Goal: Task Accomplishment & Management: Use online tool/utility

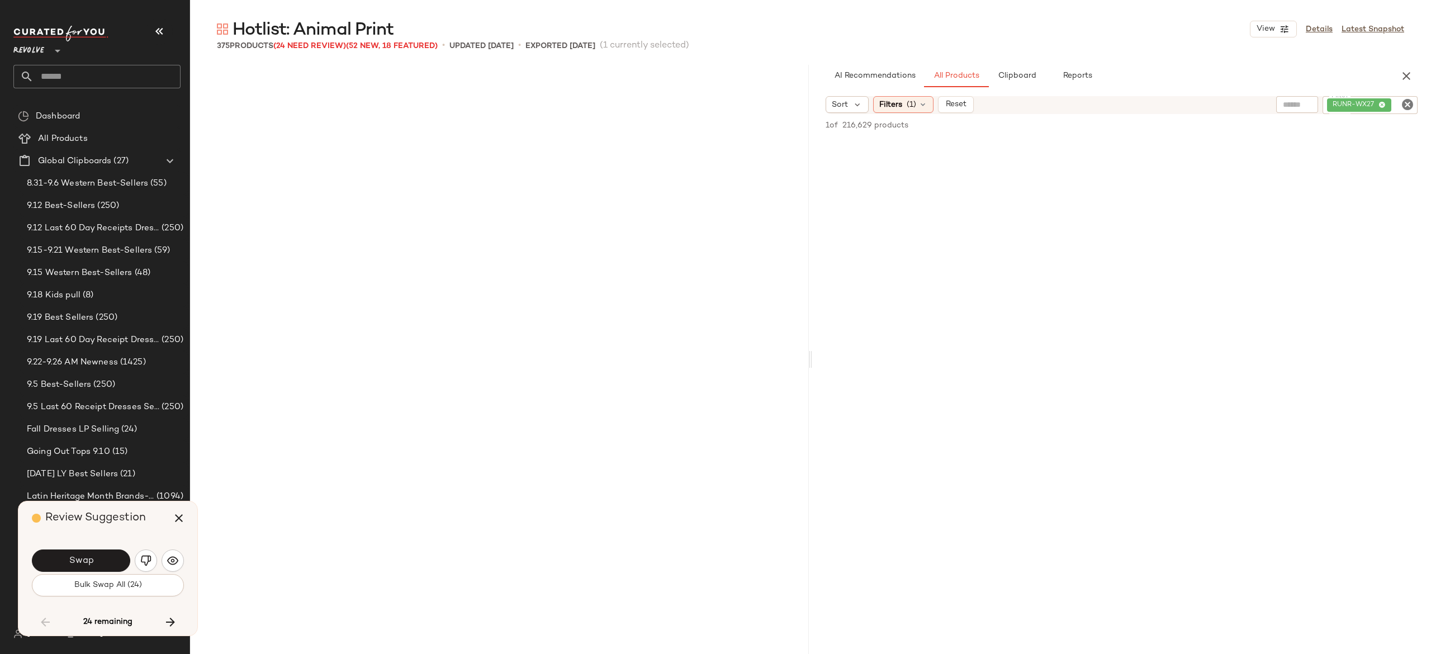
scroll to position [6473, 0]
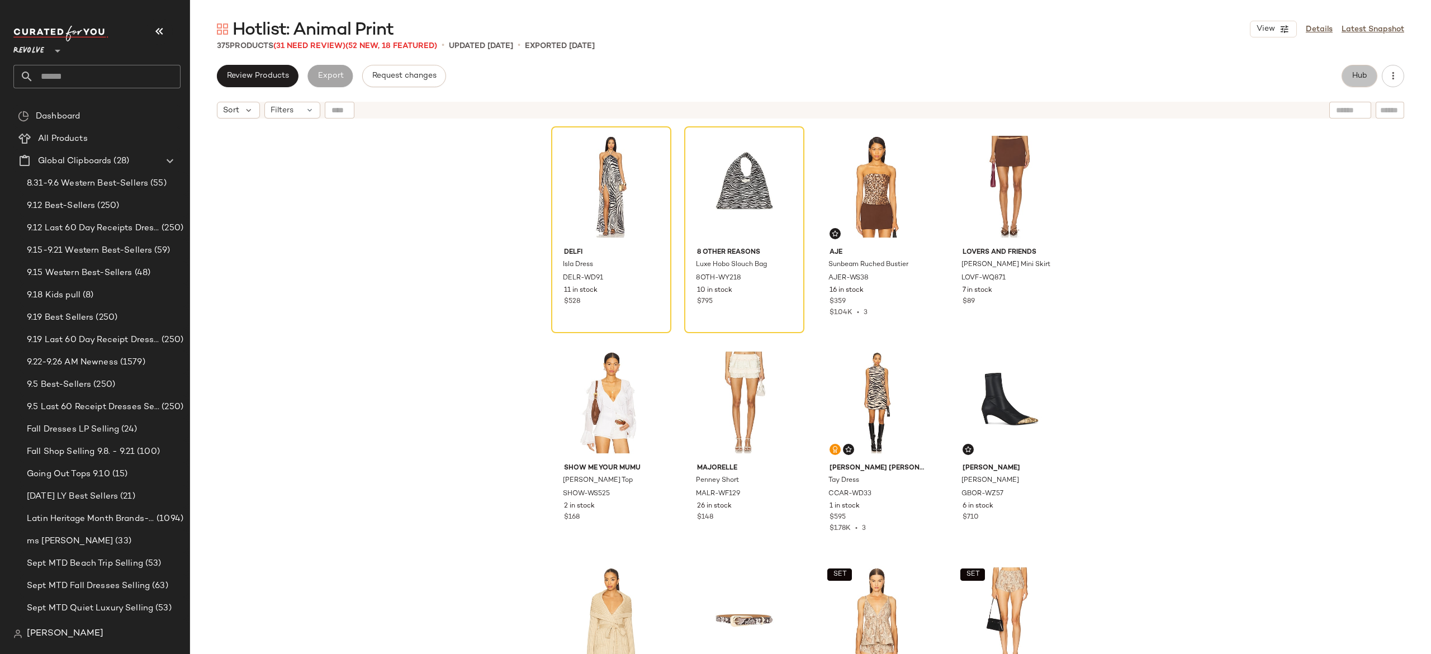
click at [1357, 72] on span "Hub" at bounding box center [1360, 76] width 16 height 9
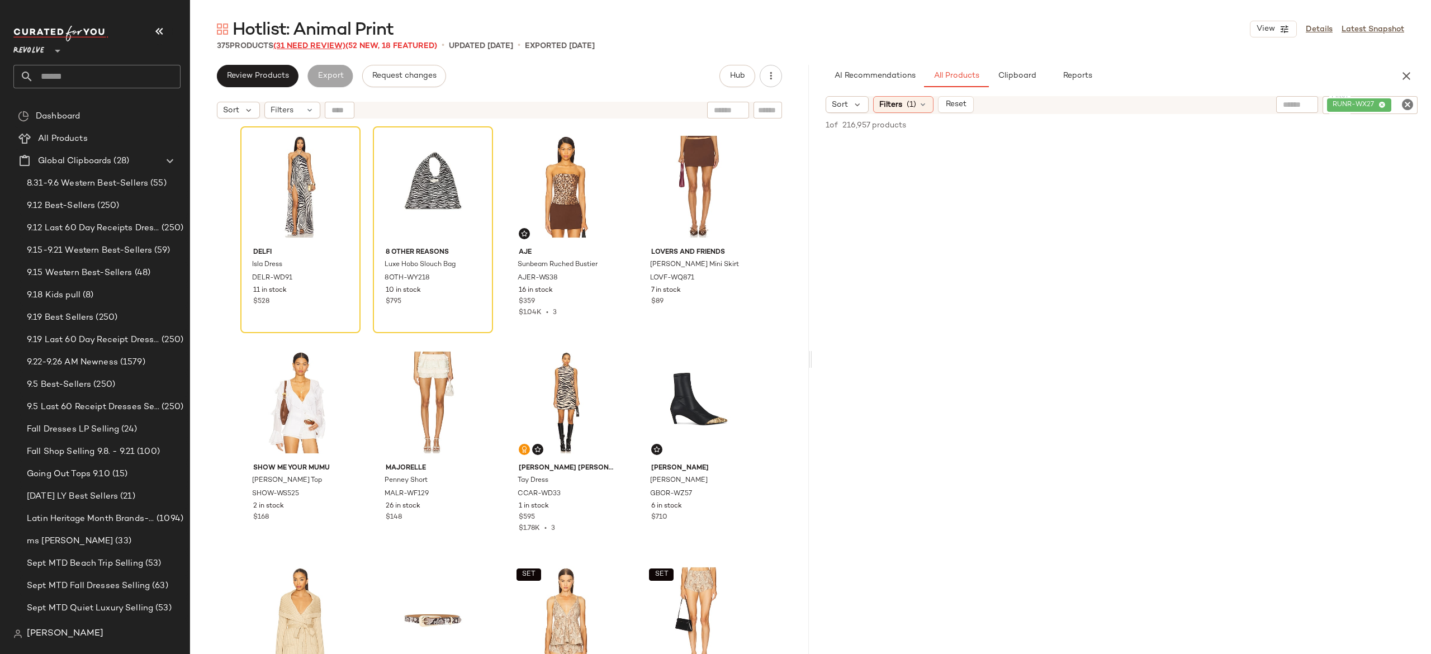
click at [340, 44] on span "(31 Need Review)" at bounding box center [309, 46] width 72 height 8
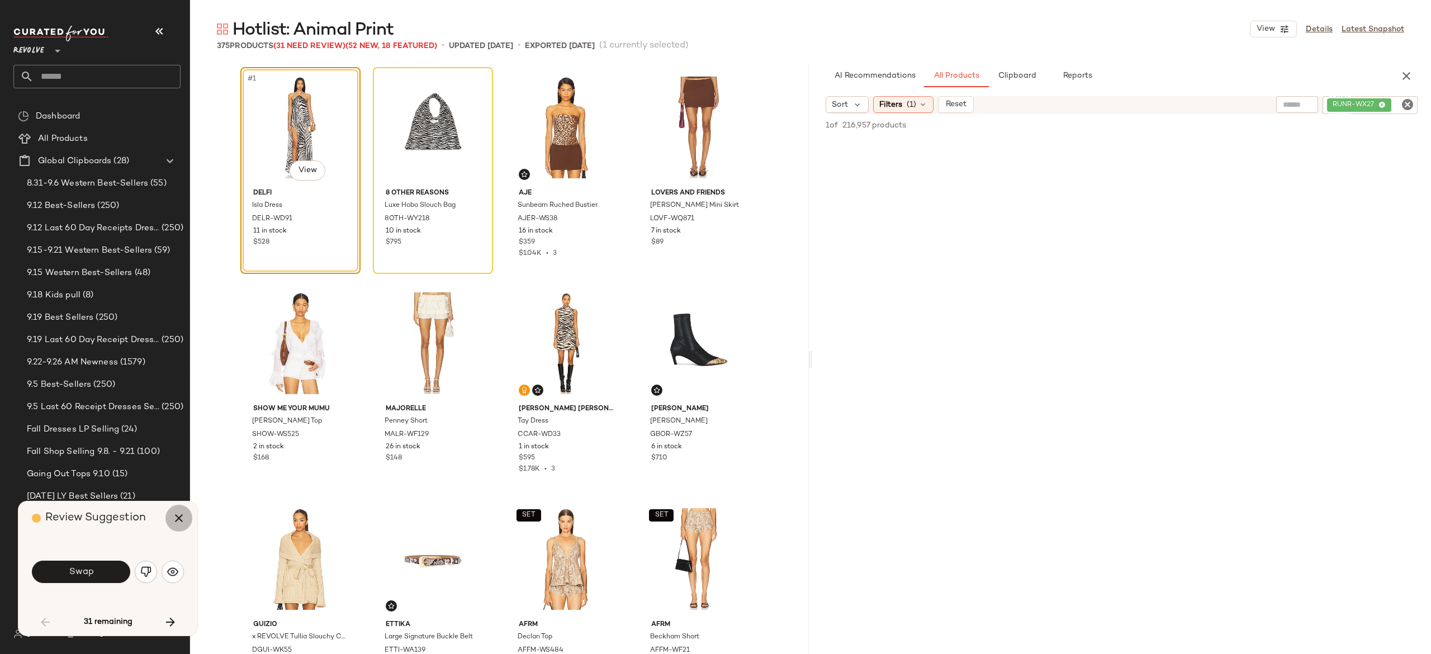
click at [172, 525] on button "button" at bounding box center [178, 518] width 27 height 27
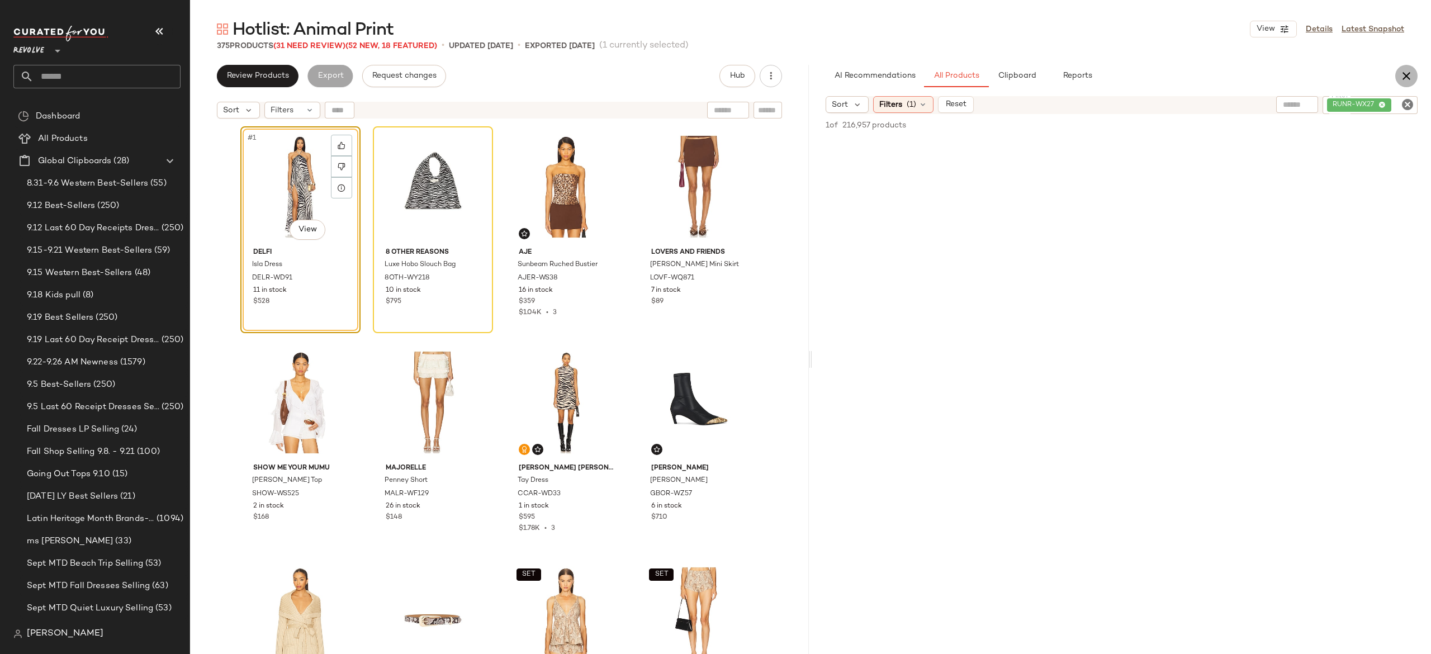
click at [1402, 70] on icon "button" at bounding box center [1406, 75] width 13 height 13
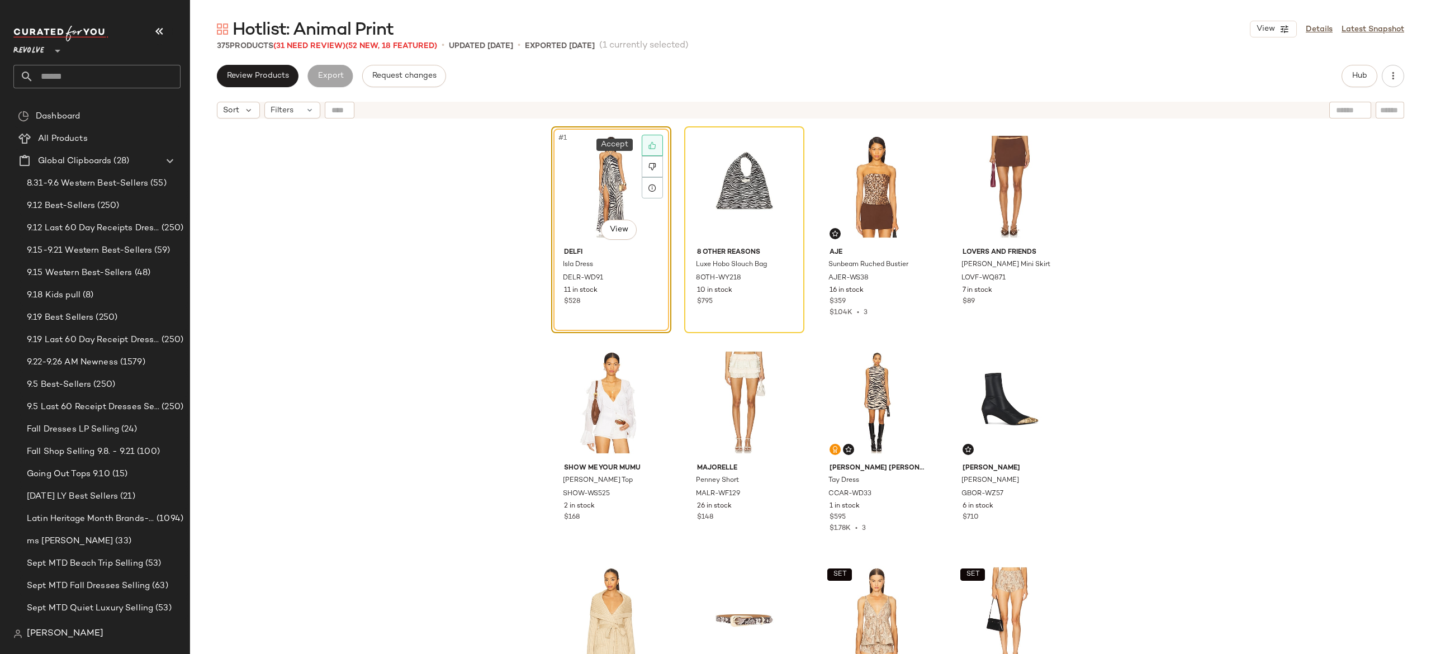
click at [649, 144] on icon at bounding box center [652, 145] width 8 height 8
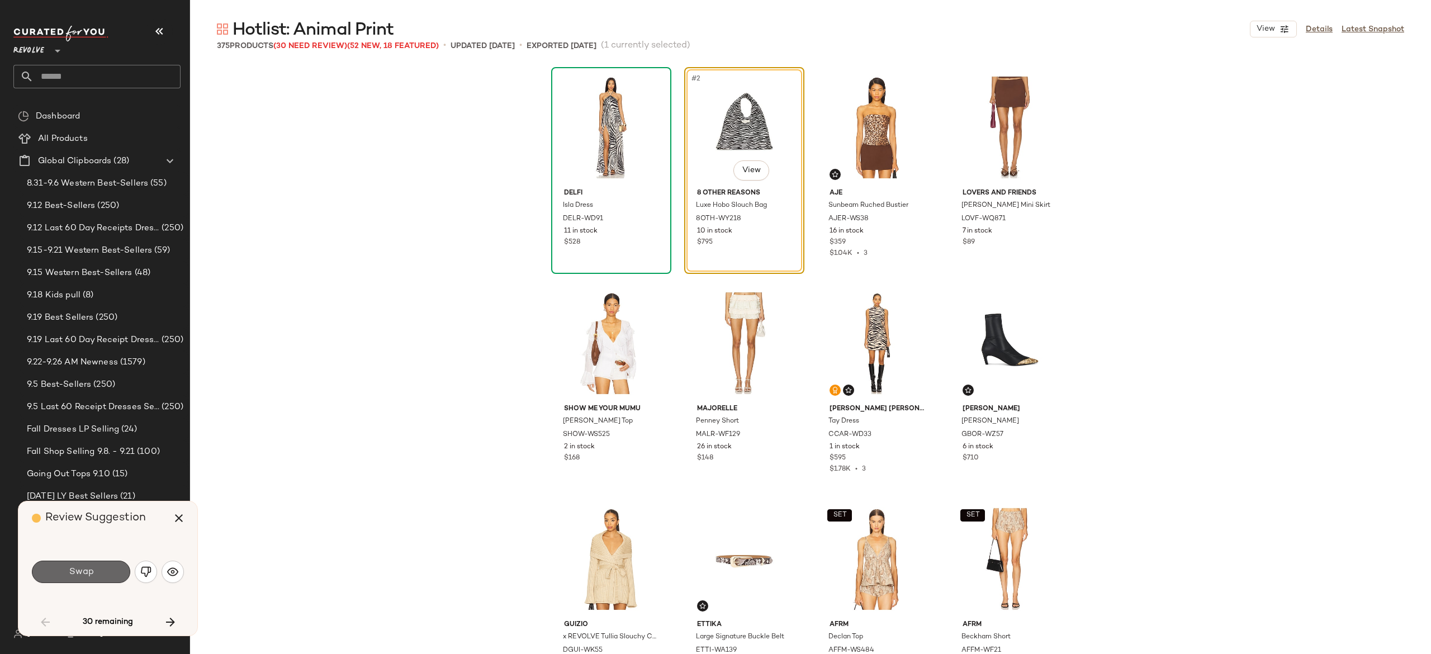
click at [112, 566] on button "Swap" at bounding box center [81, 572] width 98 height 22
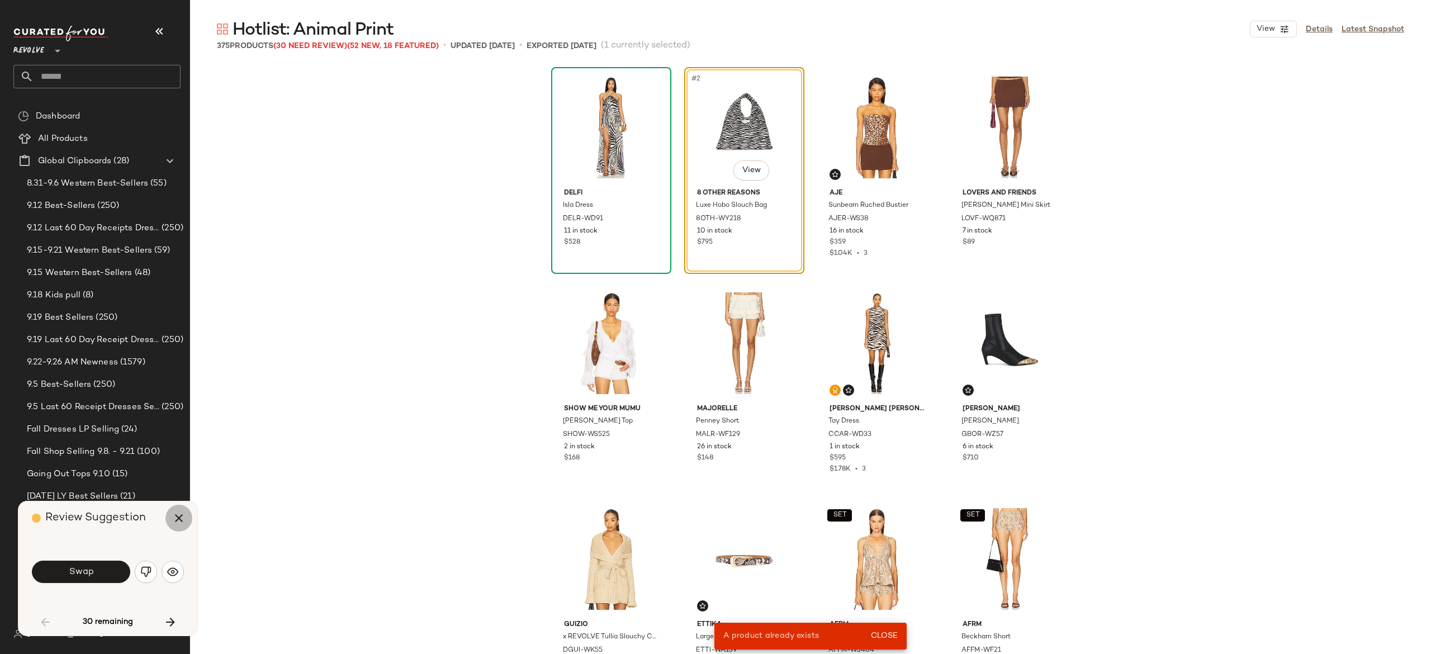
click at [177, 521] on icon "button" at bounding box center [178, 518] width 13 height 13
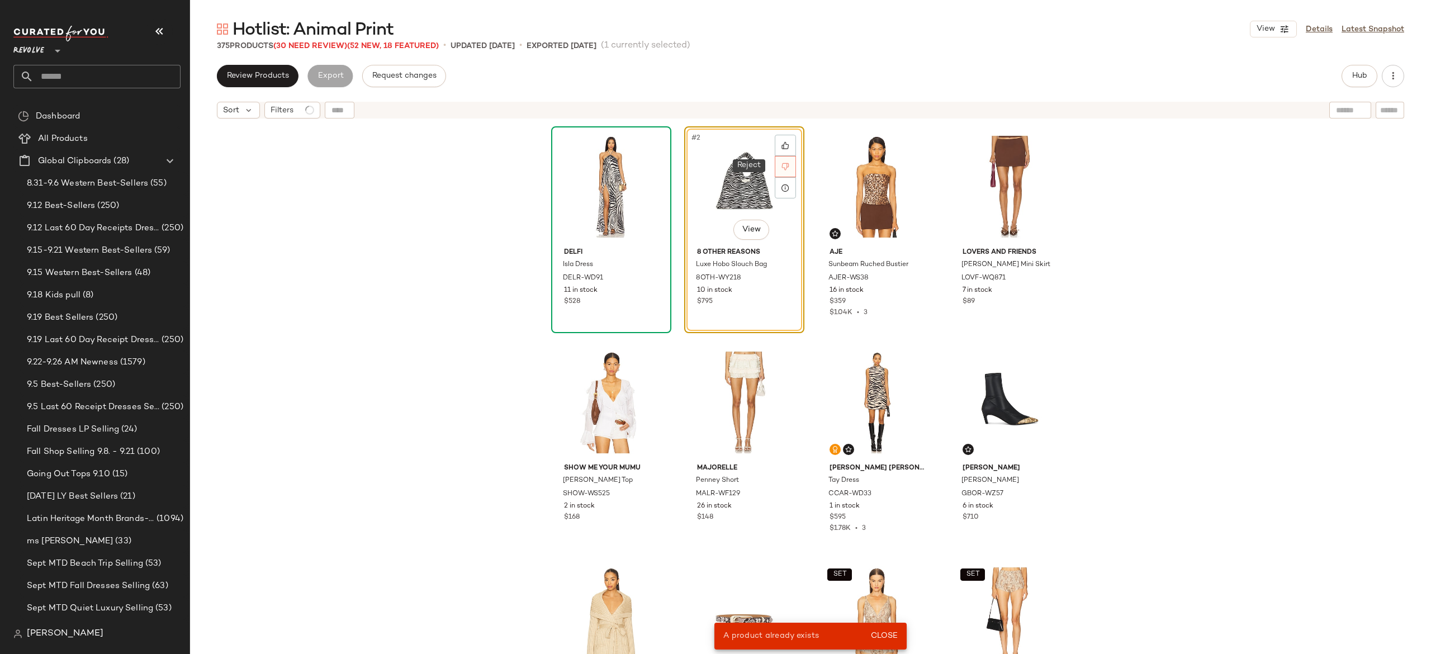
click at [782, 165] on icon at bounding box center [786, 167] width 8 height 8
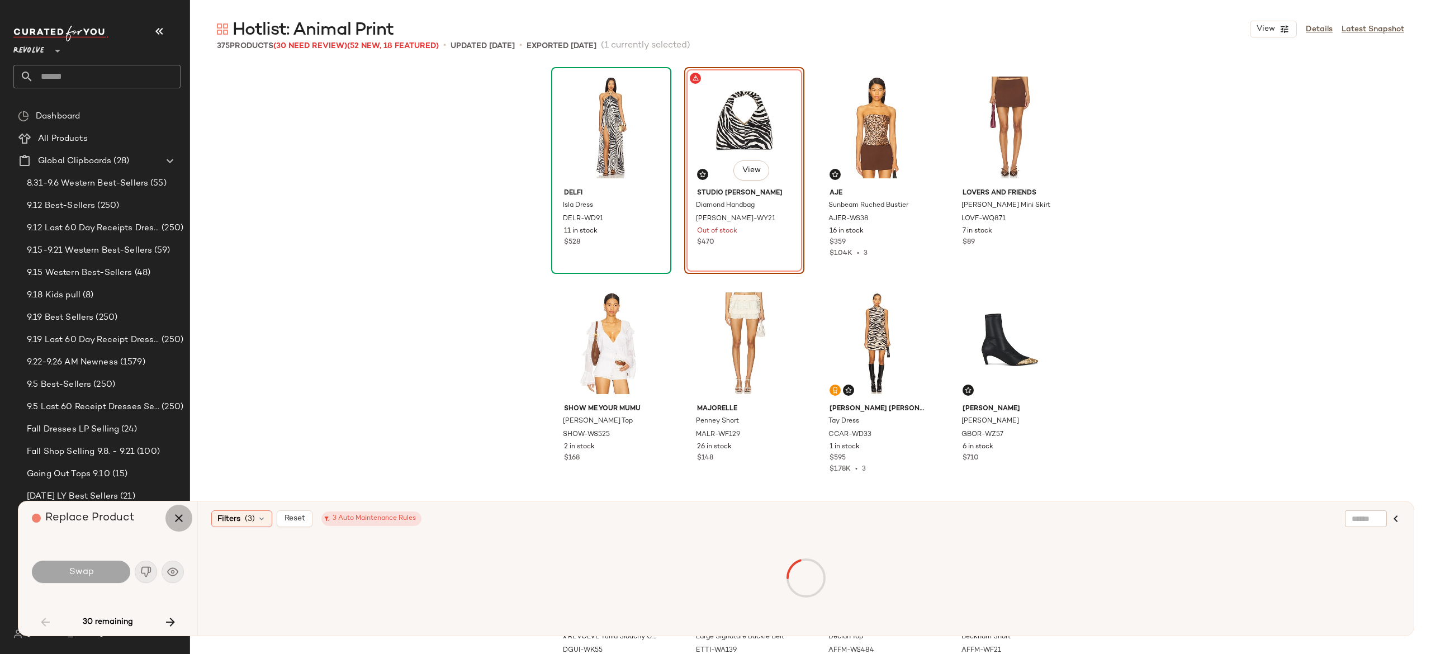
click at [176, 518] on icon "button" at bounding box center [178, 518] width 13 height 13
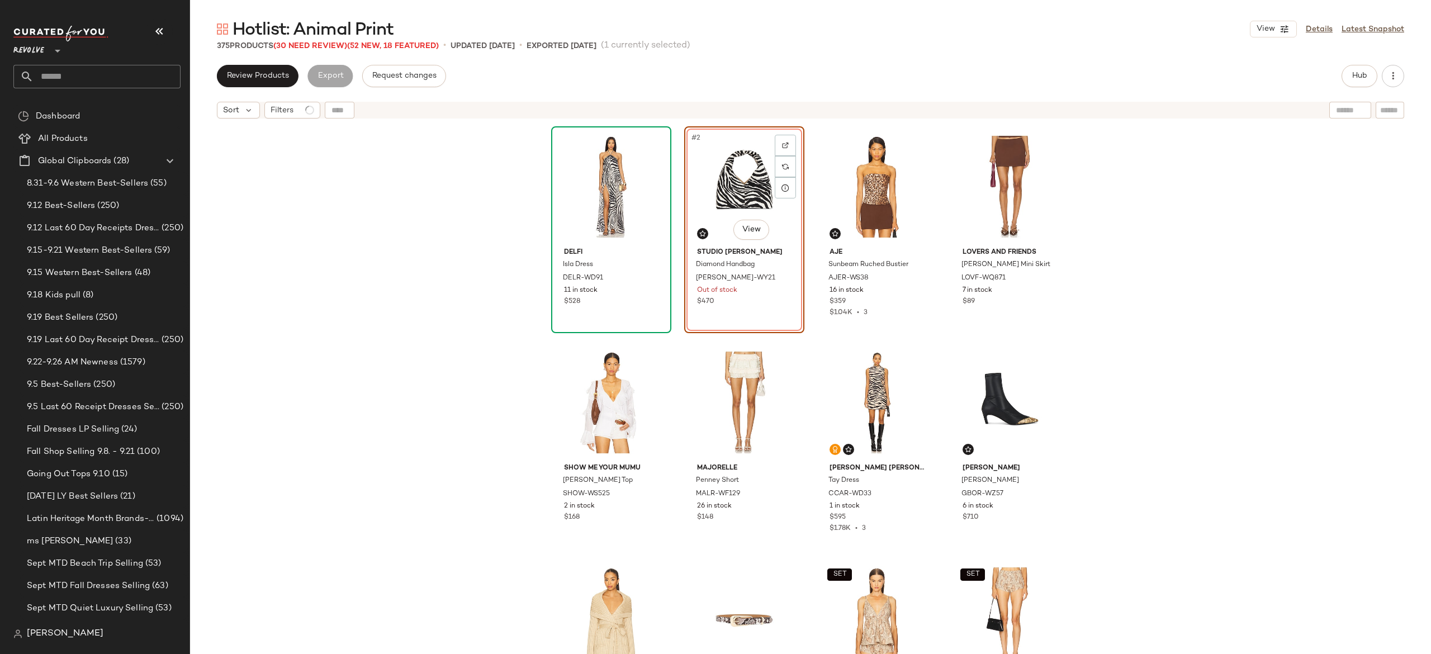
click at [732, 191] on div "#2 View" at bounding box center [744, 186] width 112 height 113
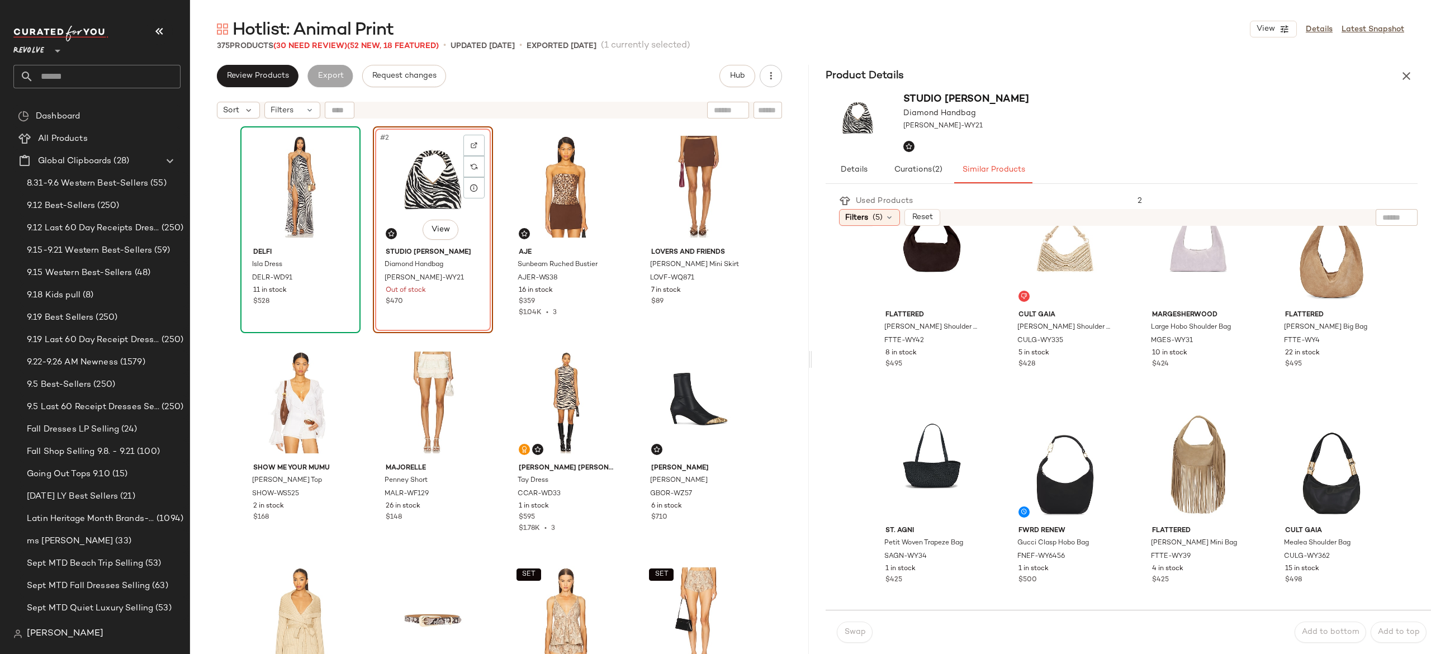
scroll to position [292, 0]
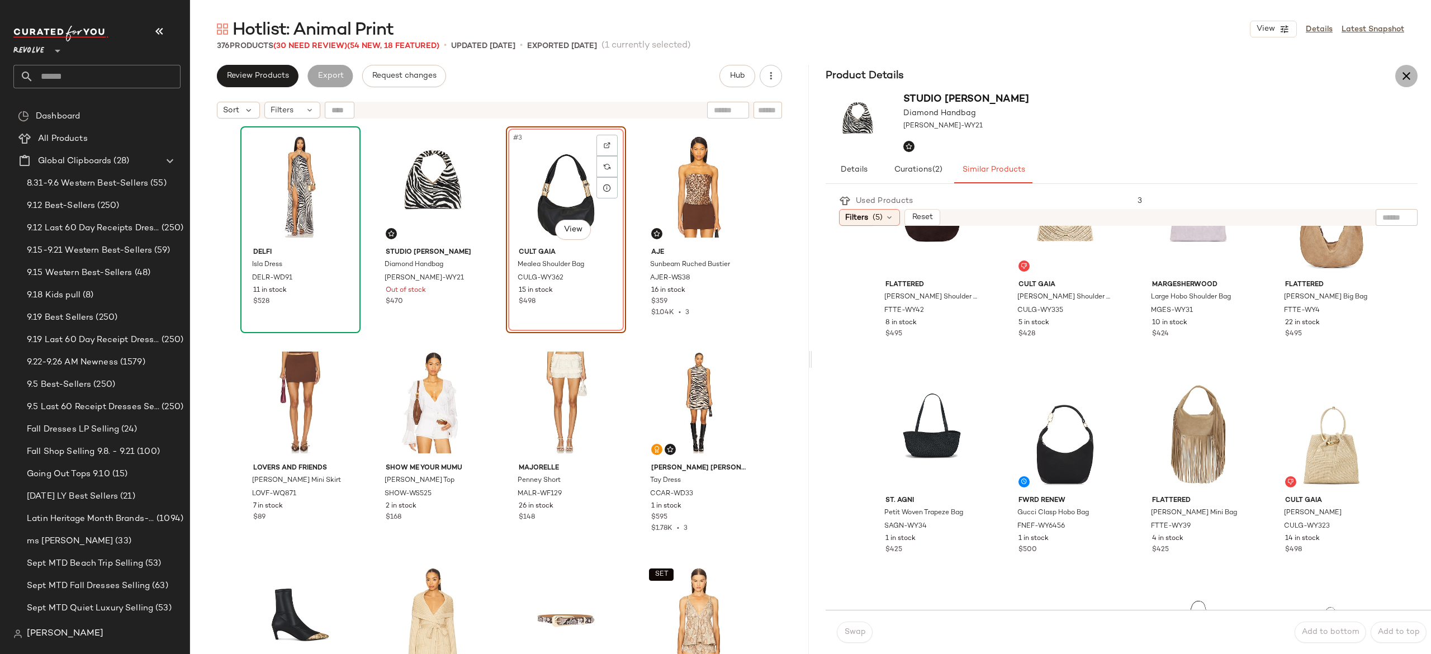
click at [1408, 75] on icon "button" at bounding box center [1406, 75] width 13 height 13
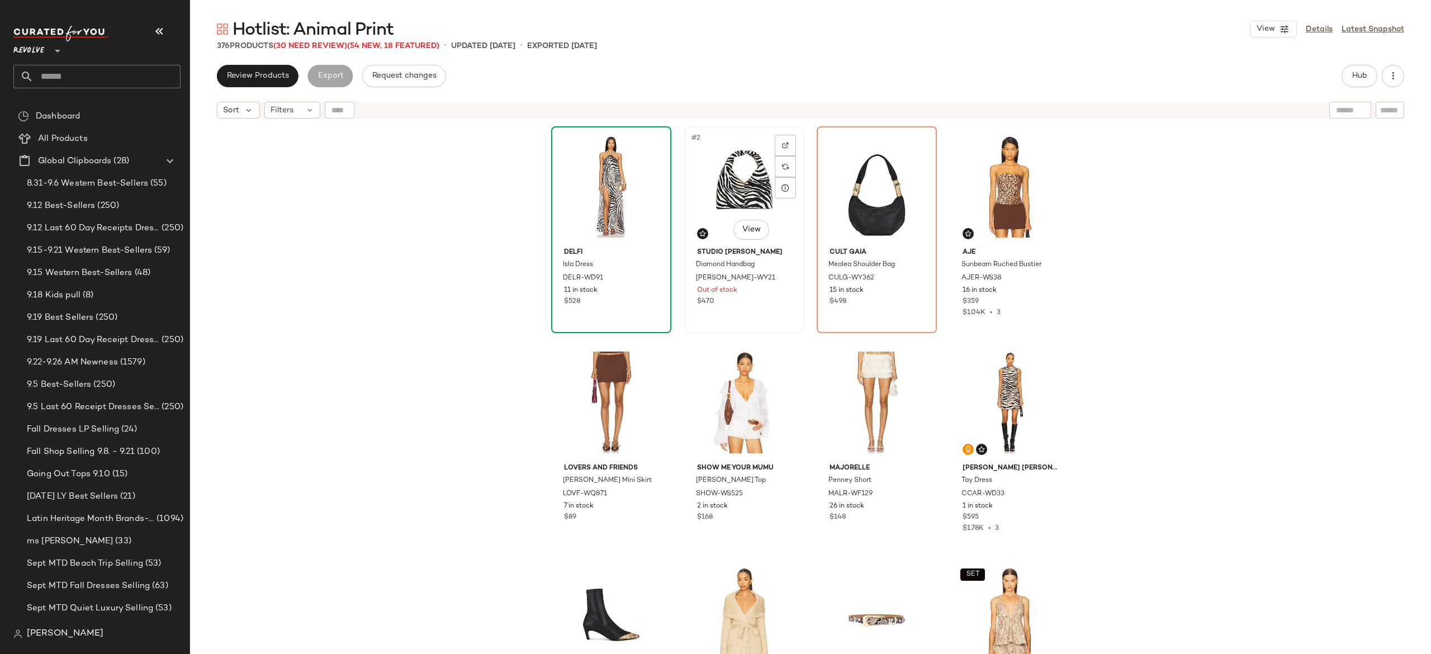
click at [745, 177] on div "#2 View" at bounding box center [744, 186] width 112 height 113
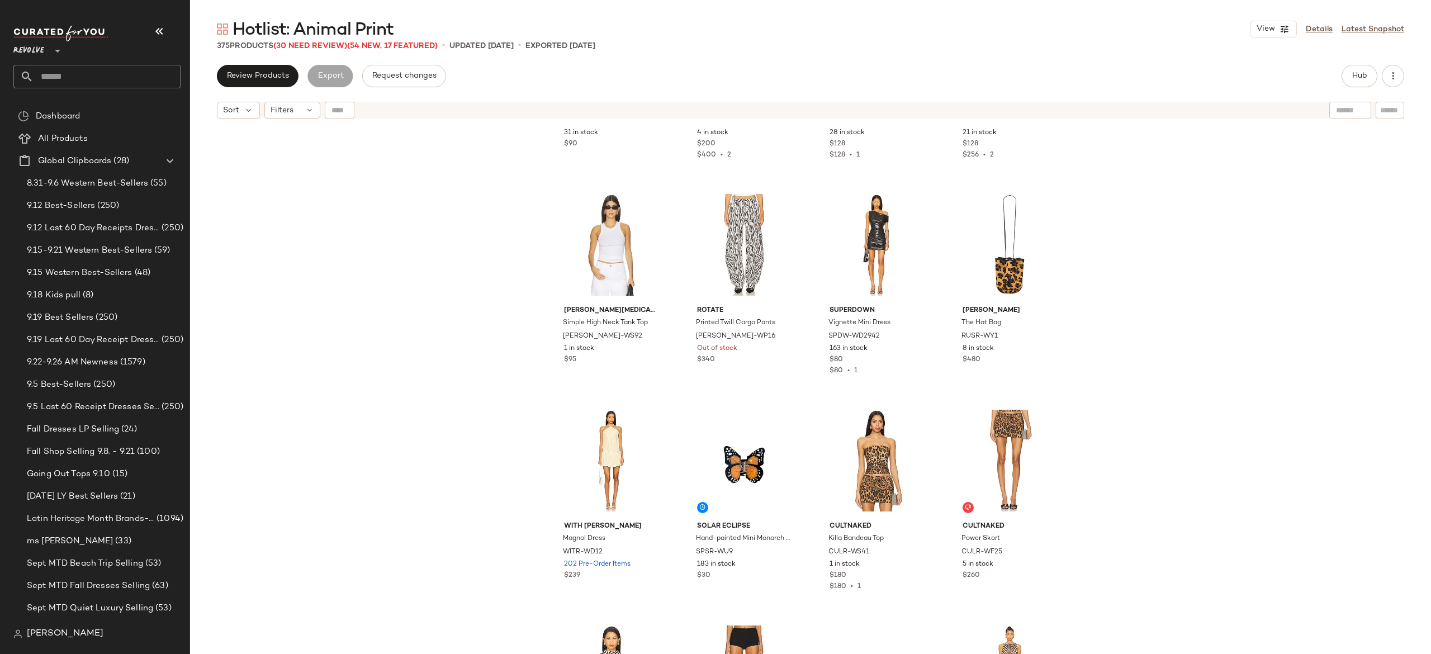
scroll to position [1894, 0]
click at [785, 197] on div at bounding box center [785, 202] width 21 height 21
click at [732, 234] on div "#38 View" at bounding box center [744, 243] width 112 height 113
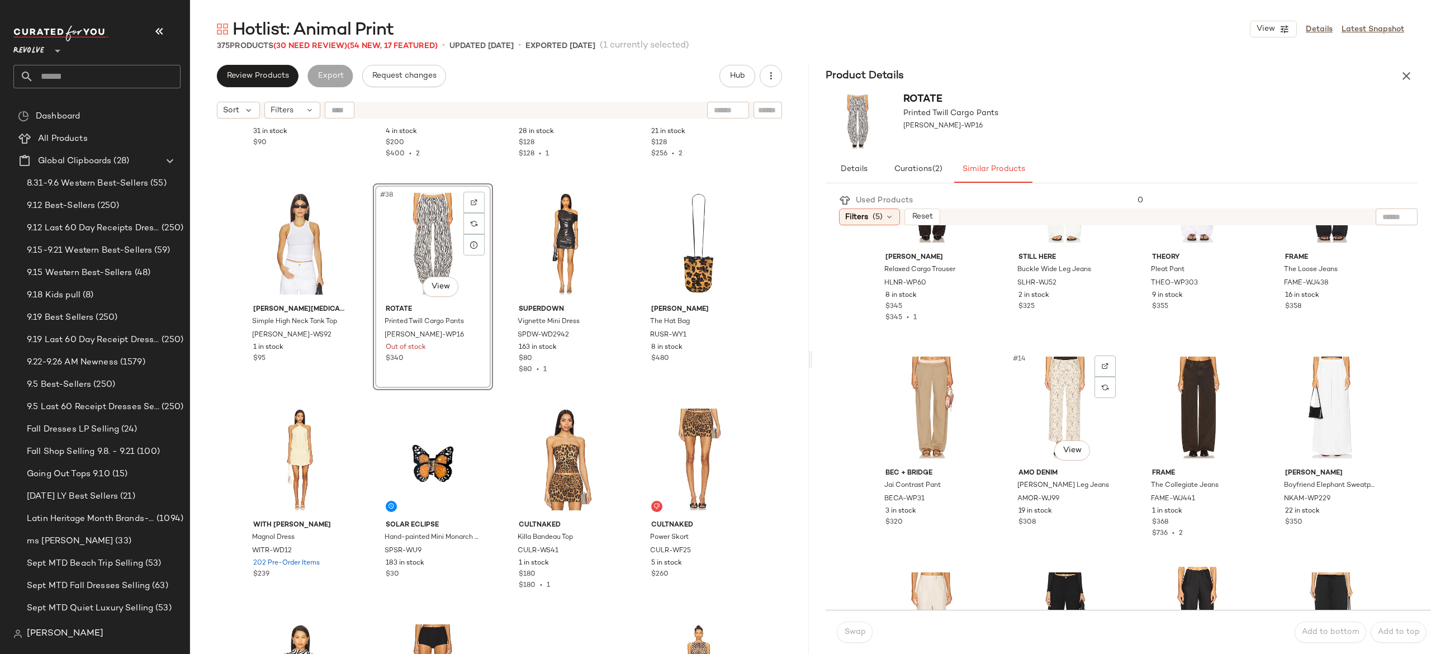
scroll to position [533, 0]
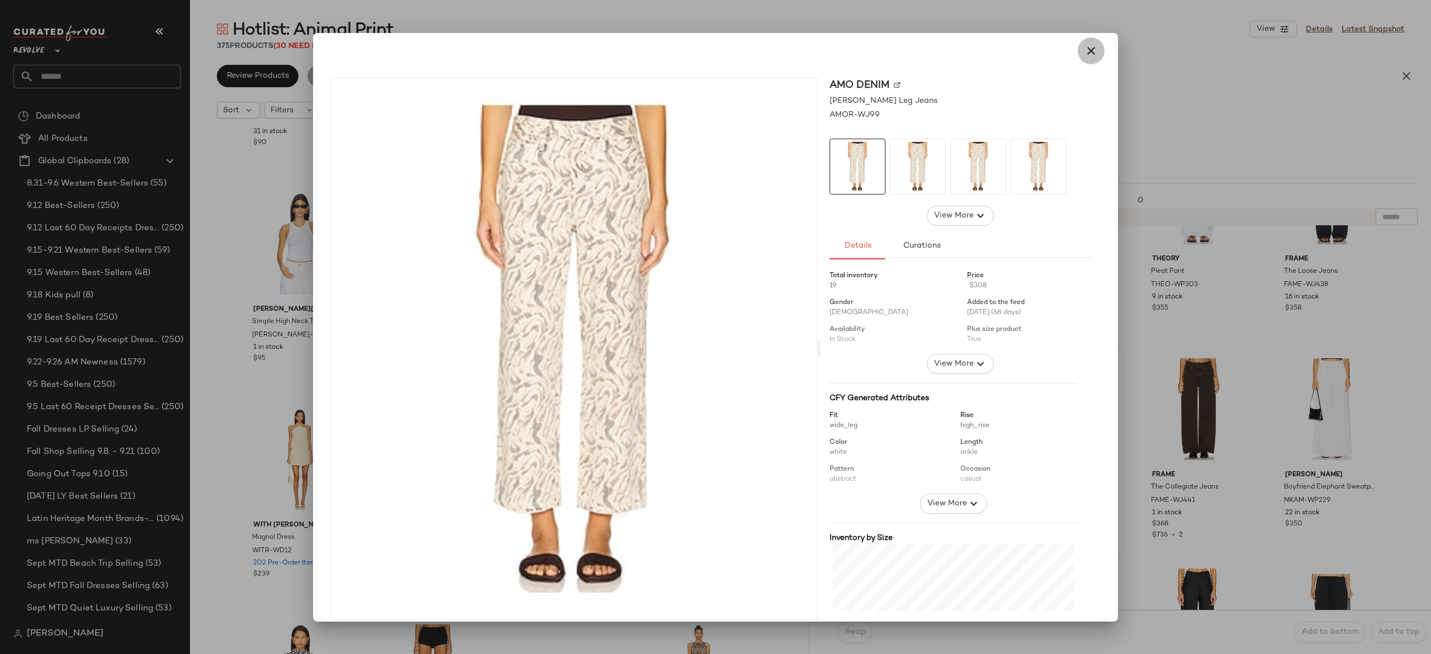
click at [1085, 50] on icon "button" at bounding box center [1091, 50] width 13 height 13
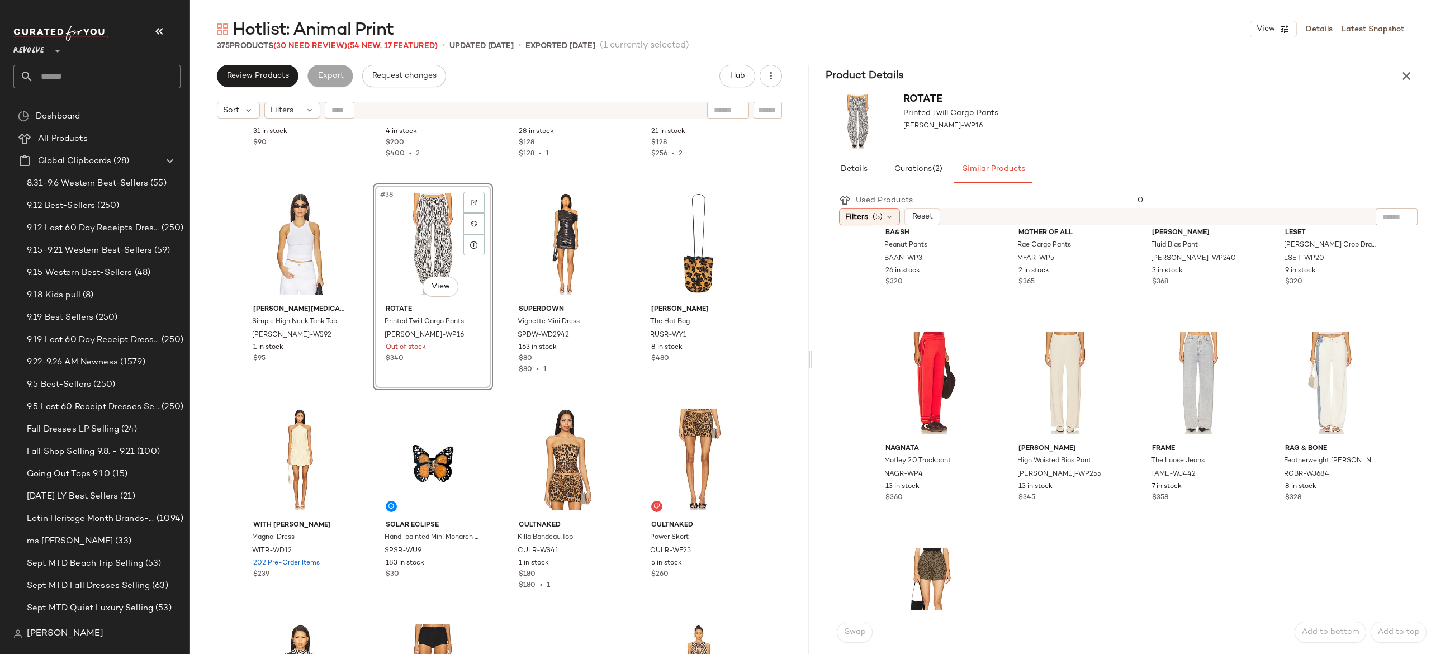
scroll to position [1118, 0]
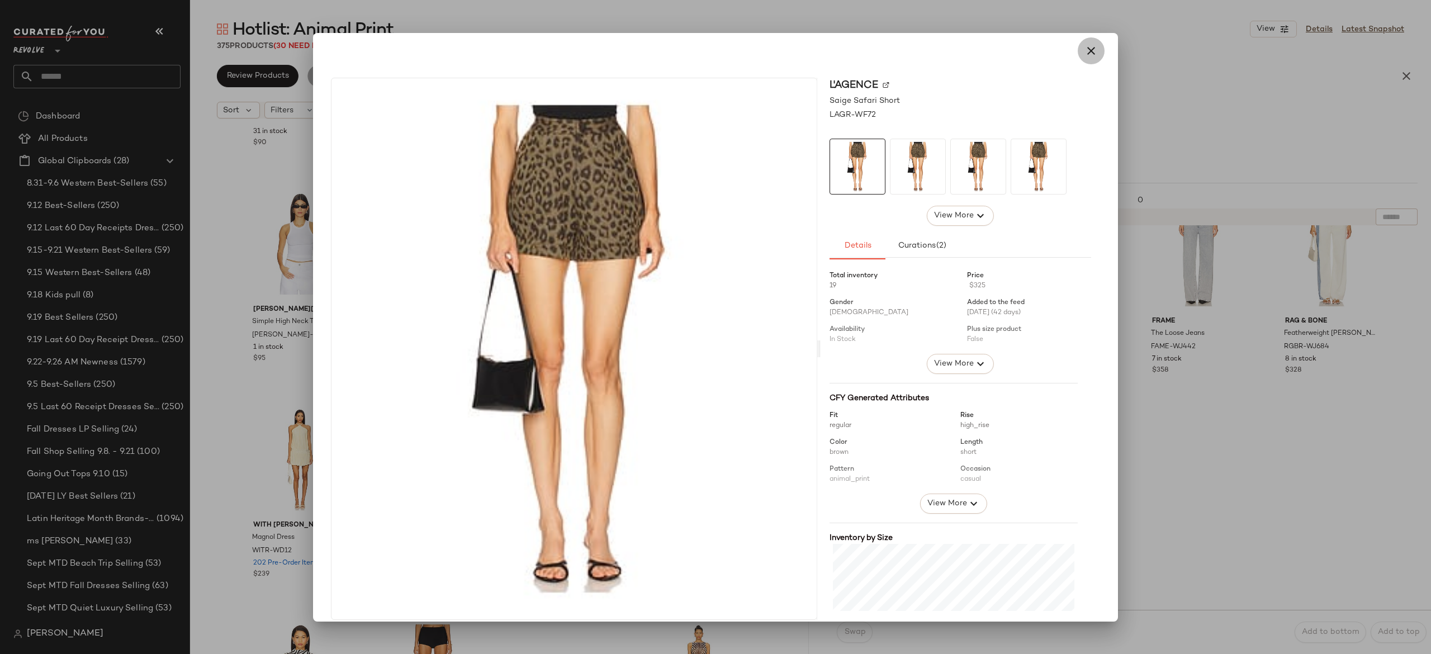
click at [1087, 46] on icon "button" at bounding box center [1091, 50] width 13 height 13
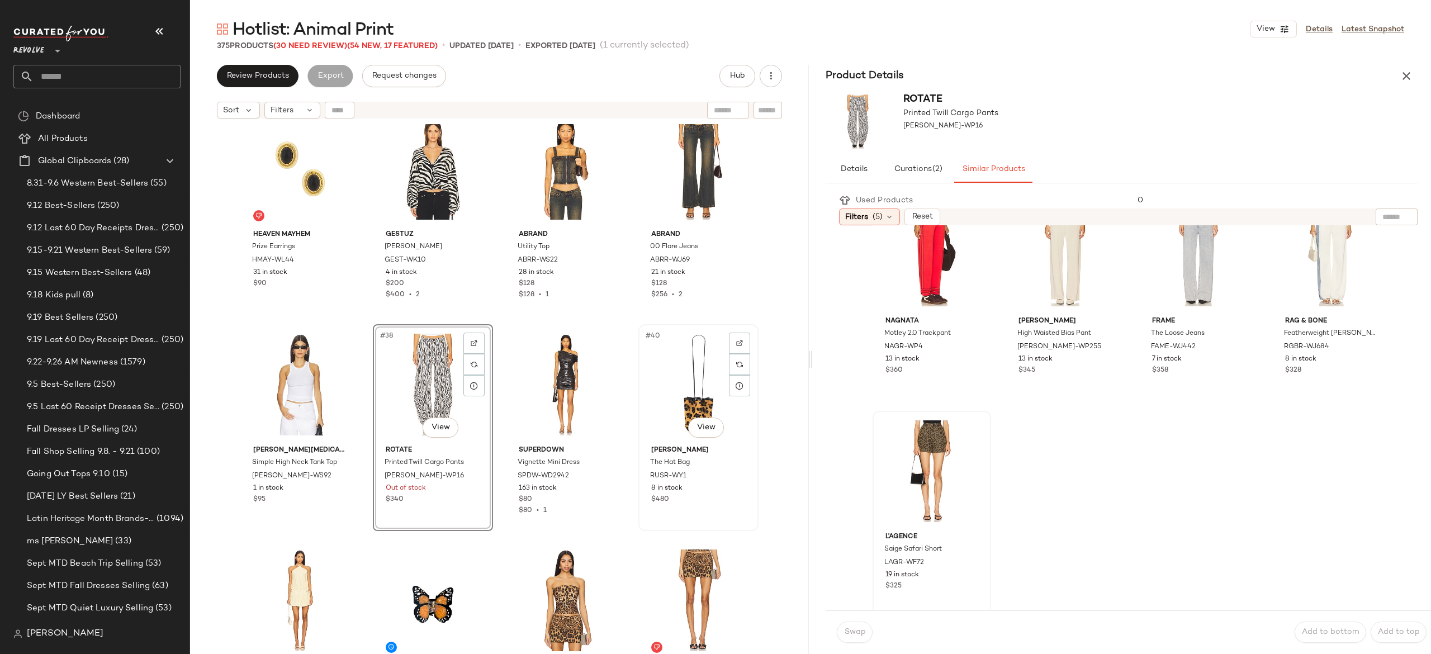
scroll to position [1748, 0]
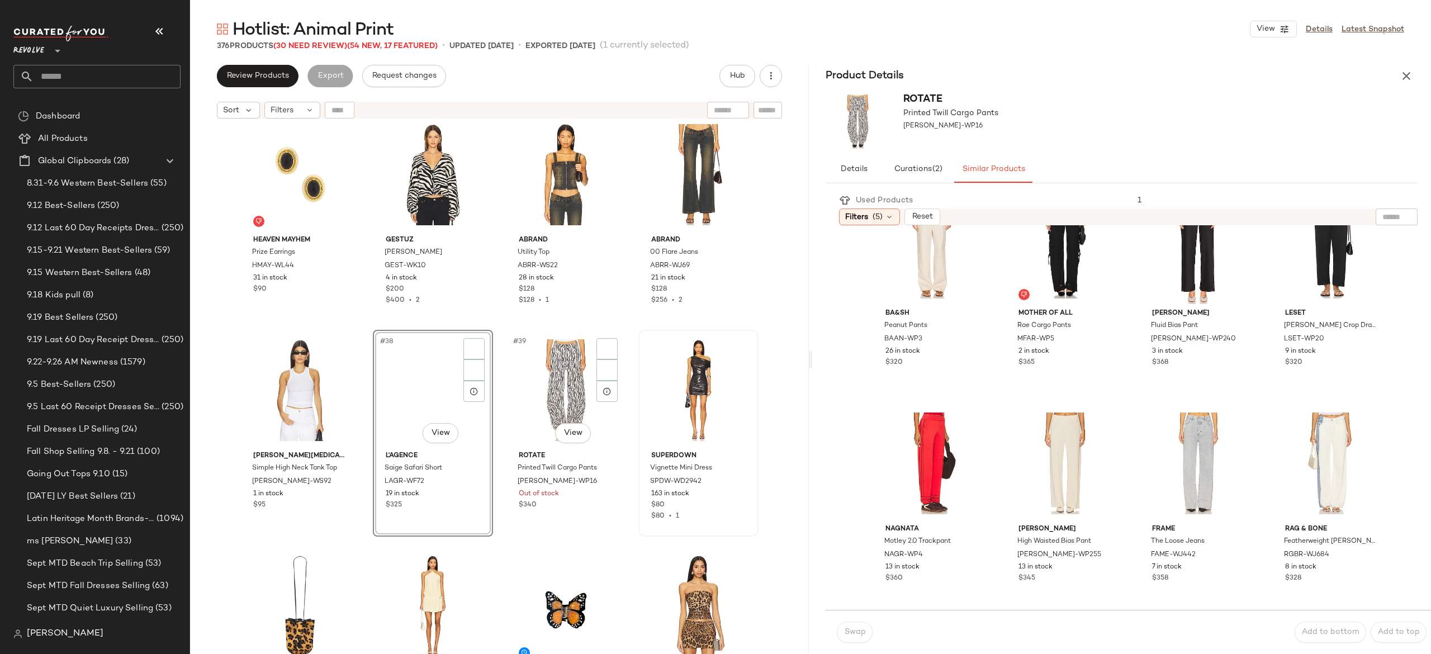
scroll to position [910, 0]
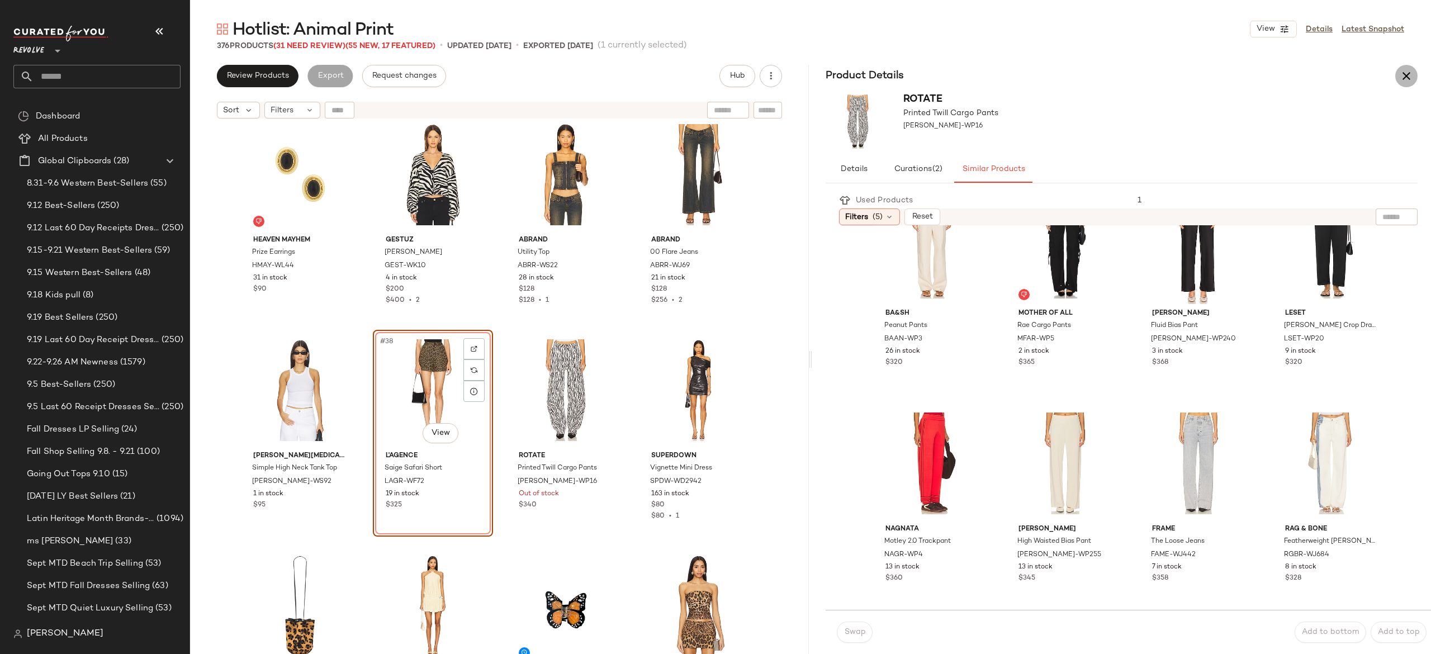
click at [1411, 78] on icon "button" at bounding box center [1406, 75] width 13 height 13
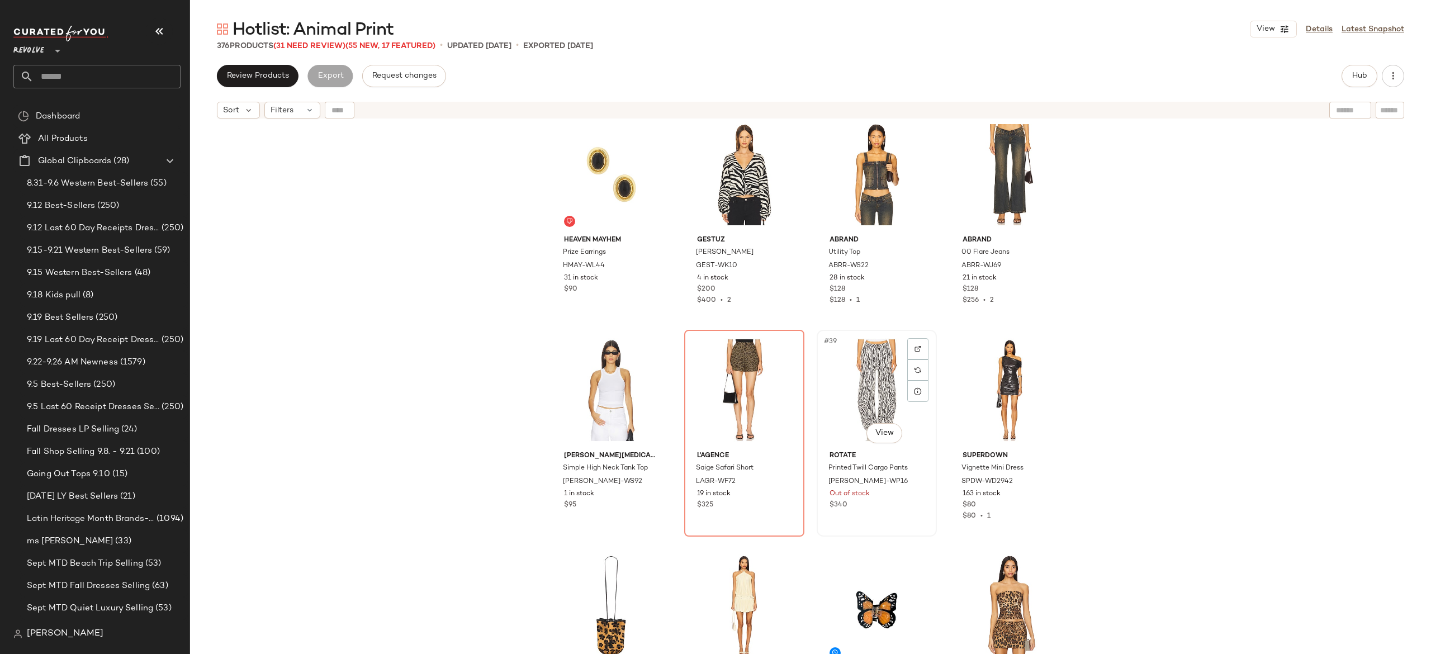
click at [871, 405] on div "#39 View" at bounding box center [877, 390] width 112 height 113
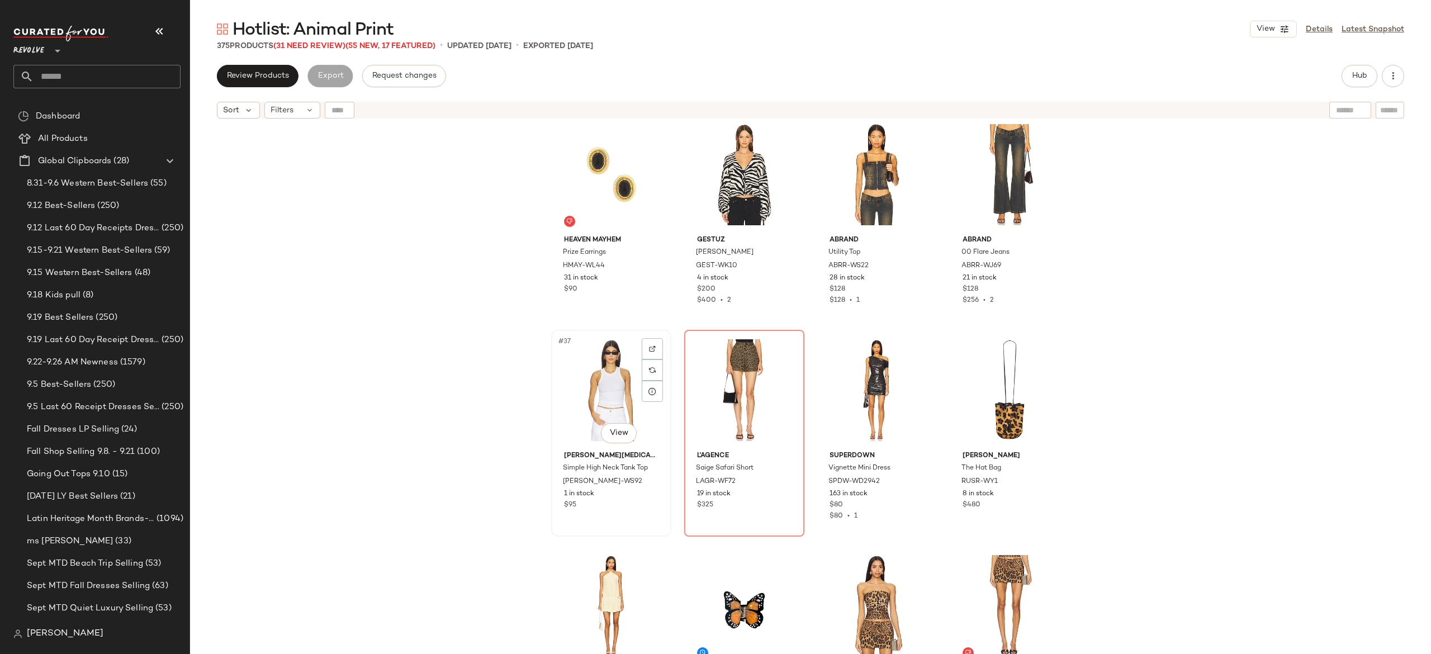
click at [613, 393] on div "#37 View" at bounding box center [611, 390] width 112 height 113
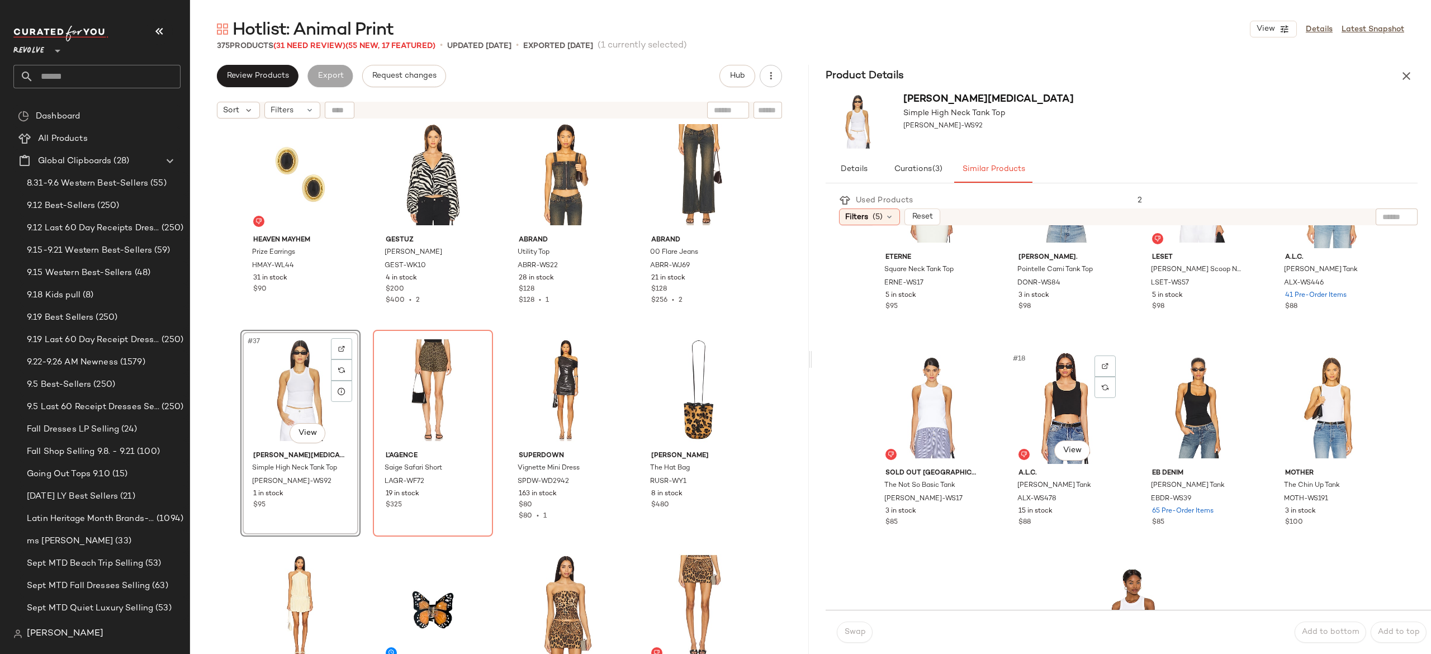
scroll to position [751, 0]
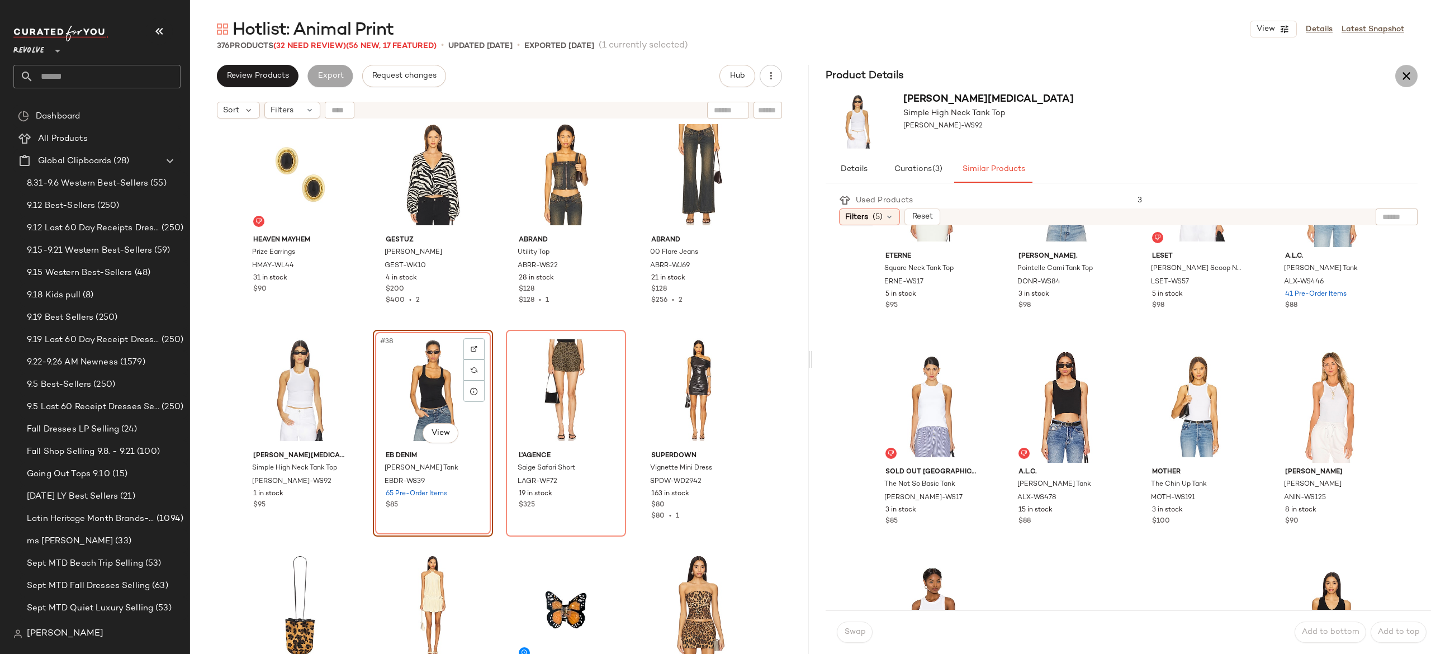
click at [1409, 71] on icon "button" at bounding box center [1406, 75] width 13 height 13
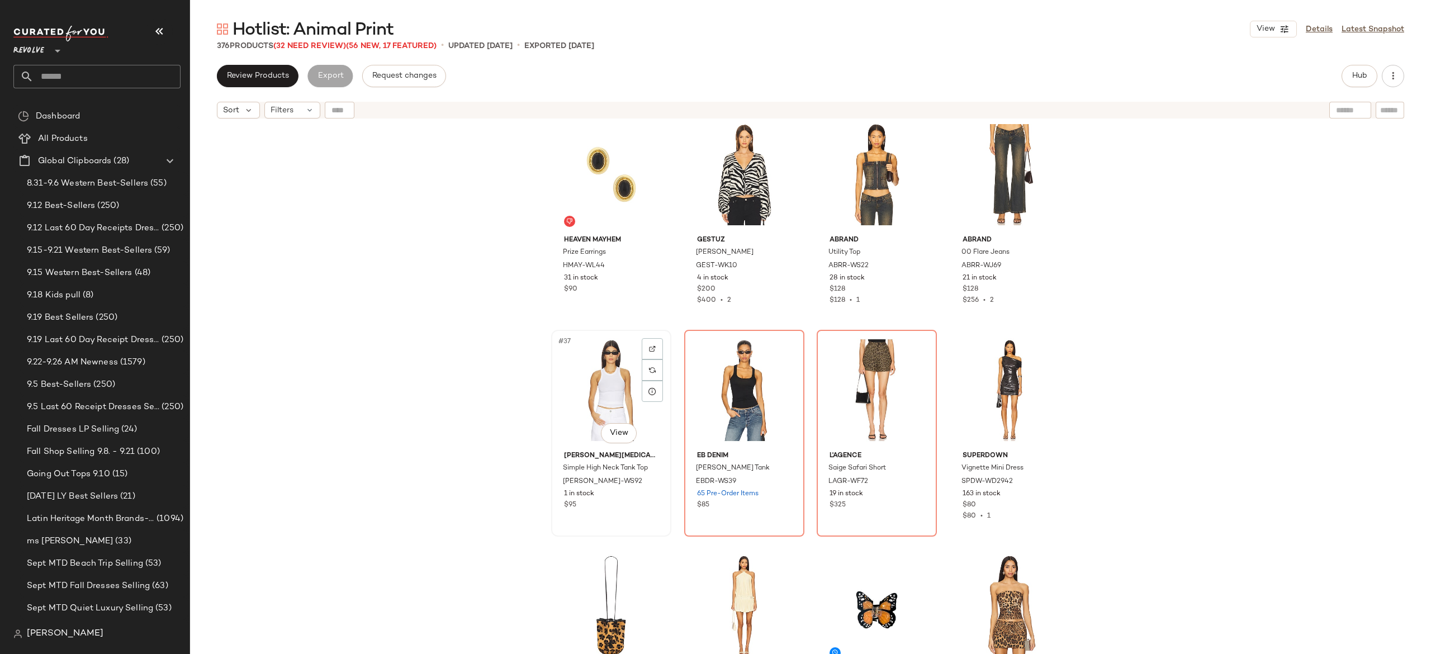
click at [616, 396] on div "#37 View" at bounding box center [611, 390] width 112 height 113
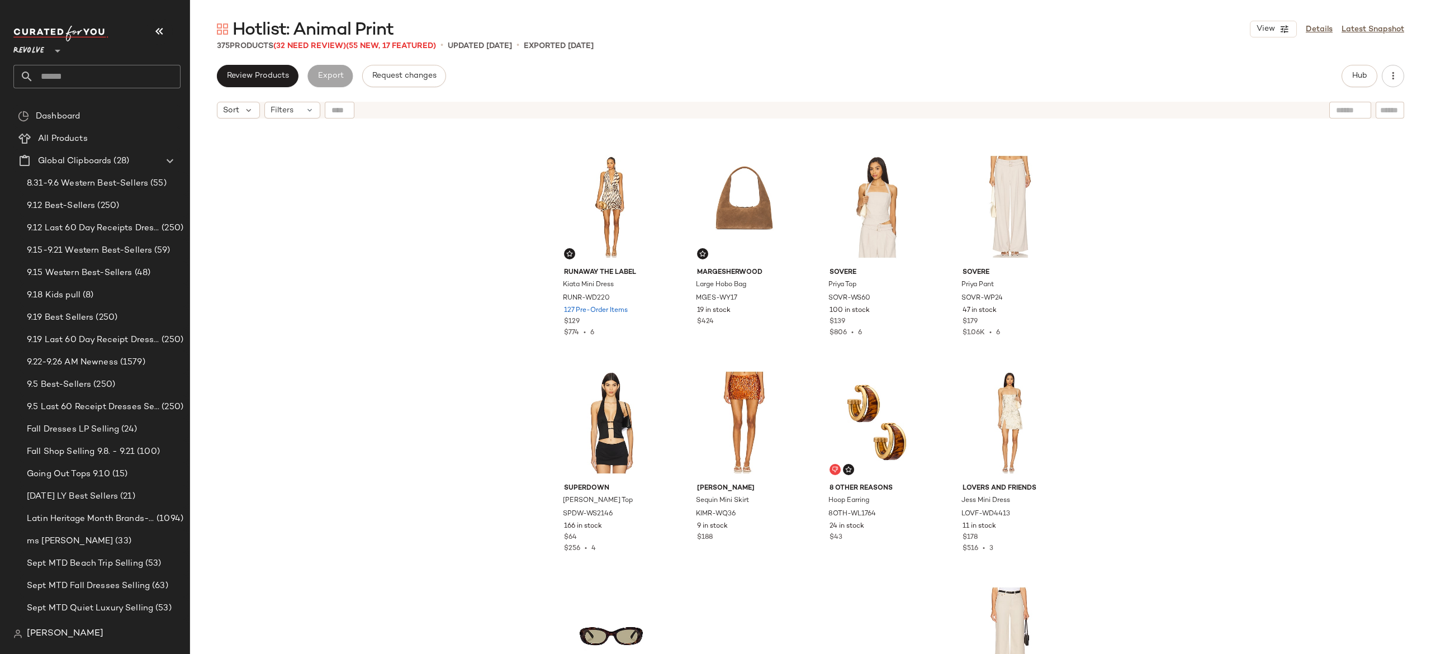
scroll to position [3013, 0]
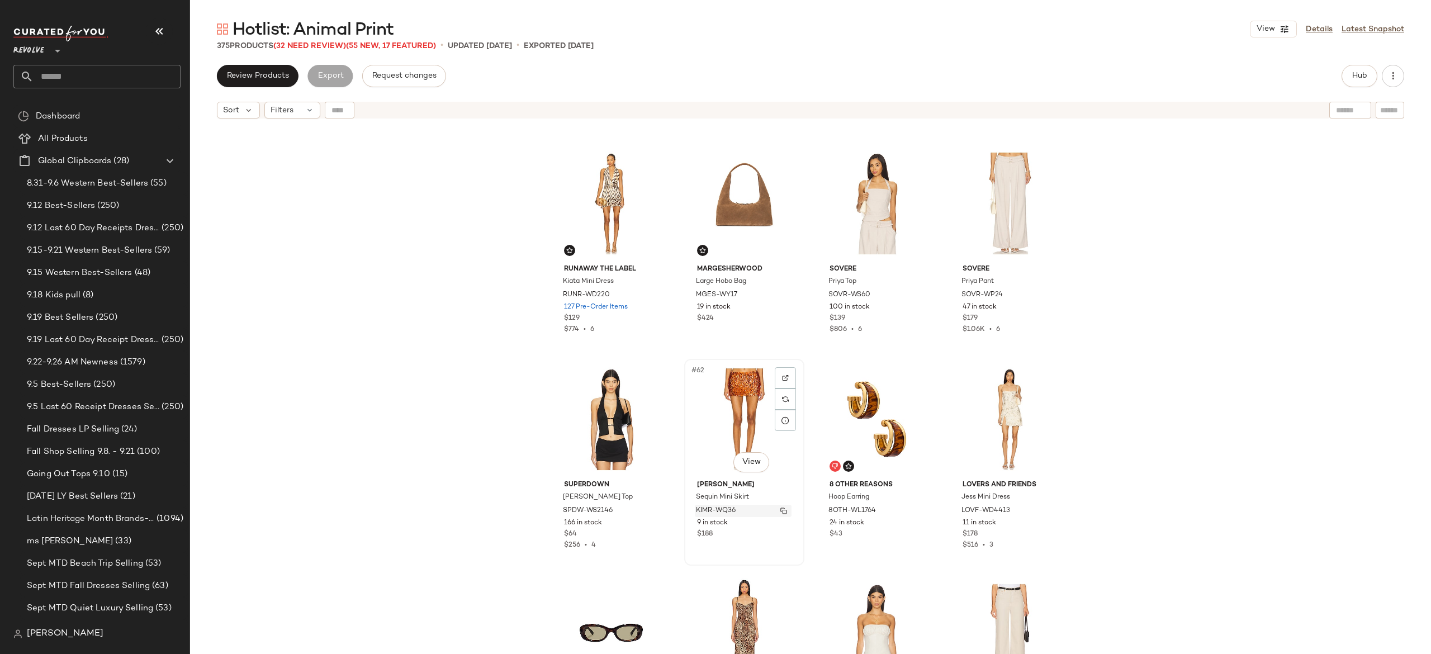
click at [782, 508] on img "button" at bounding box center [783, 511] width 7 height 7
drag, startPoint x: 150, startPoint y: 89, endPoint x: 146, endPoint y: 75, distance: 14.0
click at [146, 75] on input "text" at bounding box center [107, 76] width 147 height 23
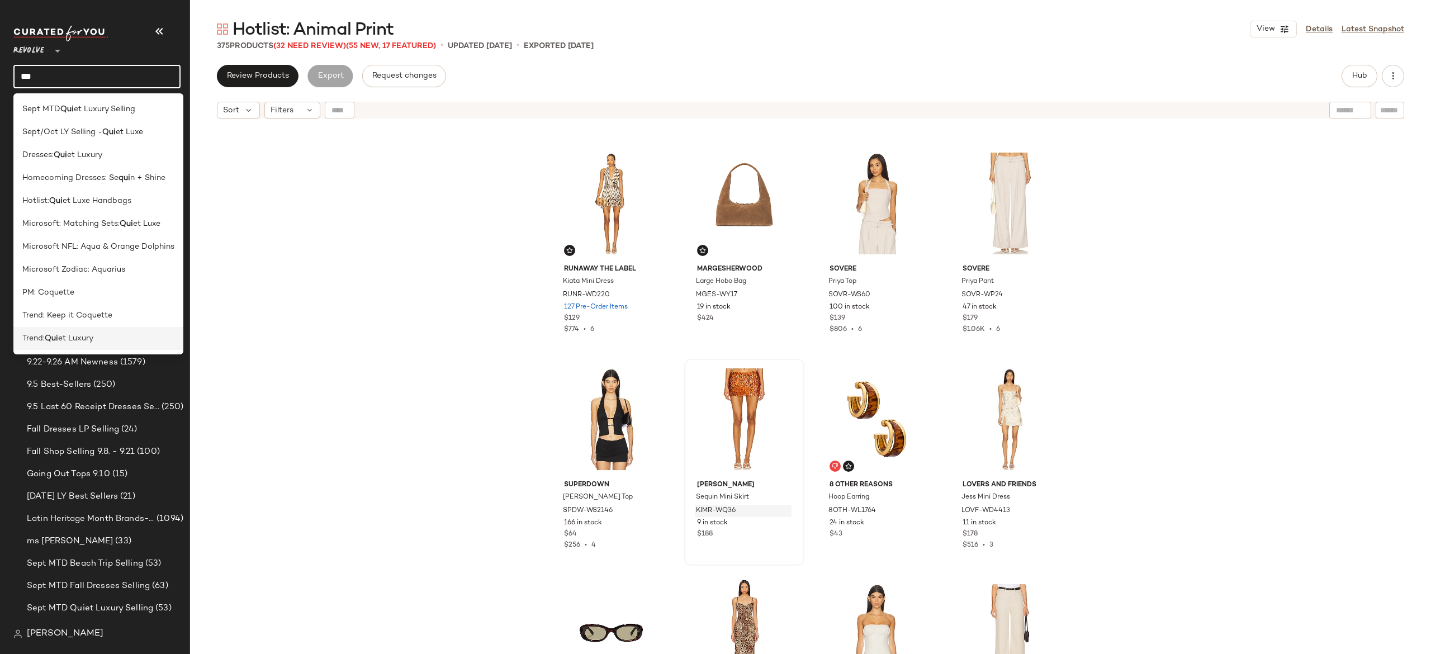
type input "***"
click at [86, 338] on span "et Luxury" at bounding box center [75, 339] width 35 height 12
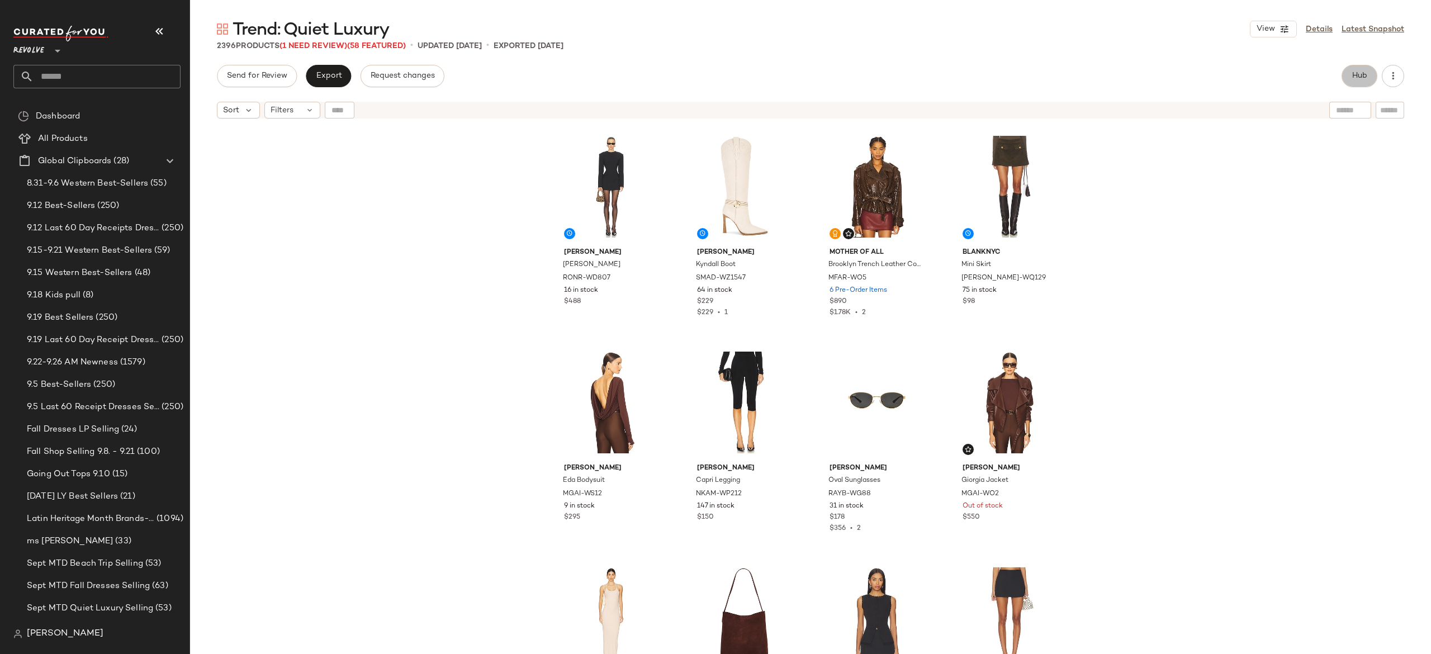
click at [1353, 70] on button "Hub" at bounding box center [1360, 76] width 36 height 22
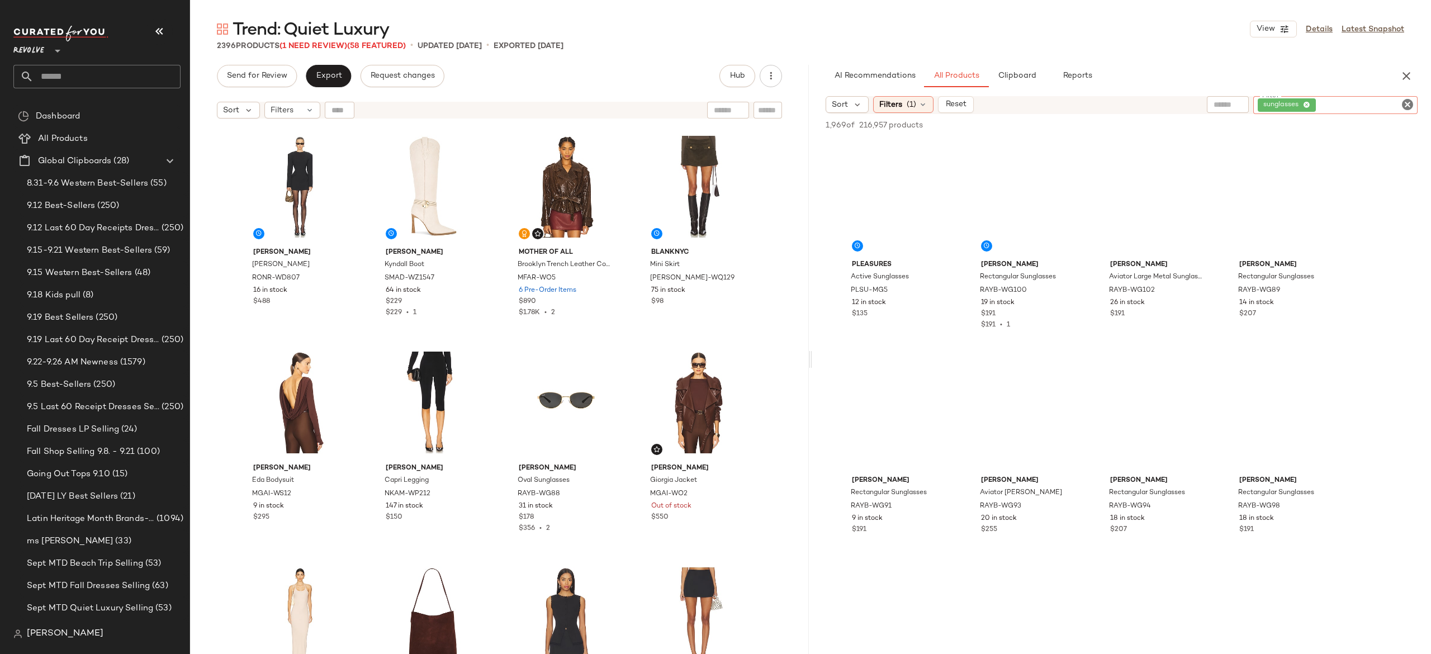
click at [1372, 102] on div "sunglasses" at bounding box center [1335, 105] width 164 height 18
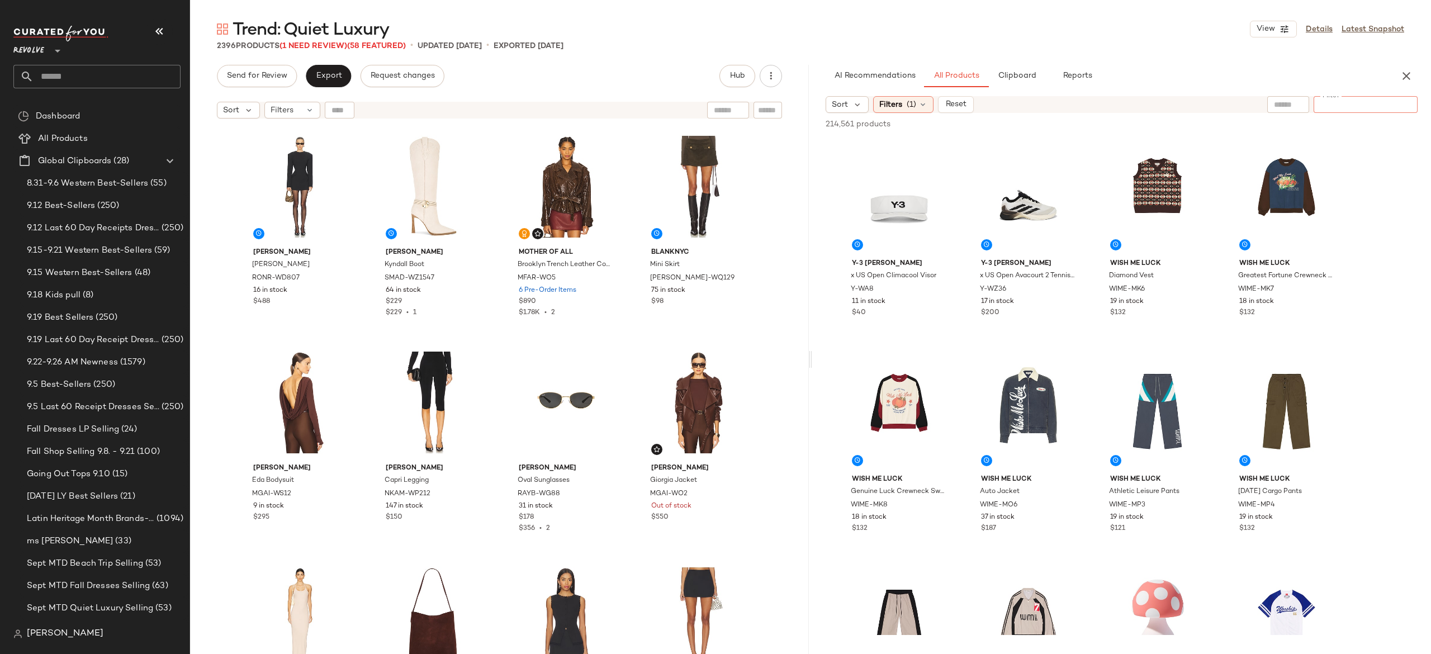
paste input "********"
type input "********"
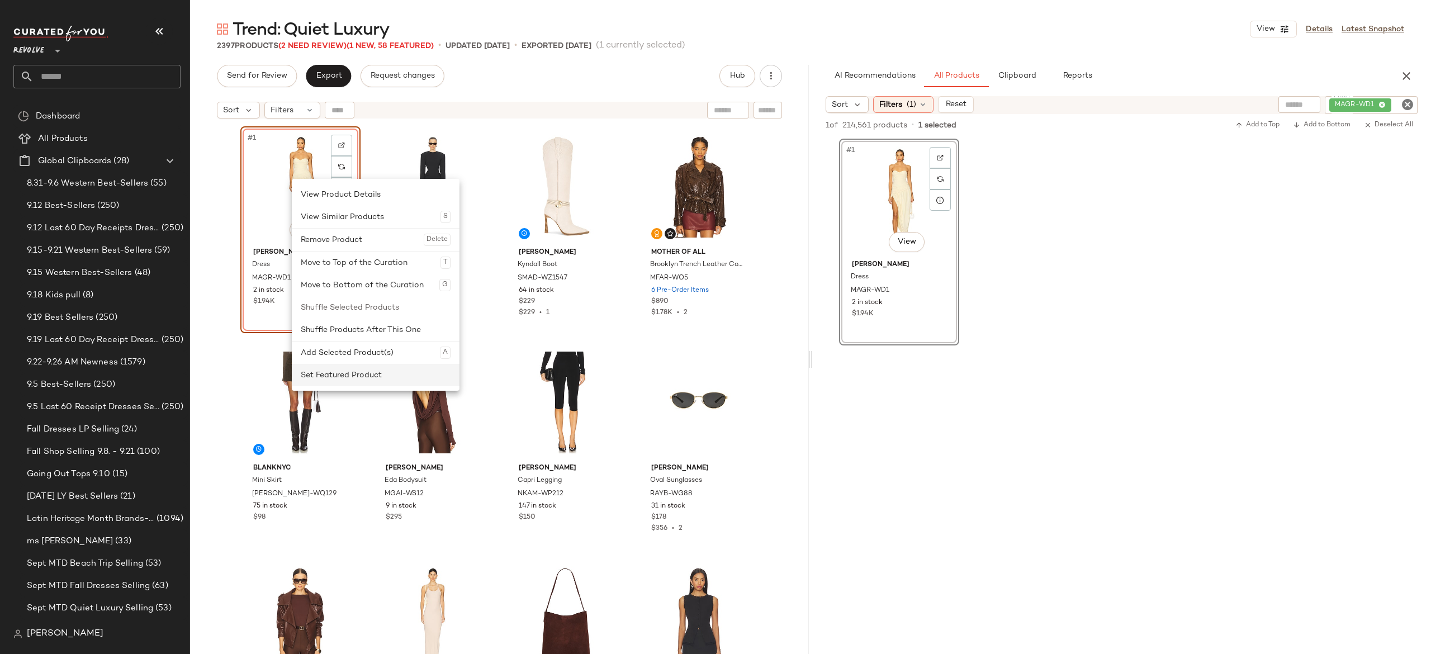
click at [323, 371] on div "Set Featured Product" at bounding box center [376, 375] width 150 height 22
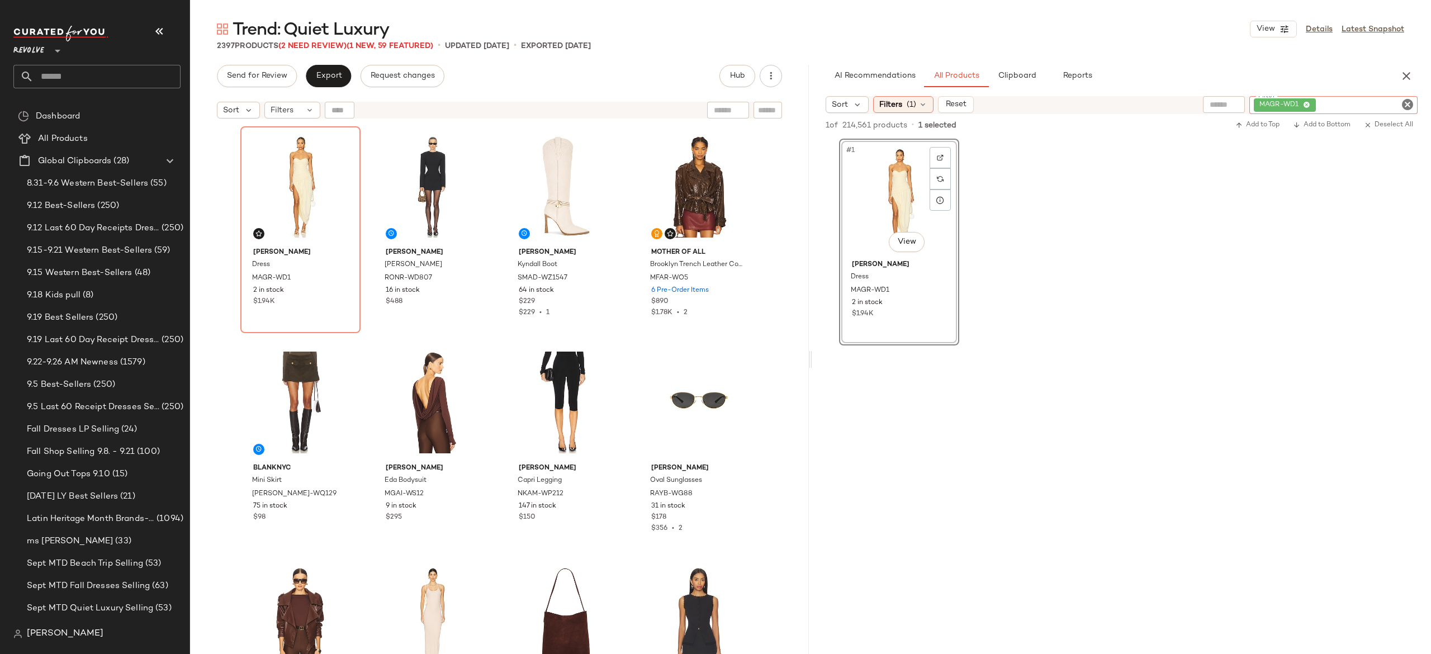
click at [1337, 102] on div "MAGR-WD1" at bounding box center [1333, 105] width 168 height 18
paste input "*********"
type input "*********"
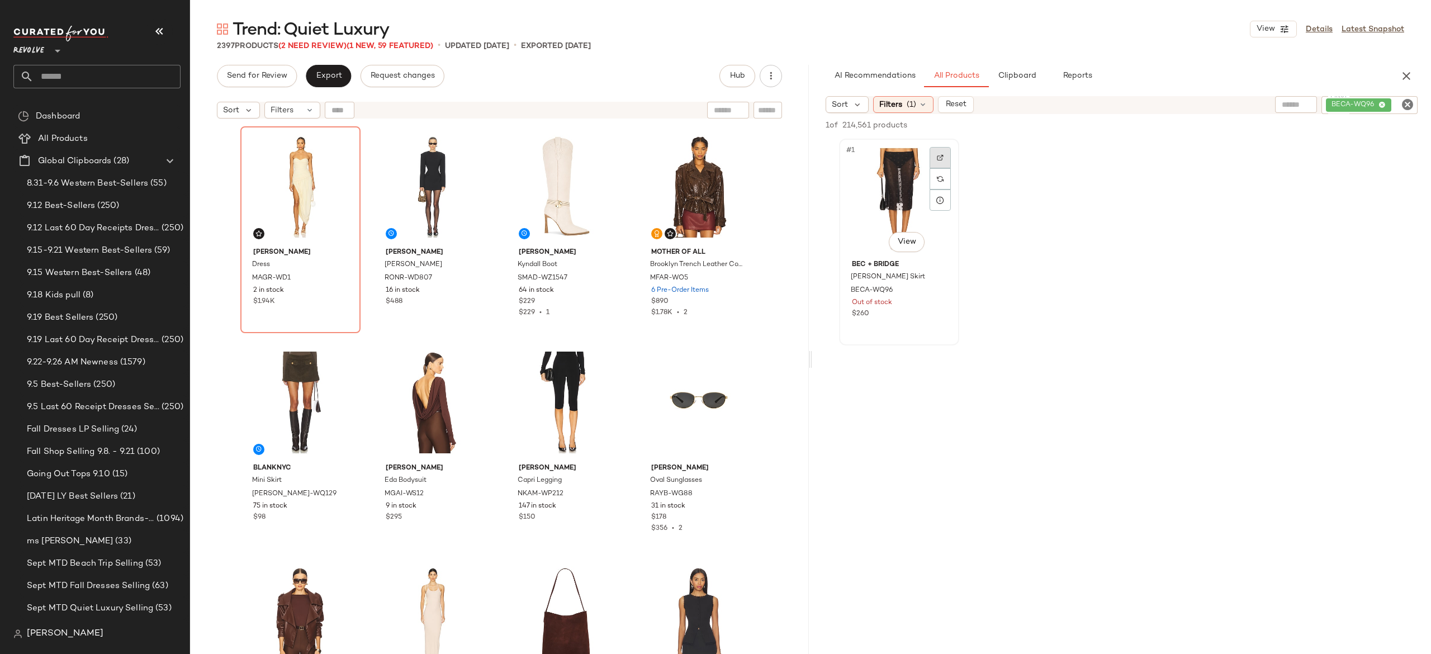
click at [935, 160] on div at bounding box center [940, 157] width 21 height 21
click at [943, 291] on button "button" at bounding box center [939, 291] width 16 height 10
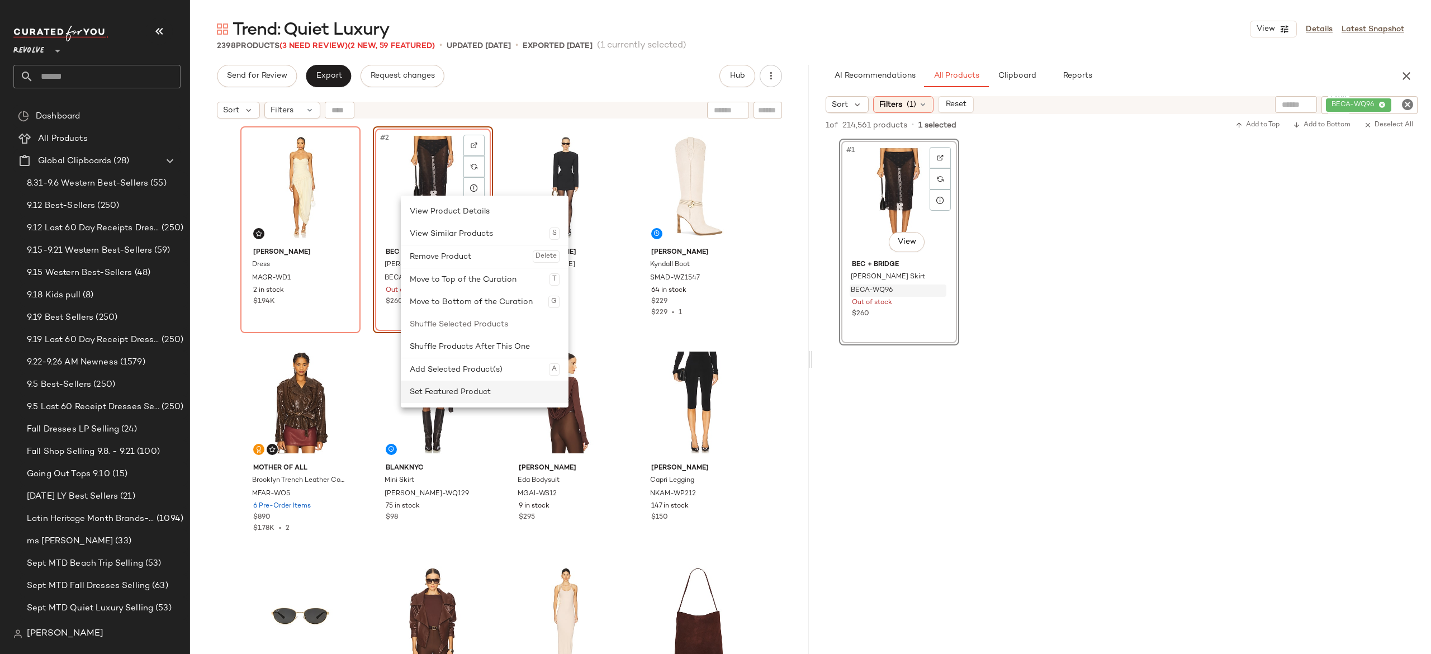
click at [426, 396] on div "Set Featured Product" at bounding box center [485, 392] width 150 height 22
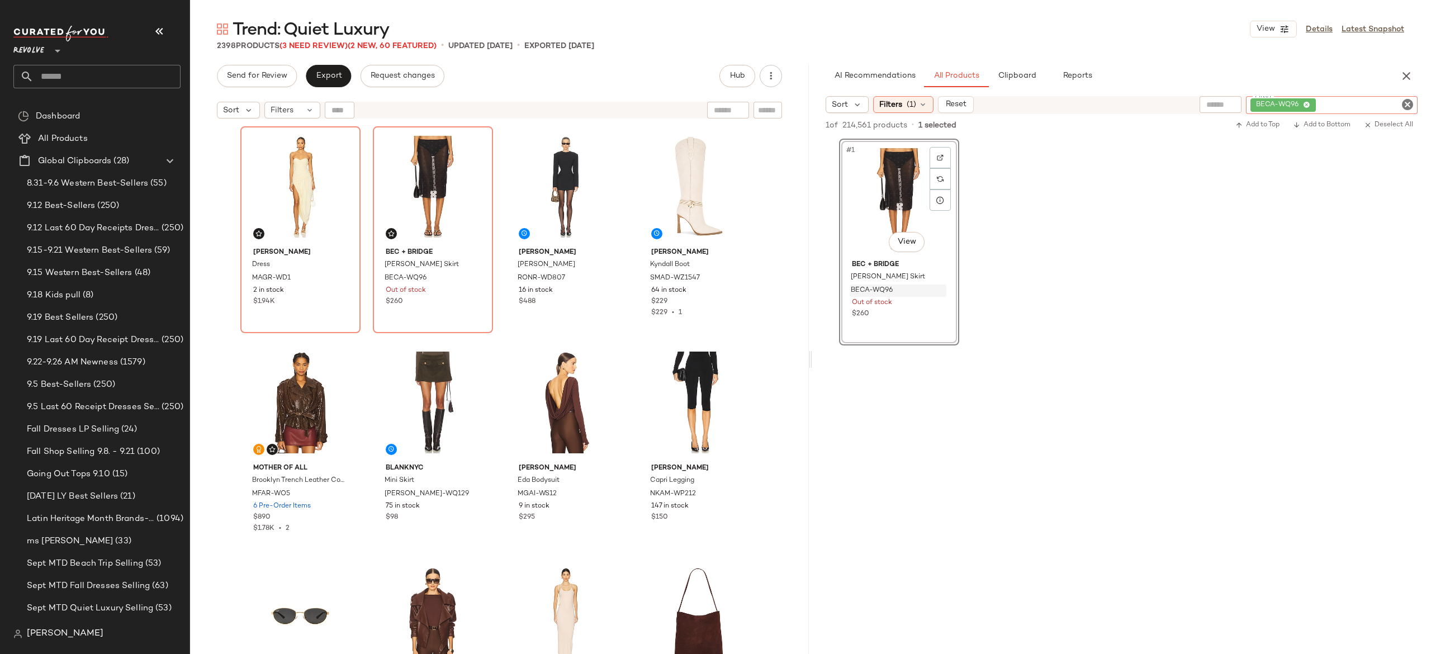
click at [1349, 105] on div "BECA-WQ96" at bounding box center [1332, 105] width 172 height 18
paste input "**********"
type input "**********"
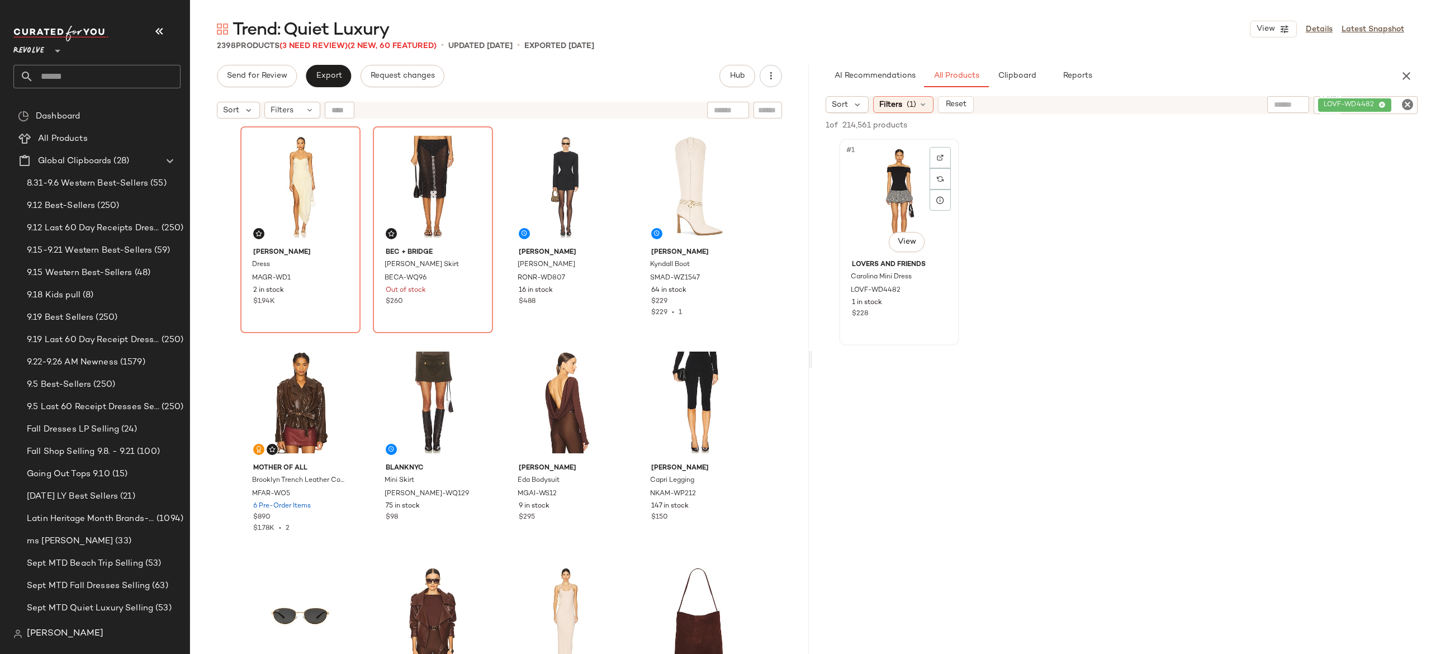
click at [902, 185] on div "#1 View" at bounding box center [899, 199] width 112 height 113
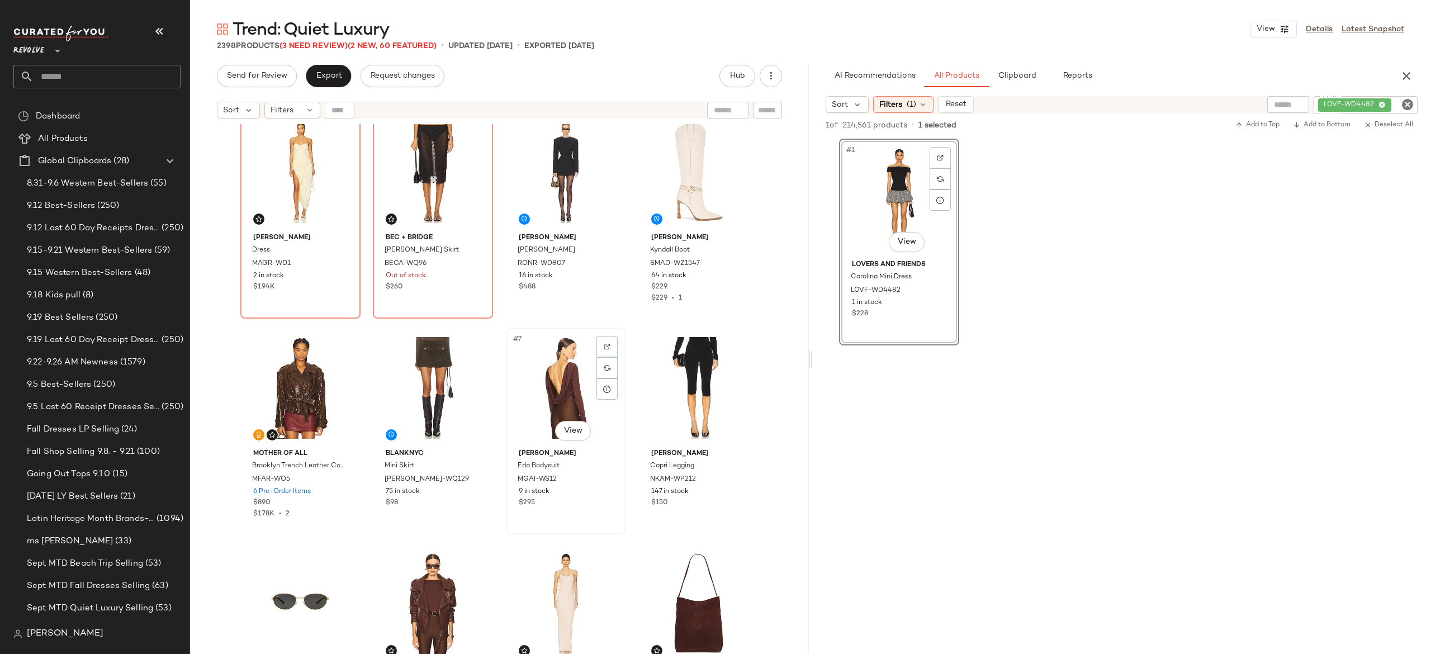
scroll to position [4, 0]
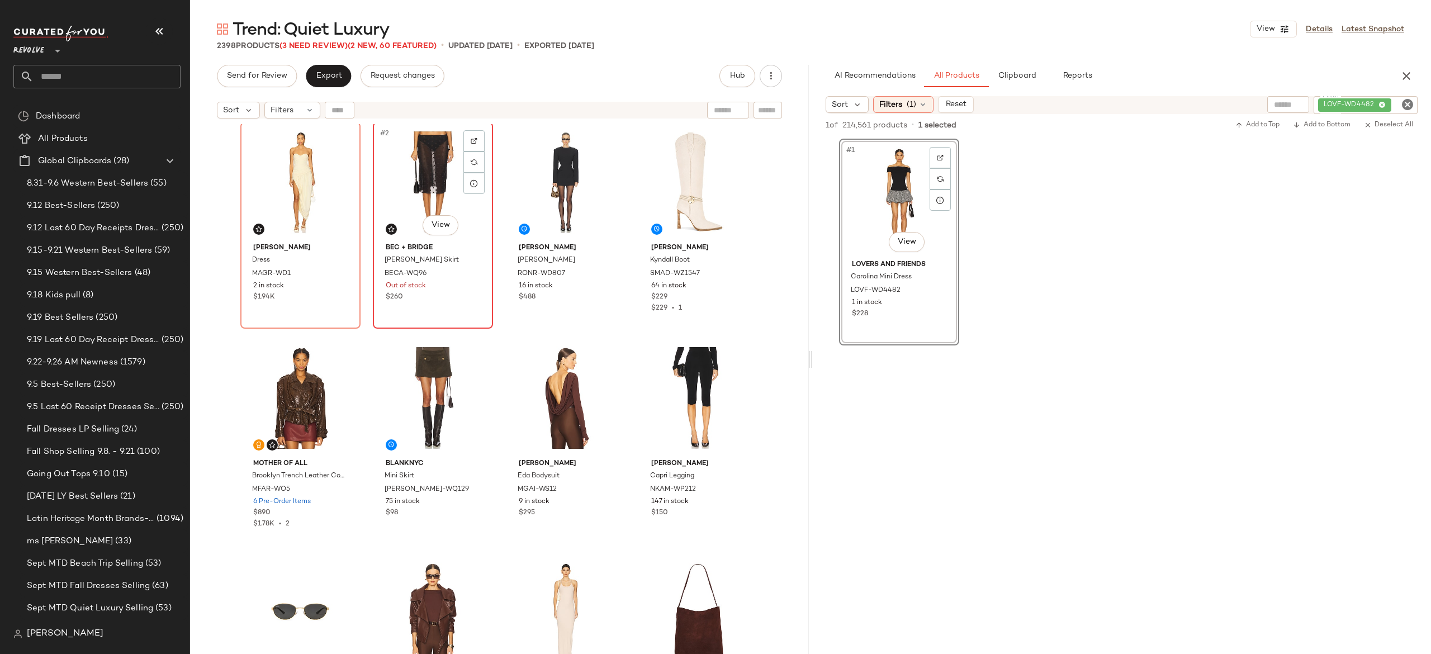
scroll to position [3, 0]
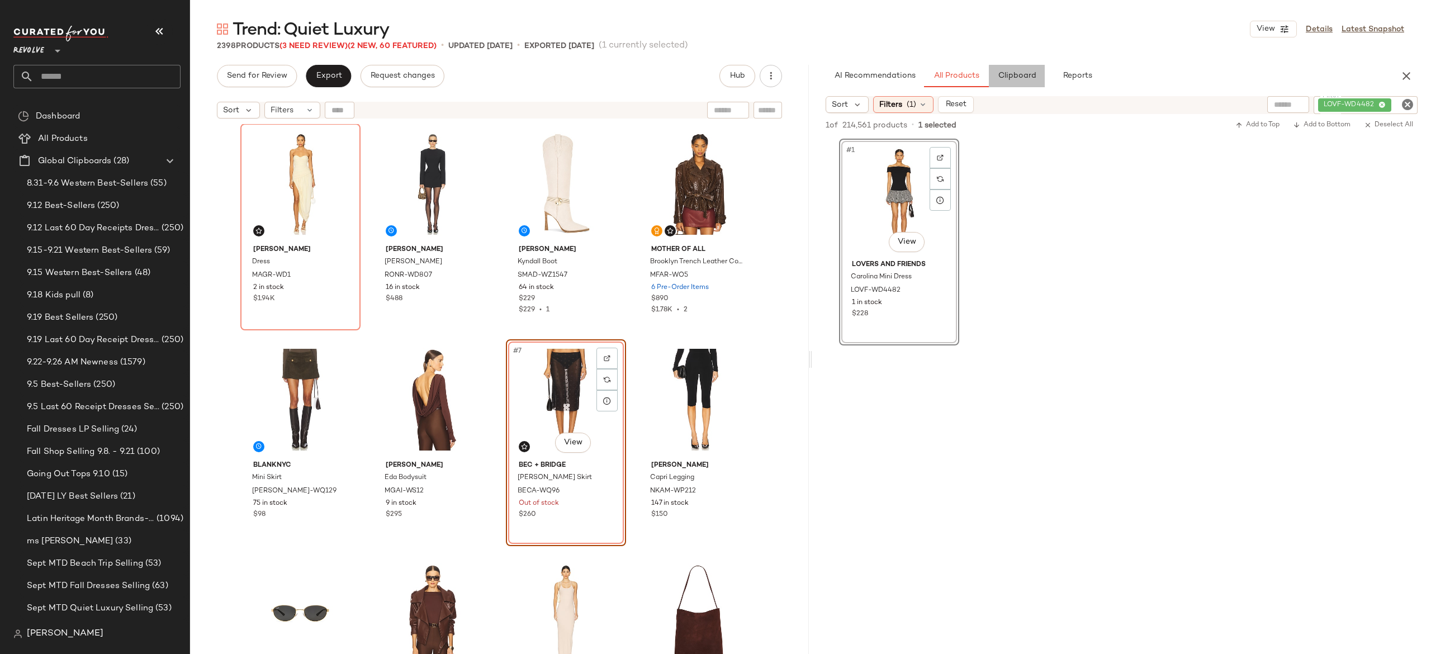
click at [1027, 78] on span "Clipboard" at bounding box center [1016, 76] width 39 height 9
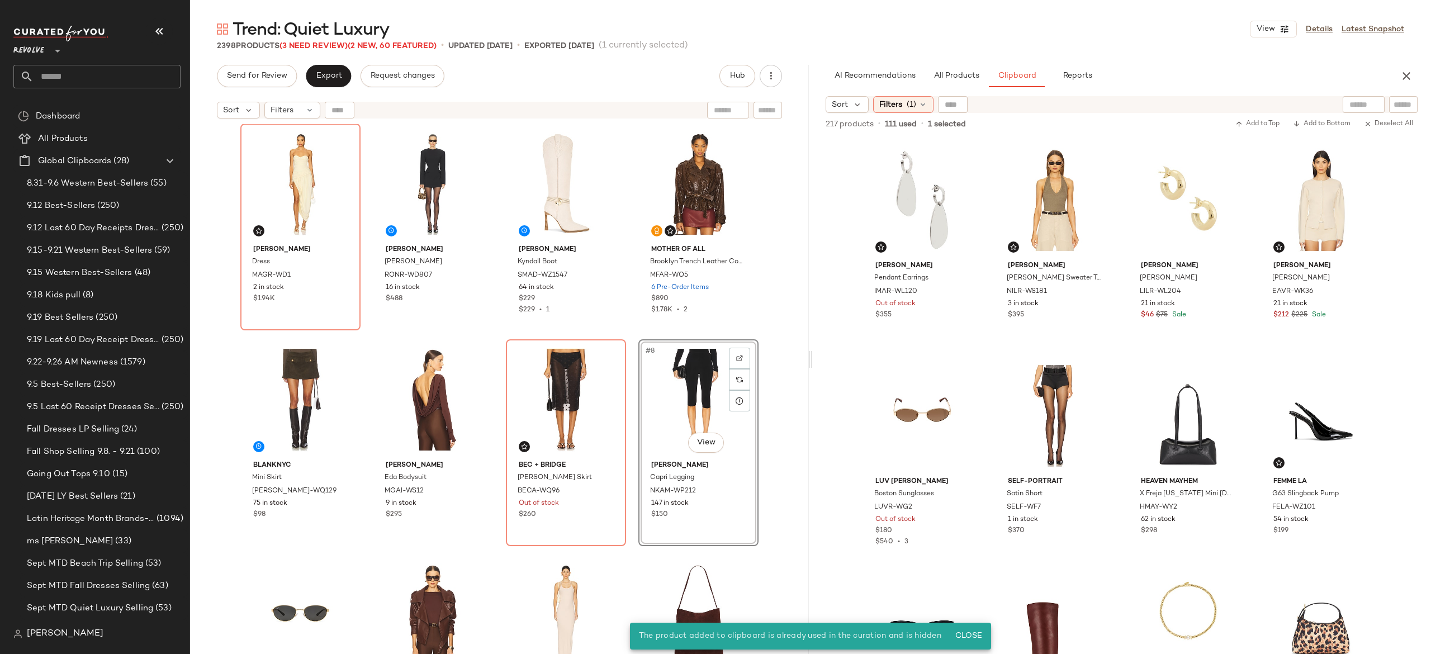
click at [688, 390] on div "#8 View" at bounding box center [698, 399] width 112 height 113
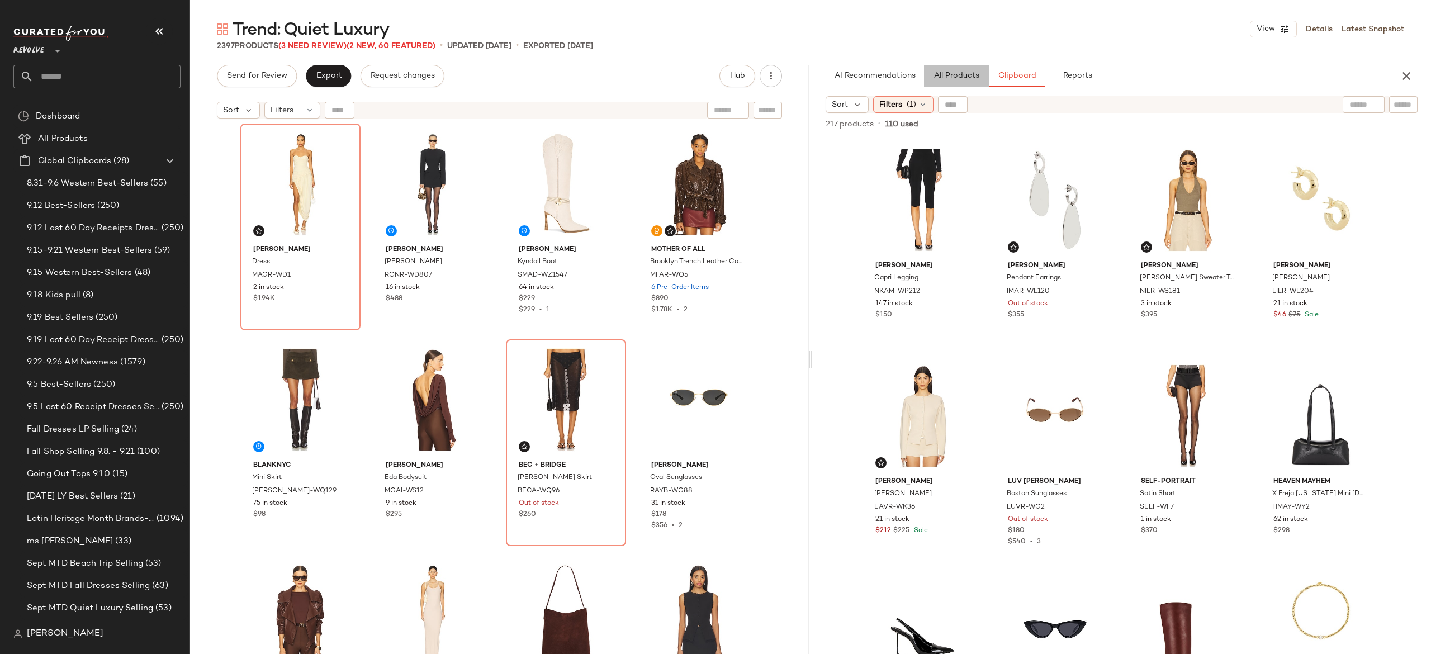
click at [965, 79] on span "All Products" at bounding box center [957, 76] width 46 height 9
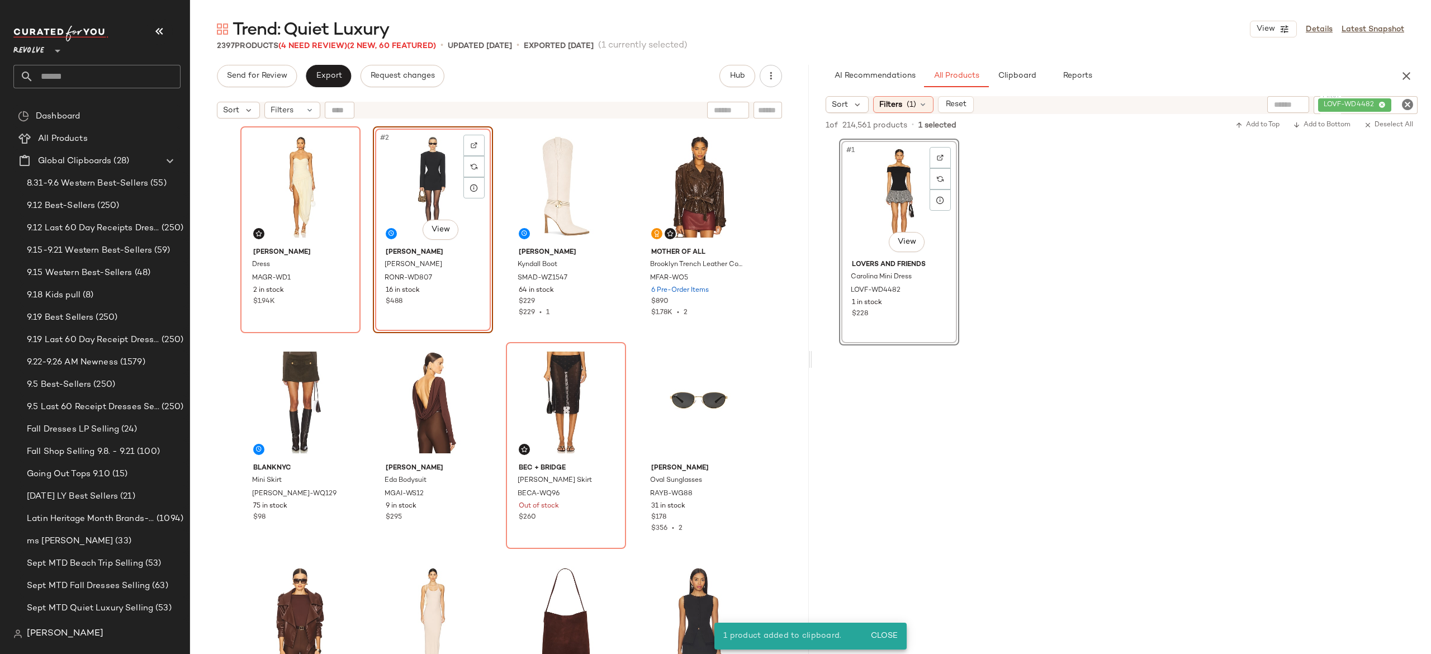
click at [423, 183] on div "#2 View" at bounding box center [433, 186] width 112 height 113
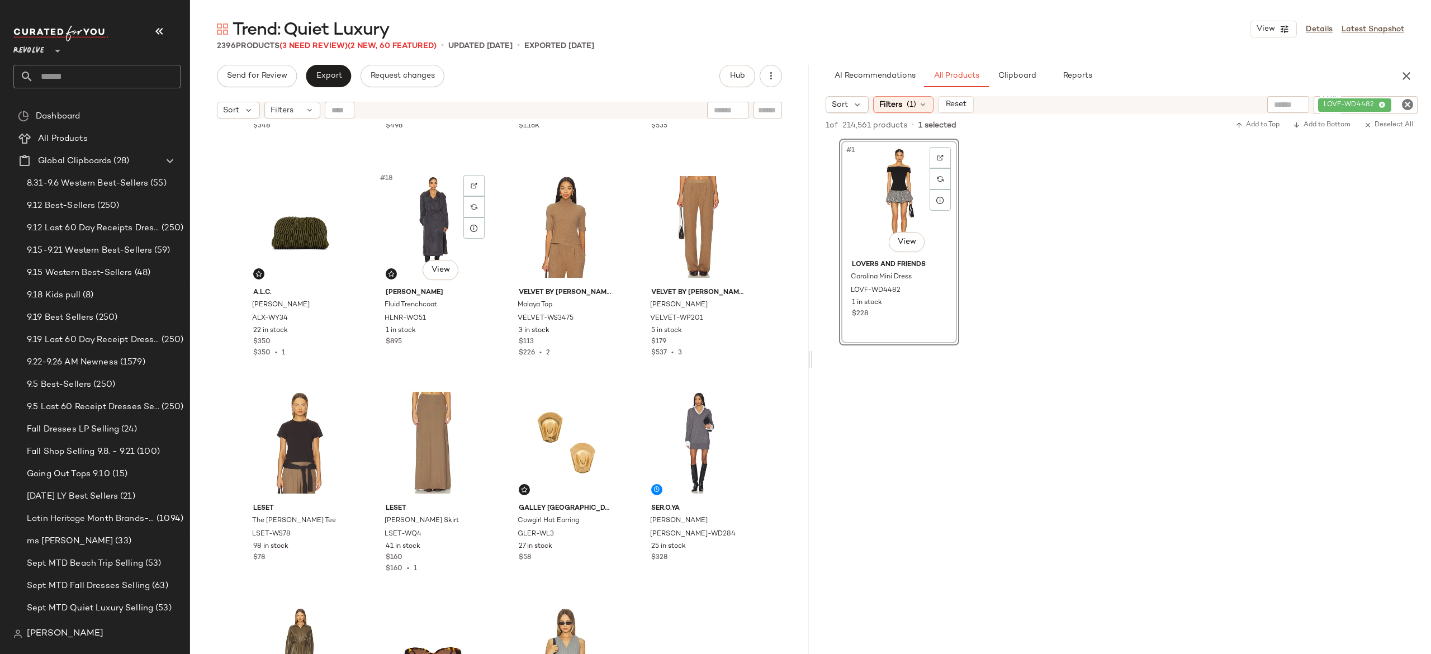
scroll to position [834, 0]
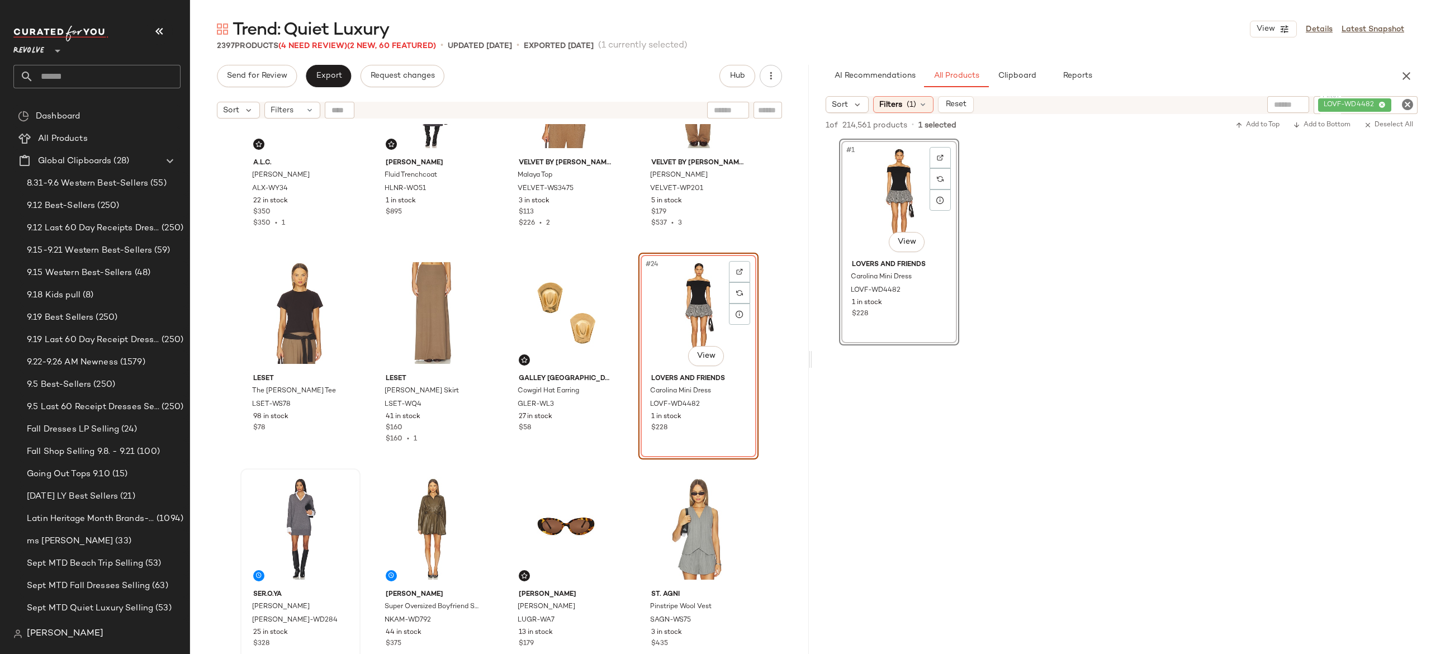
scroll to position [974, 0]
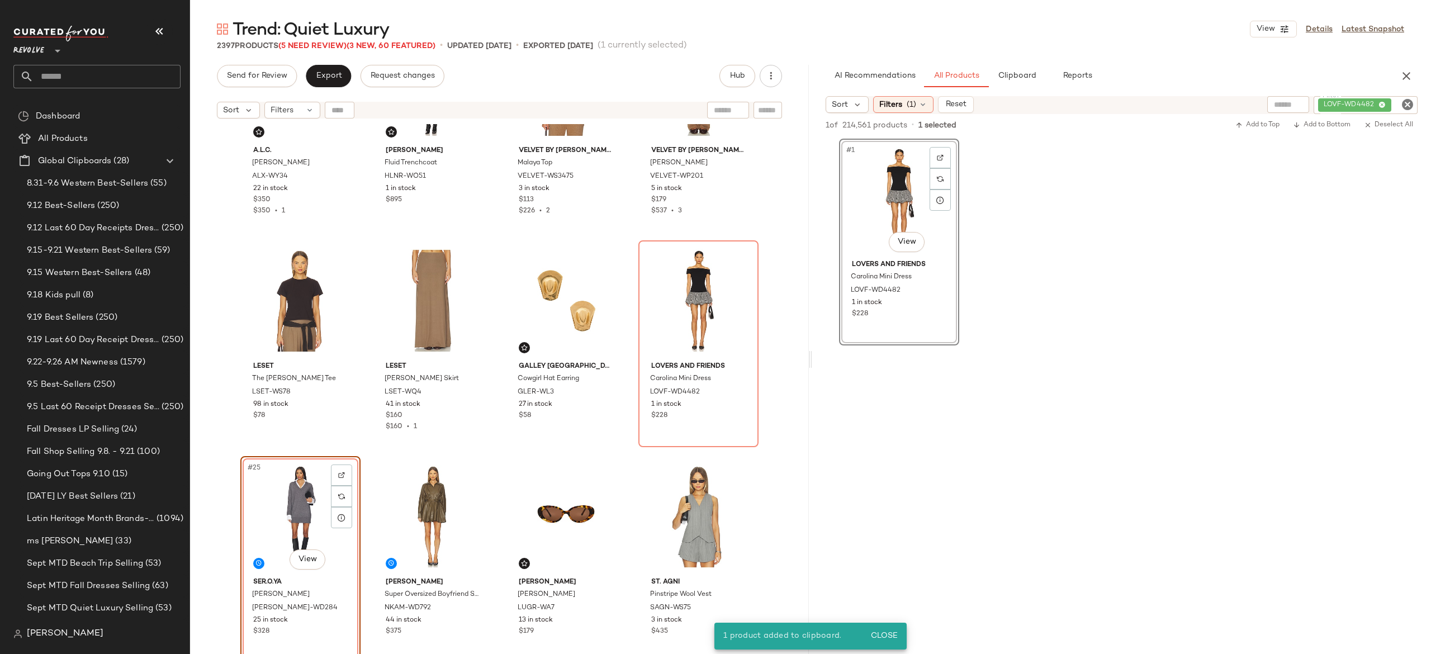
click at [273, 505] on div "#25 View" at bounding box center [300, 516] width 112 height 113
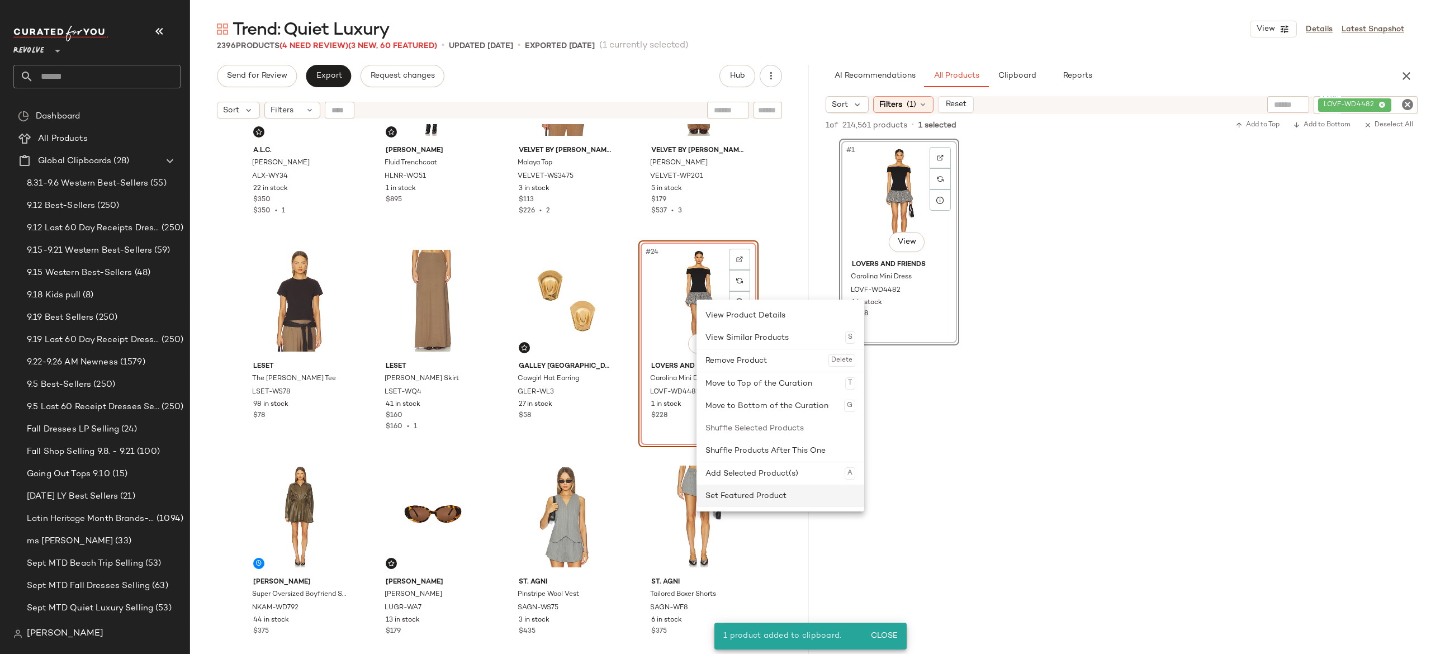
click at [730, 493] on div "Set Featured Product" at bounding box center [780, 496] width 150 height 22
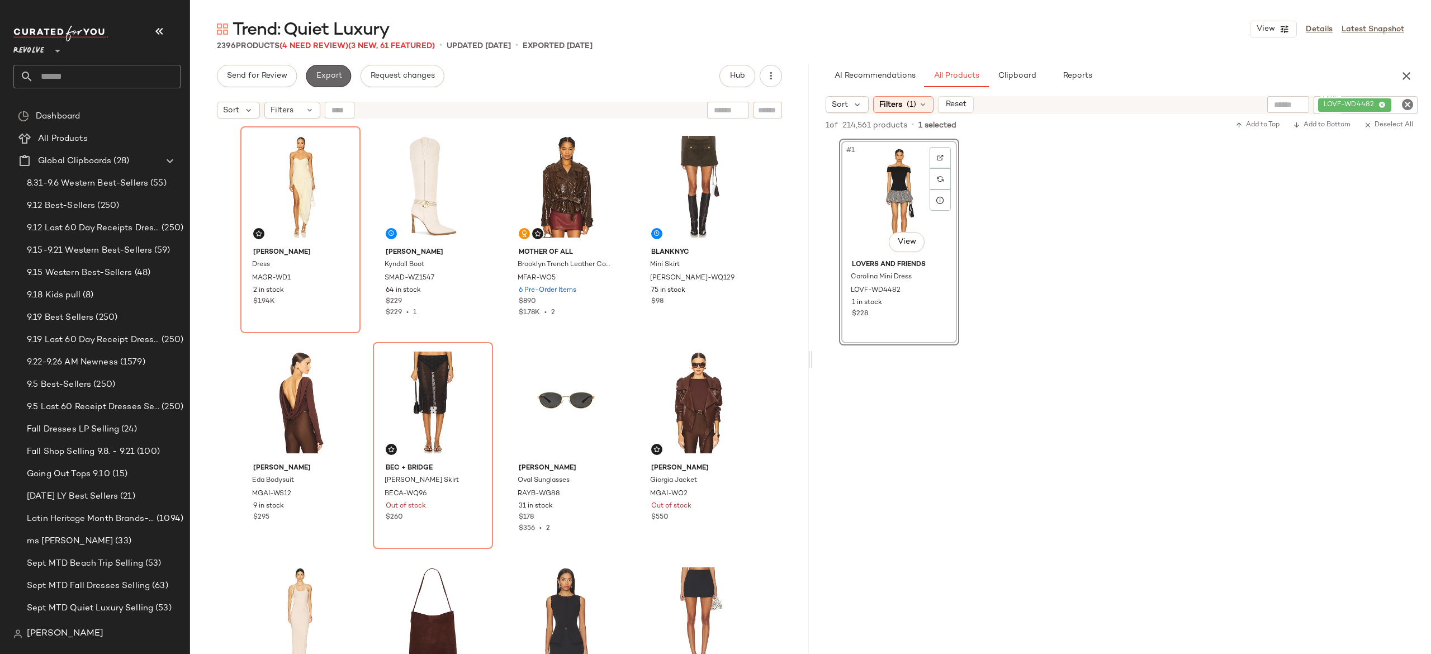
click at [334, 72] on span "Export" at bounding box center [328, 76] width 26 height 9
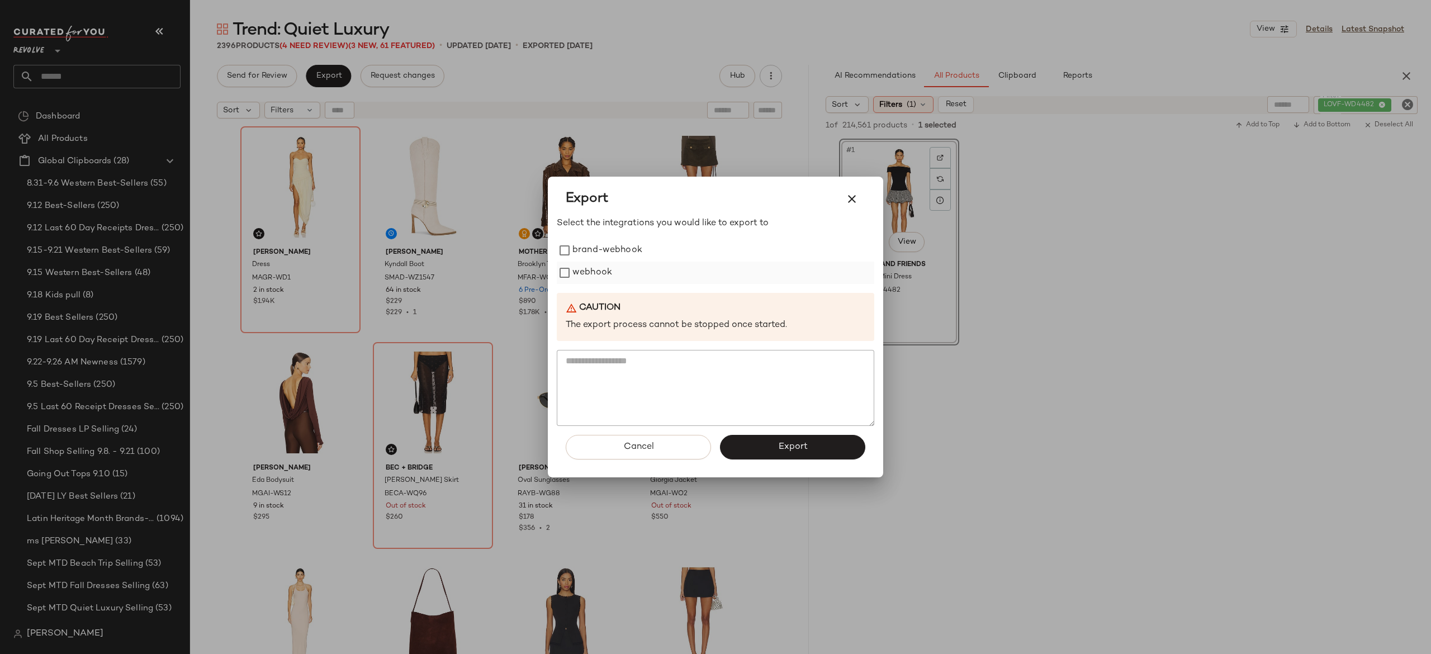
click at [614, 272] on div "webhook" at bounding box center [716, 273] width 318 height 22
click at [596, 274] on label "webhook" at bounding box center [592, 273] width 40 height 22
click at [745, 441] on button "Export" at bounding box center [792, 447] width 145 height 25
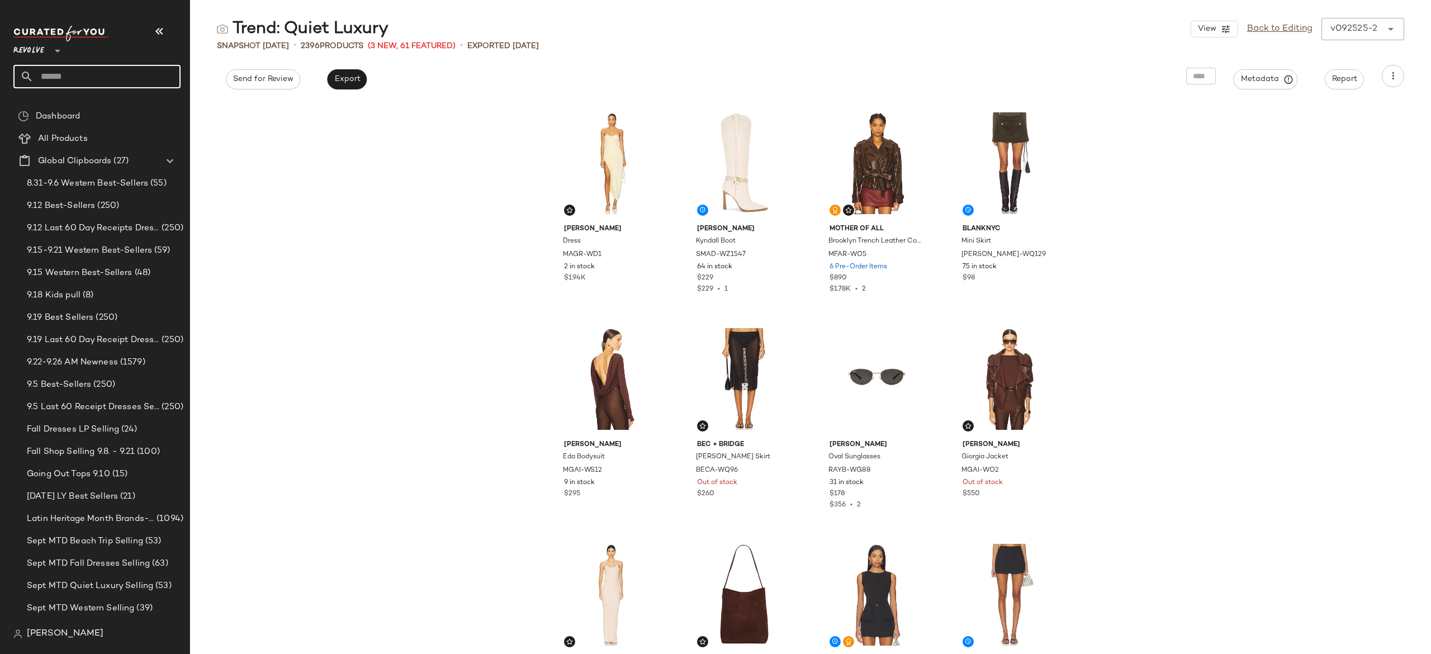
click at [139, 73] on input "text" at bounding box center [107, 76] width 147 height 23
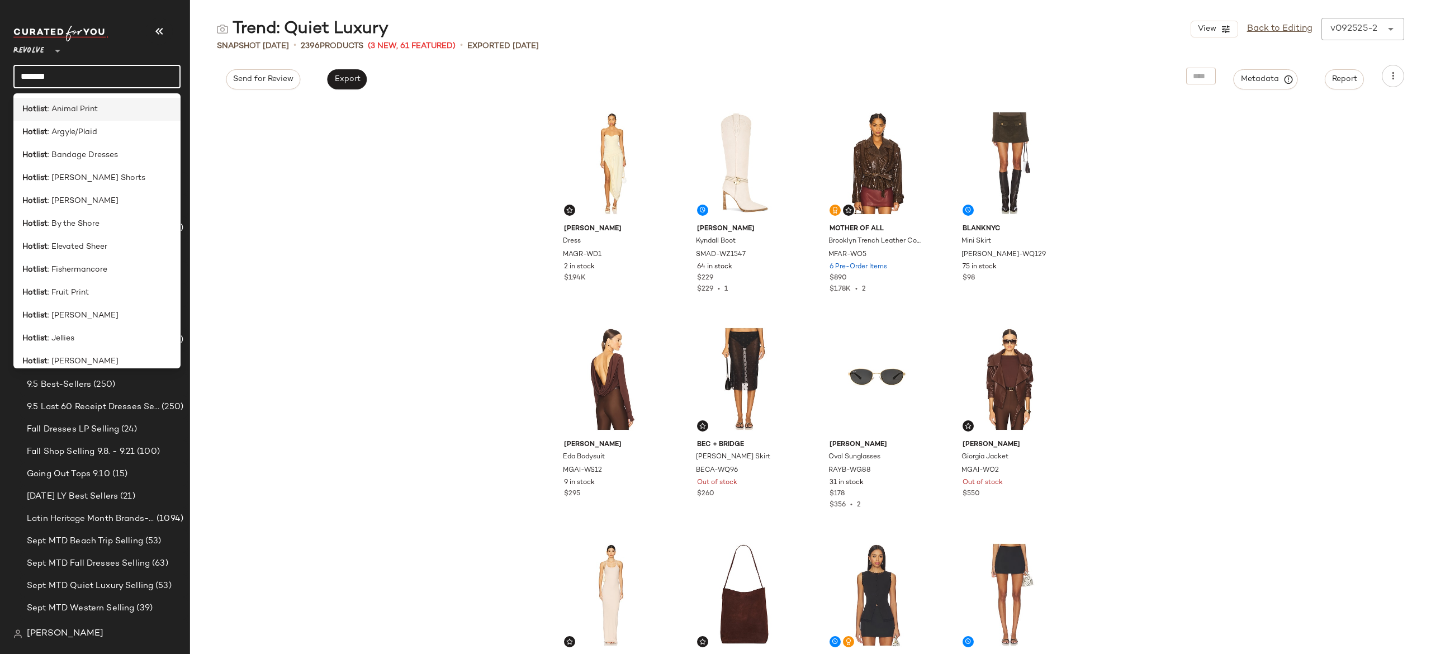
type input "*******"
click at [111, 113] on div "Hotlist : Animal Print" at bounding box center [96, 109] width 149 height 12
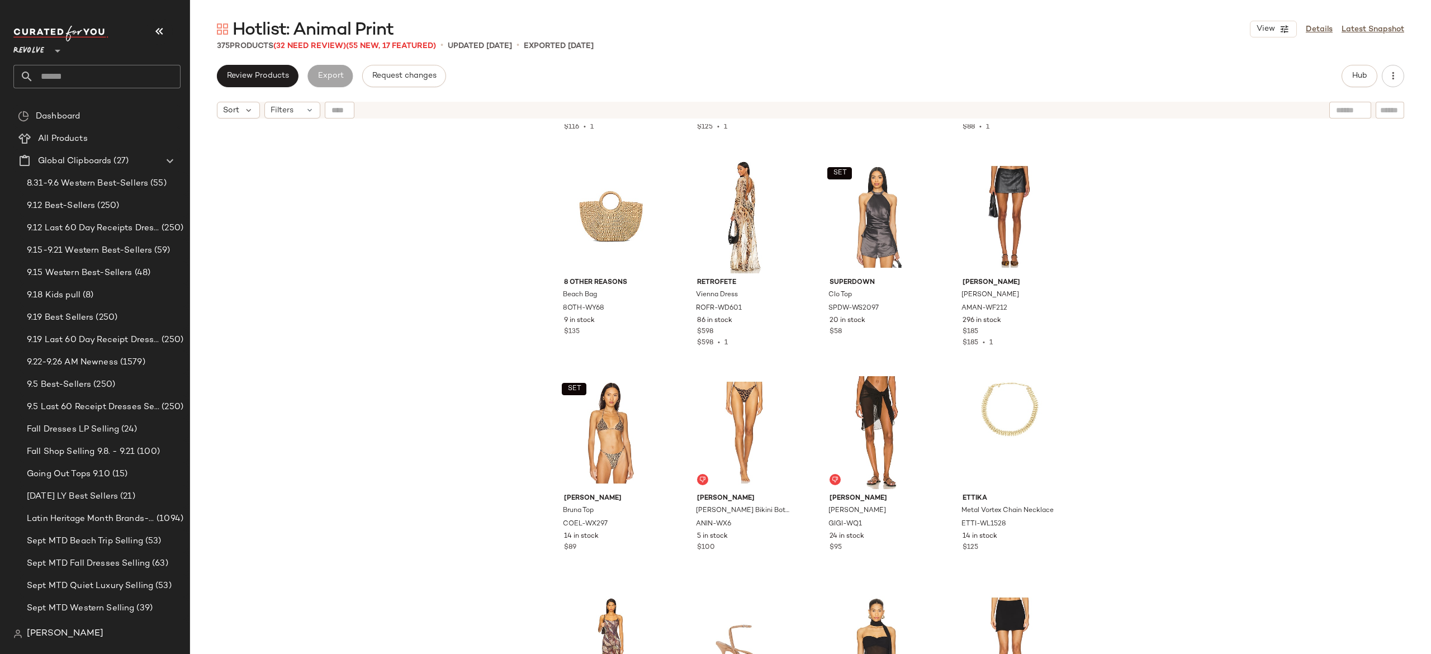
scroll to position [5156, 0]
click at [781, 525] on img "button" at bounding box center [783, 525] width 7 height 7
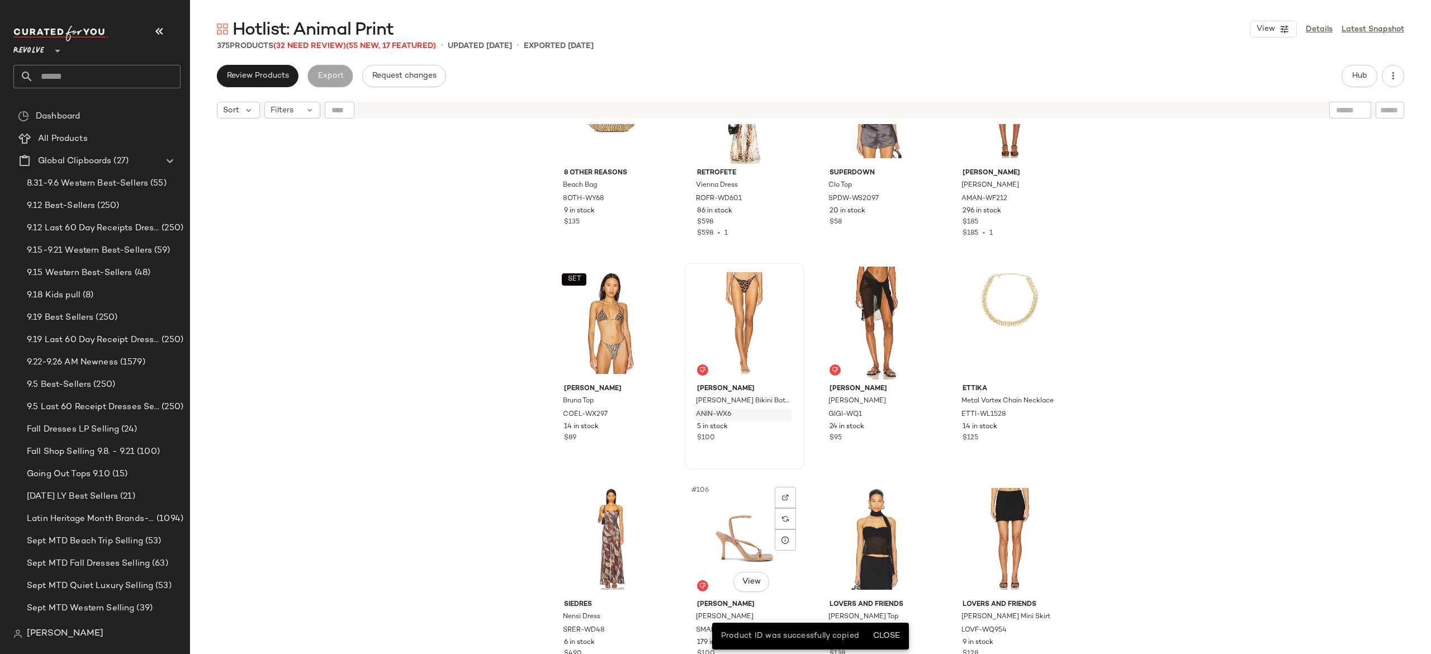
scroll to position [5284, 0]
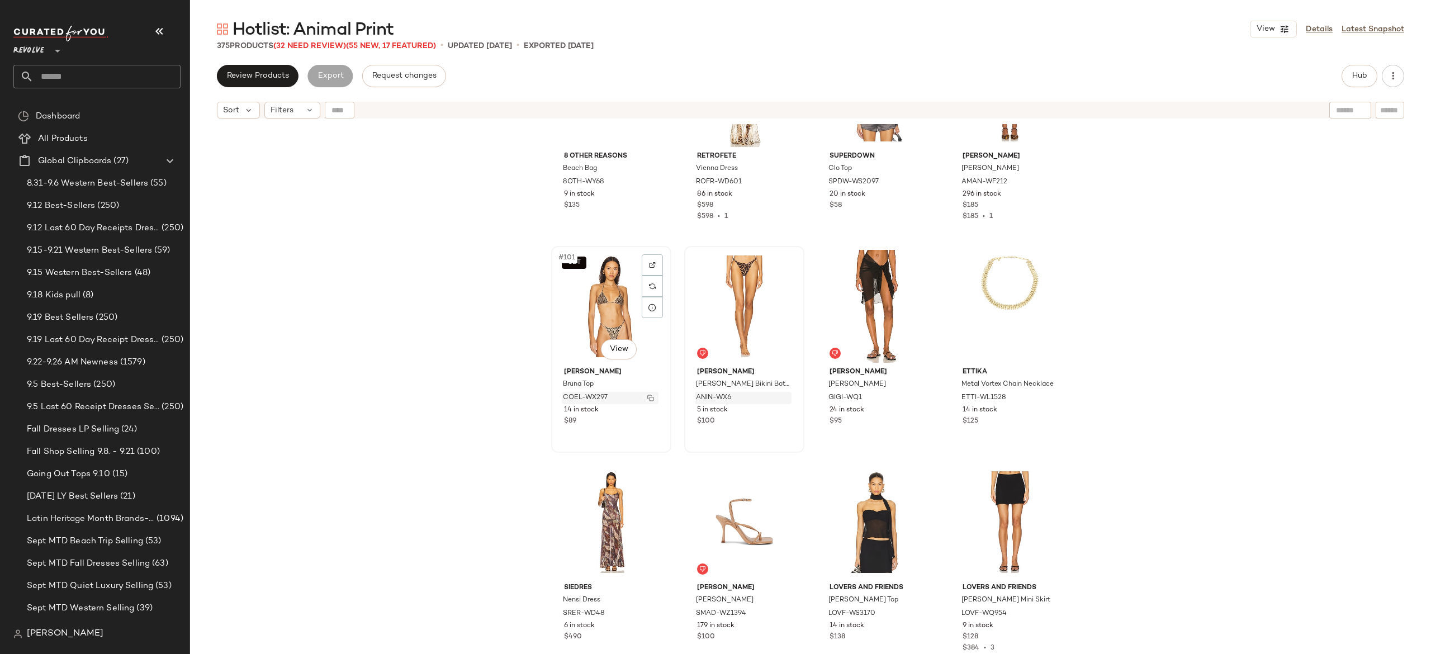
click at [649, 397] on img "button" at bounding box center [650, 398] width 7 height 7
click at [1357, 77] on span "Hub" at bounding box center [1360, 76] width 16 height 9
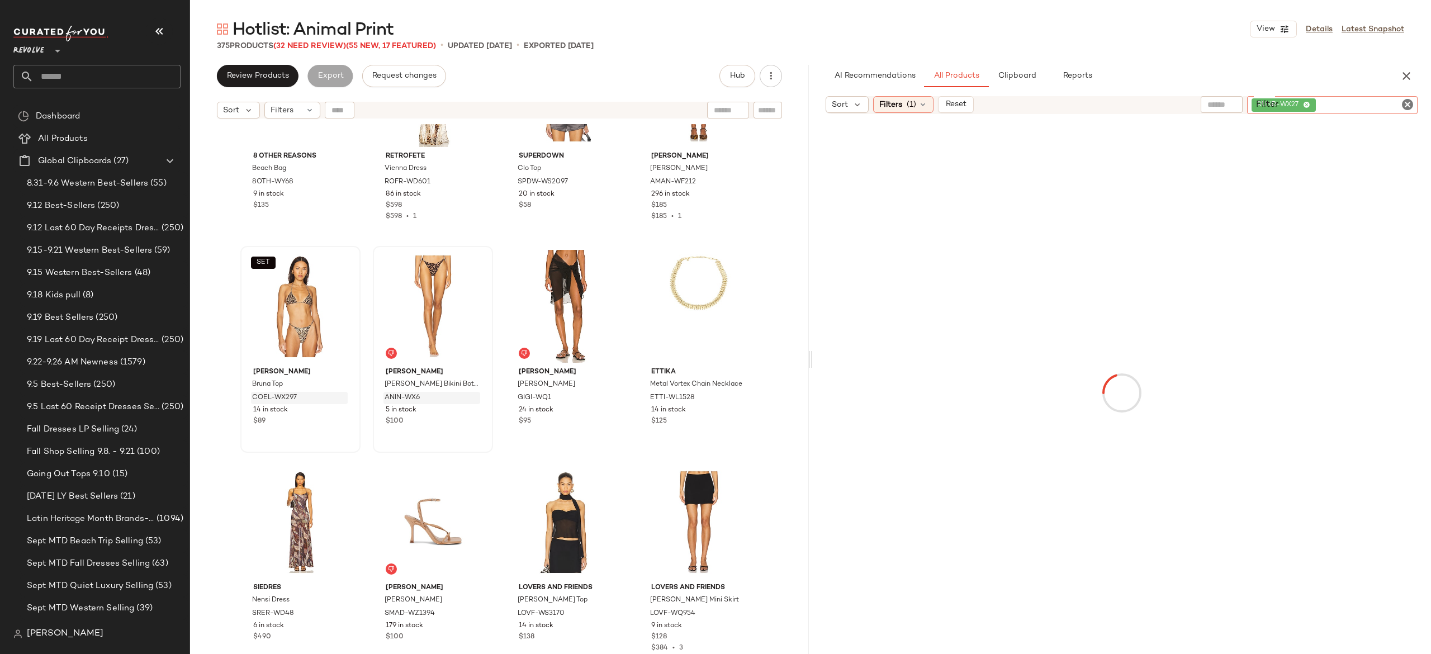
click at [1407, 104] on div "Filter RUNR-WX27 Filter" at bounding box center [1332, 105] width 171 height 18
paste input "**********"
type input "**********"
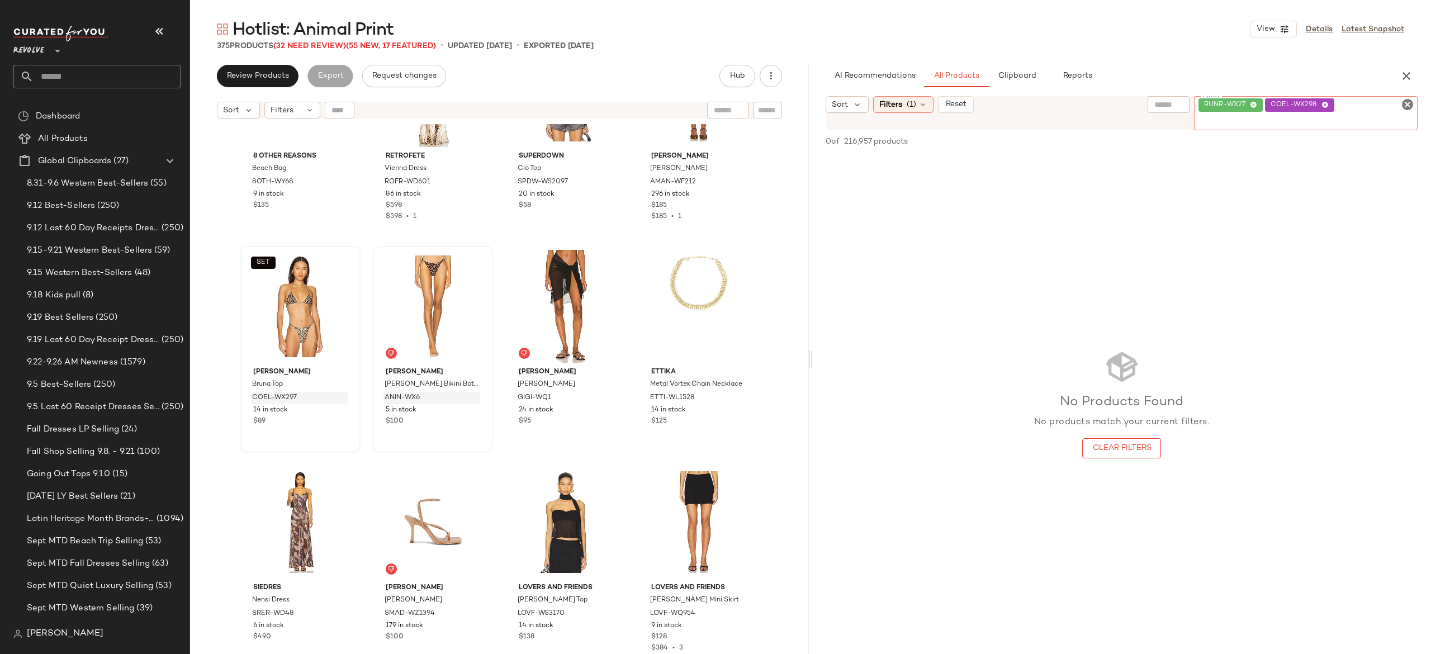
click at [1363, 108] on div "RUNR-WX27 COEL-WX298" at bounding box center [1306, 113] width 224 height 34
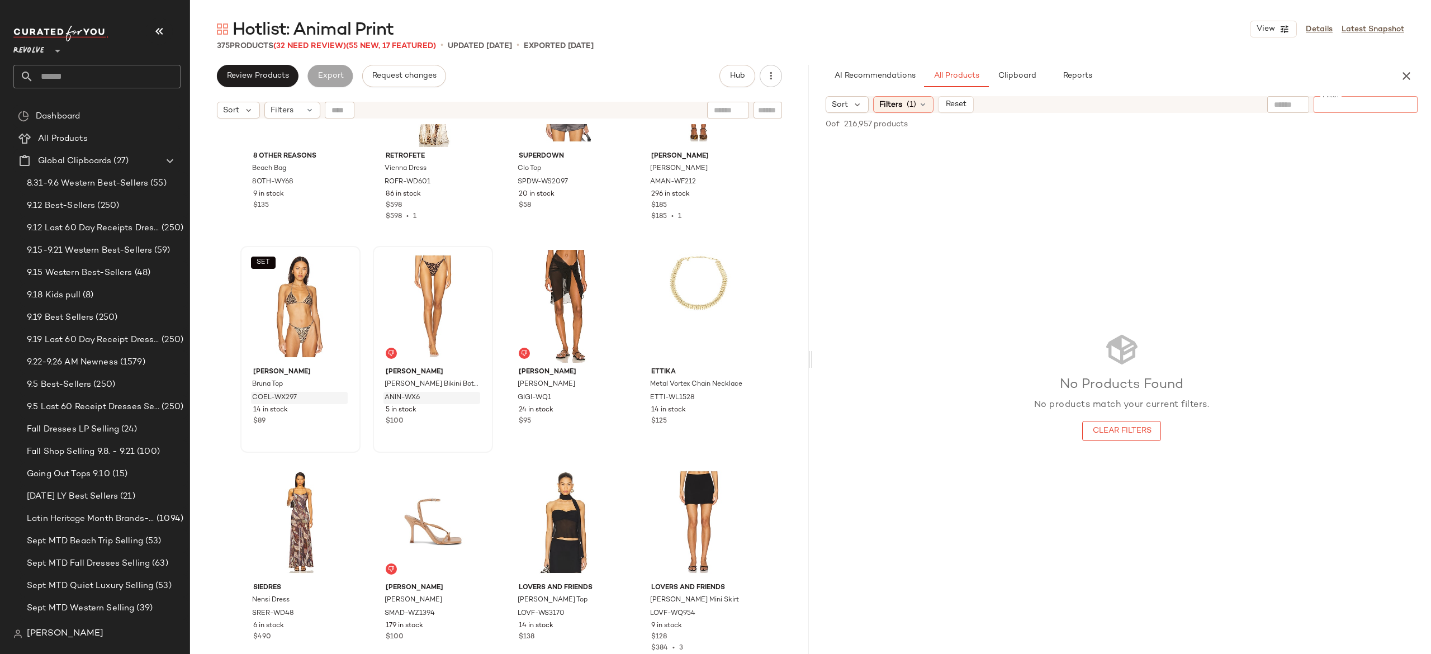
paste input "**********"
type input "**********"
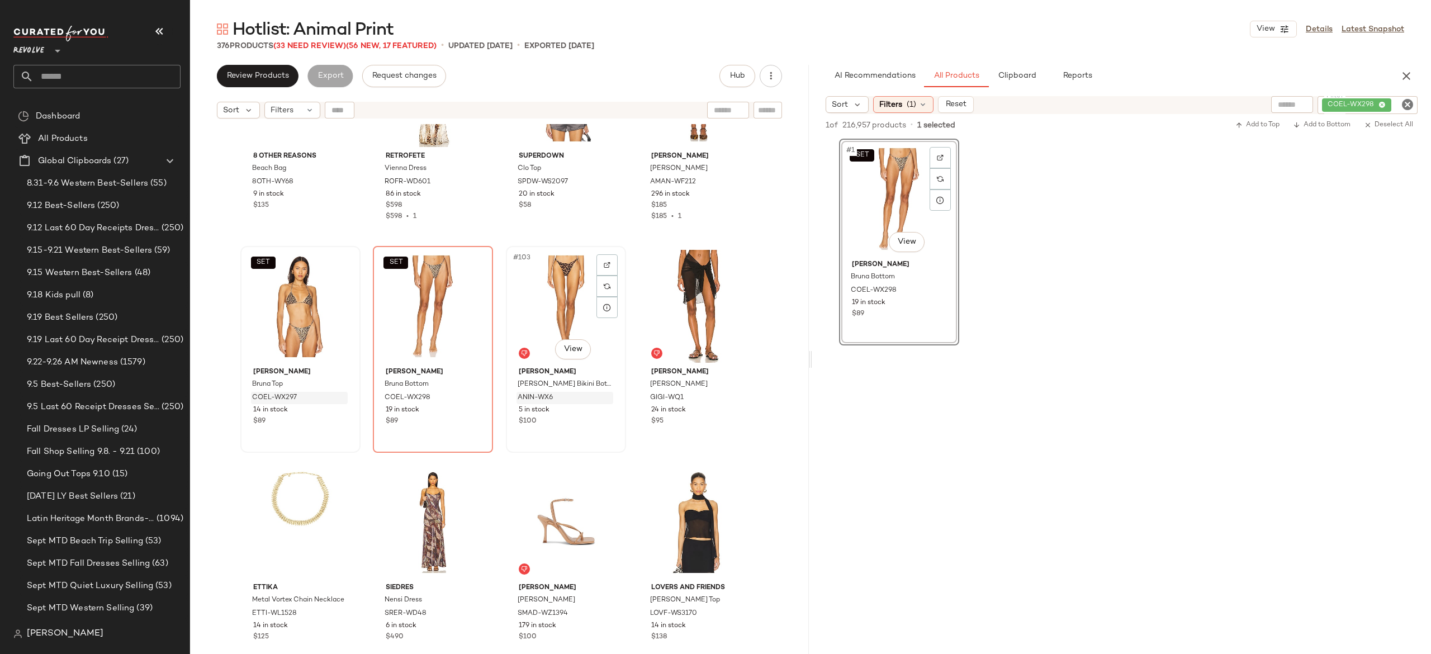
click at [533, 306] on div "#103 View" at bounding box center [566, 306] width 112 height 113
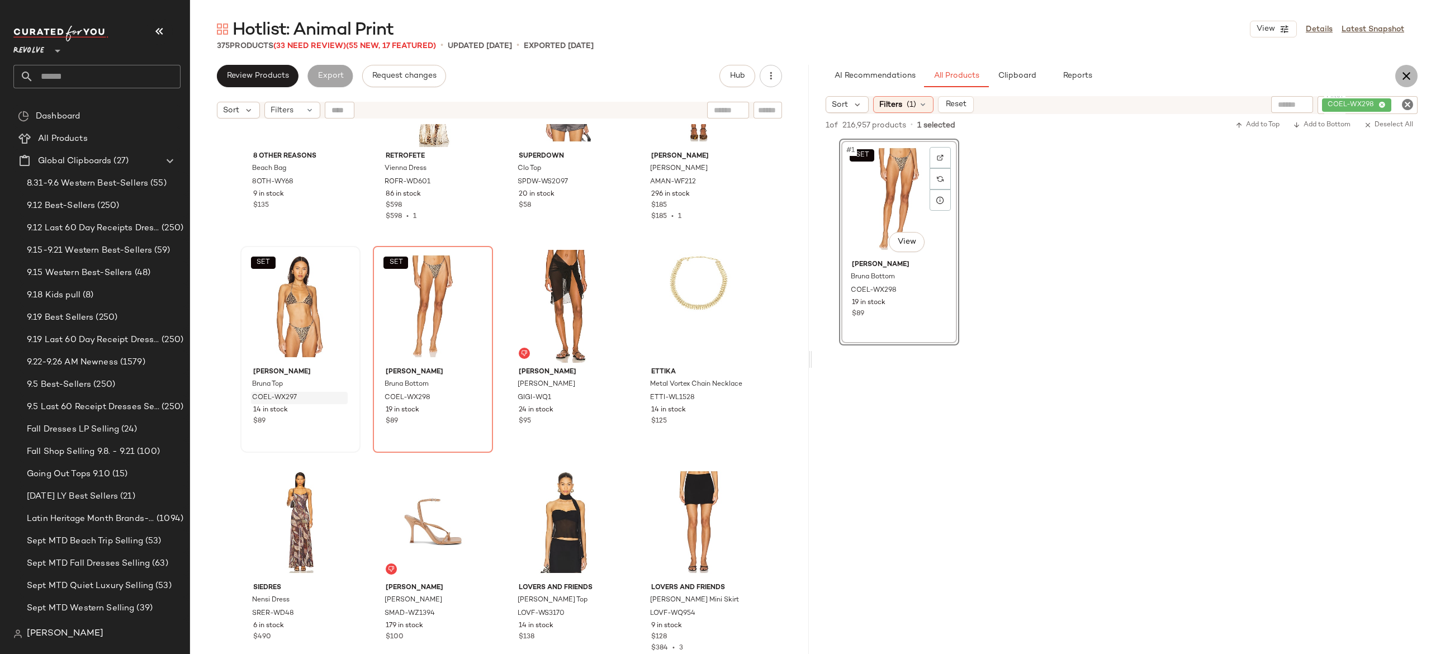
click at [1404, 82] on icon "button" at bounding box center [1406, 75] width 13 height 13
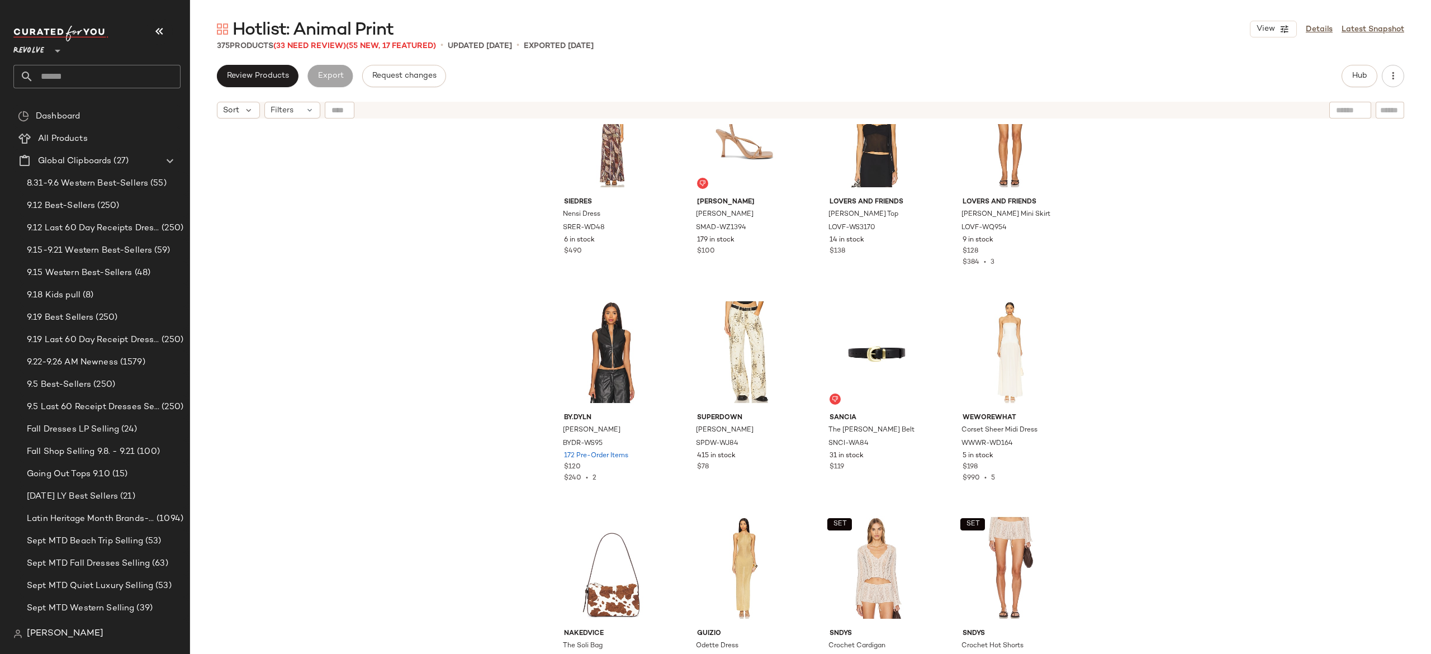
scroll to position [5733, 0]
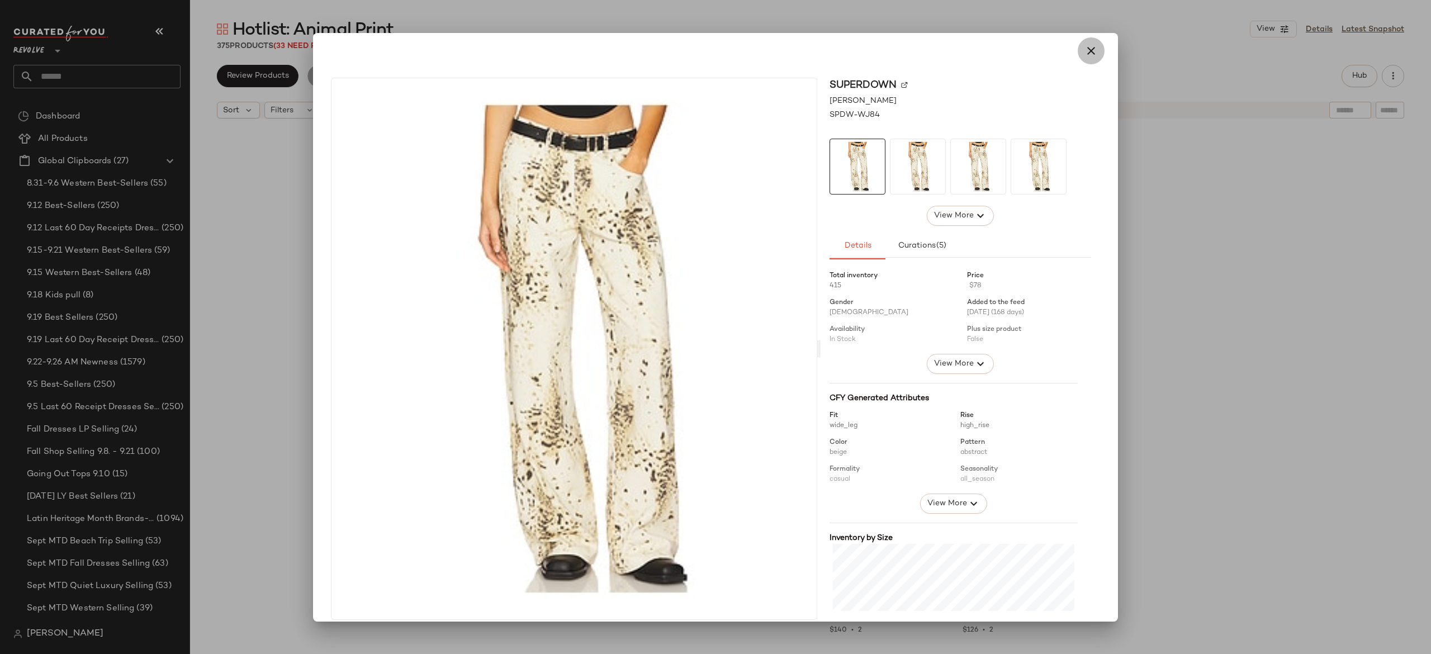
click at [1078, 60] on button "button" at bounding box center [1091, 50] width 27 height 27
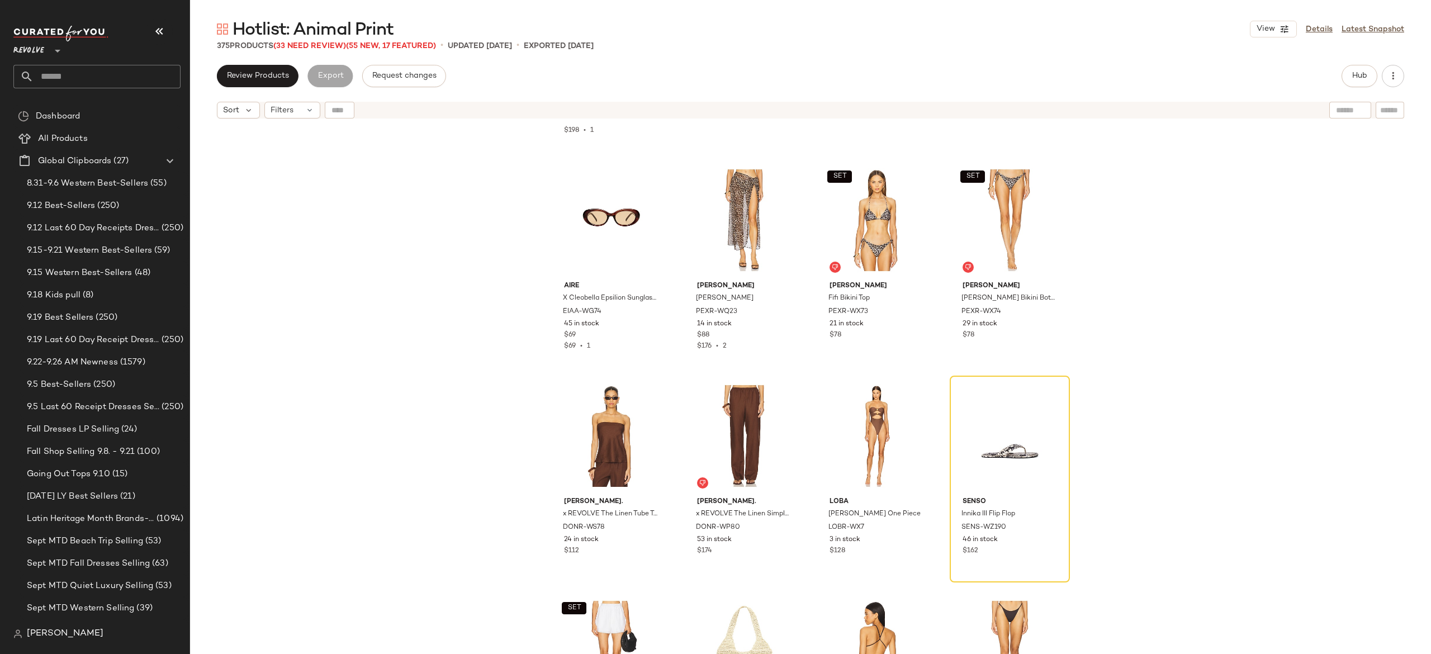
scroll to position [7779, 0]
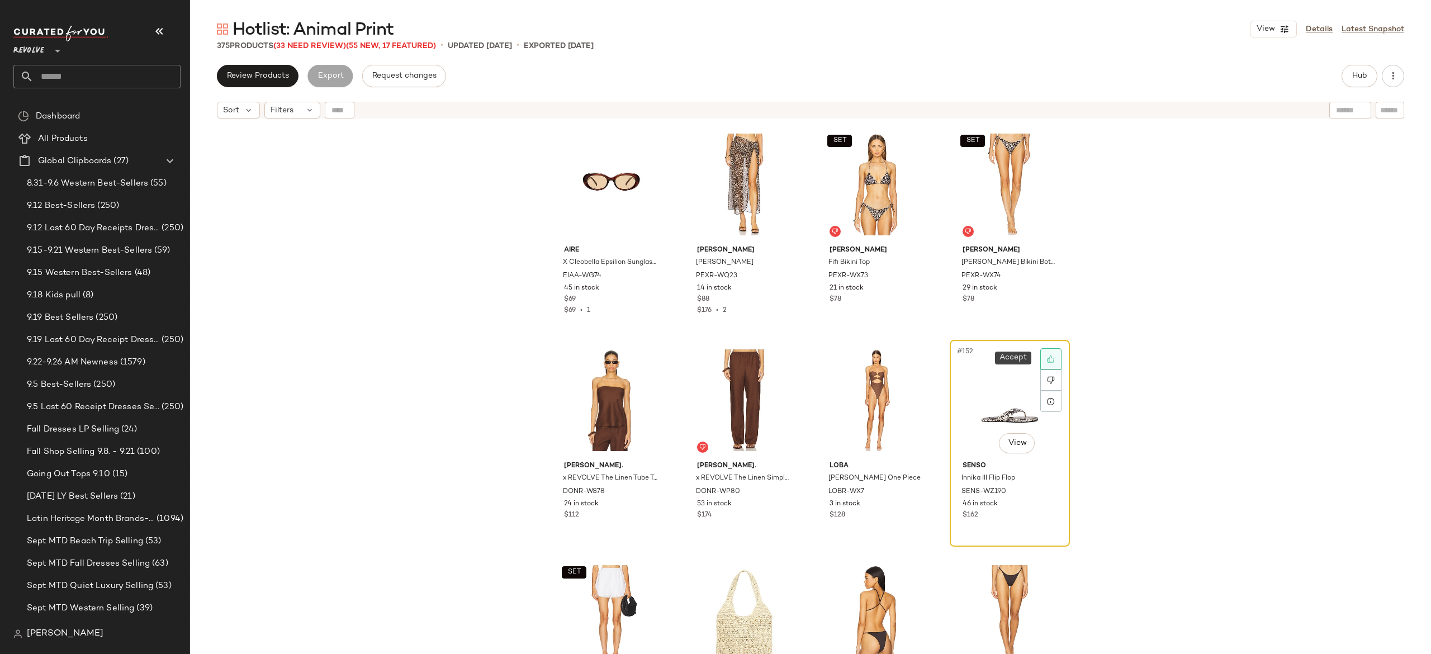
click at [1047, 360] on icon at bounding box center [1050, 359] width 7 height 7
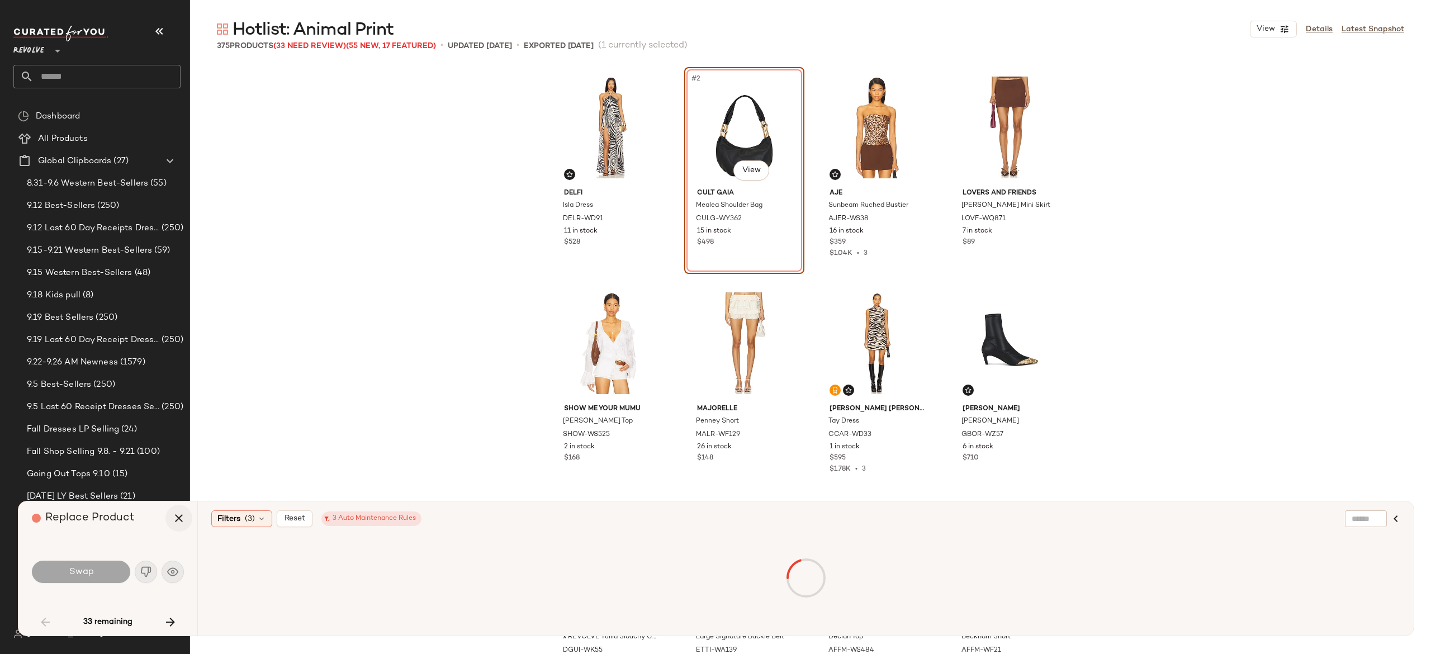
click at [180, 518] on icon "button" at bounding box center [178, 518] width 13 height 13
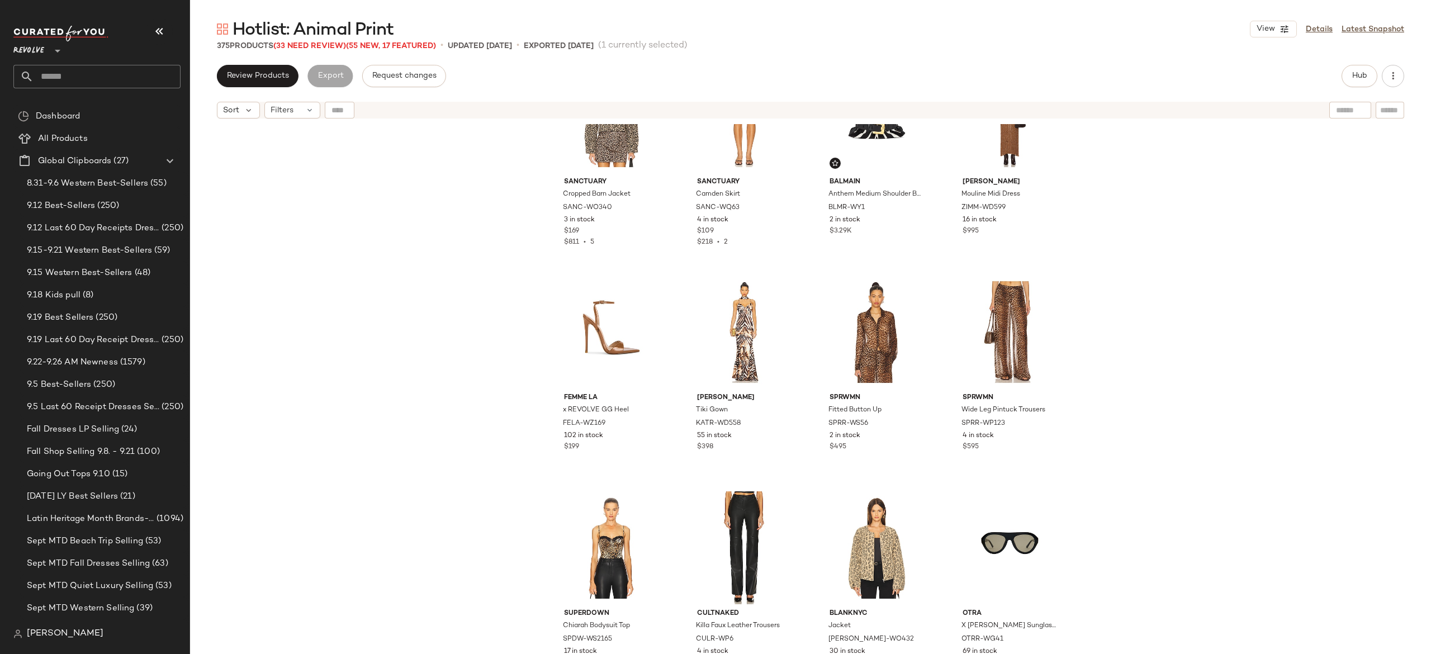
scroll to position [788, 0]
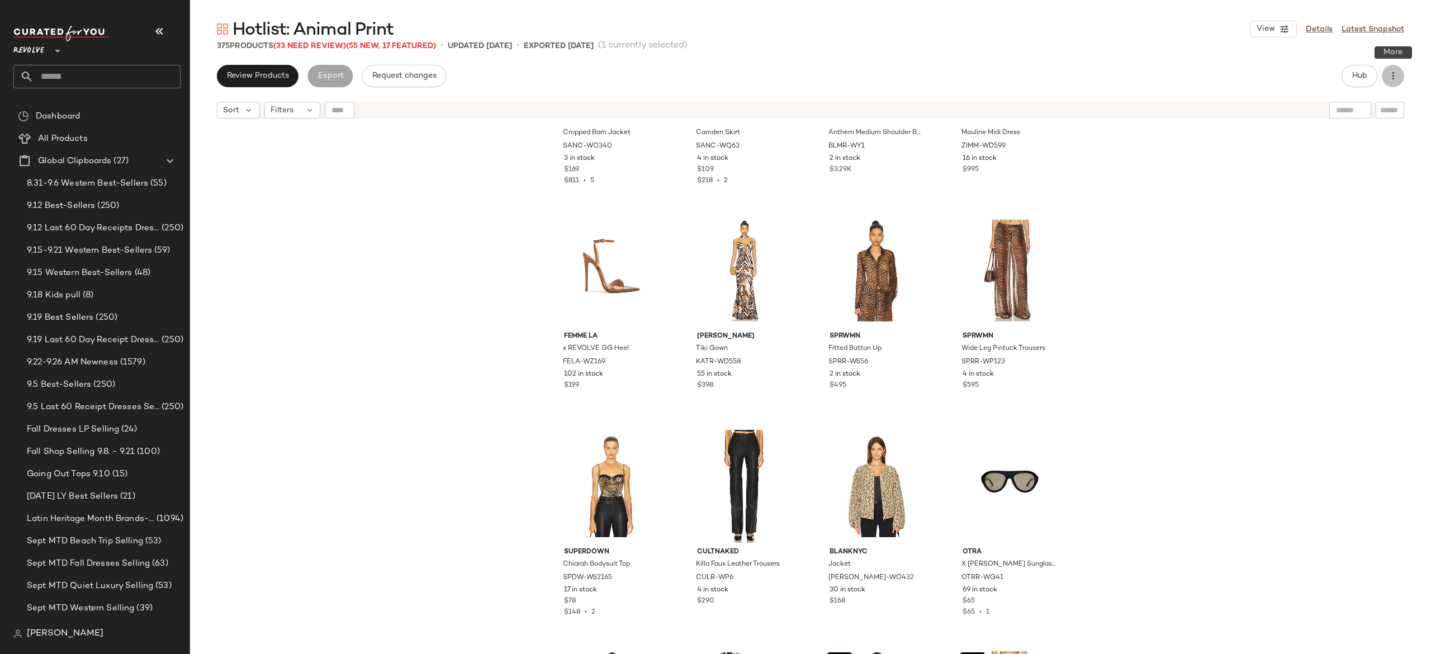
click at [1387, 73] on icon "button" at bounding box center [1392, 75] width 11 height 11
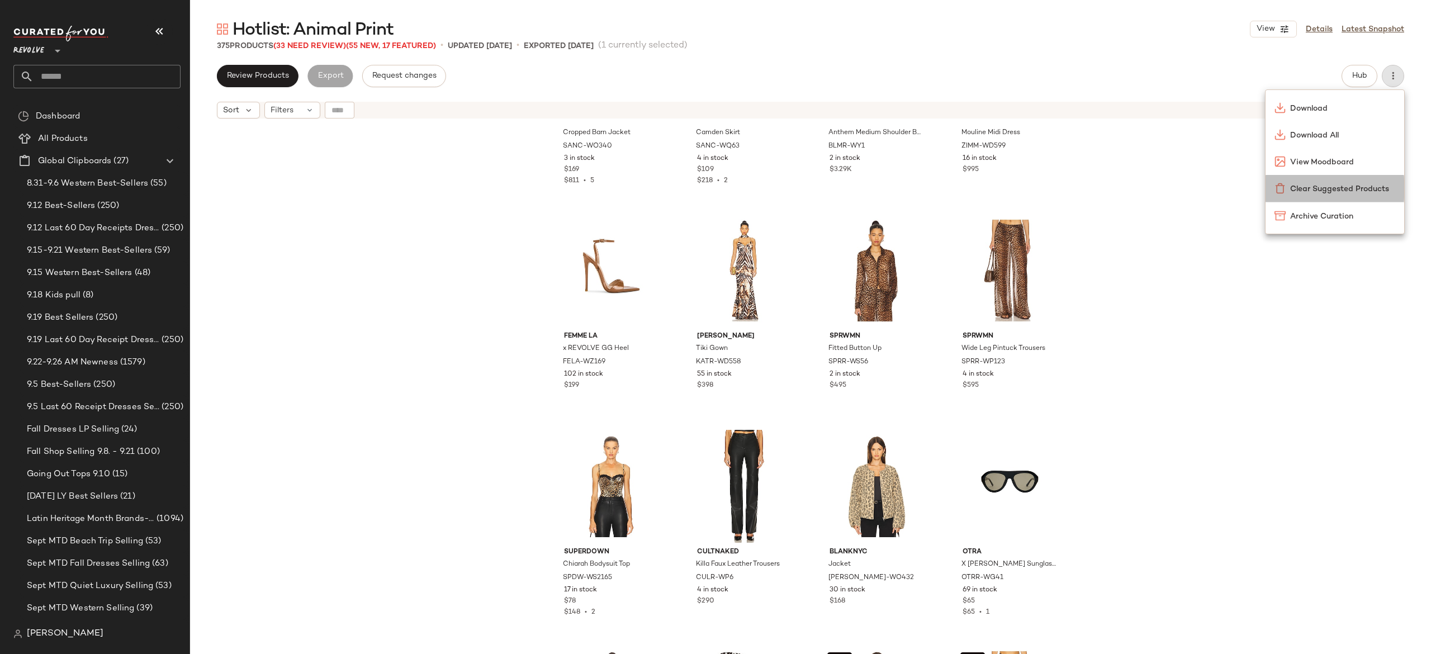
click at [1344, 189] on span "Clear Suggested Products" at bounding box center [1342, 189] width 105 height 12
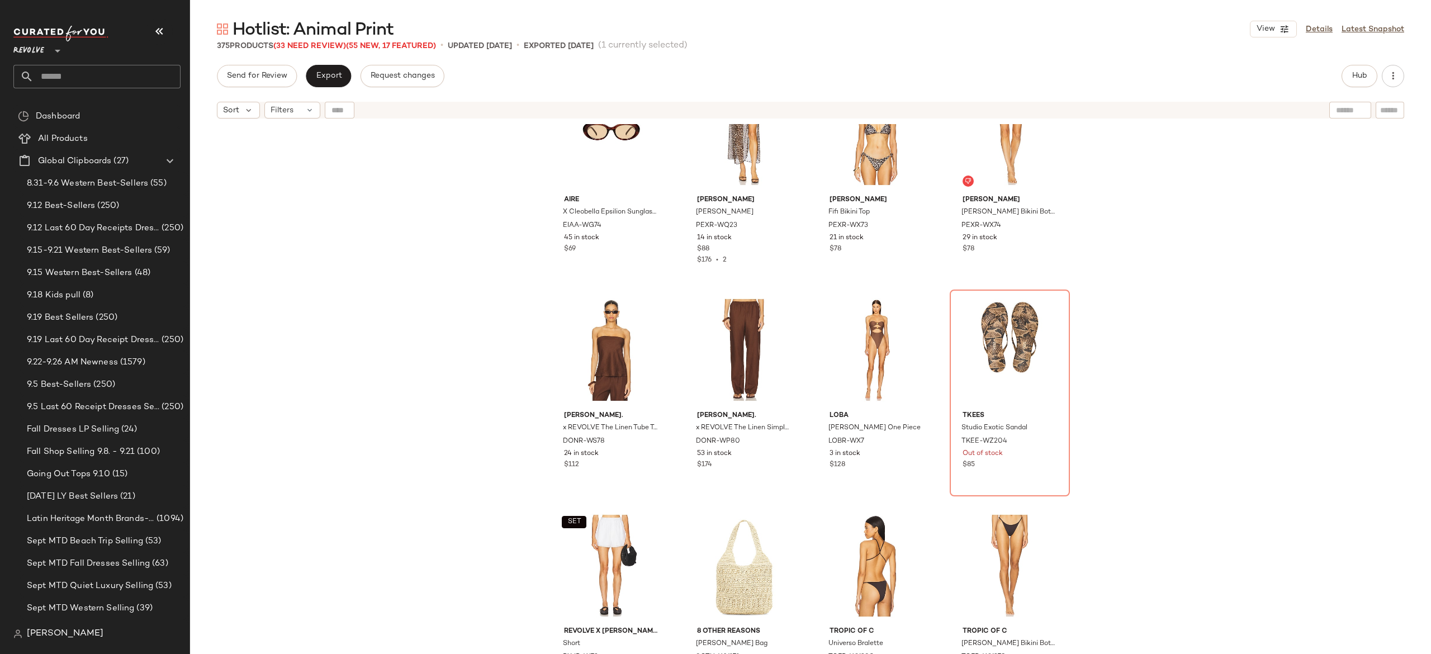
scroll to position [7831, 0]
click at [1013, 348] on div "#152 View" at bounding box center [1010, 348] width 112 height 113
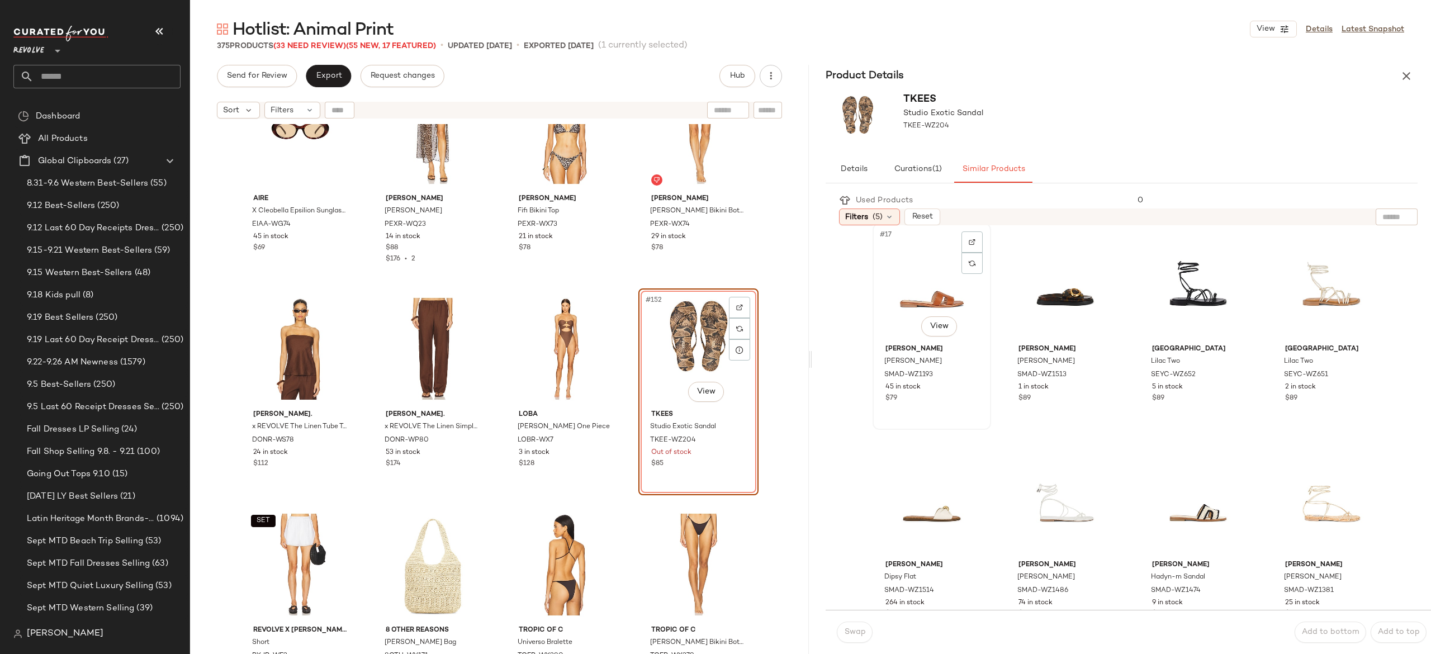
scroll to position [877, 0]
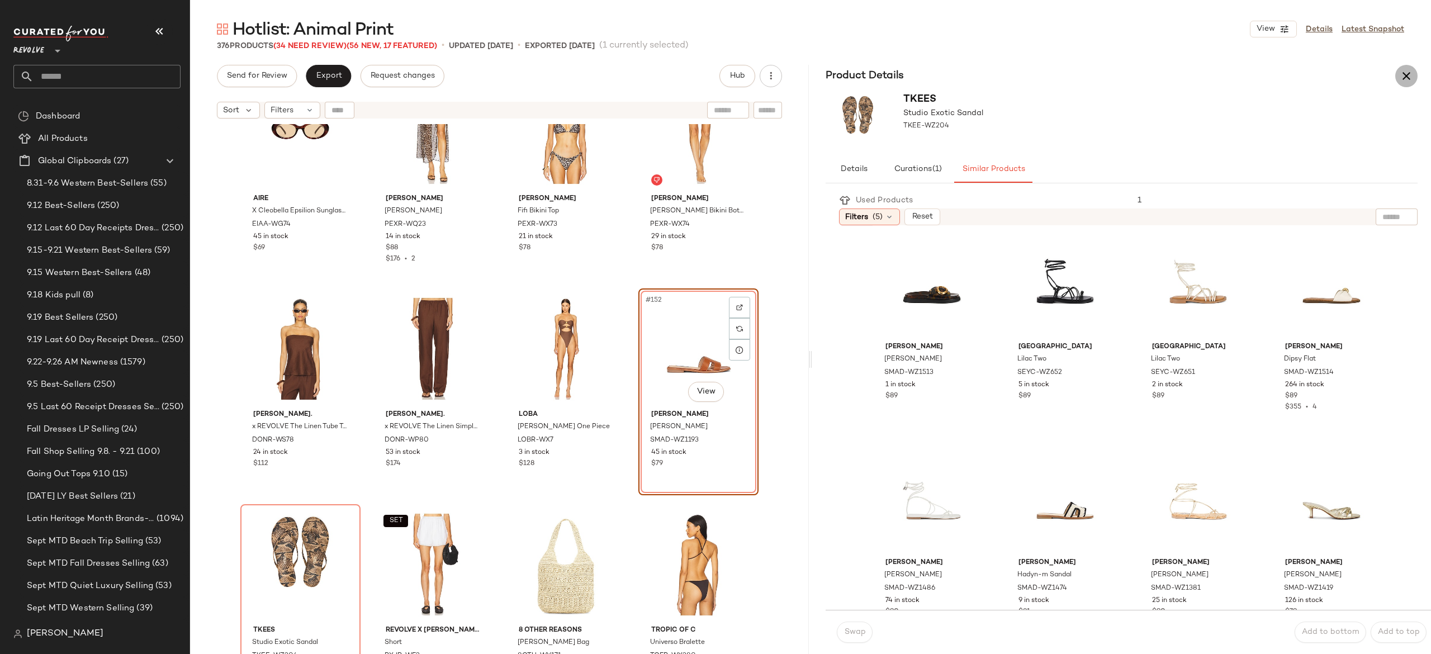
click at [1400, 80] on icon "button" at bounding box center [1406, 75] width 13 height 13
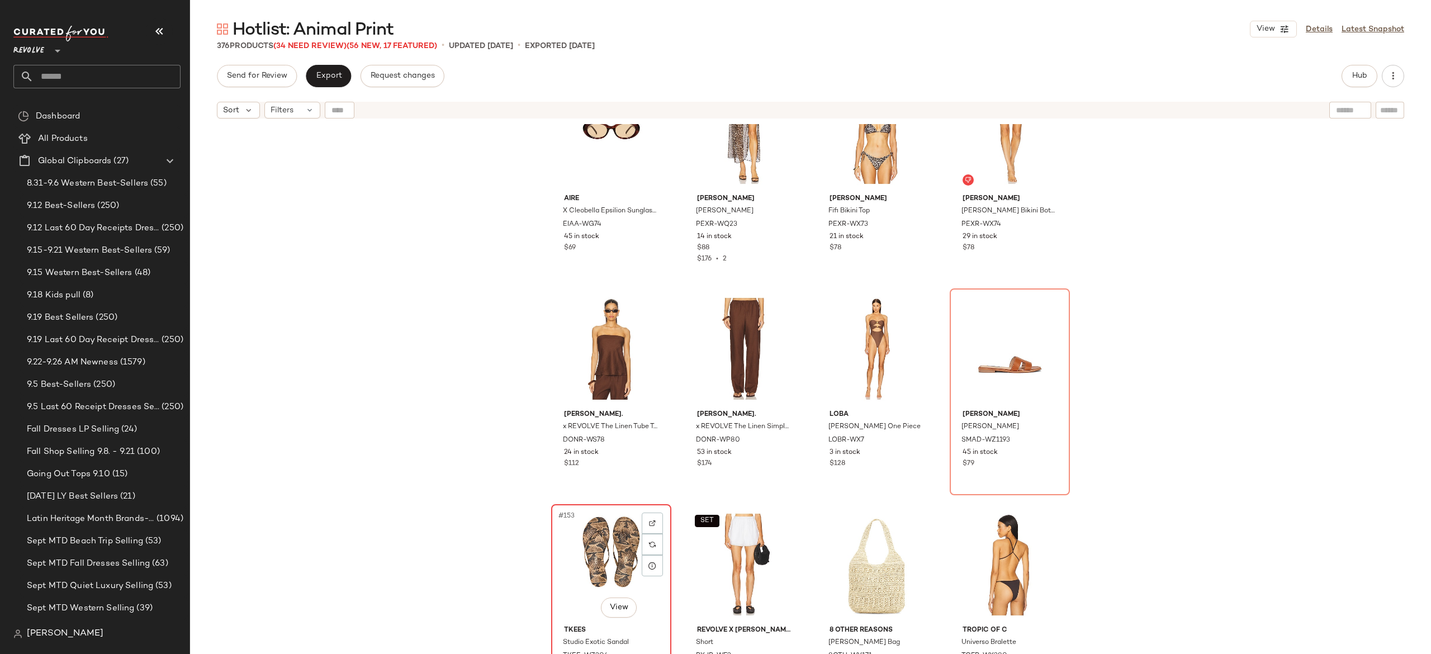
click at [627, 541] on div "#153 View" at bounding box center [611, 564] width 112 height 113
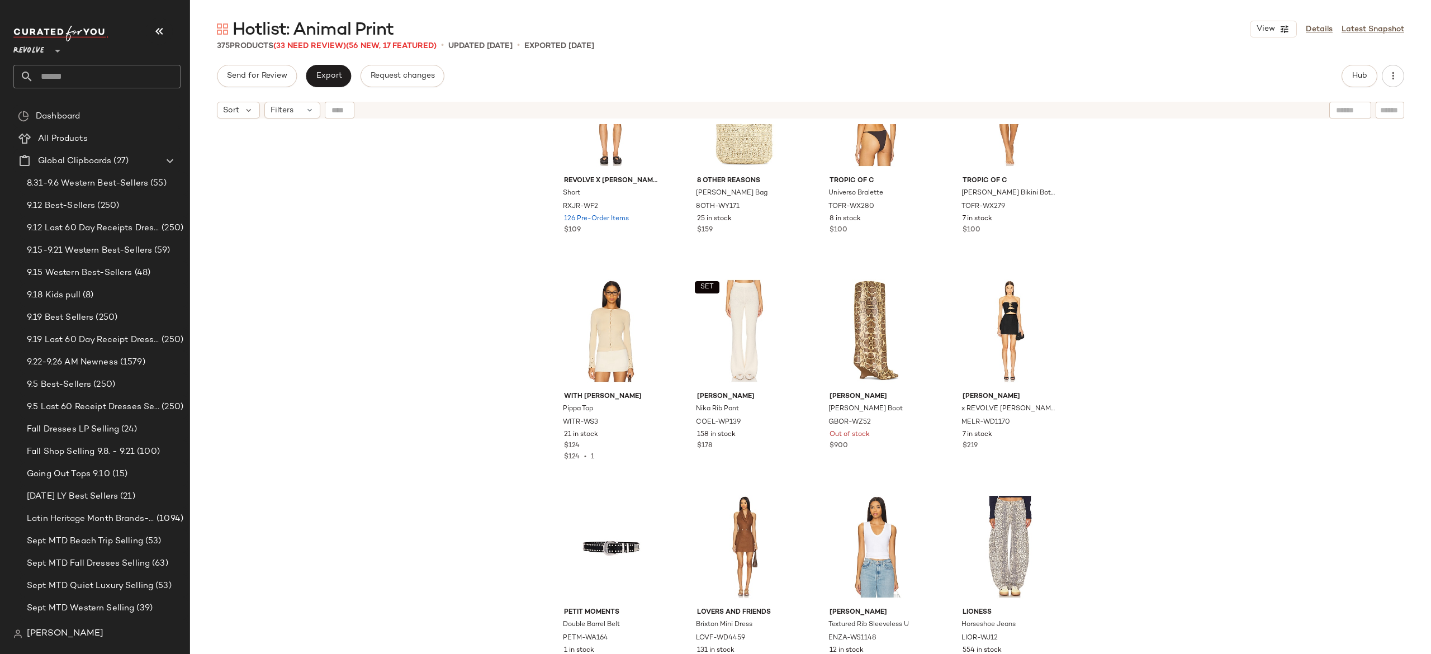
scroll to position [8281, 0]
click at [866, 348] on div "#159 View" at bounding box center [877, 329] width 112 height 113
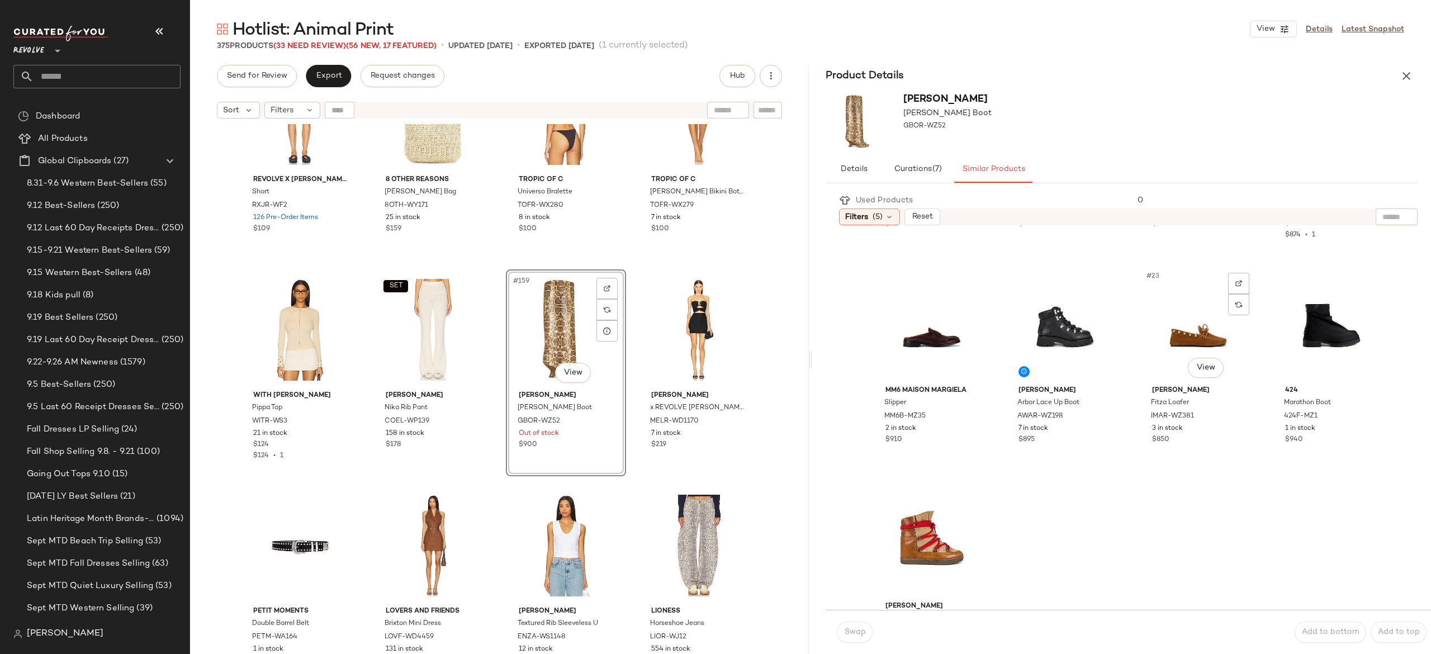
scroll to position [1125, 0]
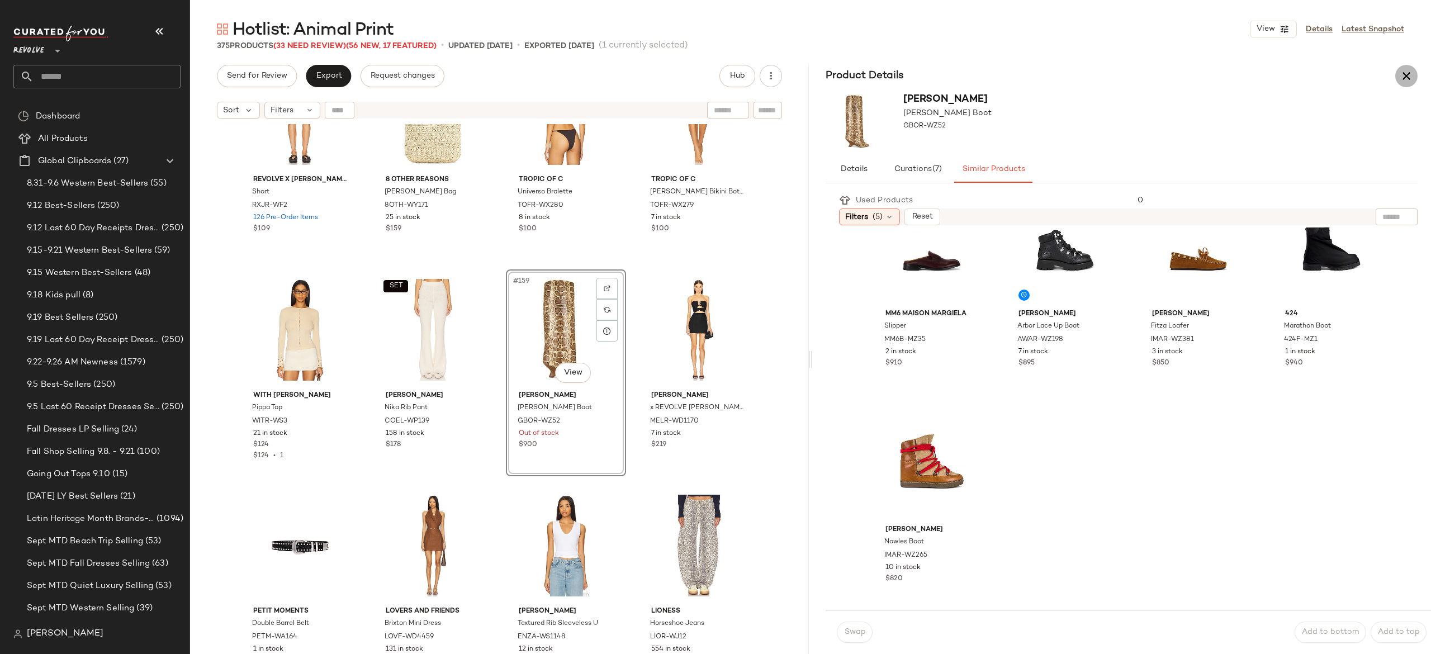
click at [1405, 75] on icon "button" at bounding box center [1406, 75] width 13 height 13
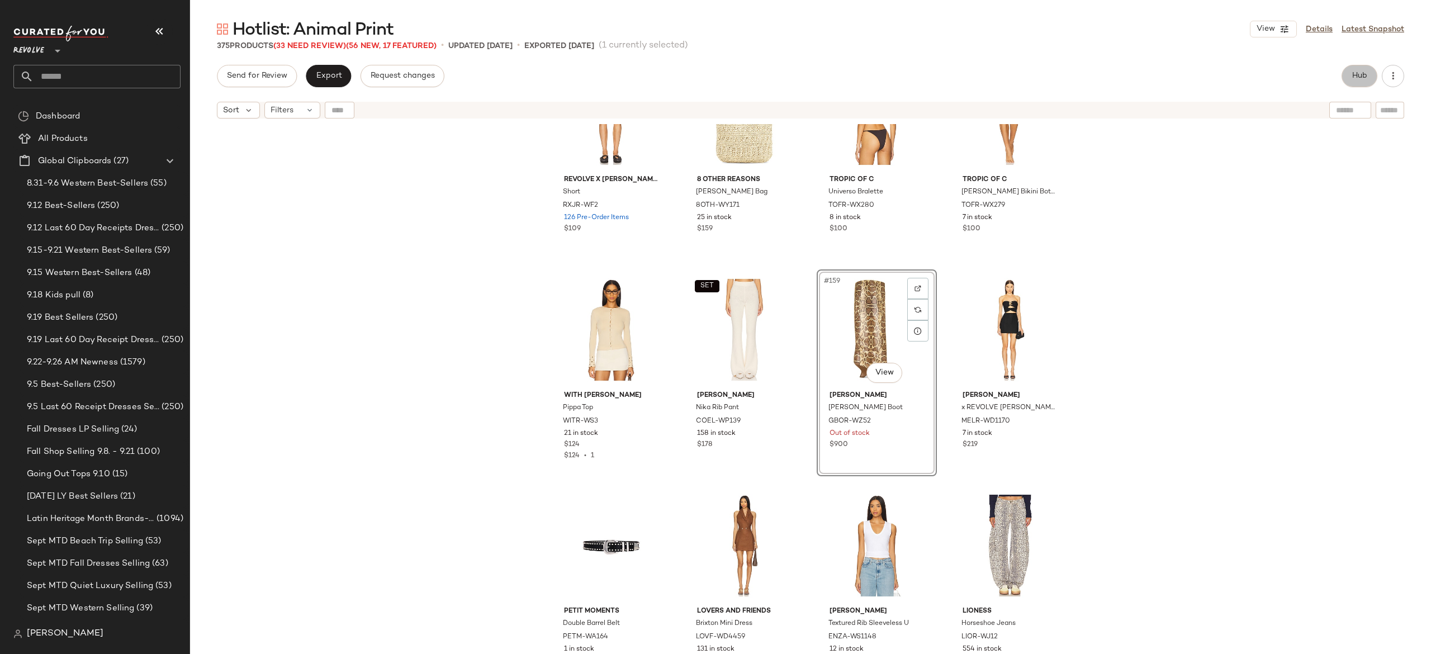
click at [1362, 75] on span "Hub" at bounding box center [1360, 76] width 16 height 9
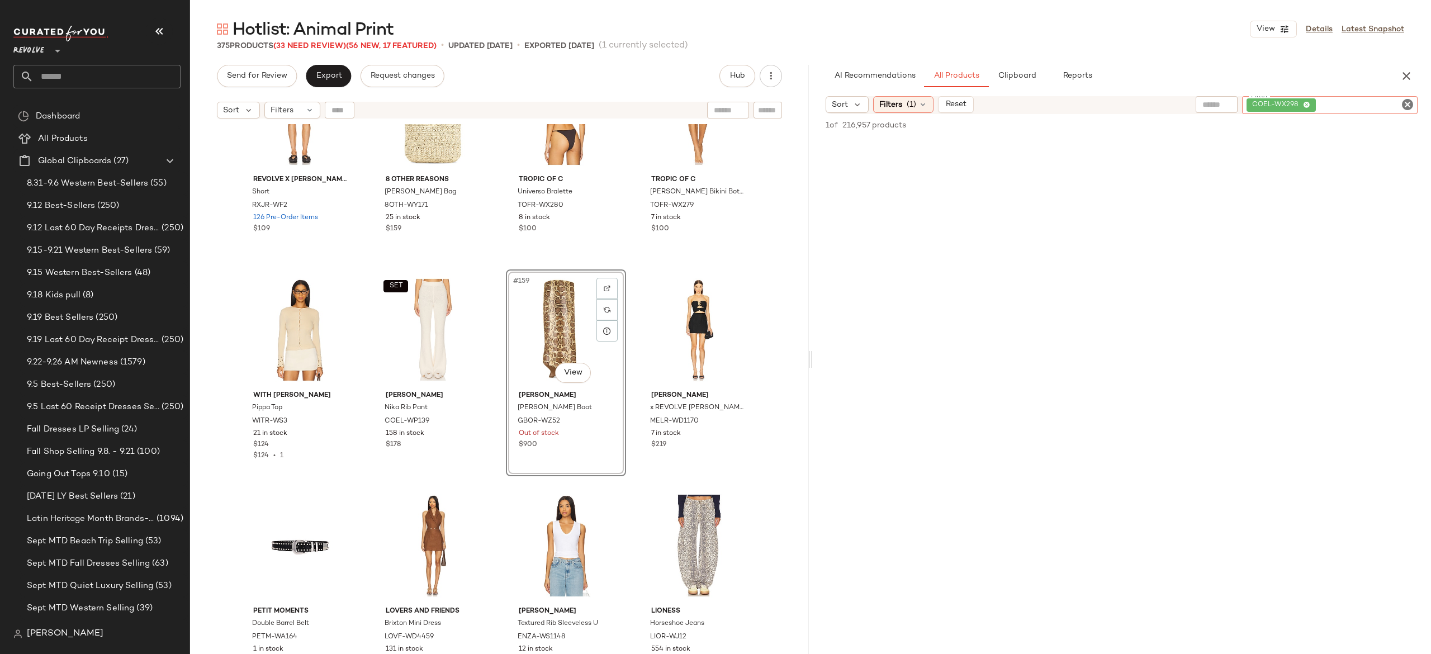
click at [1327, 102] on div "COEL-WX298" at bounding box center [1330, 105] width 176 height 18
type input "**********"
click at [1289, 94] on div "AI Recommendations All Products Clipboard Reports Sort Filters (1) Reset" at bounding box center [1121, 359] width 619 height 589
click at [1353, 101] on input "text" at bounding box center [1363, 105] width 29 height 12
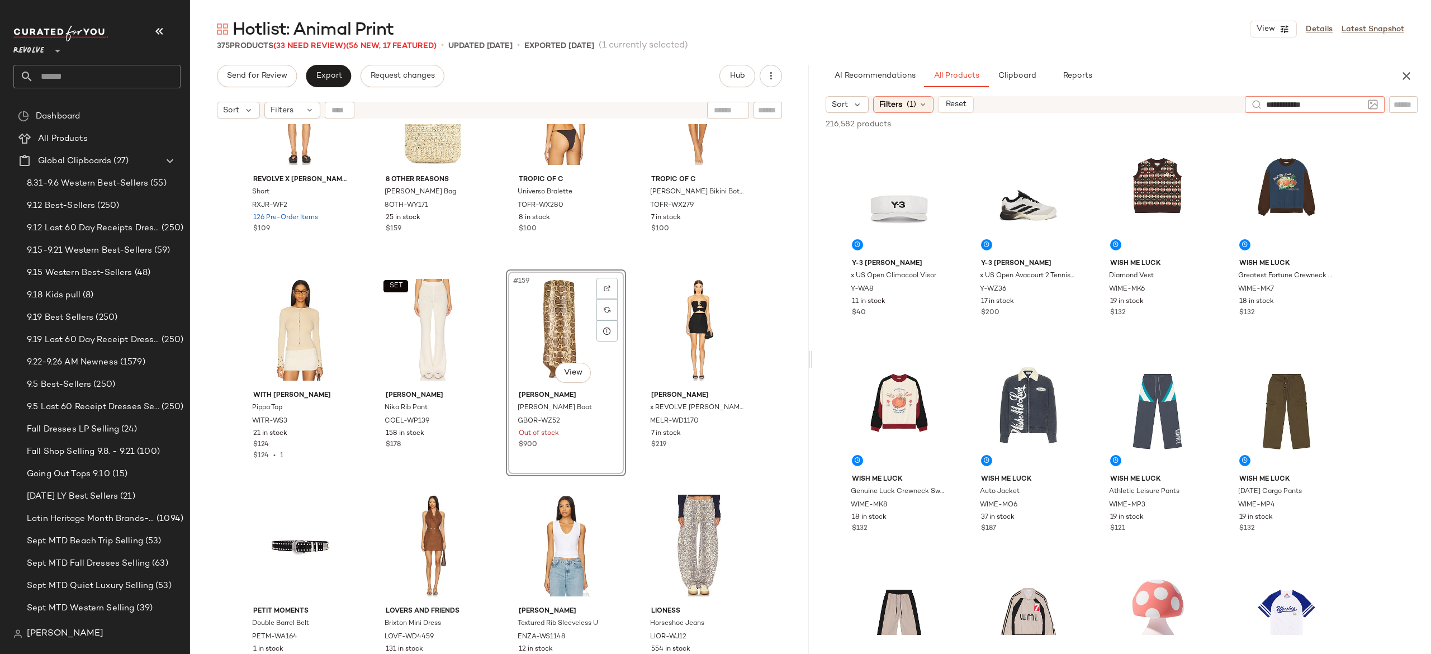
type input "**********"
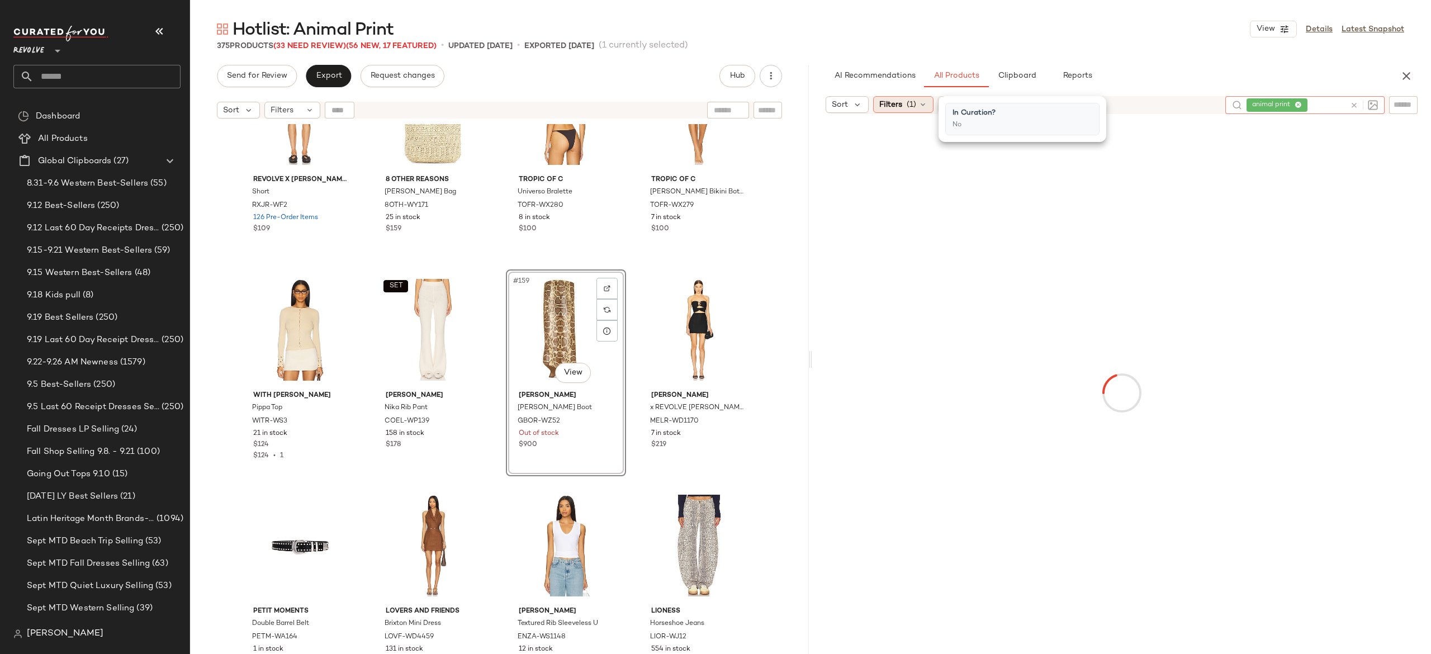
click at [922, 105] on icon at bounding box center [922, 104] width 9 height 9
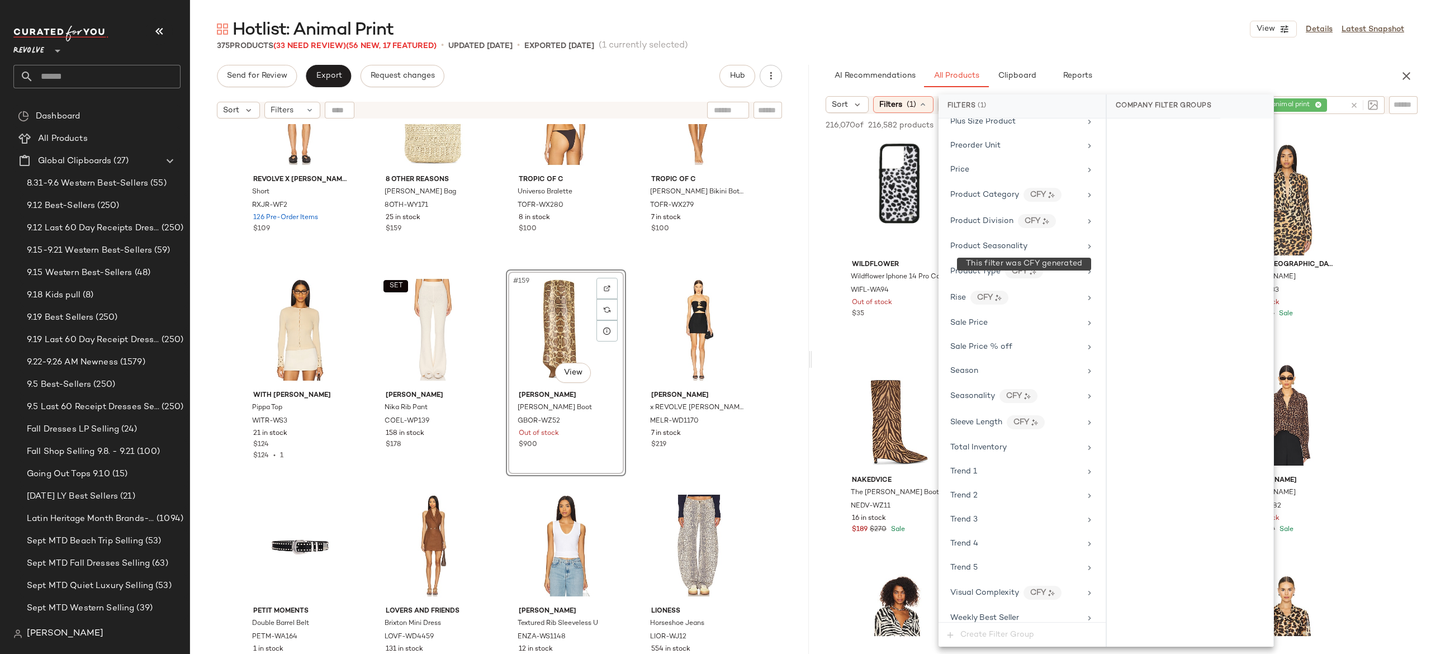
scroll to position [967, 0]
click at [1007, 322] on div "Sale Price" at bounding box center [1015, 316] width 130 height 12
click at [1172, 150] on div "Not on sale" at bounding box center [1190, 153] width 158 height 20
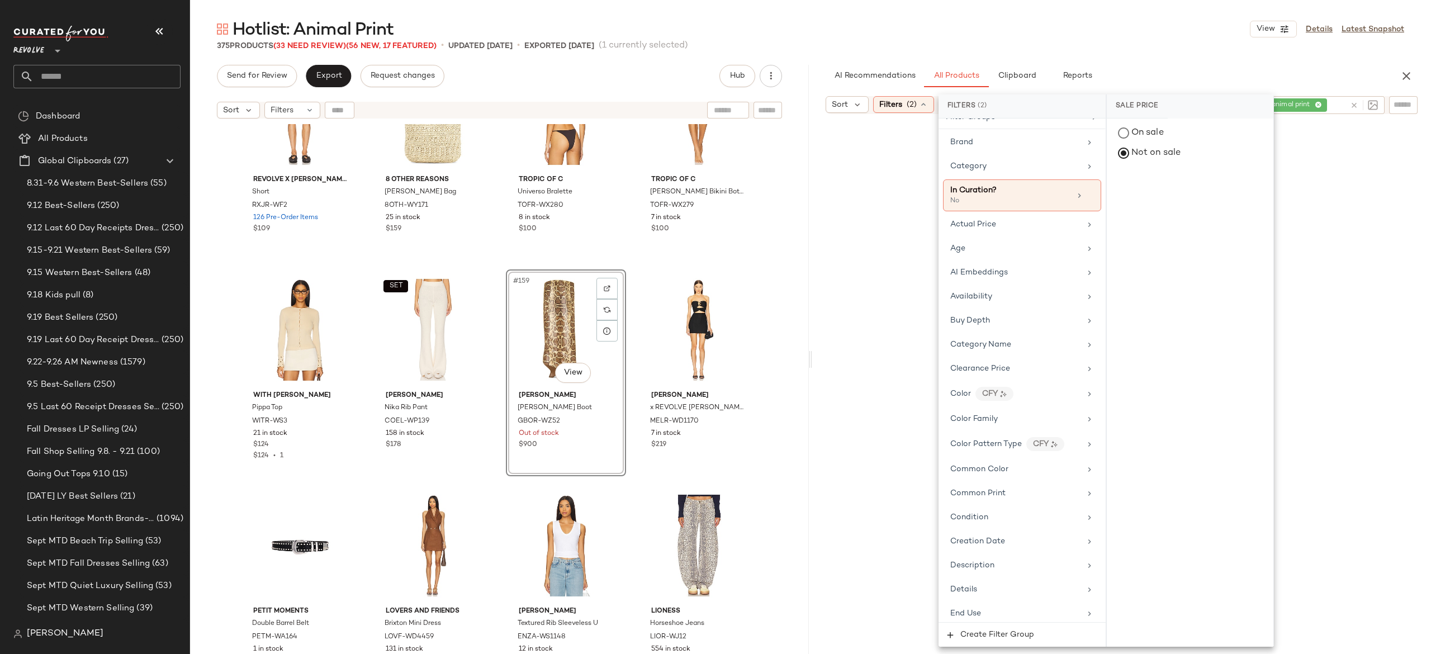
scroll to position [0, 0]
click at [988, 312] on span "Availability" at bounding box center [971, 310] width 42 height 8
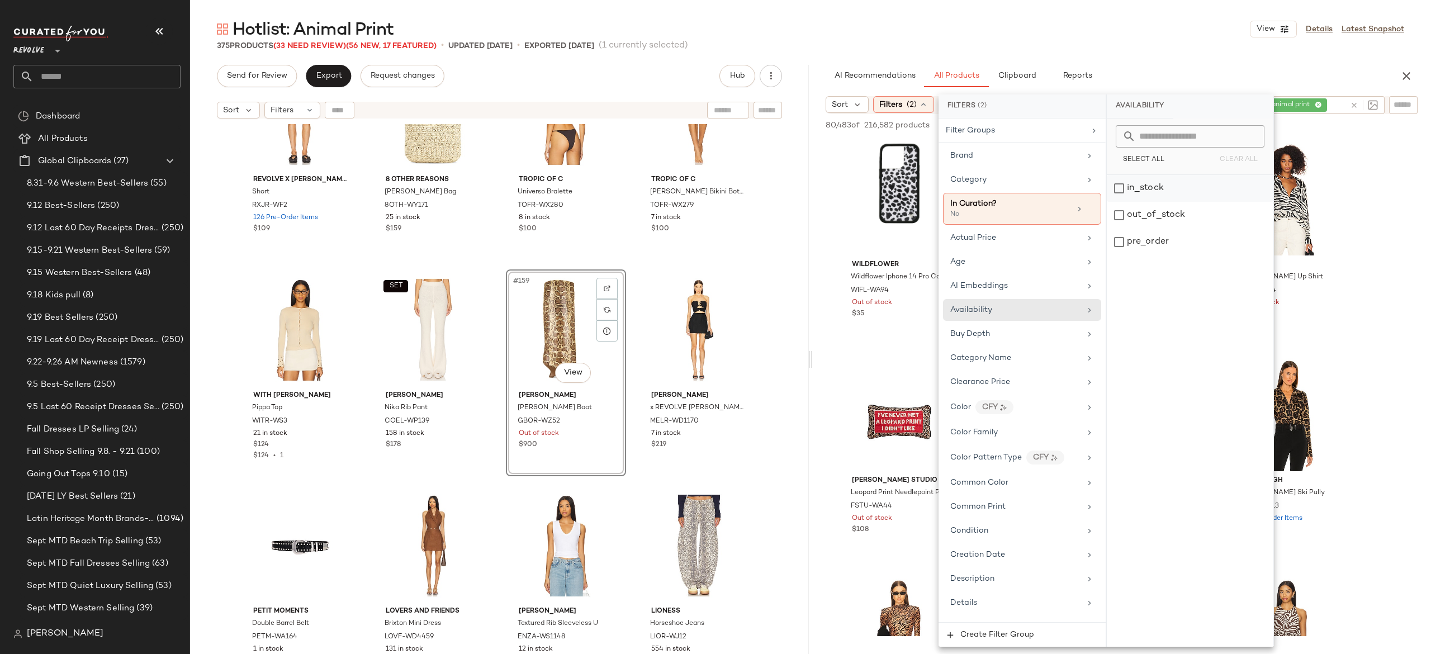
click at [1134, 187] on div "in_stock" at bounding box center [1190, 188] width 167 height 27
click at [1138, 241] on div "pre_order" at bounding box center [1190, 242] width 167 height 27
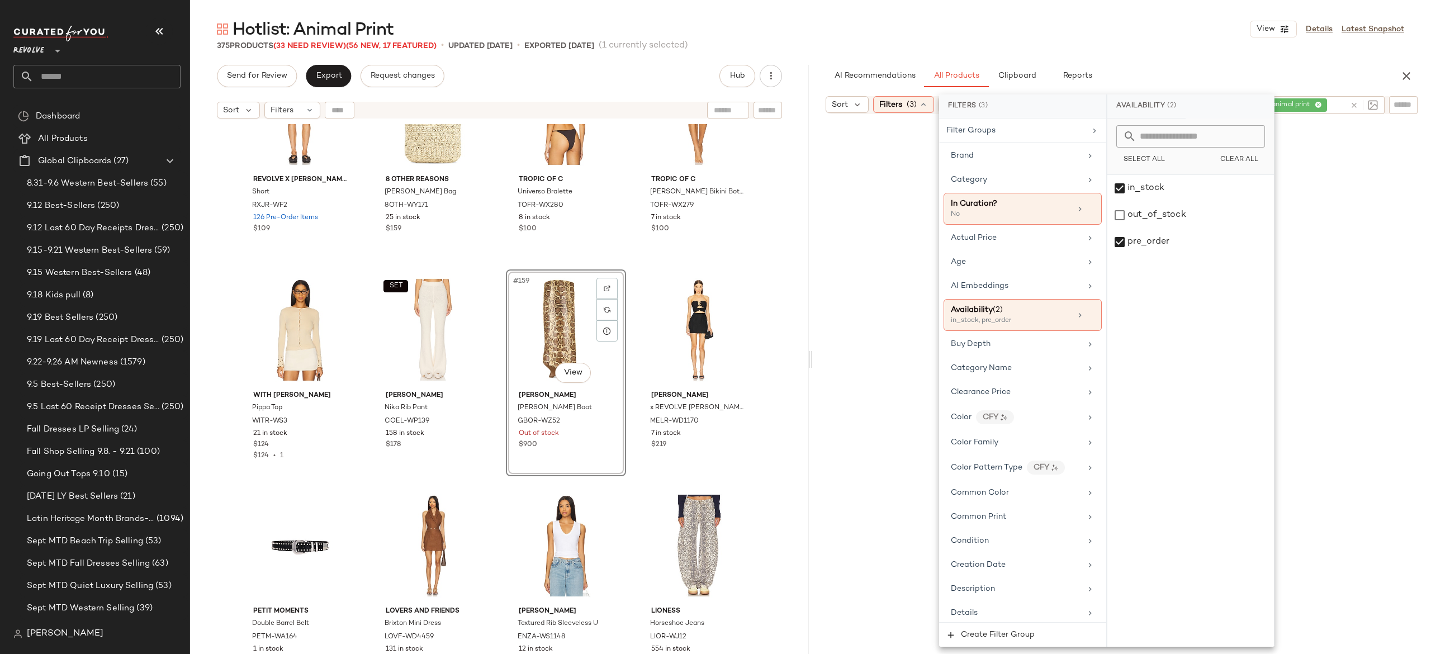
click at [1200, 63] on div "Hotlist: Animal Print View Details Latest Snapshot 375 Products (33 Need Review…" at bounding box center [810, 336] width 1241 height 636
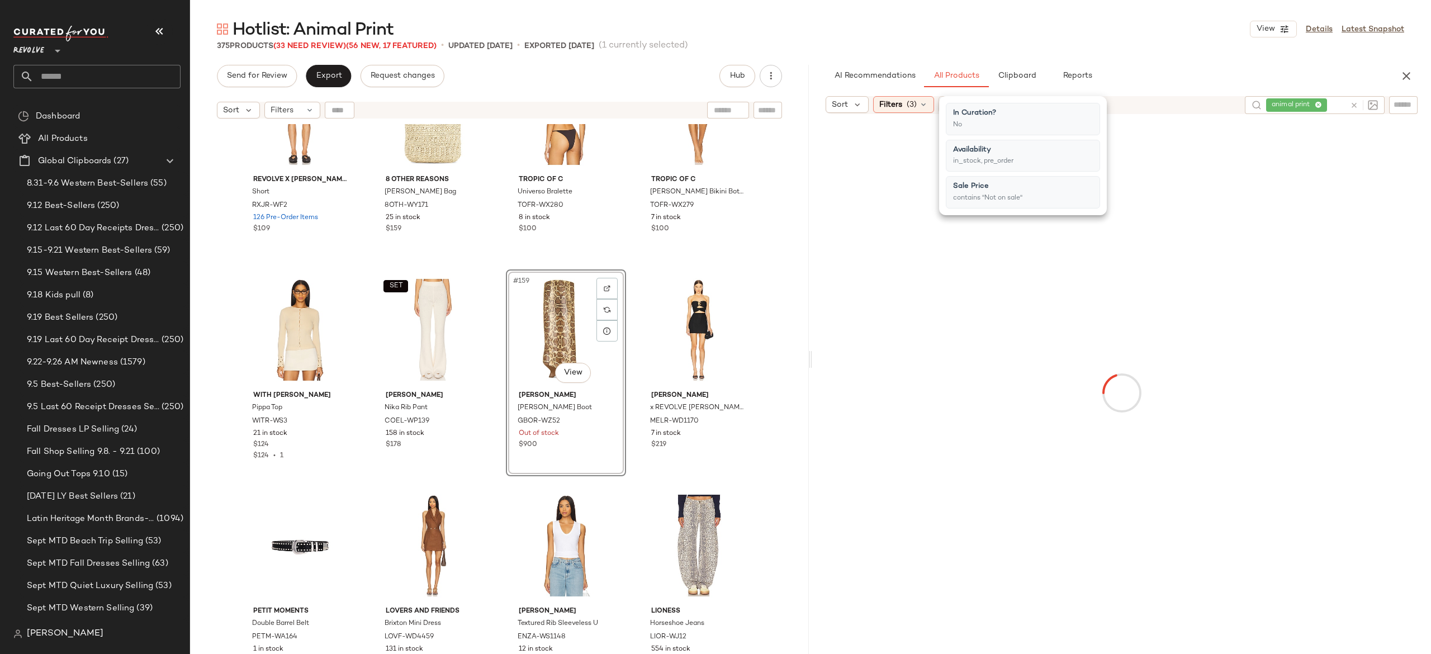
click at [1200, 63] on div "Hotlist: Animal Print View Details Latest Snapshot 375 Products (33 Need Review…" at bounding box center [810, 336] width 1241 height 636
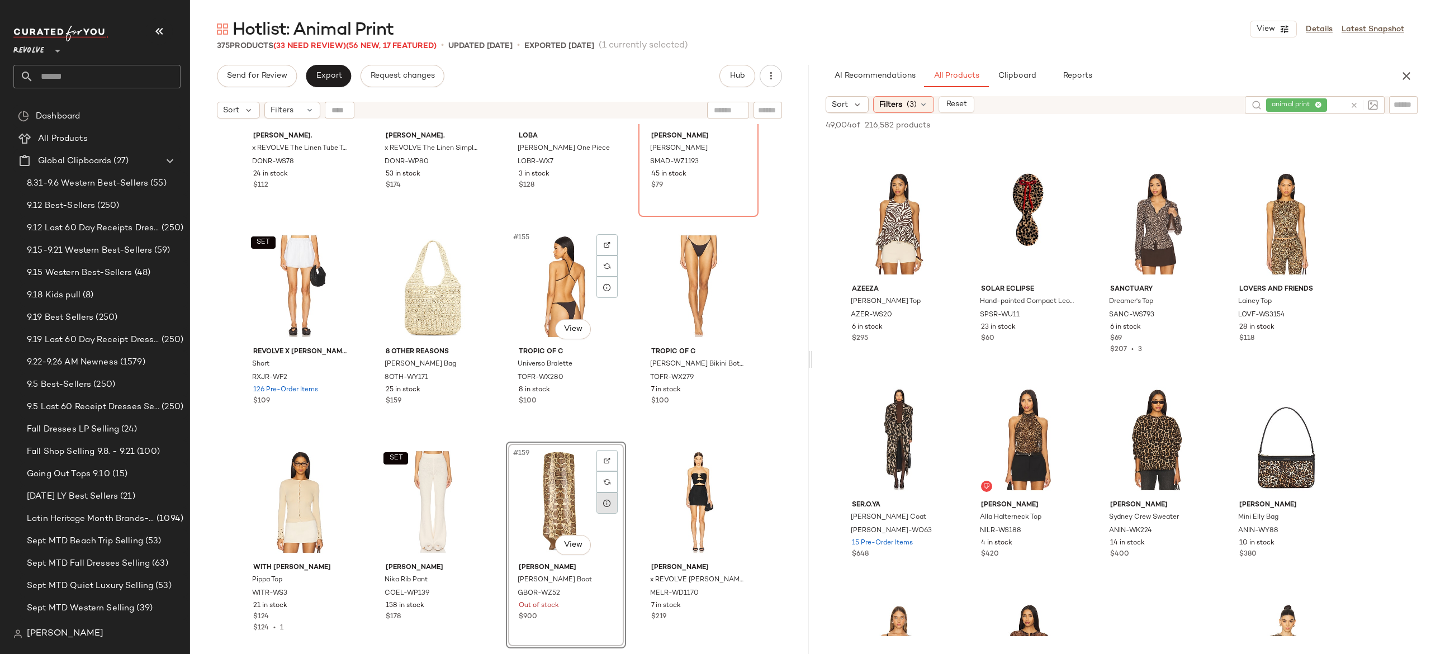
scroll to position [7996, 0]
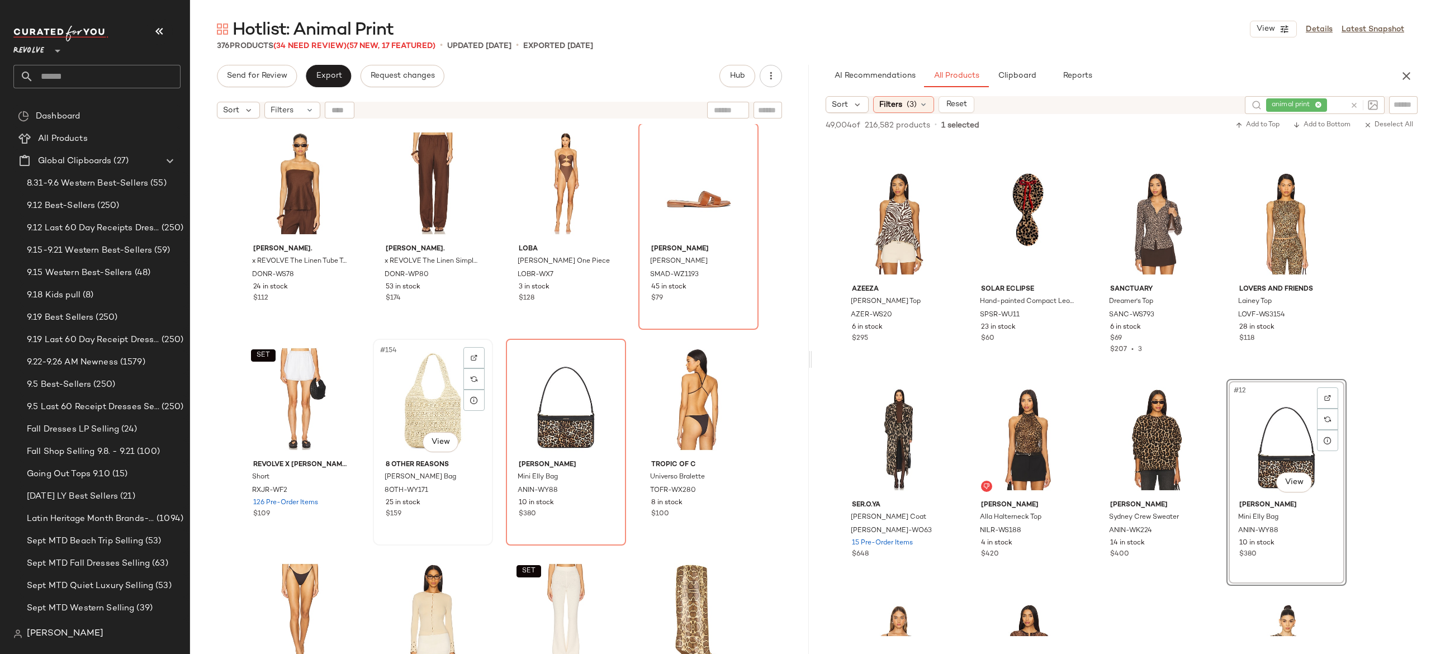
click at [428, 413] on div "#154 View" at bounding box center [433, 399] width 112 height 113
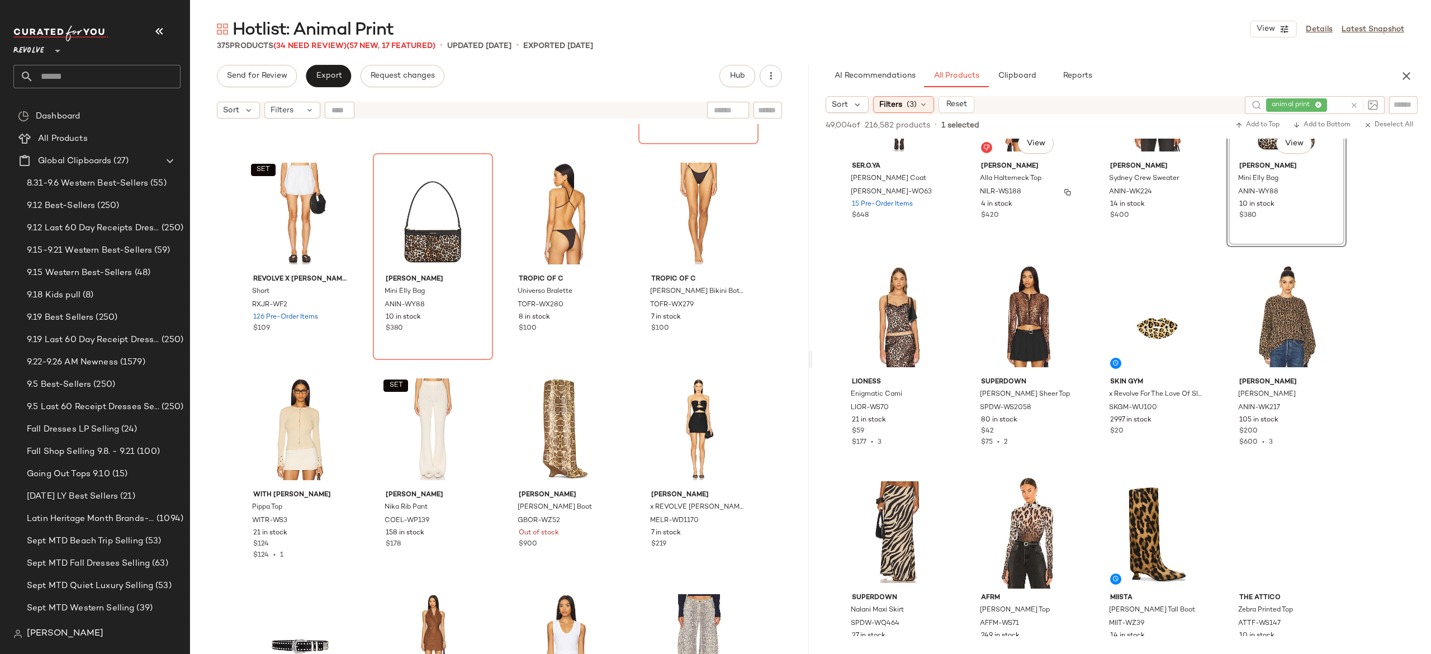
scroll to position [531, 0]
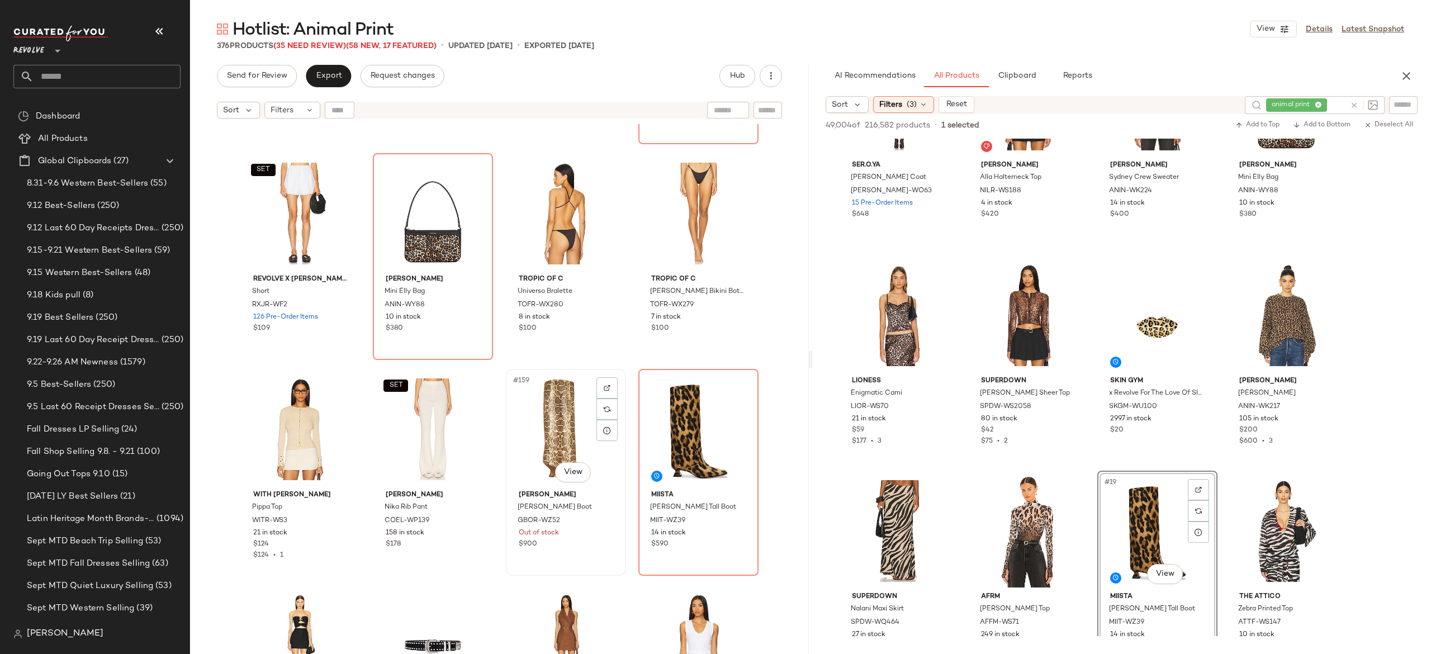
click at [557, 428] on div "#159 View" at bounding box center [566, 429] width 112 height 113
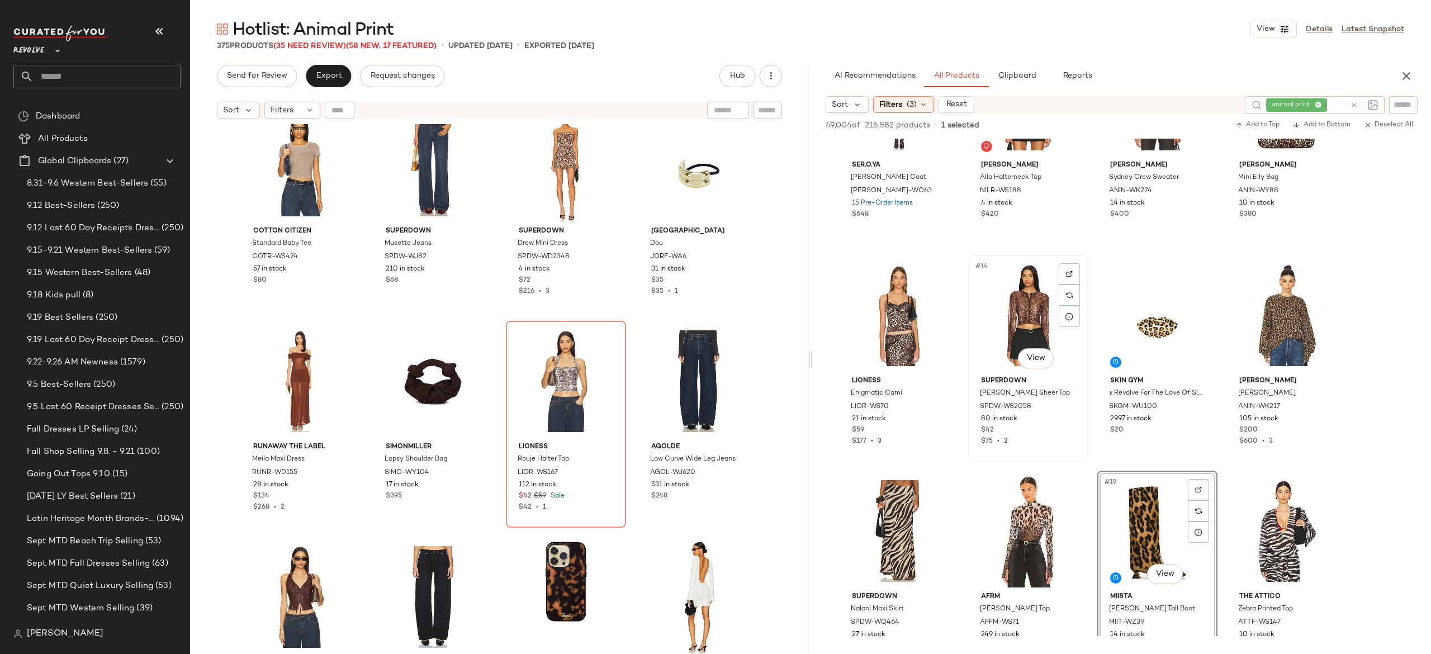
scroll to position [575, 0]
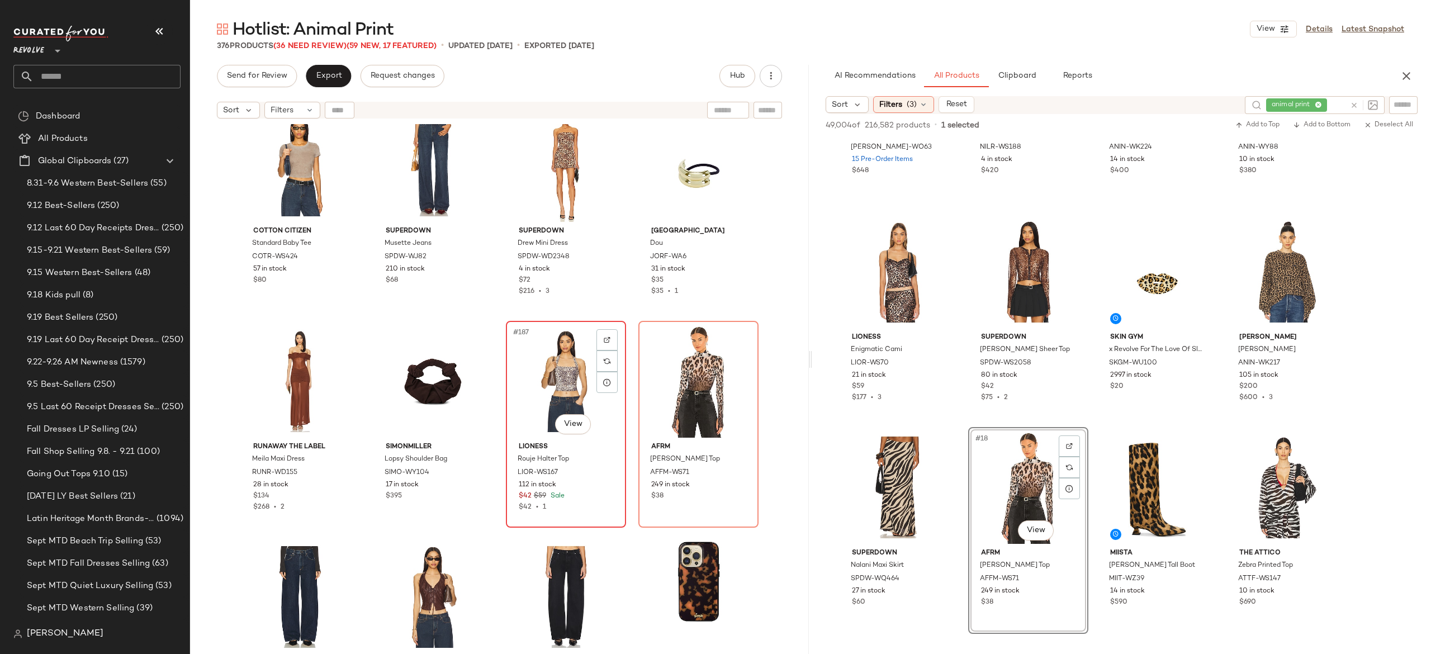
click at [553, 380] on div "#187 View" at bounding box center [566, 381] width 112 height 113
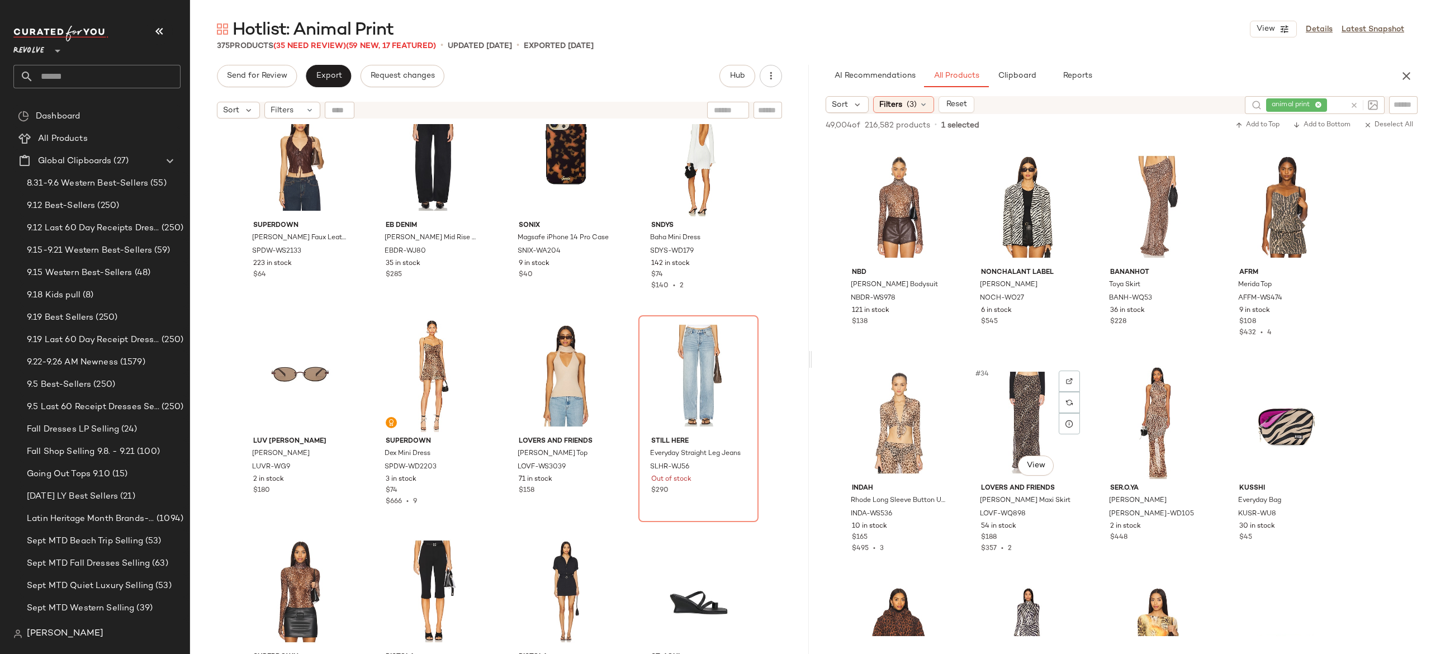
scroll to position [1495, 0]
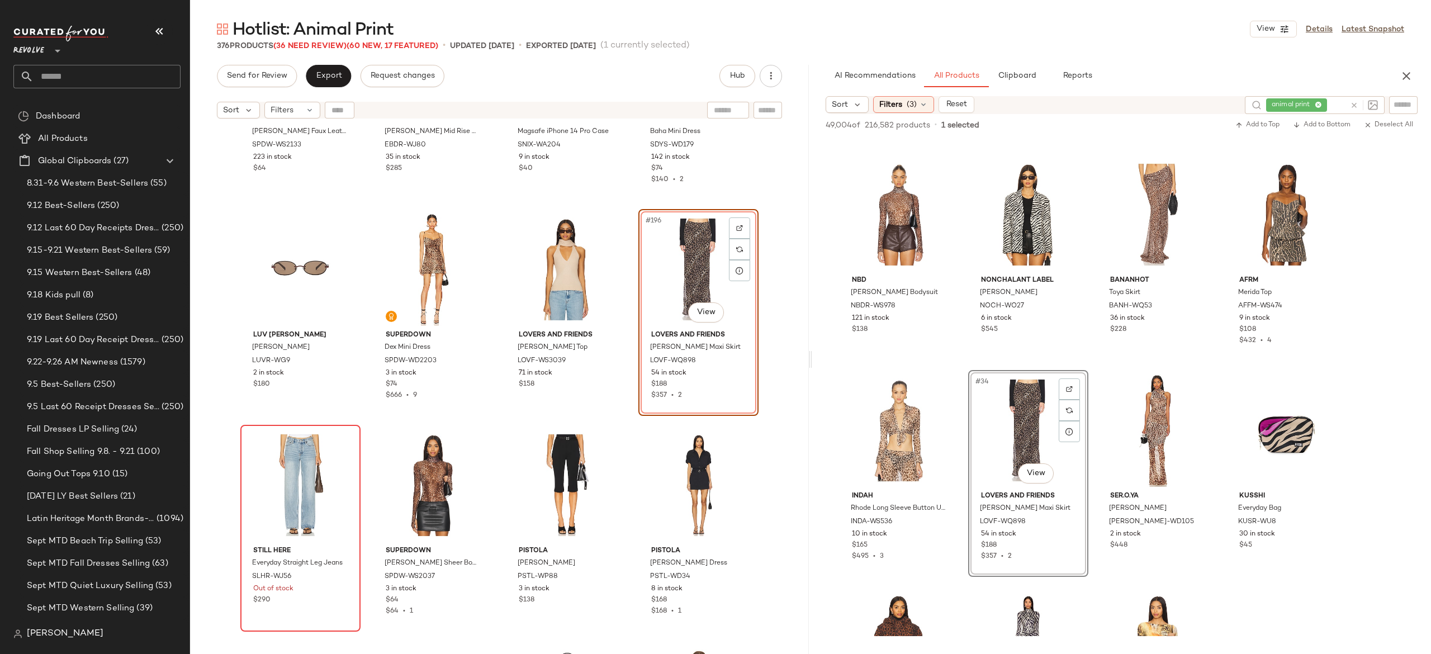
scroll to position [10285, 0]
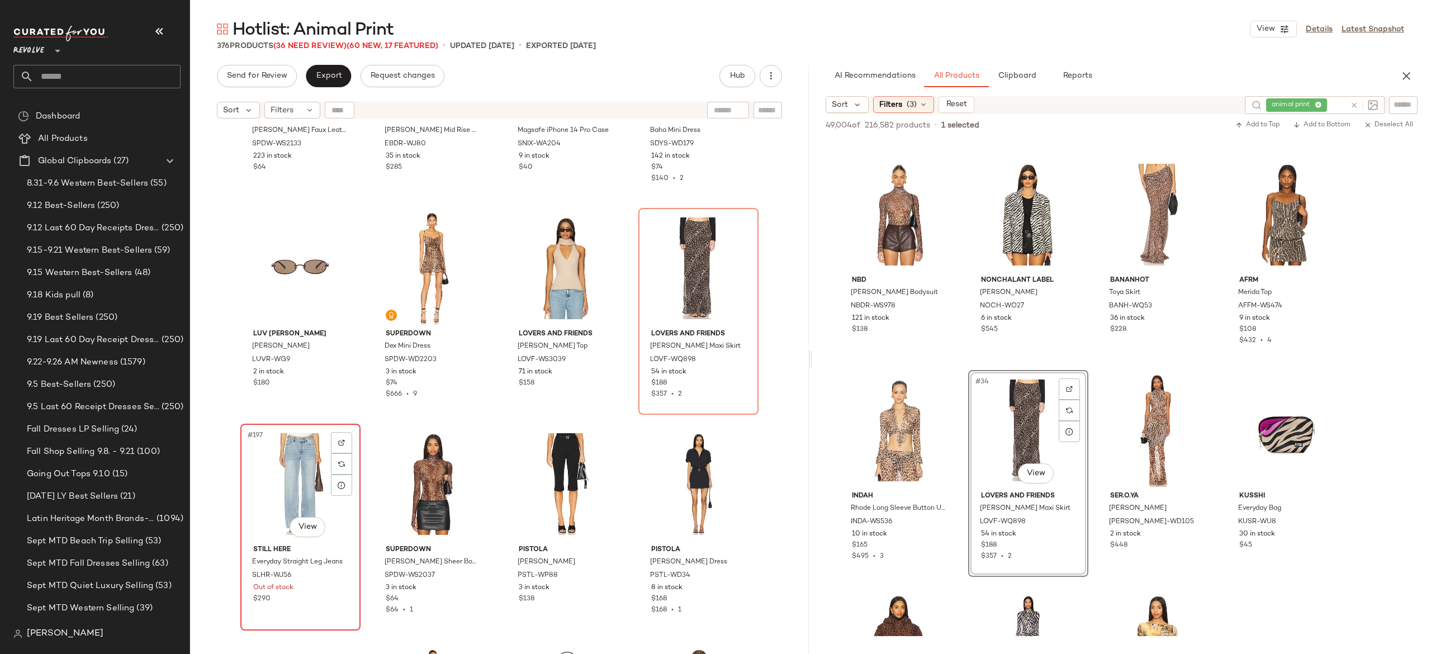
click at [304, 480] on div "#197 View" at bounding box center [300, 484] width 112 height 113
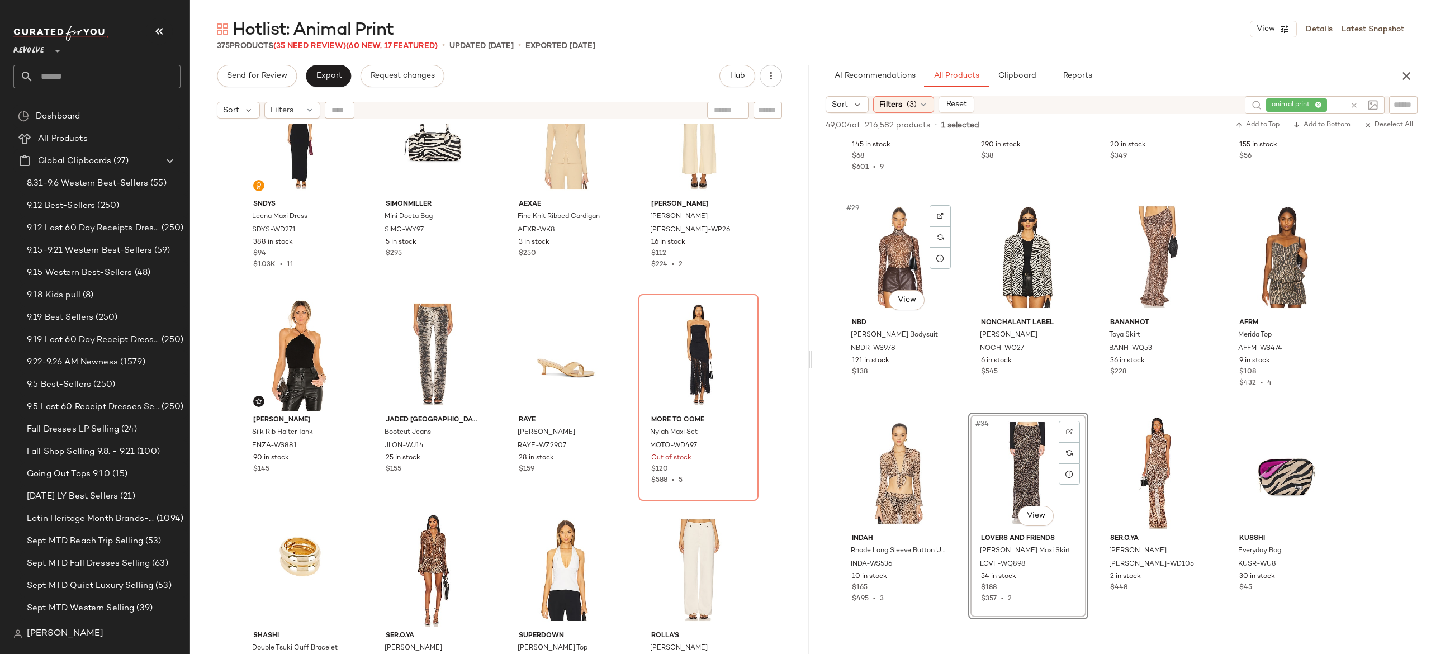
scroll to position [1453, 0]
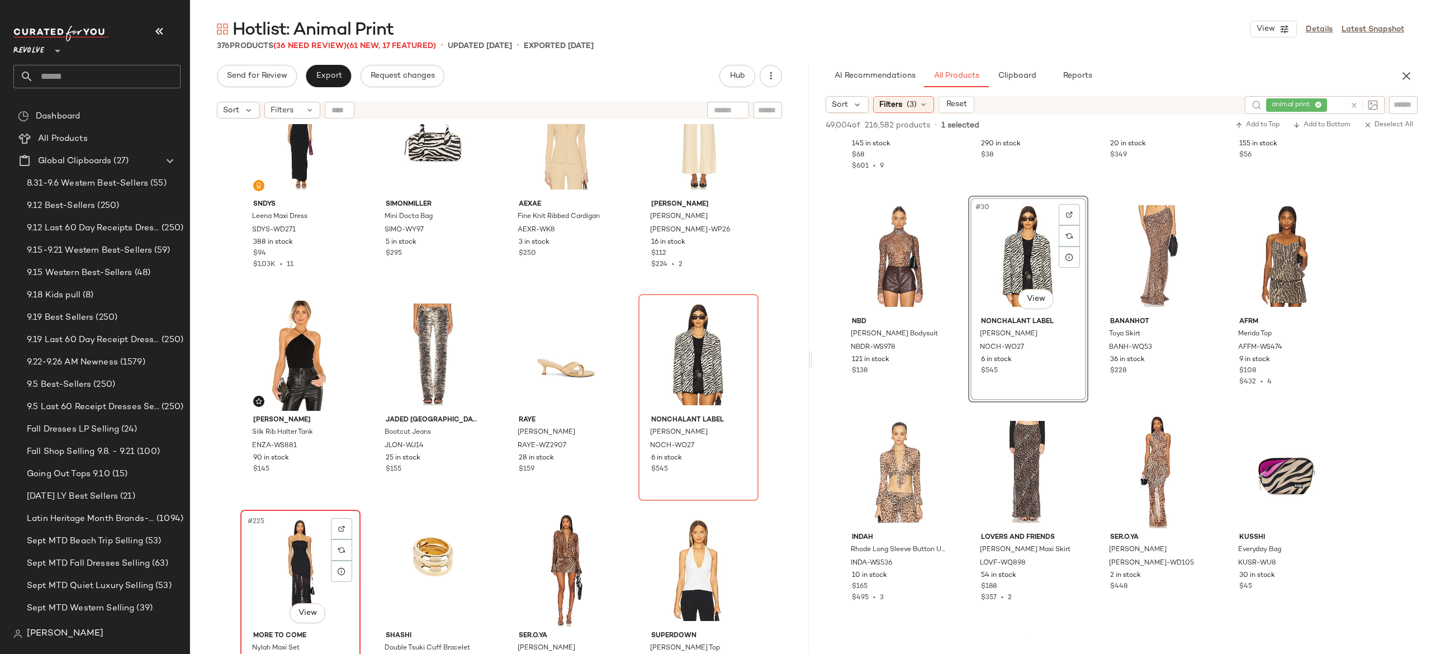
click at [300, 550] on div "#225 View" at bounding box center [300, 570] width 112 height 113
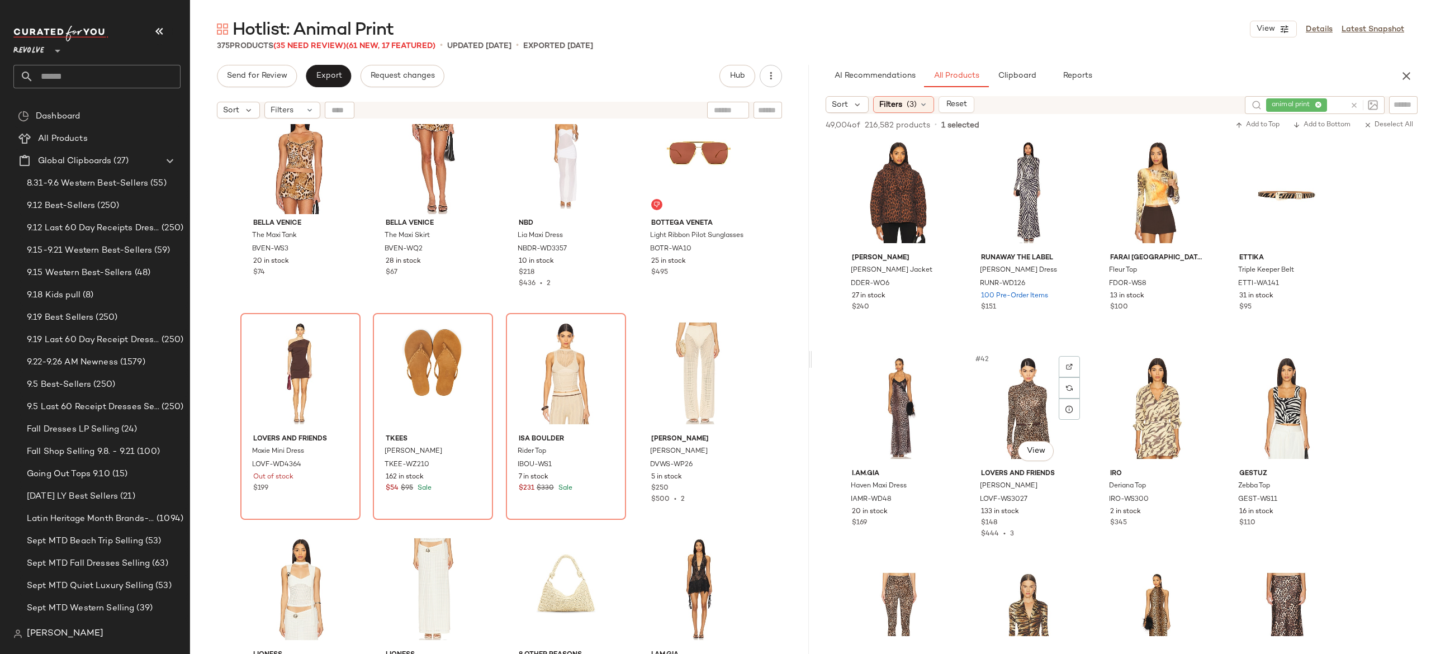
scroll to position [1951, 0]
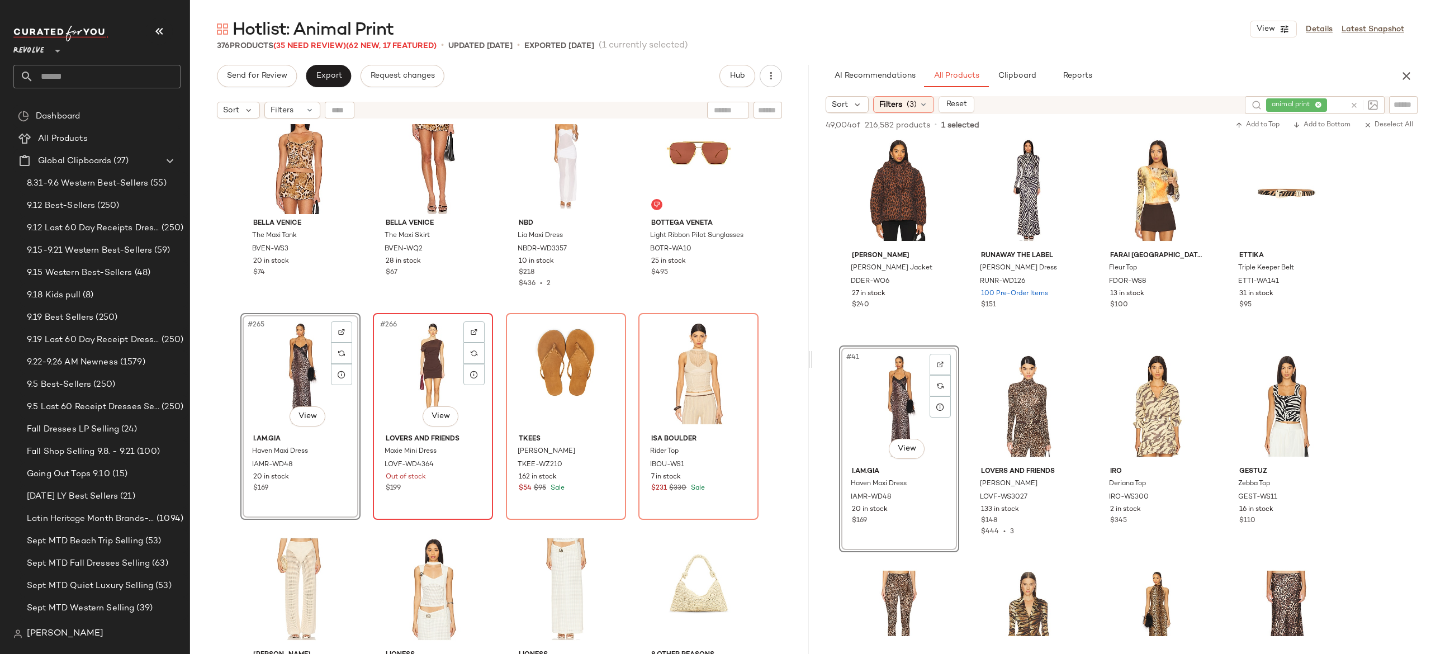
click at [432, 375] on div "#266 View" at bounding box center [433, 373] width 112 height 113
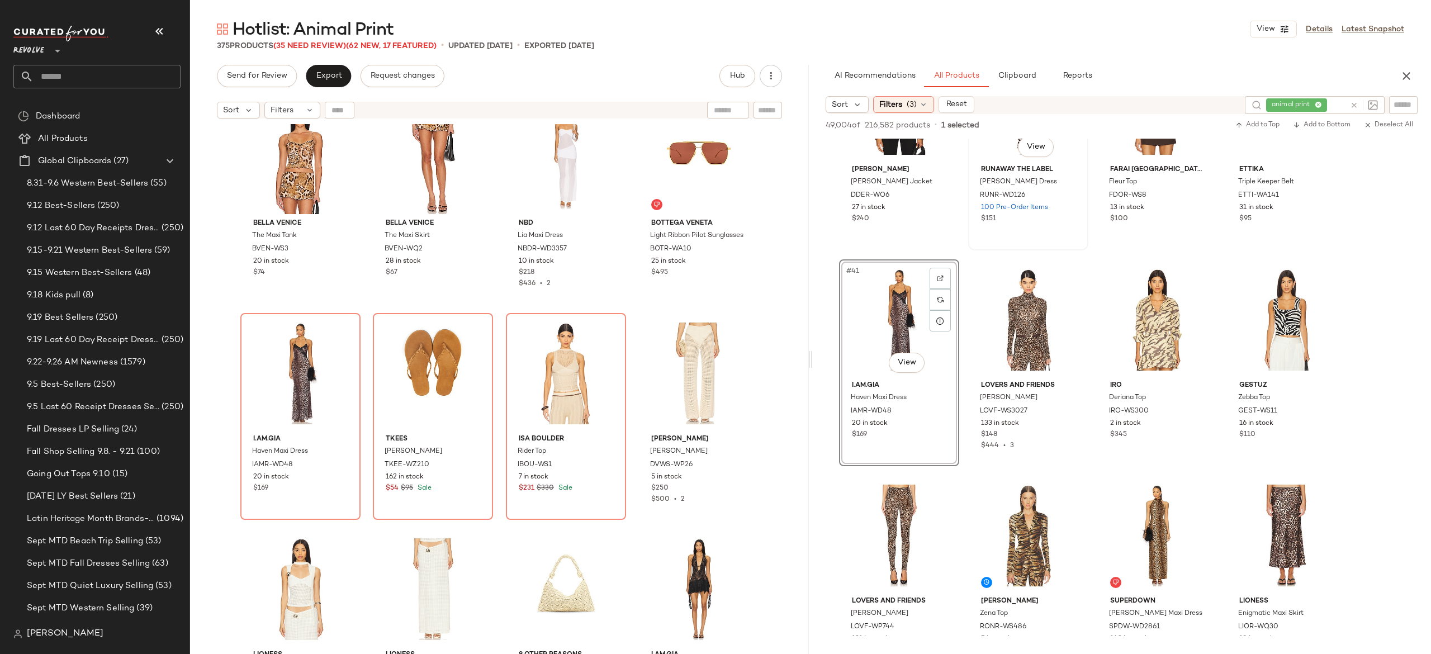
scroll to position [2038, 0]
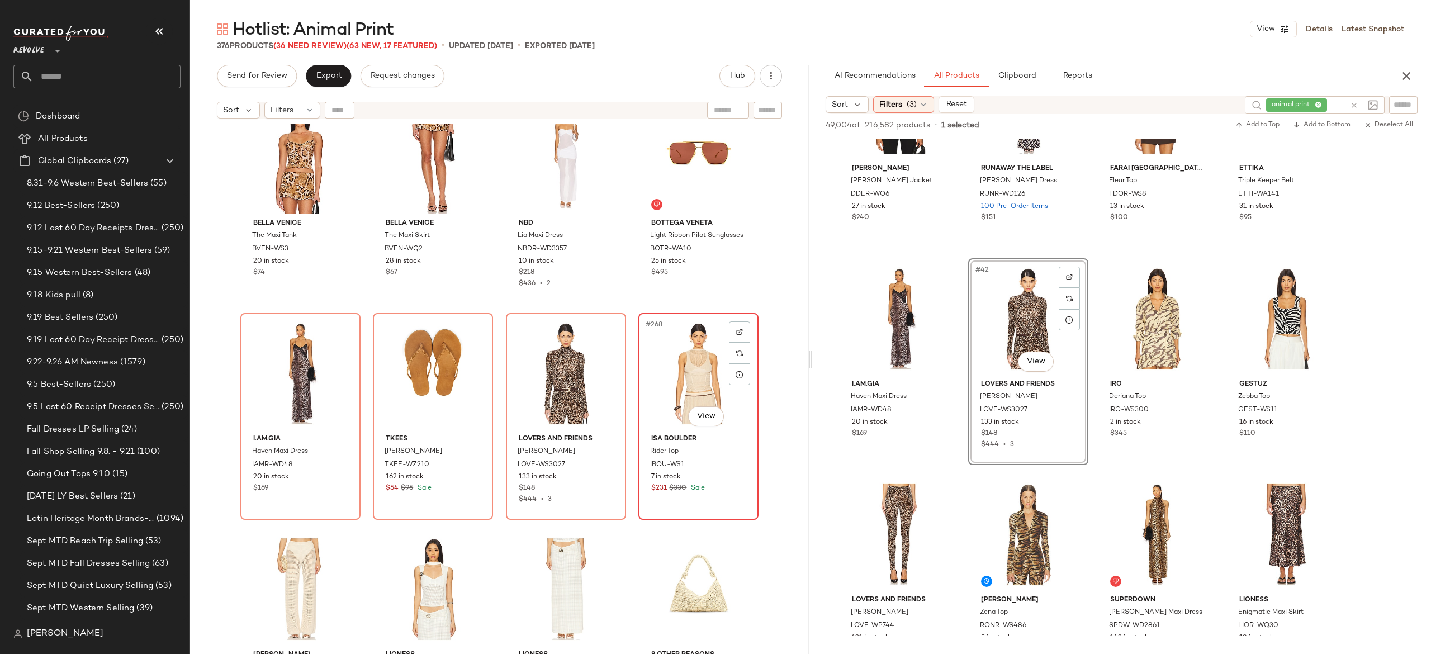
click at [680, 362] on div "#268 View" at bounding box center [698, 373] width 112 height 113
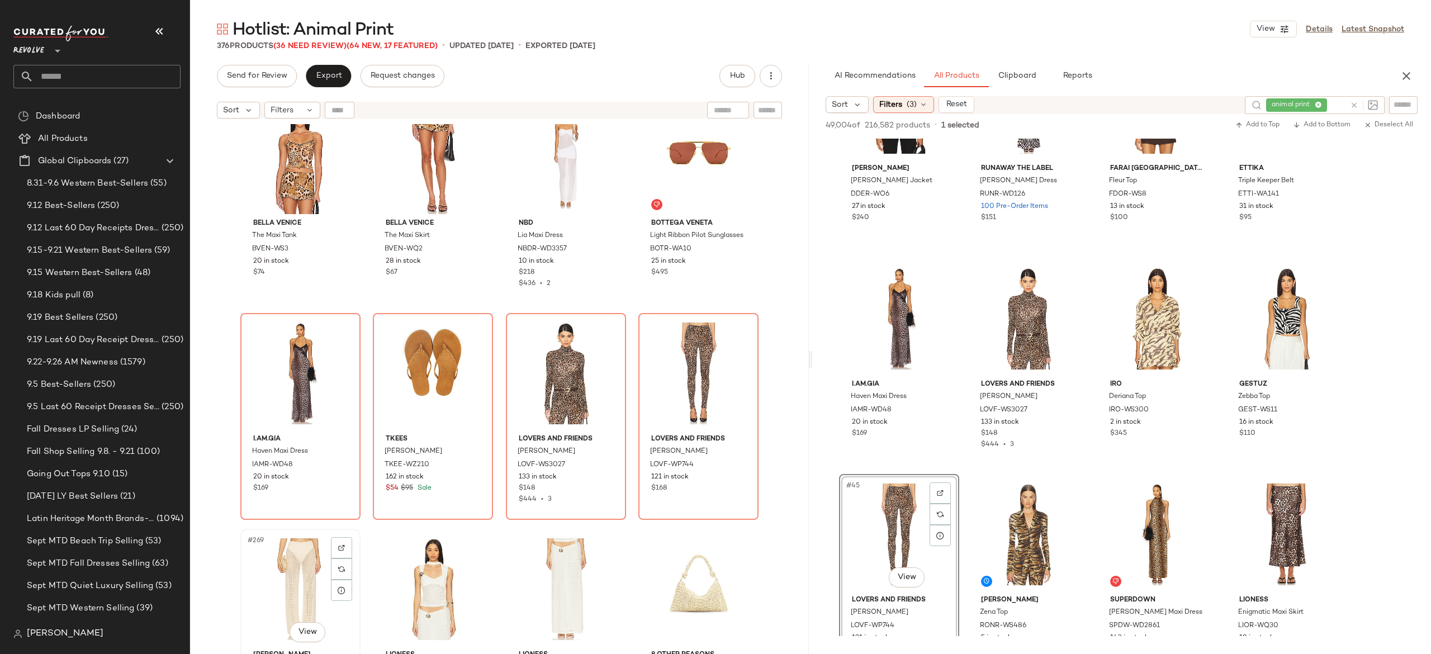
click at [300, 570] on div "#269 View" at bounding box center [300, 589] width 112 height 113
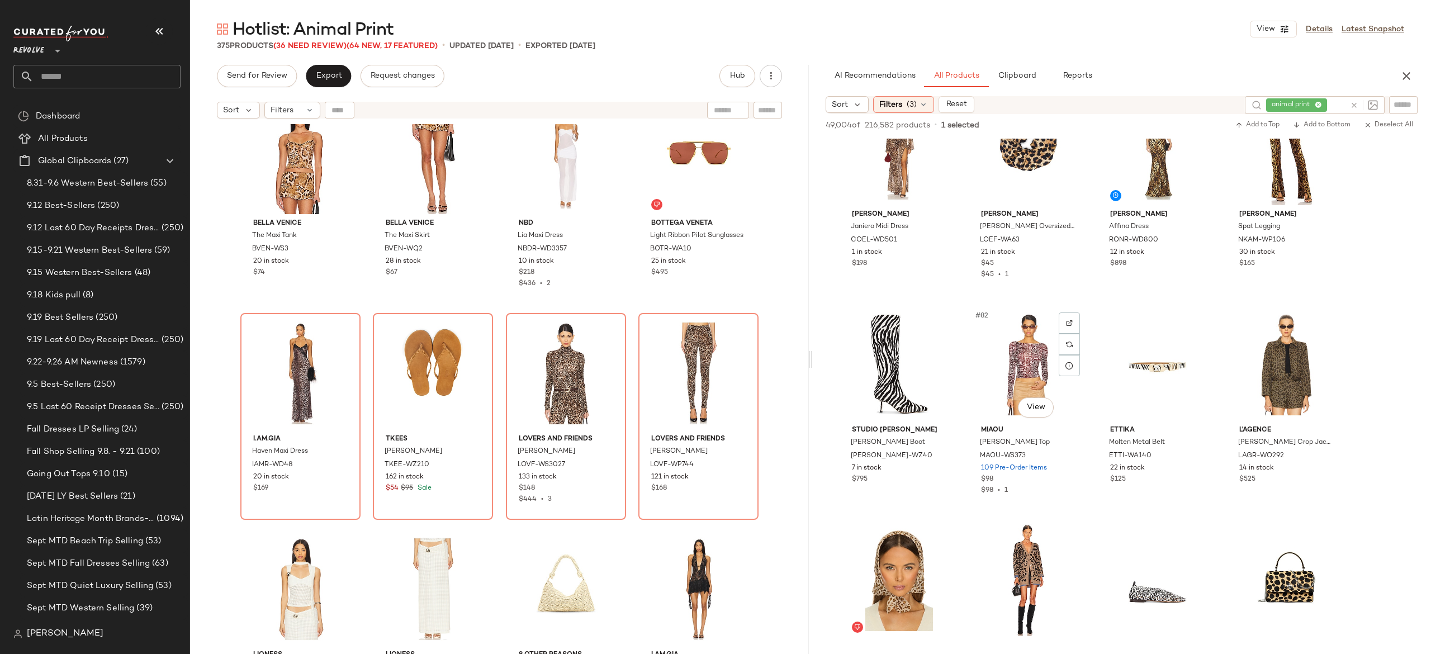
scroll to position [4156, 0]
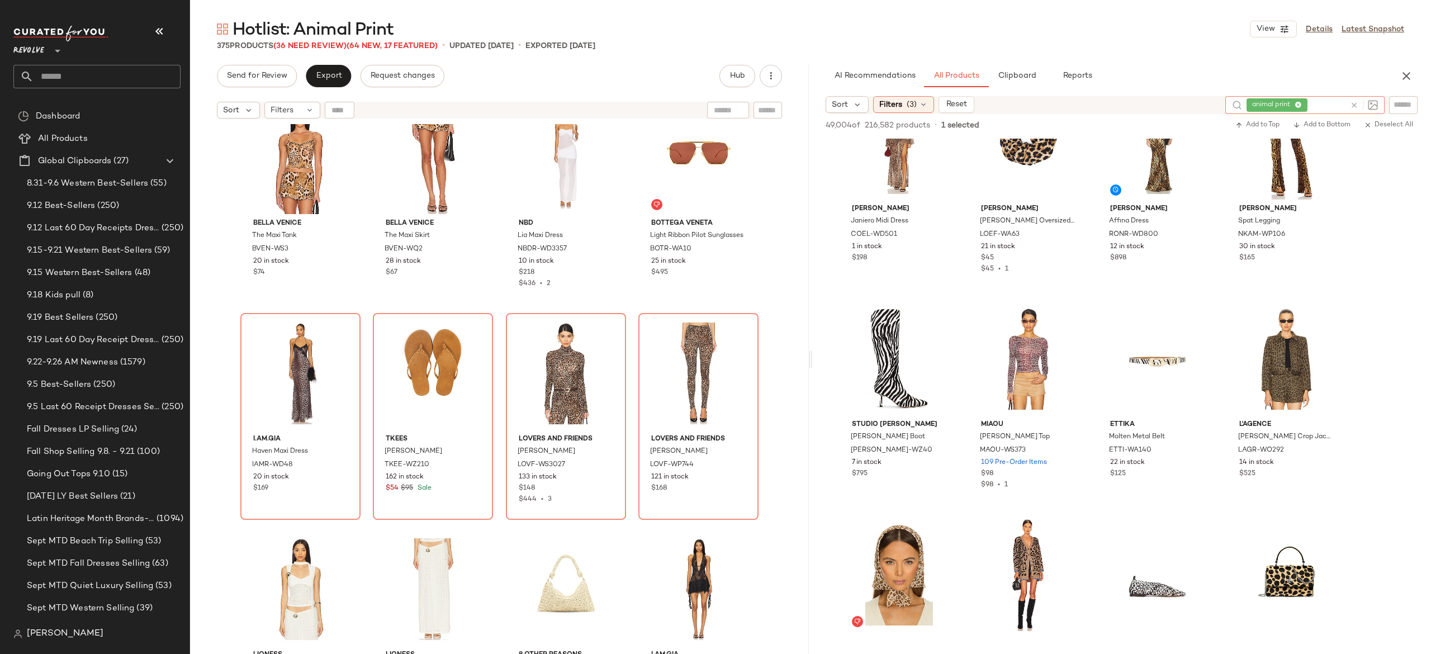
click at [1355, 105] on icon at bounding box center [1354, 105] width 8 height 8
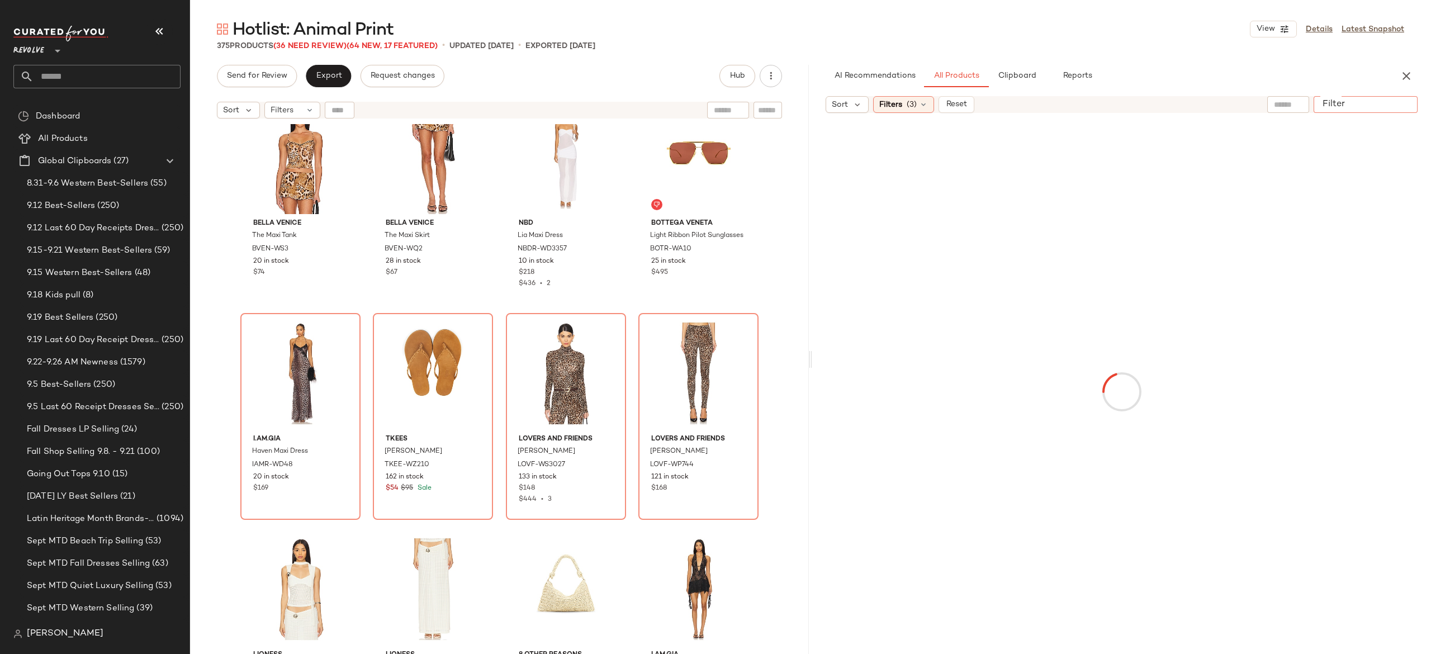
click at [1396, 104] on input "Filter" at bounding box center [1365, 105] width 95 height 12
type input "*******"
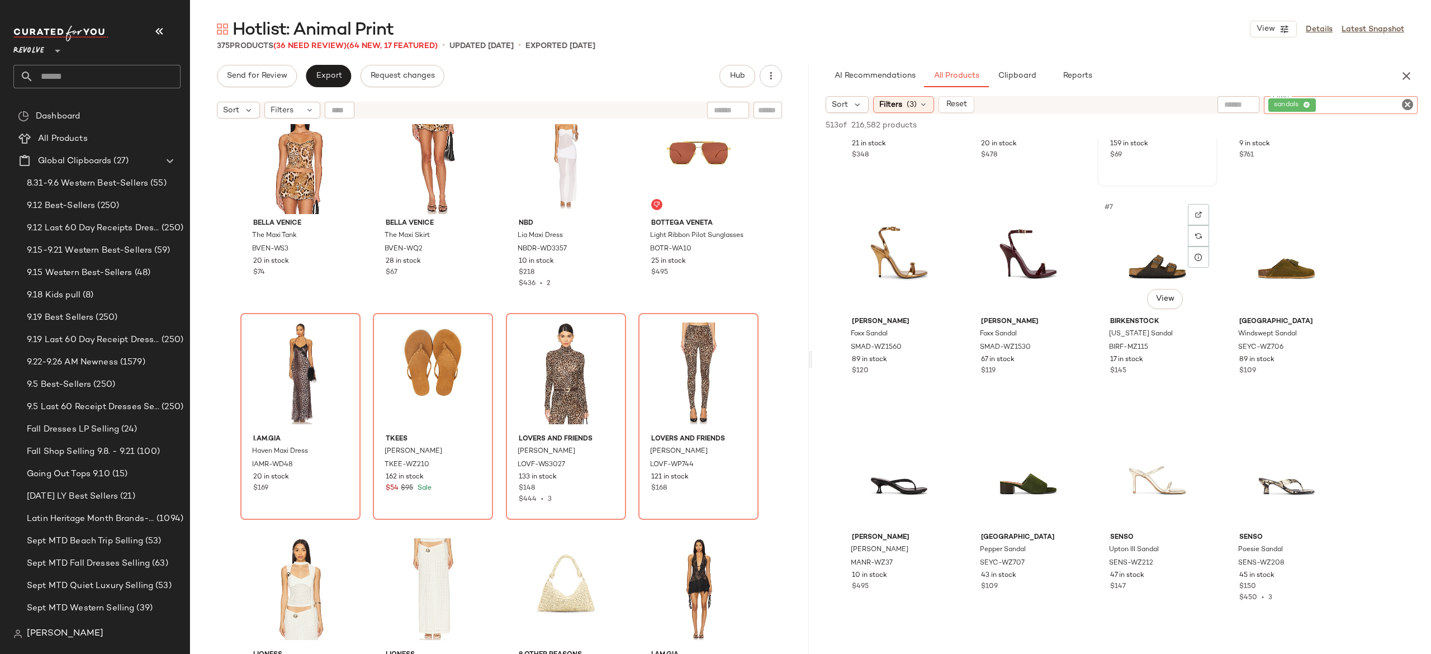
scroll to position [230, 0]
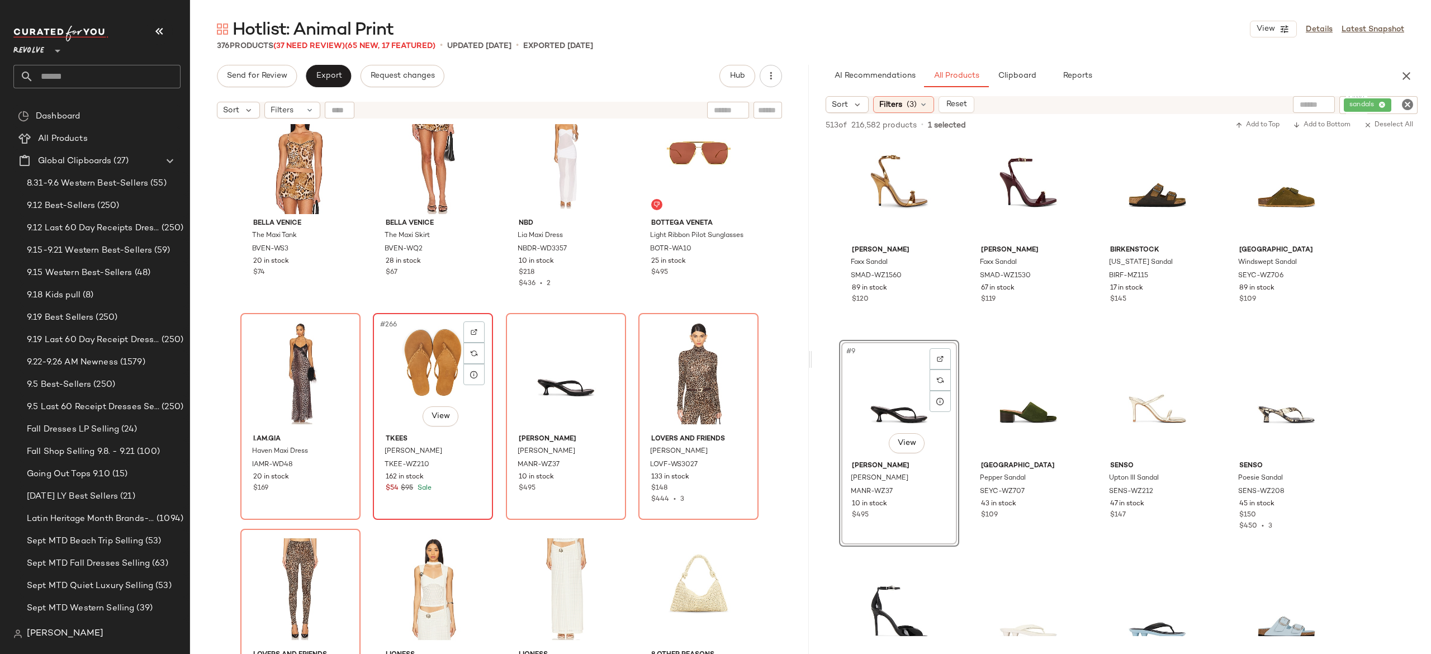
click at [430, 373] on div "#266 View" at bounding box center [433, 373] width 112 height 113
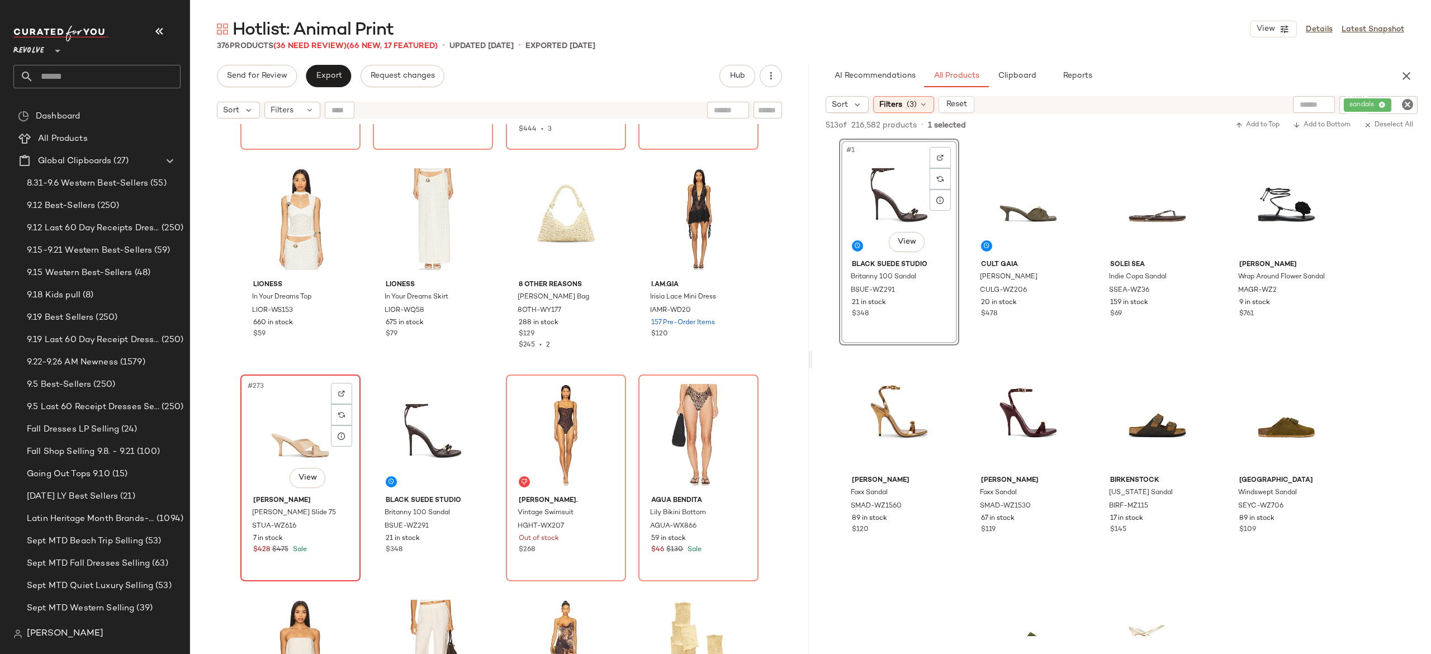
click at [299, 435] on div "#273 View" at bounding box center [300, 434] width 112 height 113
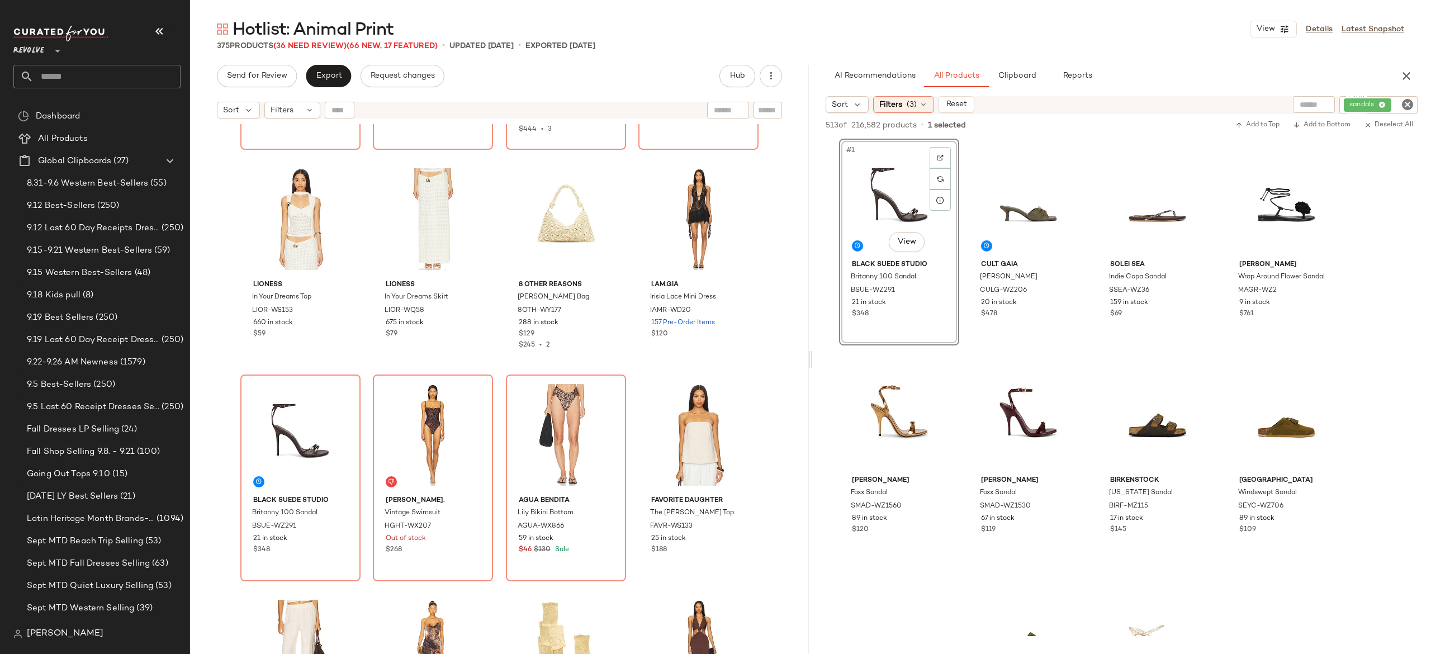
click at [1394, 106] on input "Filter" at bounding box center [1404, 106] width 20 height 12
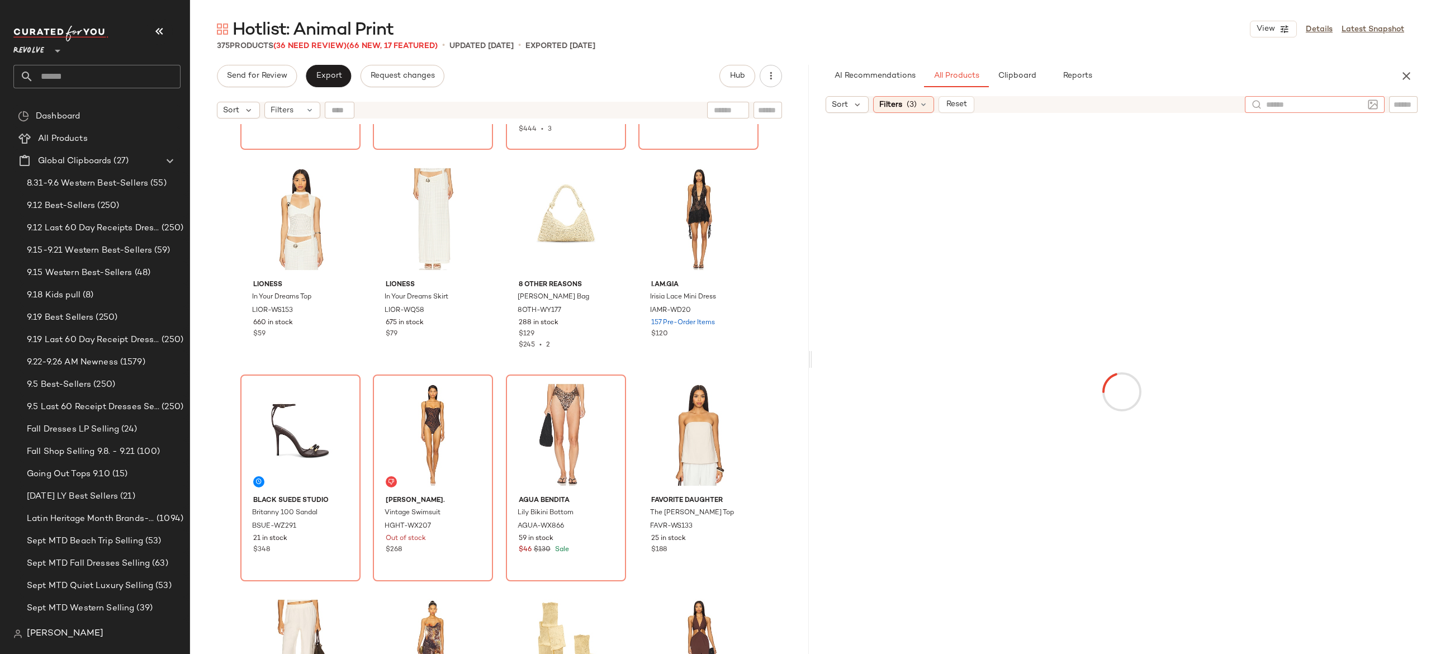
click at [1289, 96] on div at bounding box center [1314, 104] width 97 height 17
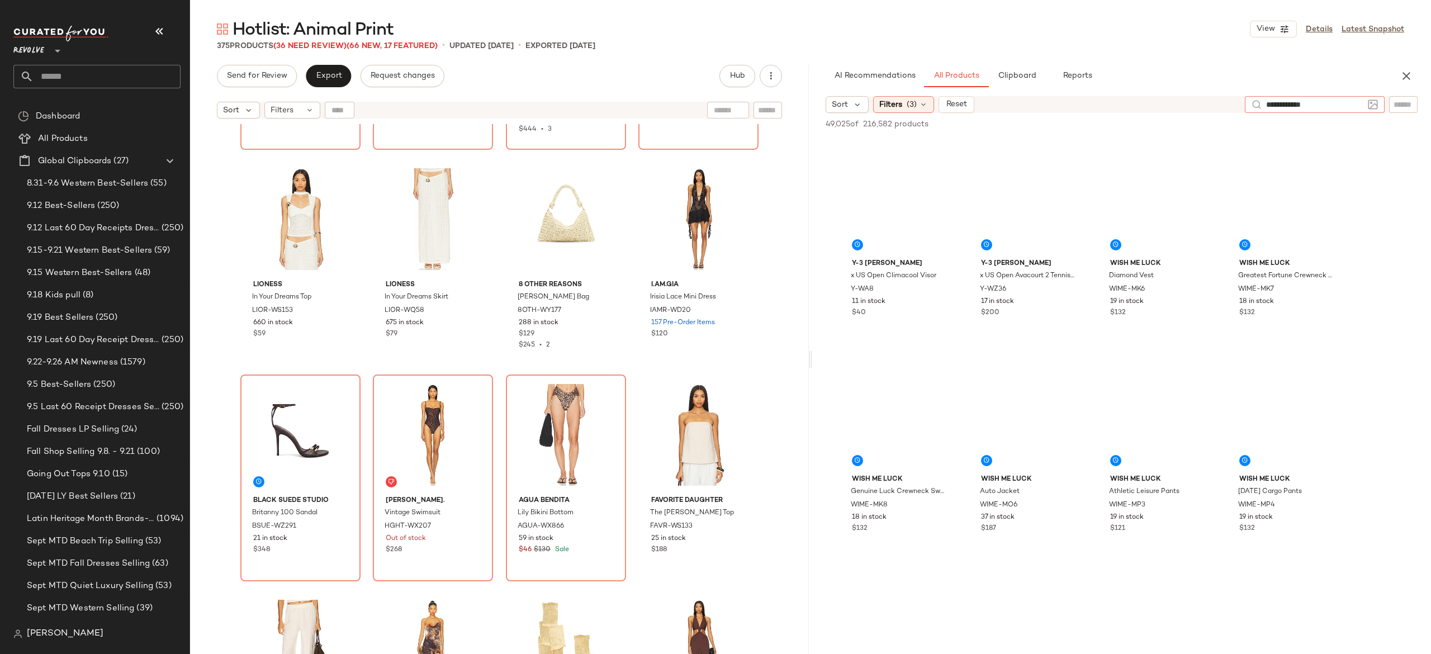
type input "**********"
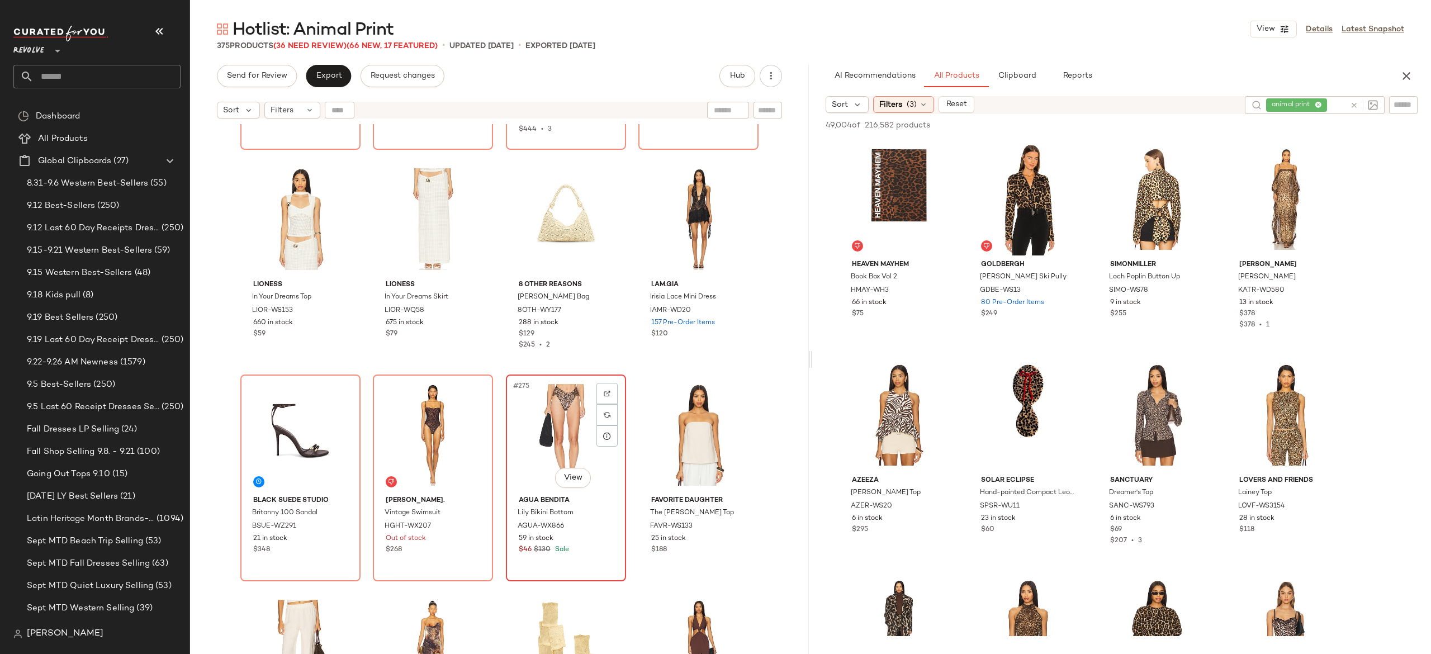
click at [560, 437] on div "#275 View" at bounding box center [566, 434] width 112 height 113
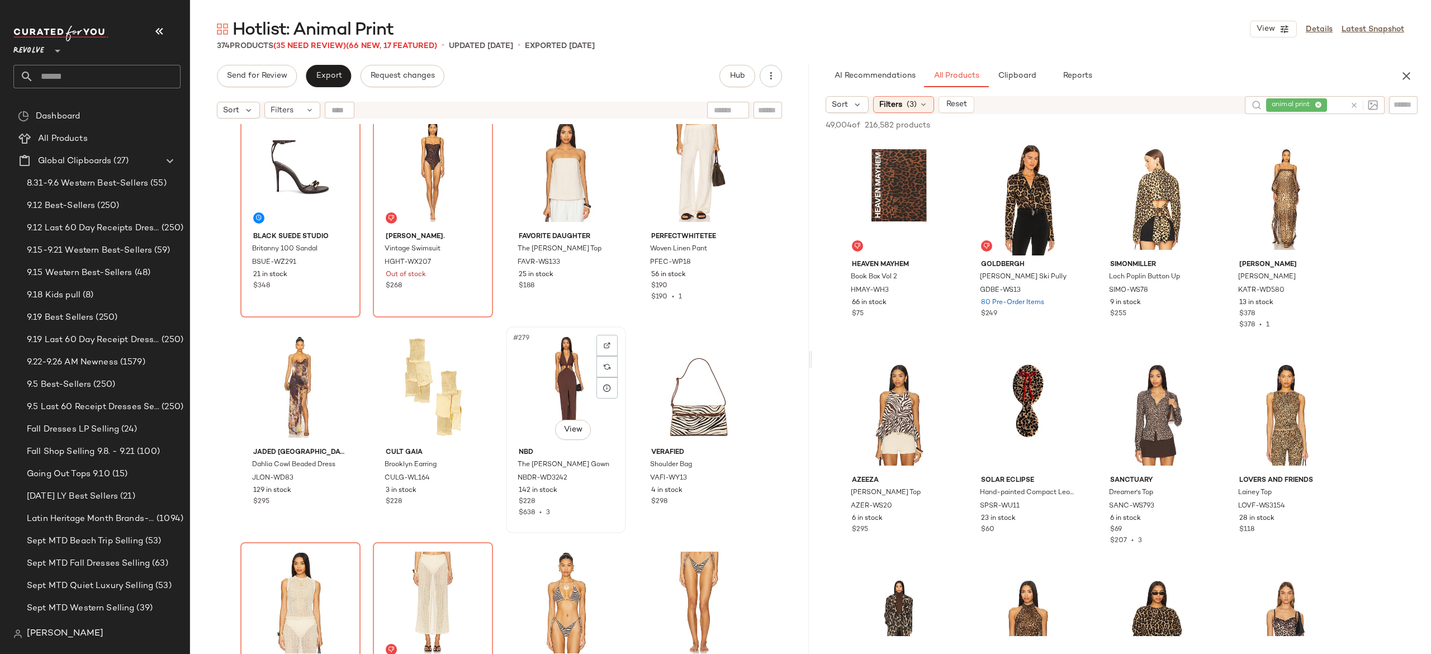
scroll to position [14601, 0]
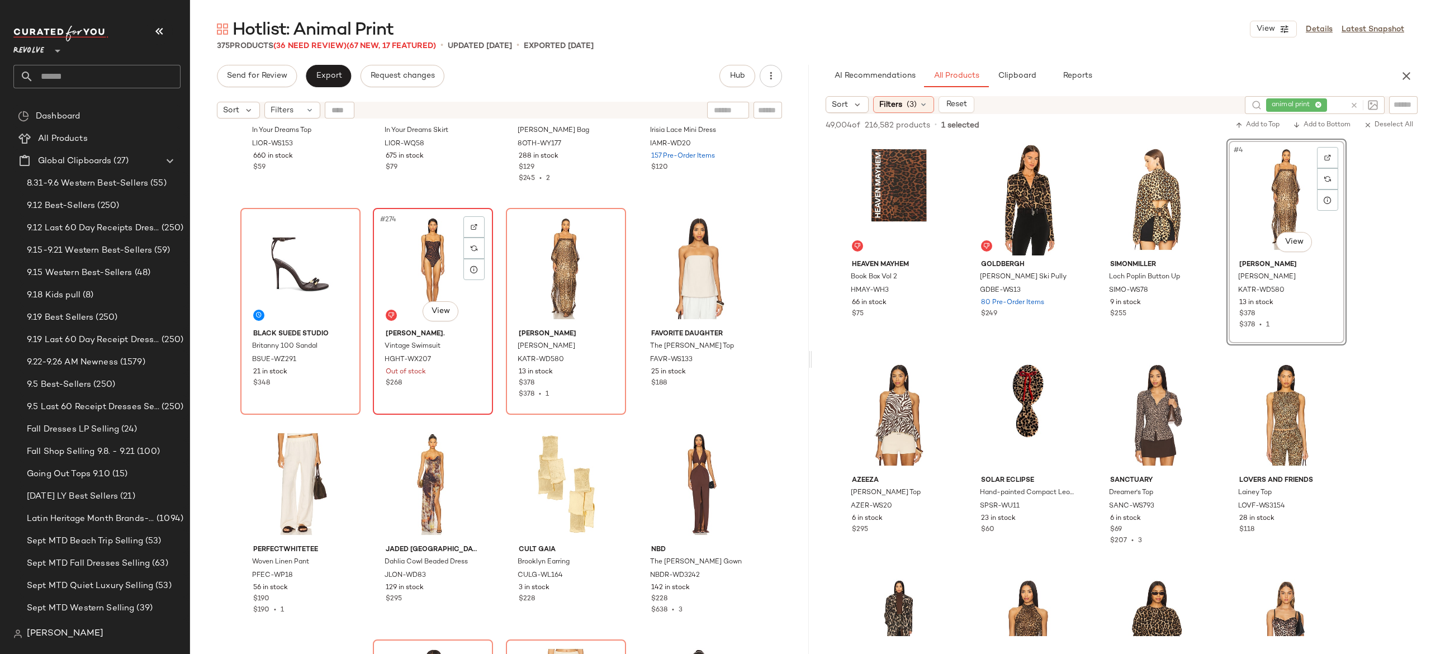
click at [443, 263] on div "#274 View" at bounding box center [433, 268] width 112 height 113
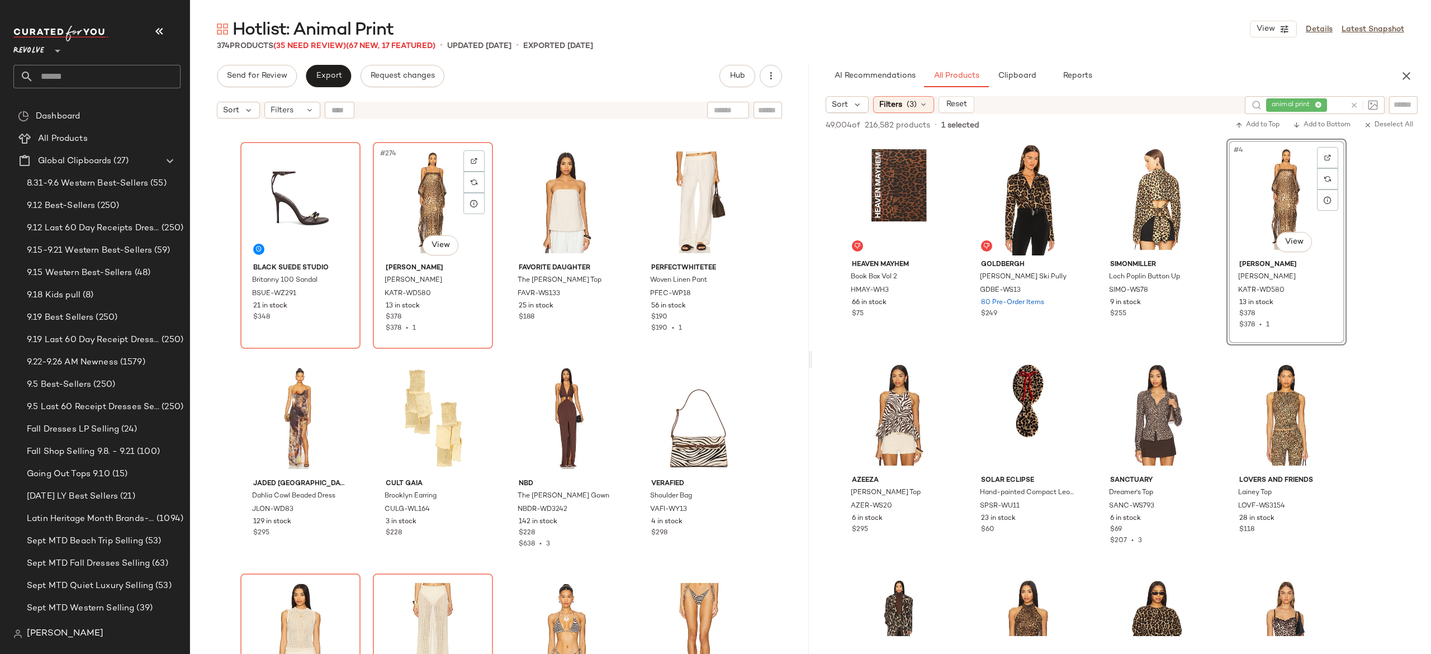
scroll to position [14669, 0]
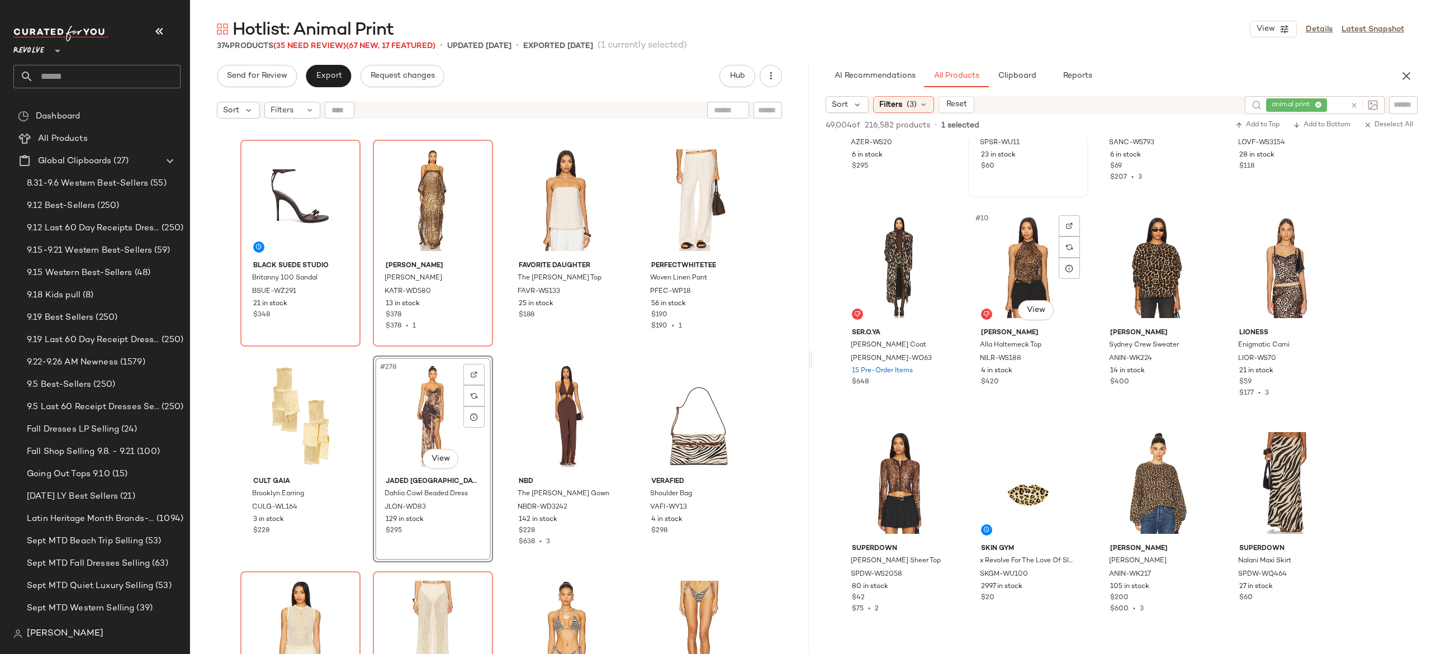
scroll to position [366, 0]
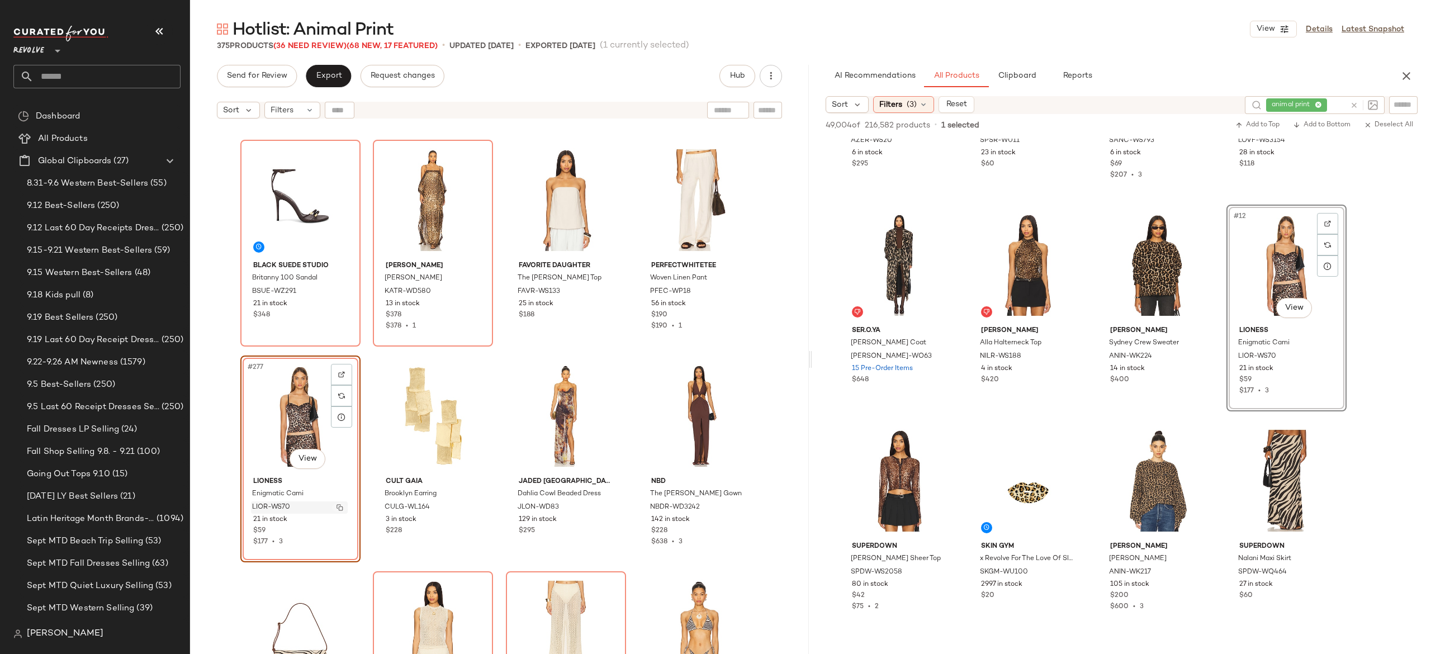
click at [337, 508] on img "button" at bounding box center [340, 507] width 7 height 7
click at [1352, 97] on div at bounding box center [1362, 105] width 32 height 18
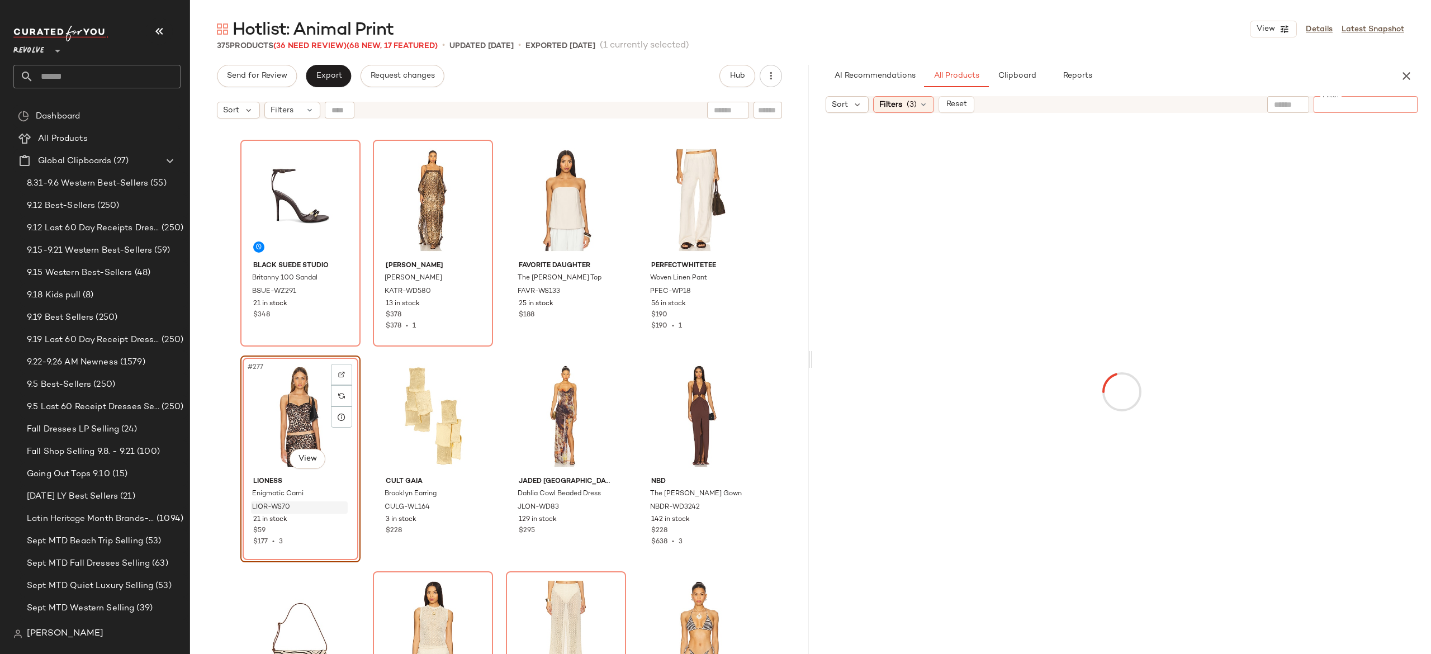
click at [1416, 105] on div at bounding box center [1366, 104] width 104 height 17
paste input "*********"
type input "*********"
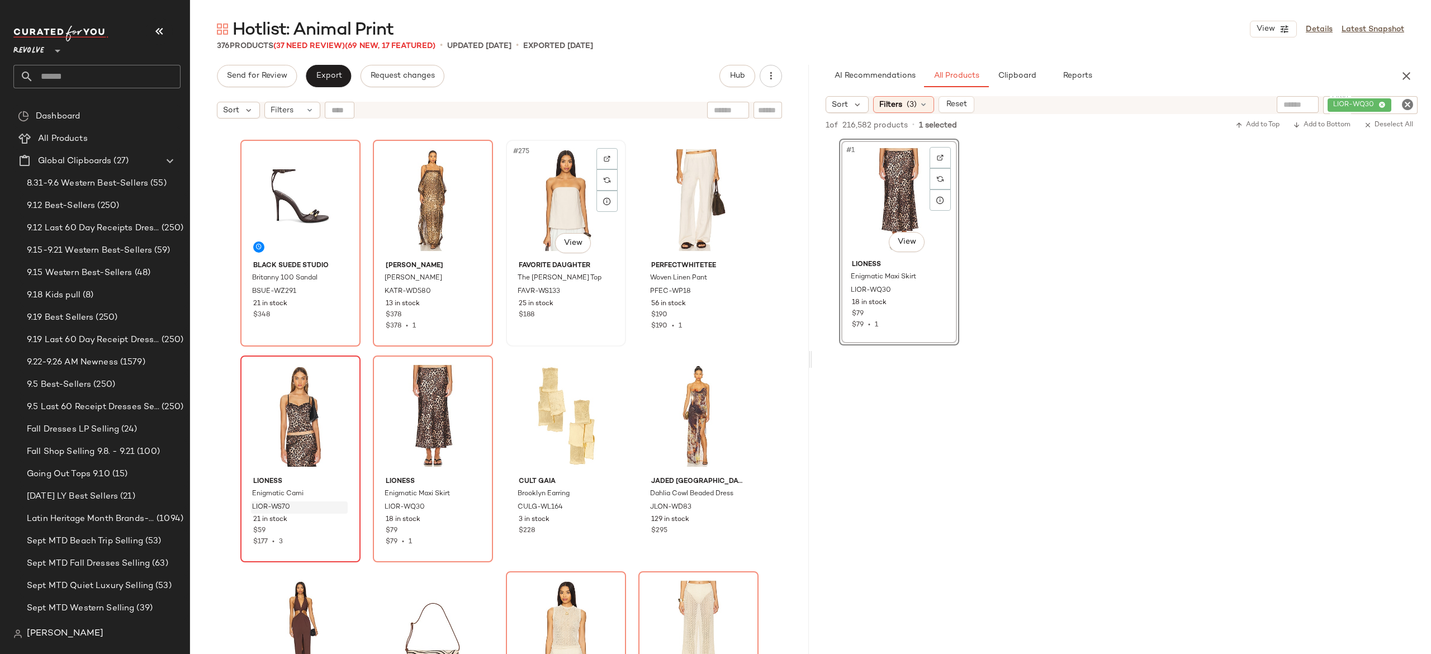
click at [507, 337] on div "#275 View Favorite Daughter The Olivia Bustier Top FAVR-WS133 25 in stock $188" at bounding box center [566, 243] width 118 height 205
click at [1380, 98] on div "LIOR-WQ30" at bounding box center [1333, 105] width 170 height 18
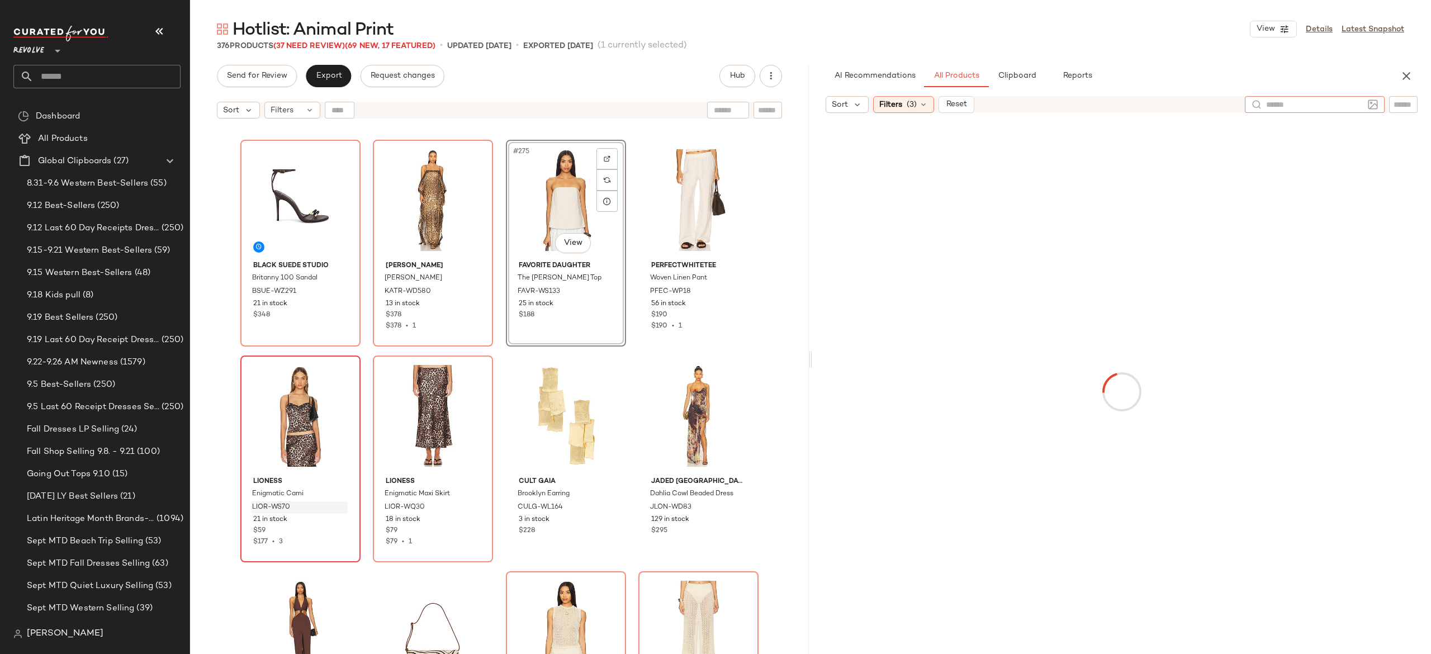
click at [1298, 100] on input "text" at bounding box center [1314, 105] width 97 height 12
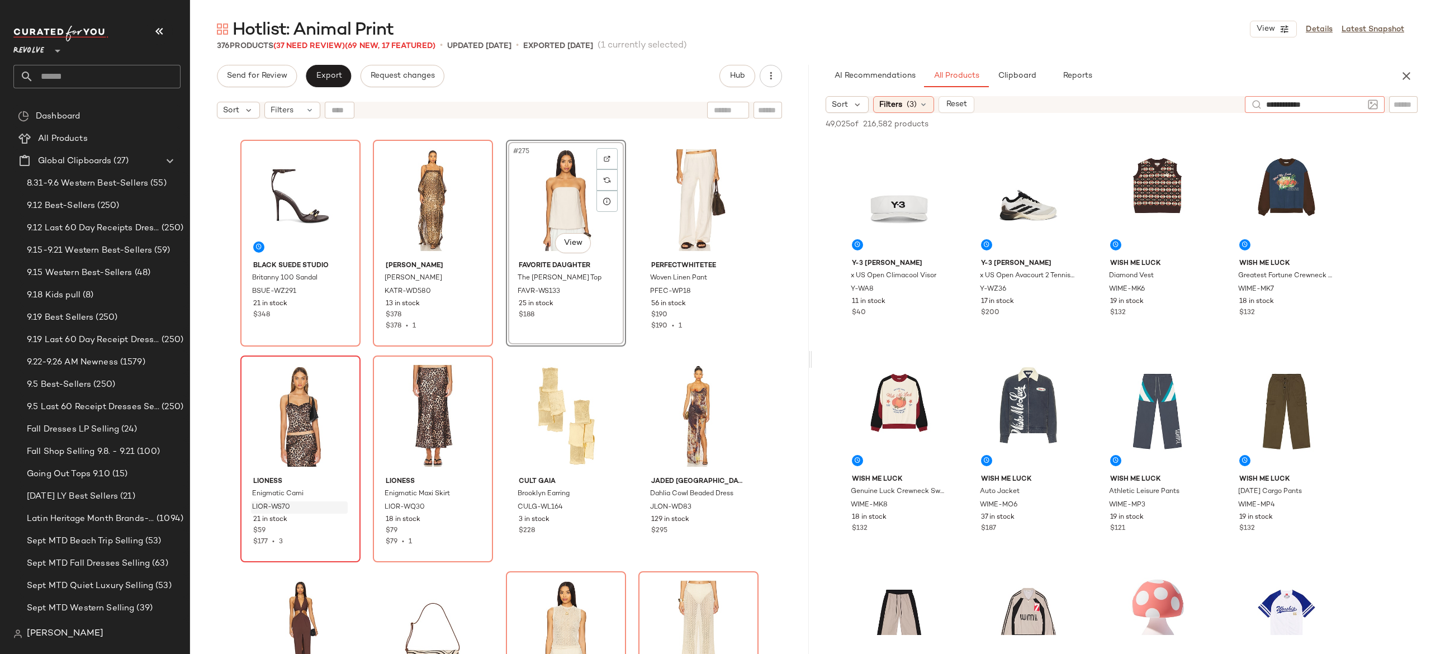
type input "**********"
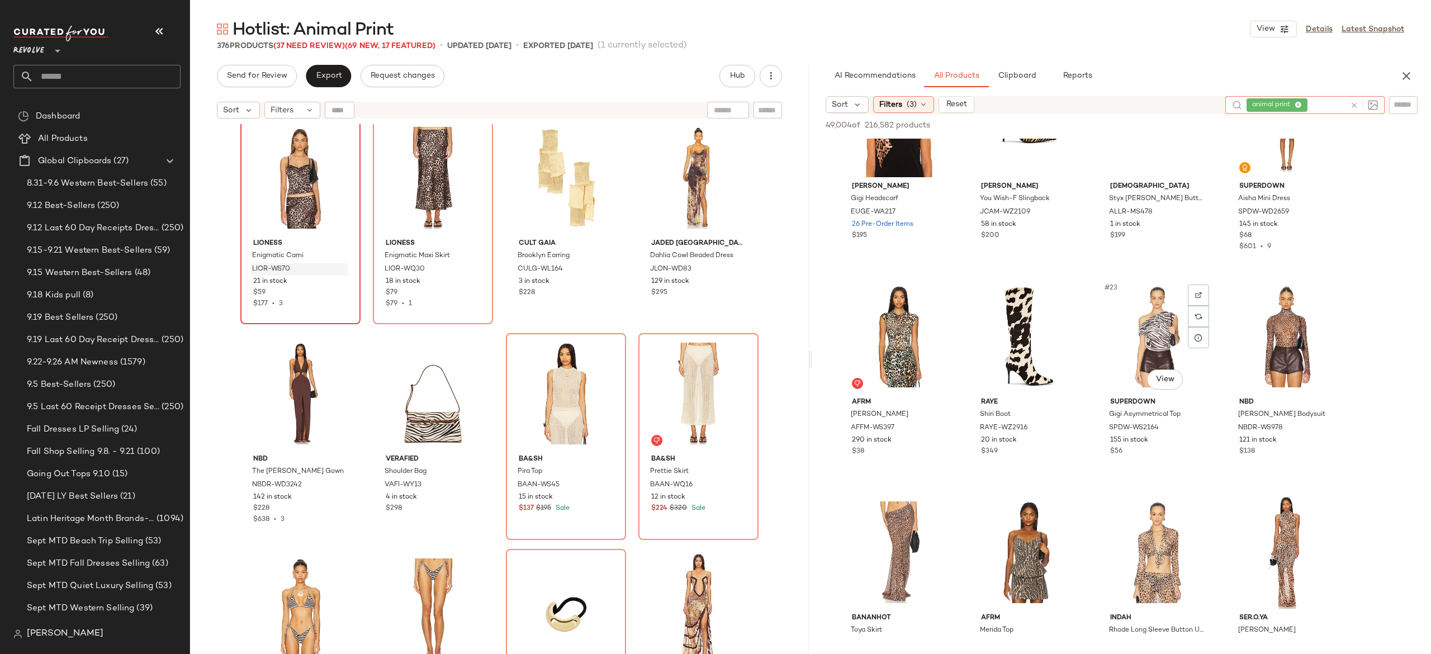
scroll to position [943, 0]
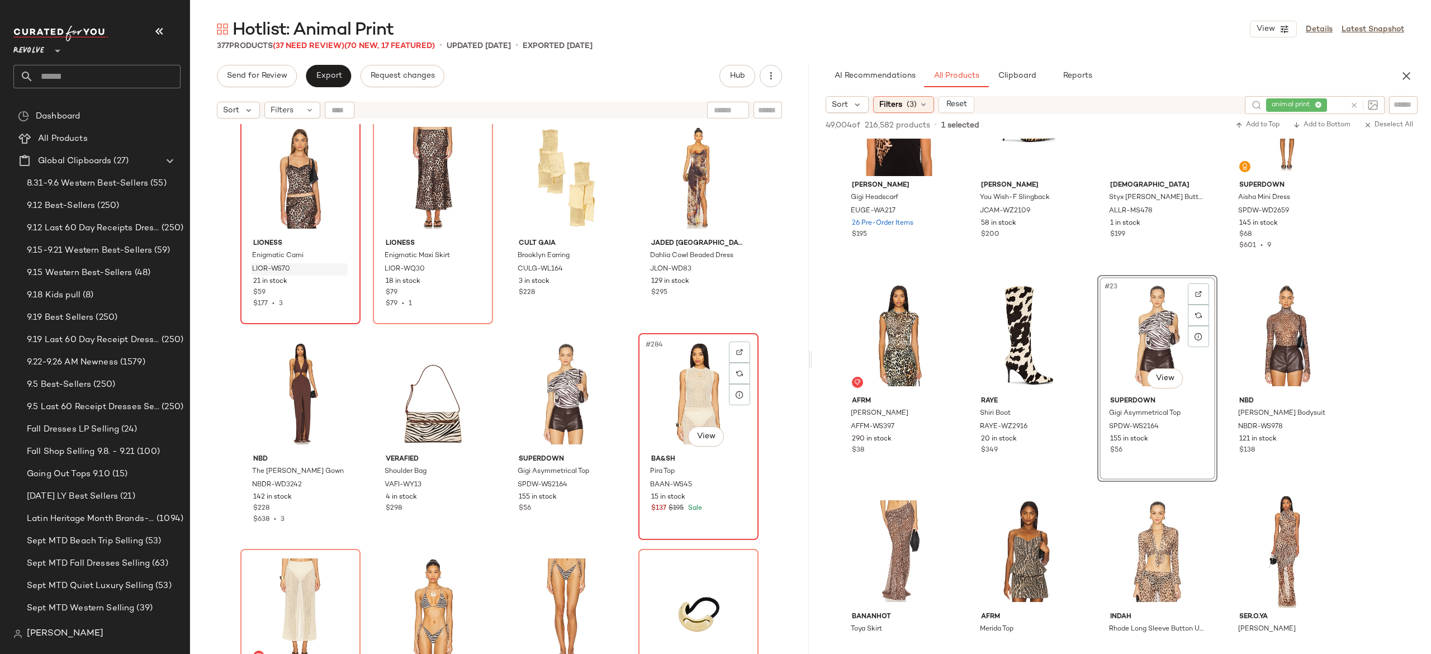
click at [689, 383] on div "#284 View" at bounding box center [698, 393] width 112 height 113
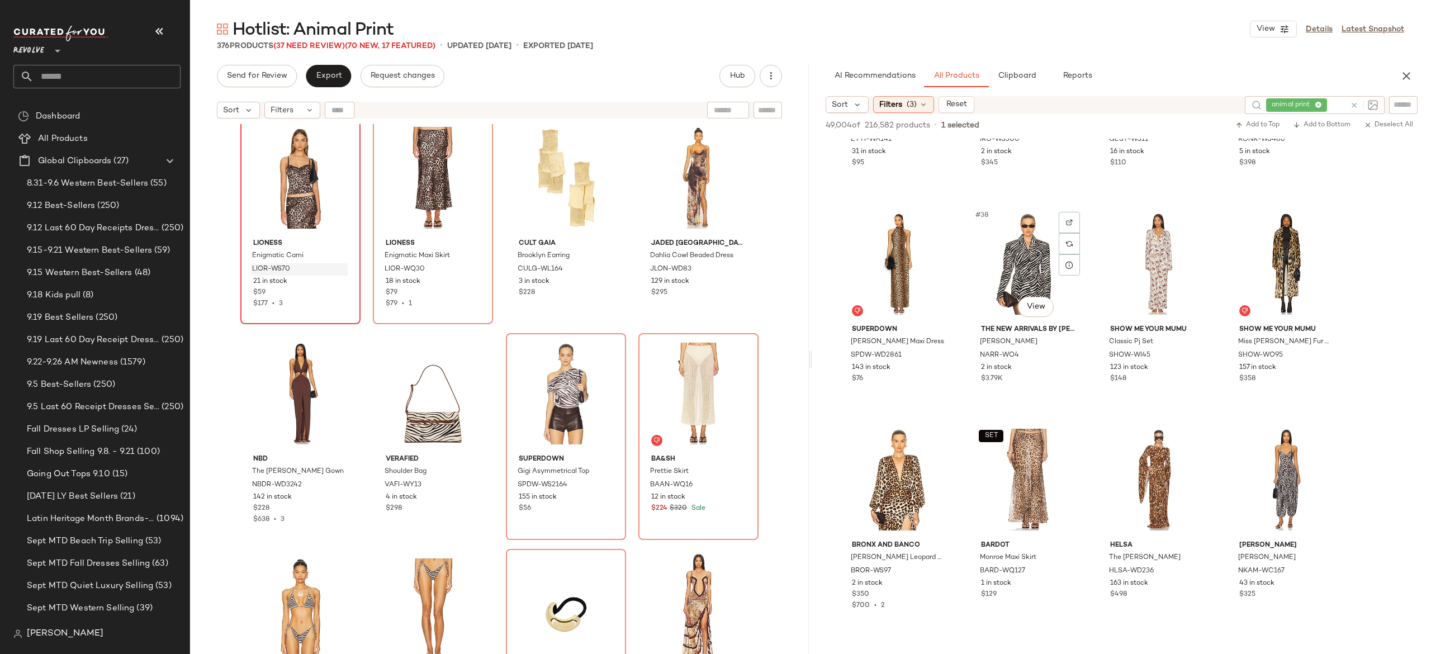
scroll to position [1879, 0]
click at [602, 480] on button "button" at bounding box center [606, 485] width 16 height 10
click at [1351, 101] on icon at bounding box center [1354, 105] width 8 height 8
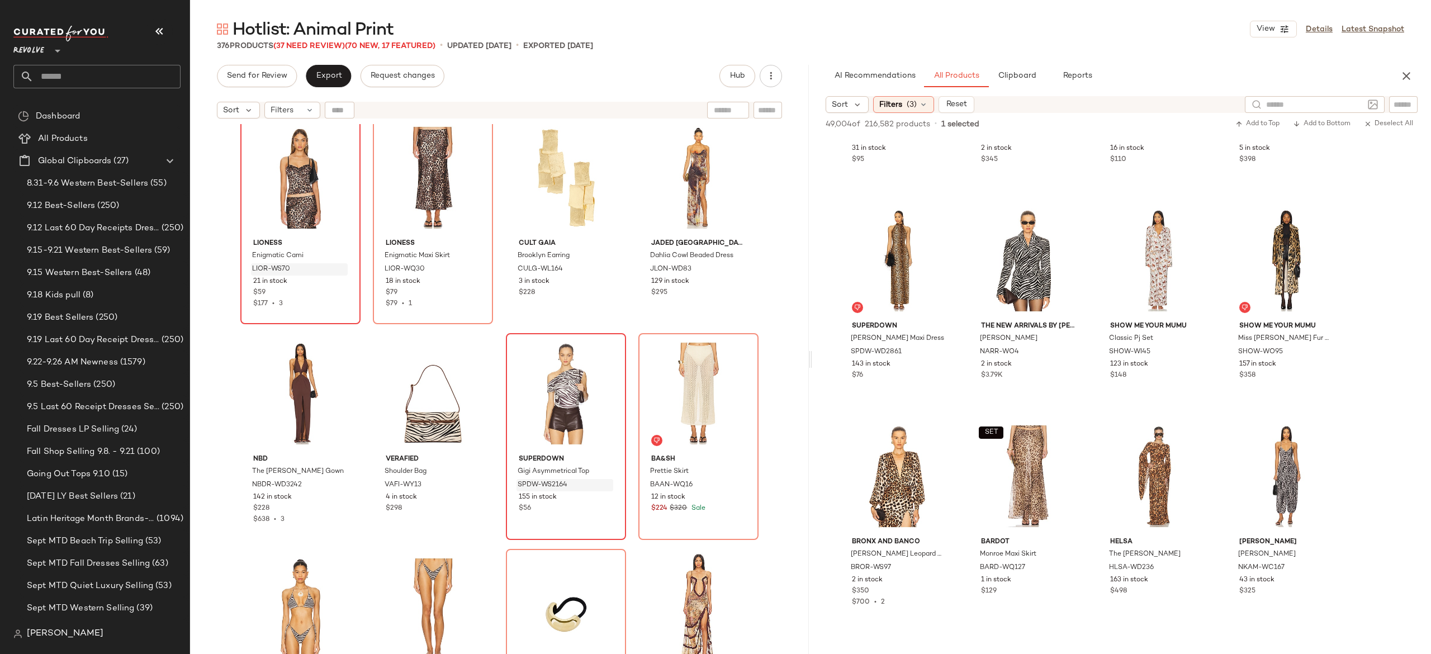
click at [1410, 93] on div "AI Recommendations All Products Clipboard Reports Sort Filters (3) Reset 49,004…" at bounding box center [1121, 359] width 619 height 589
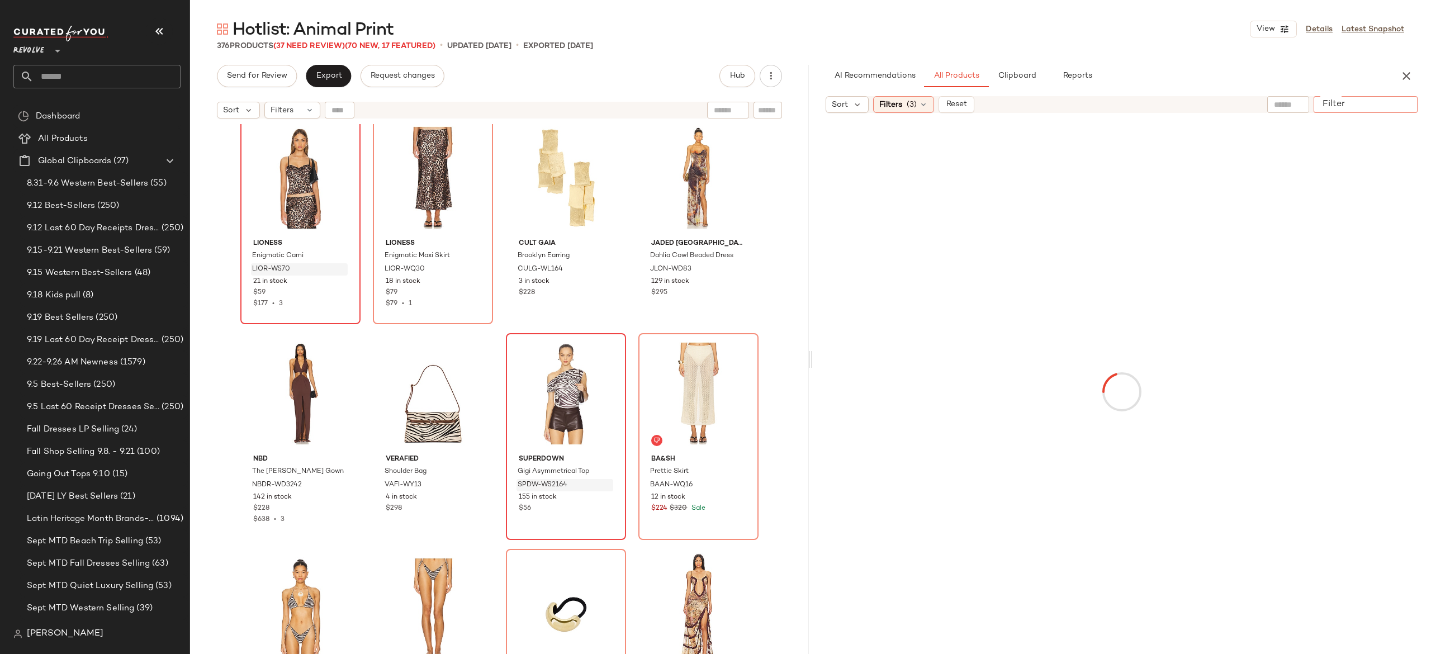
click at [1409, 105] on input "Filter" at bounding box center [1365, 105] width 95 height 12
paste input "**********"
type input "**********"
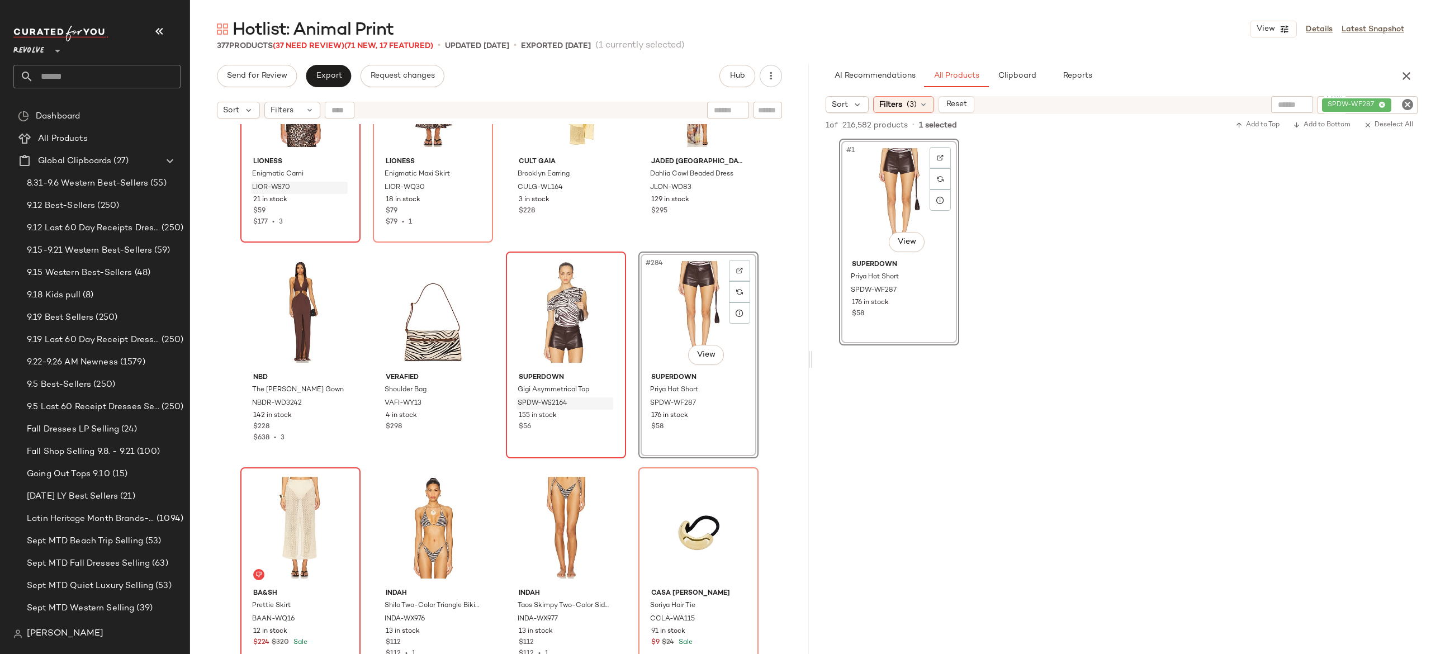
scroll to position [14990, 0]
click at [296, 518] on div "#285 View" at bounding box center [300, 526] width 112 height 113
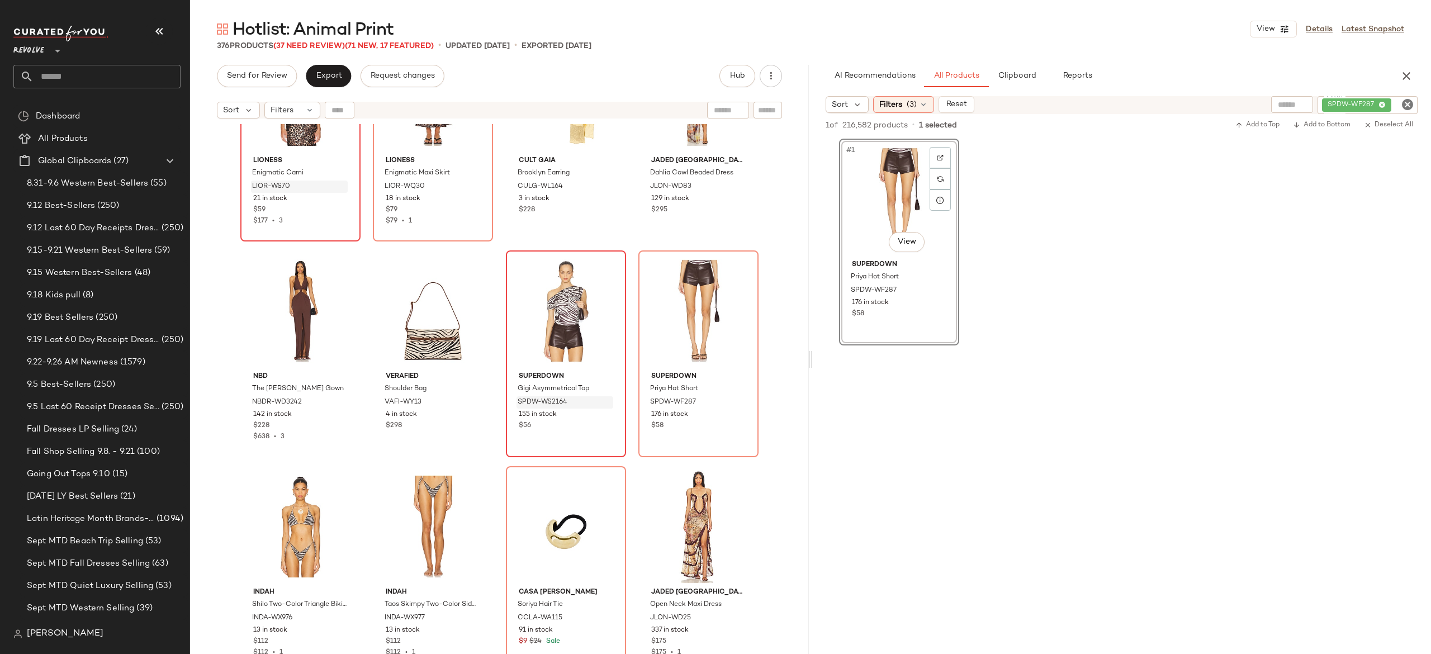
click at [1407, 105] on icon "Clear Filter" at bounding box center [1407, 104] width 13 height 13
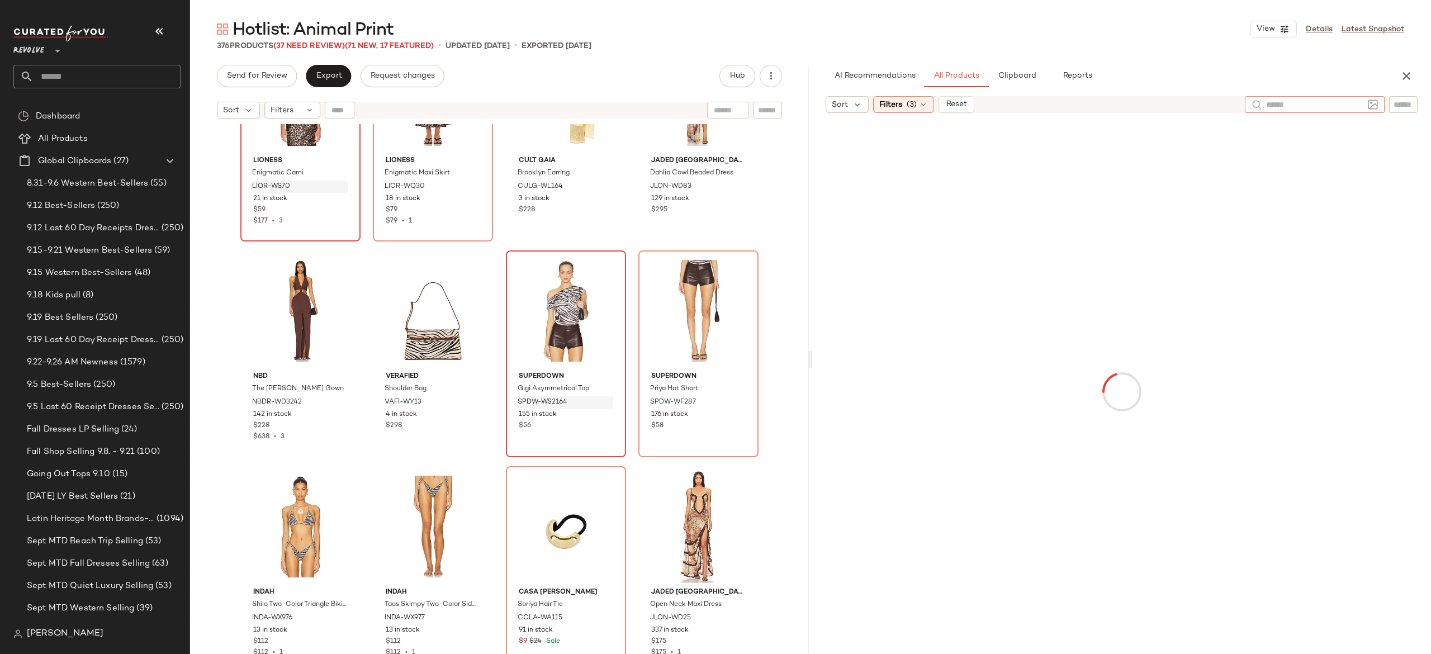
click at [1295, 104] on input "text" at bounding box center [1314, 105] width 97 height 12
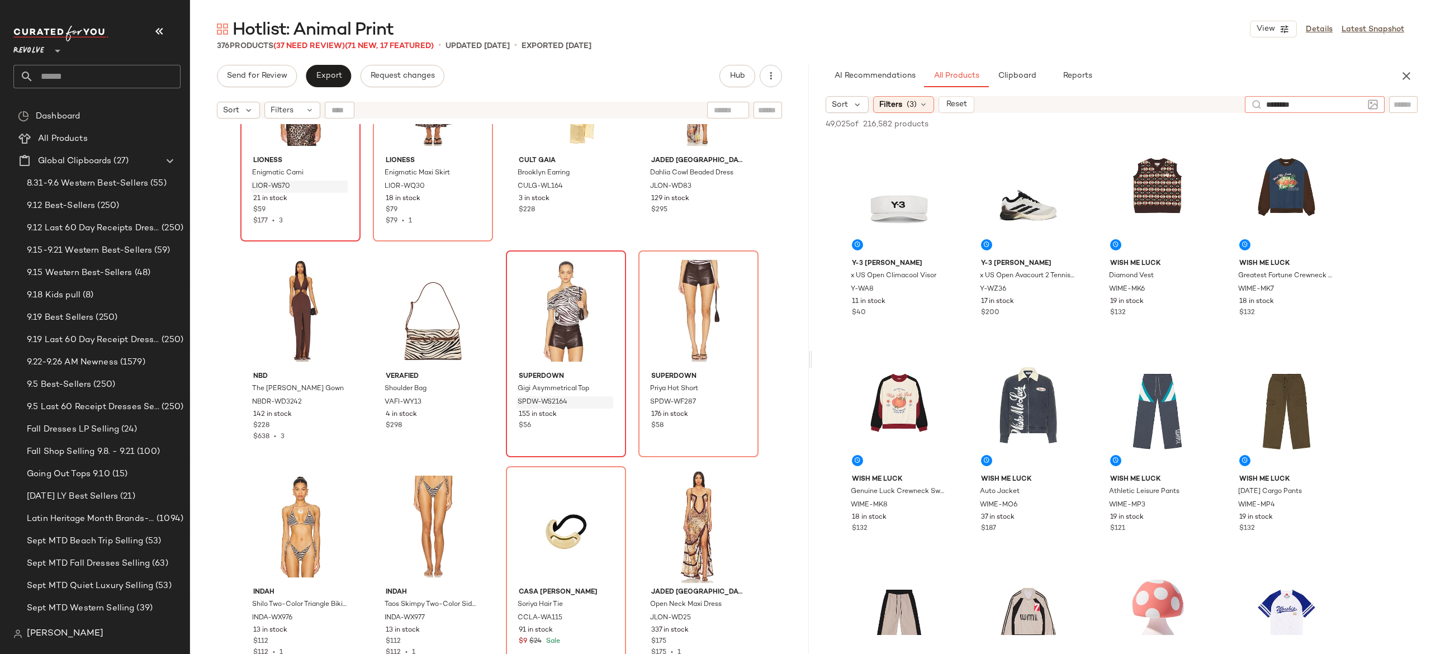
type input "********"
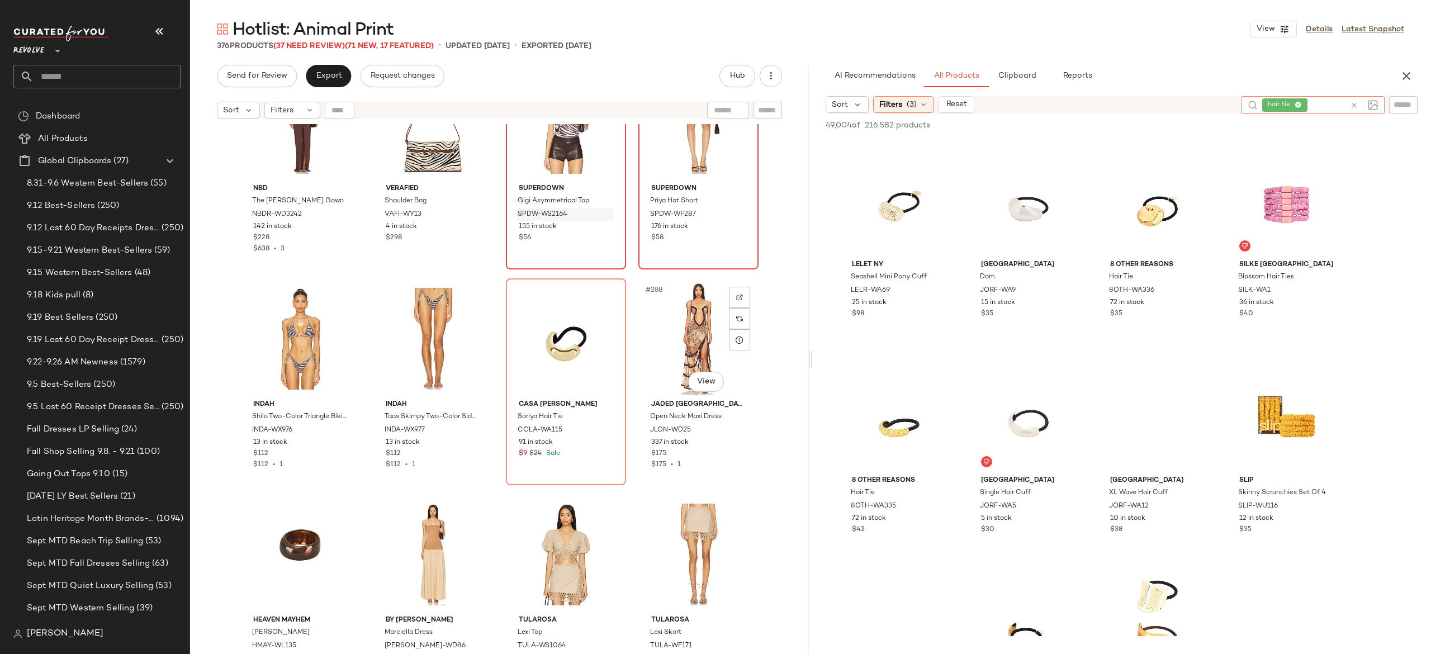
scroll to position [15182, 0]
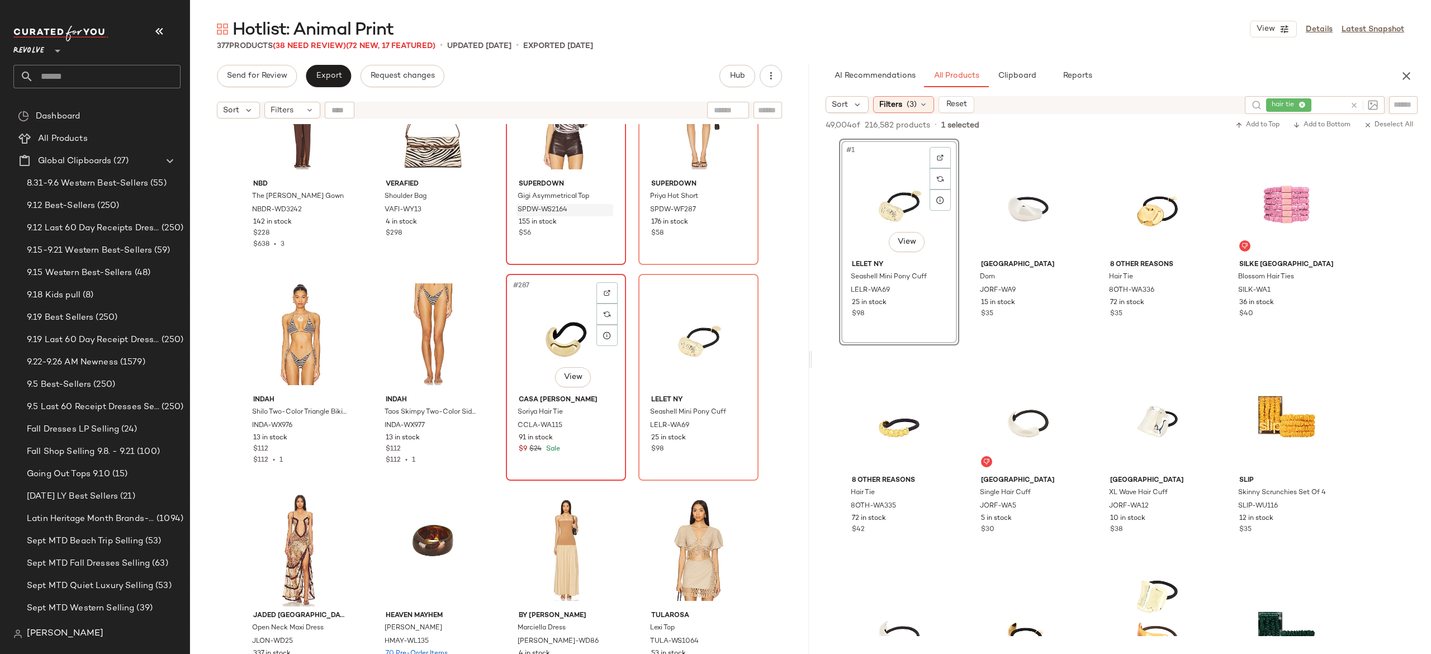
click at [556, 344] on div "#287 View" at bounding box center [566, 334] width 112 height 113
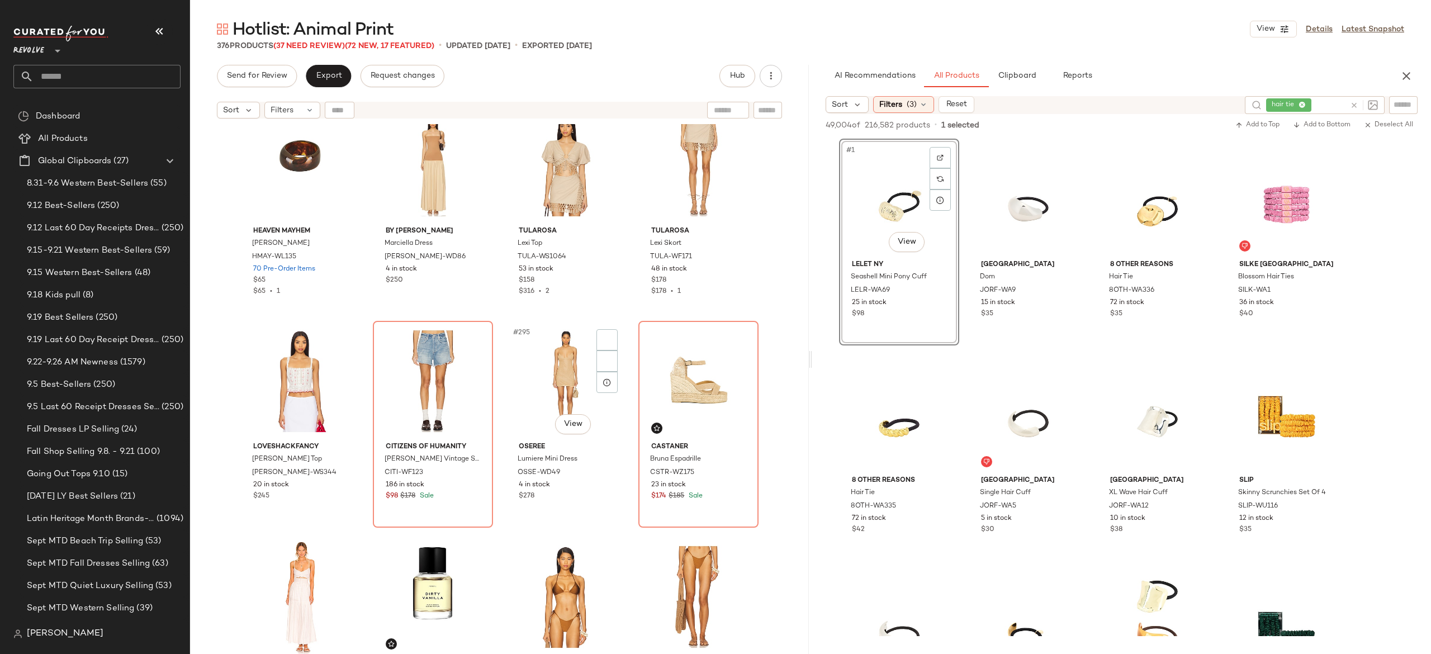
scroll to position [15573, 0]
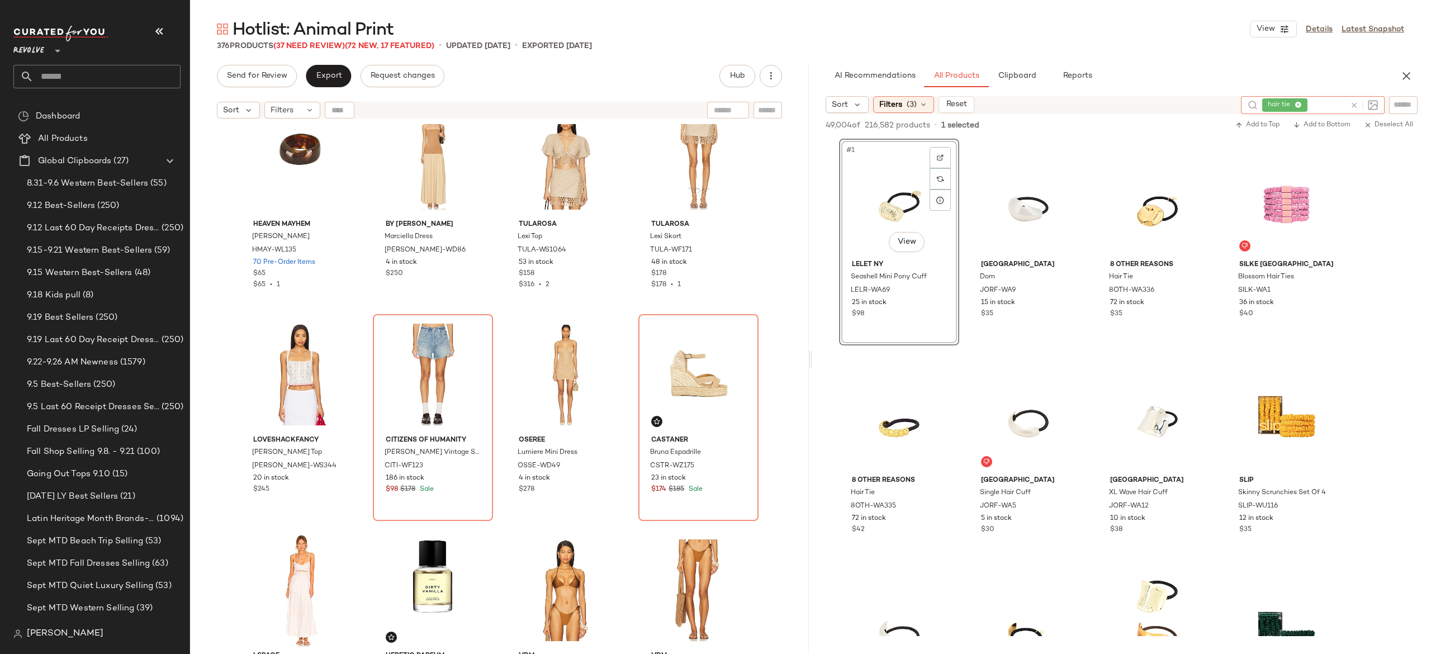
click at [1315, 108] on input "text" at bounding box center [1328, 106] width 36 height 12
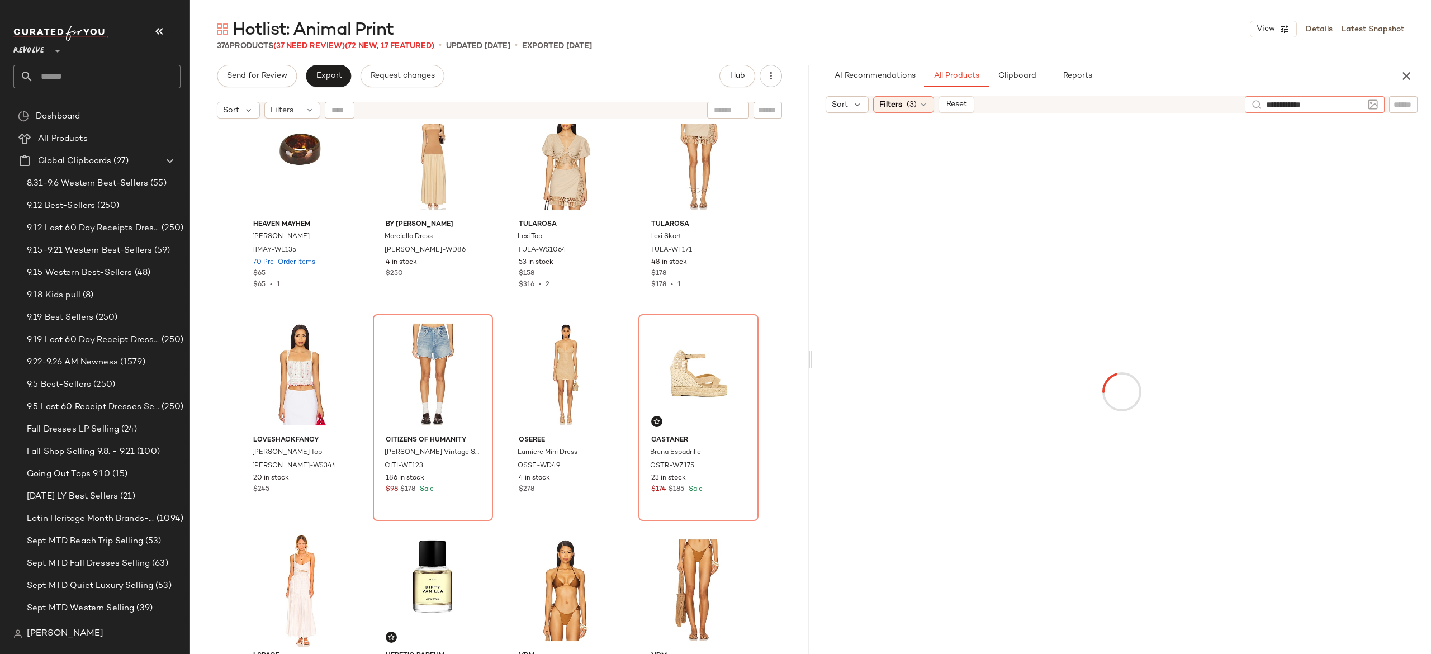
type input "**********"
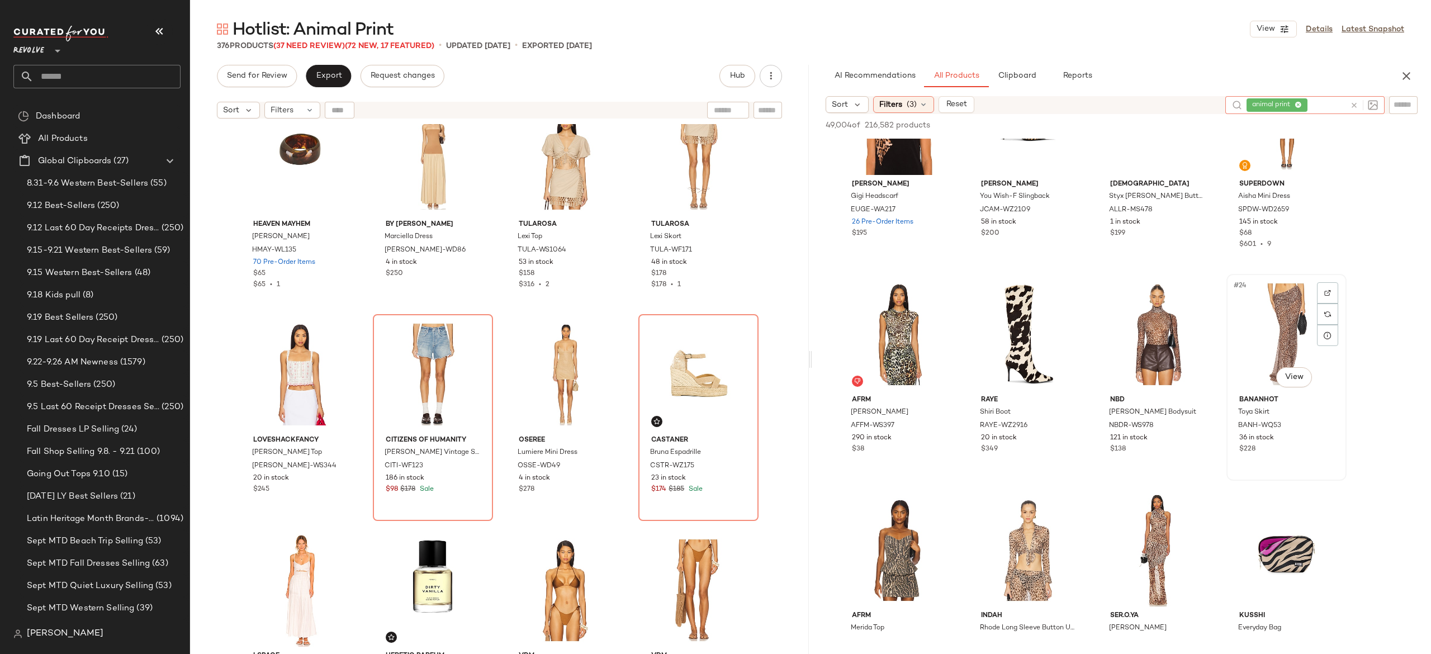
scroll to position [968, 0]
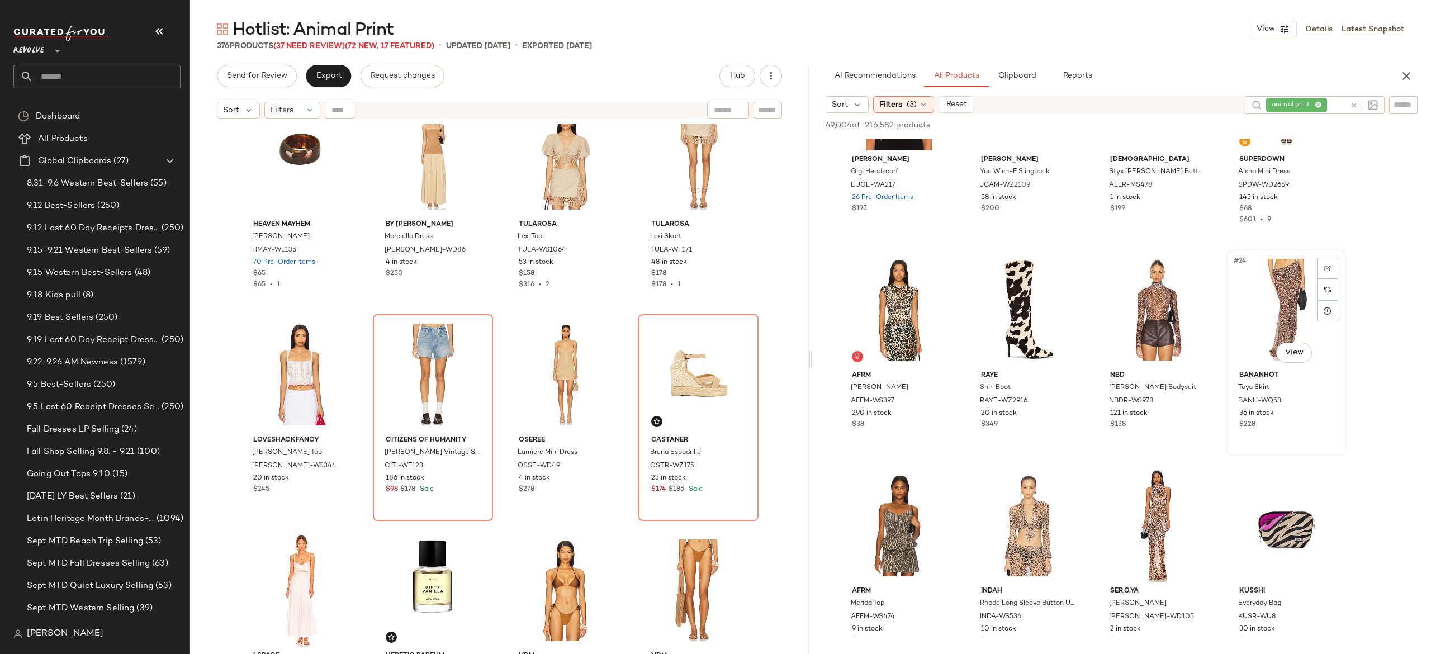
click at [1282, 296] on div "#24 View" at bounding box center [1286, 309] width 112 height 113
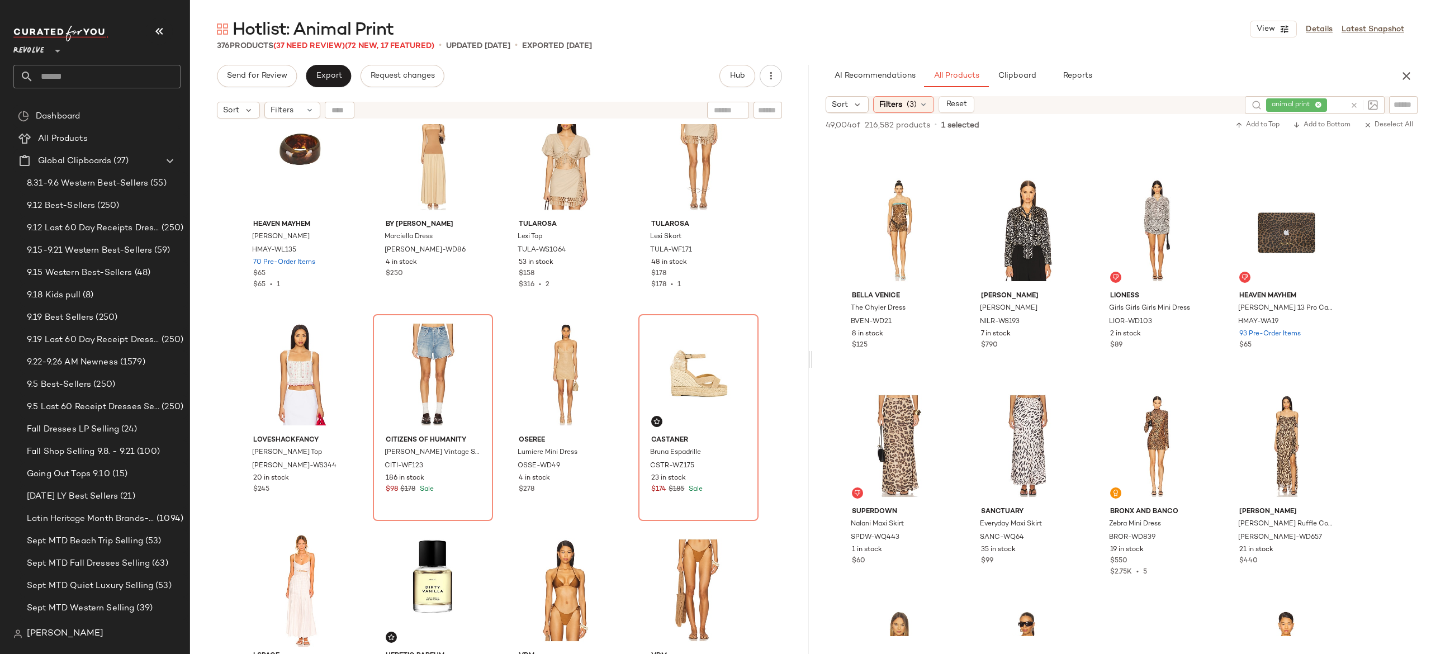
scroll to position [2343, 0]
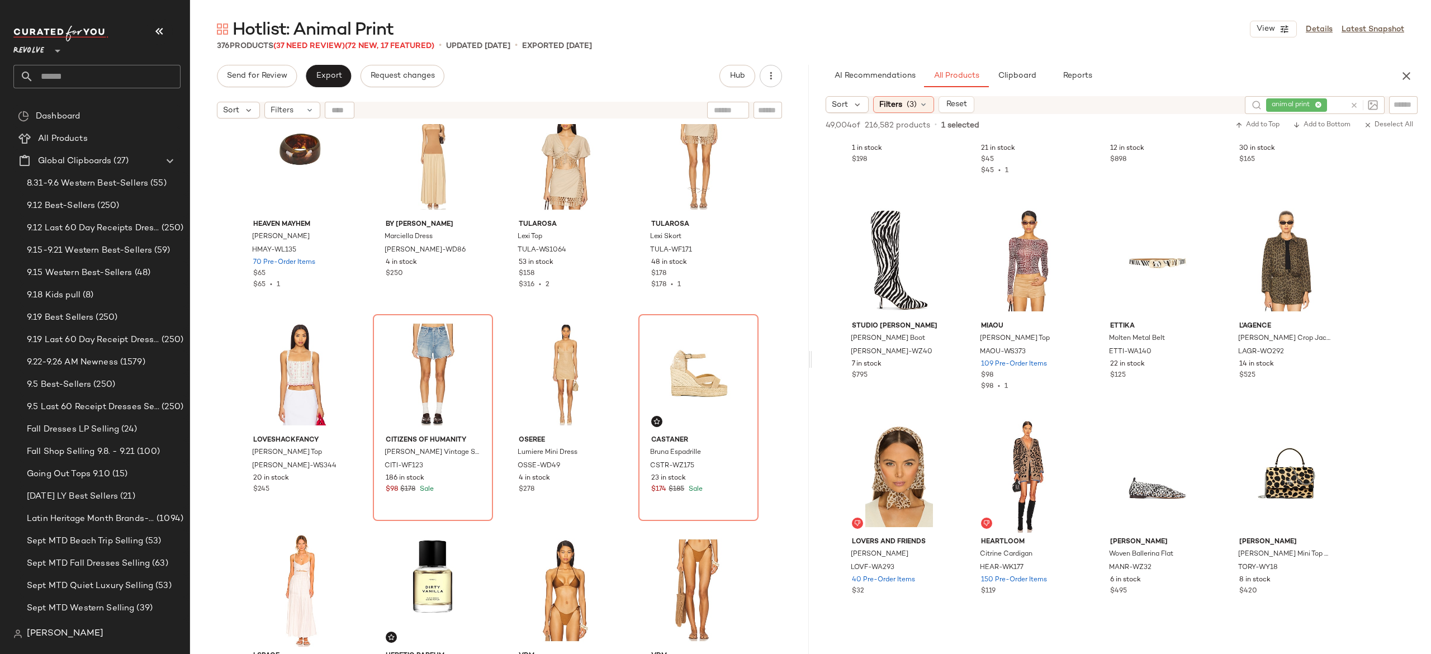
scroll to position [3608, 0]
click at [1327, 216] on img at bounding box center [1327, 218] width 7 height 7
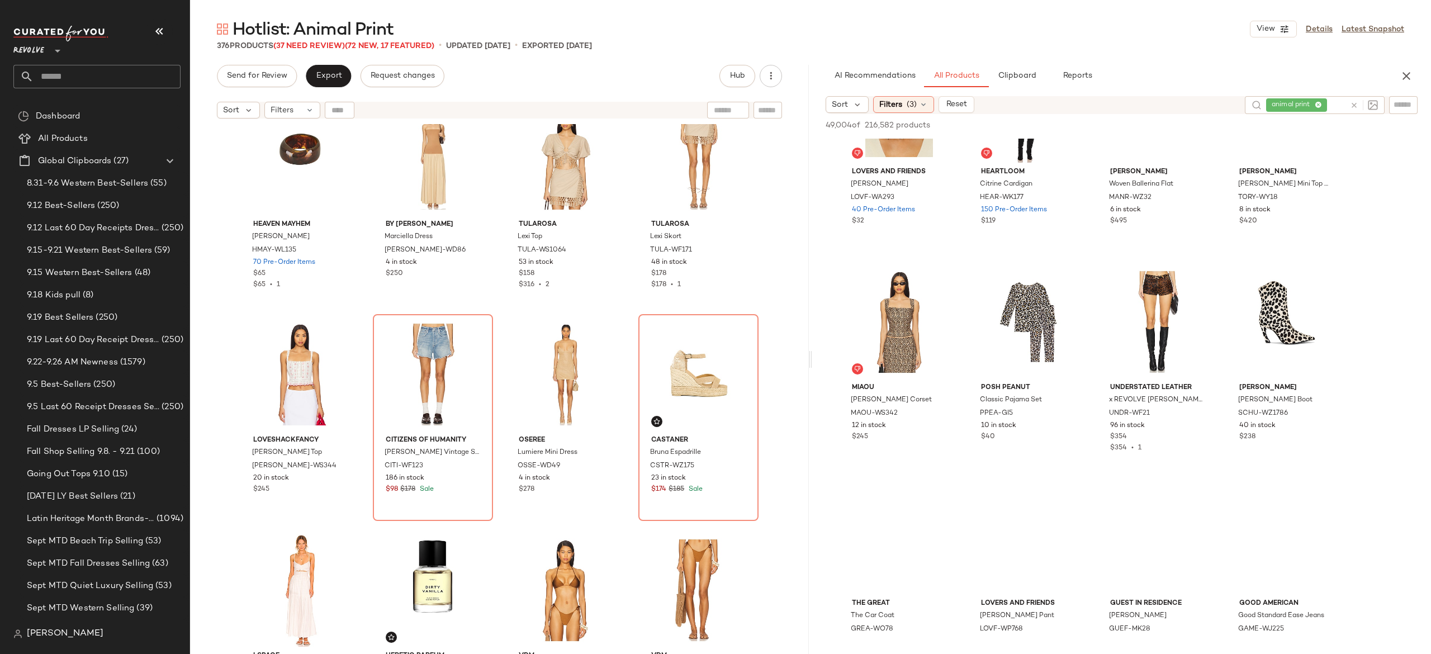
scroll to position [3978, 0]
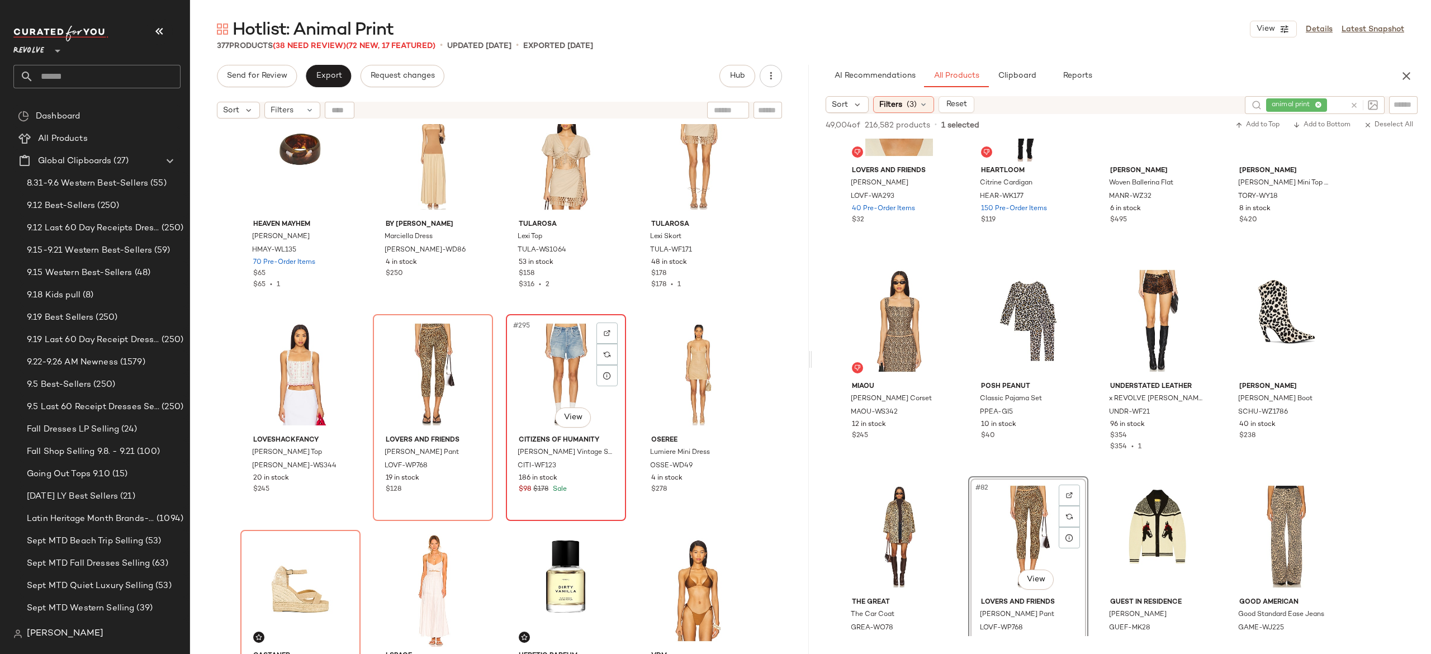
click at [539, 368] on div "#295 View" at bounding box center [566, 374] width 112 height 113
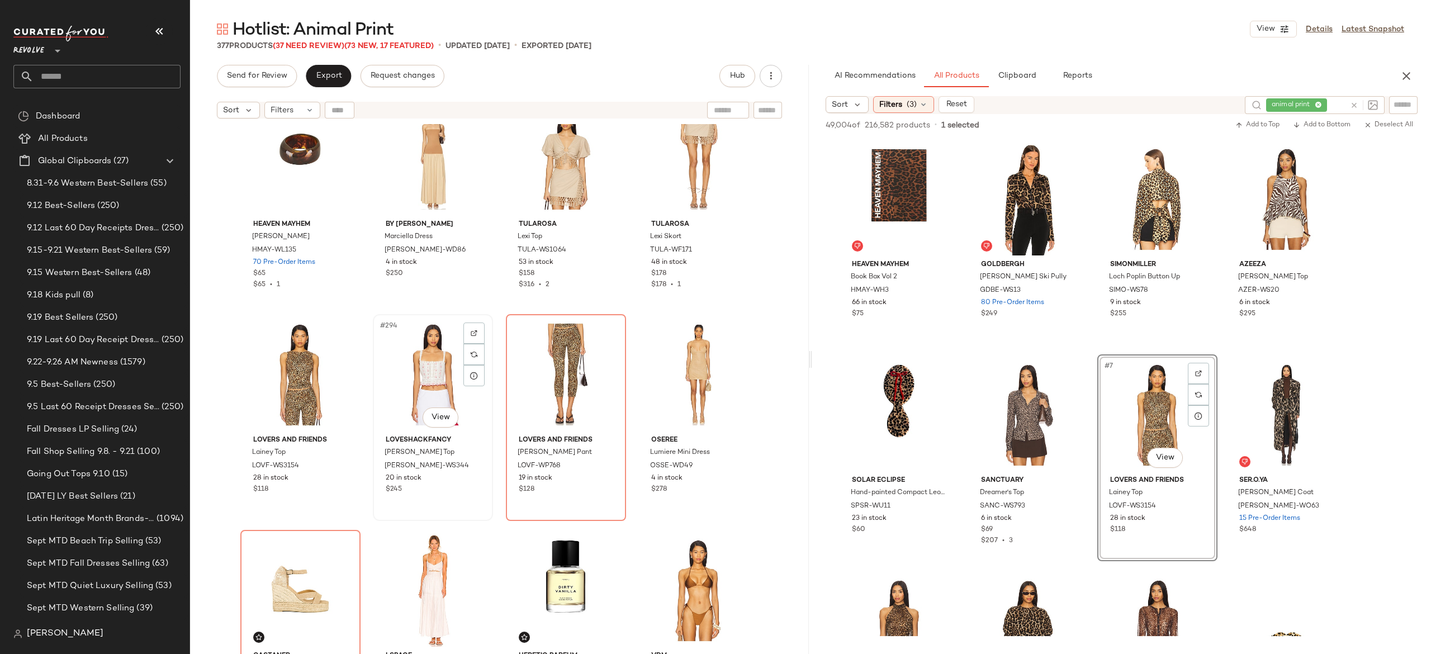
click at [410, 371] on div "#294 View" at bounding box center [433, 374] width 112 height 113
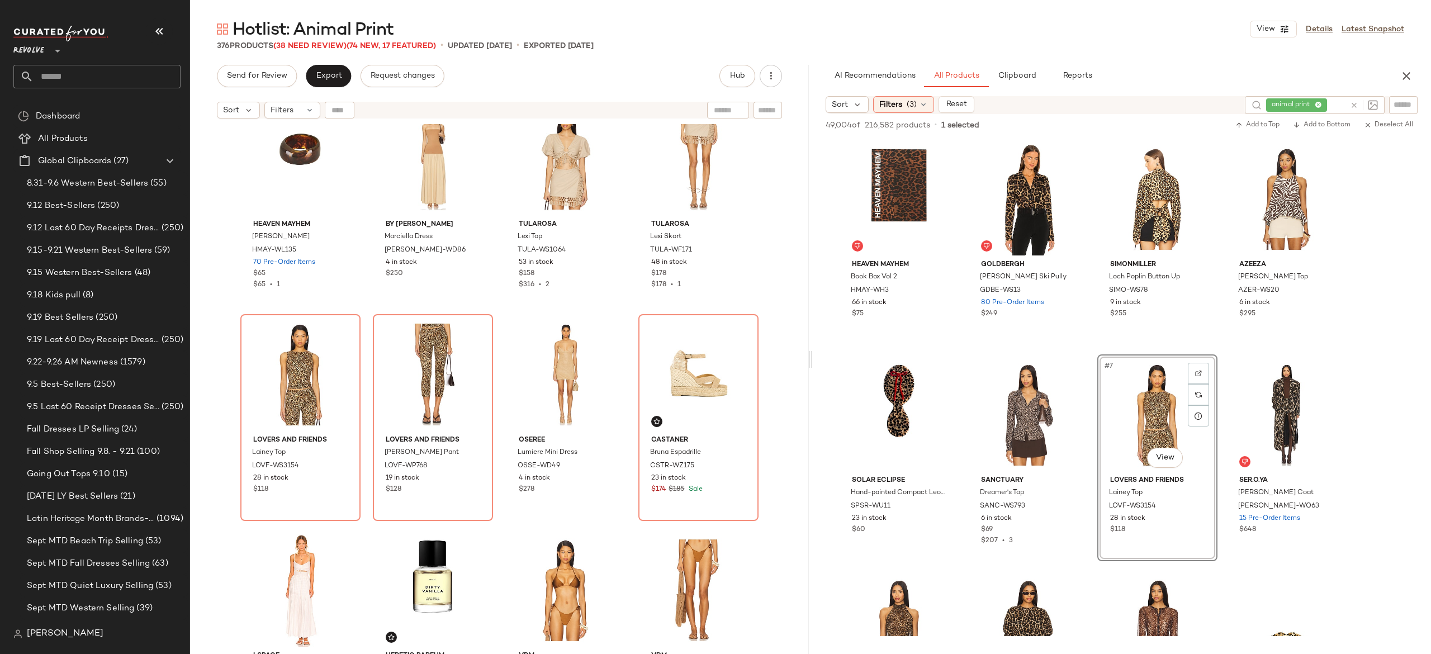
click at [1352, 107] on icon at bounding box center [1354, 105] width 8 height 8
click at [1396, 102] on input "Filter" at bounding box center [1365, 105] width 95 height 12
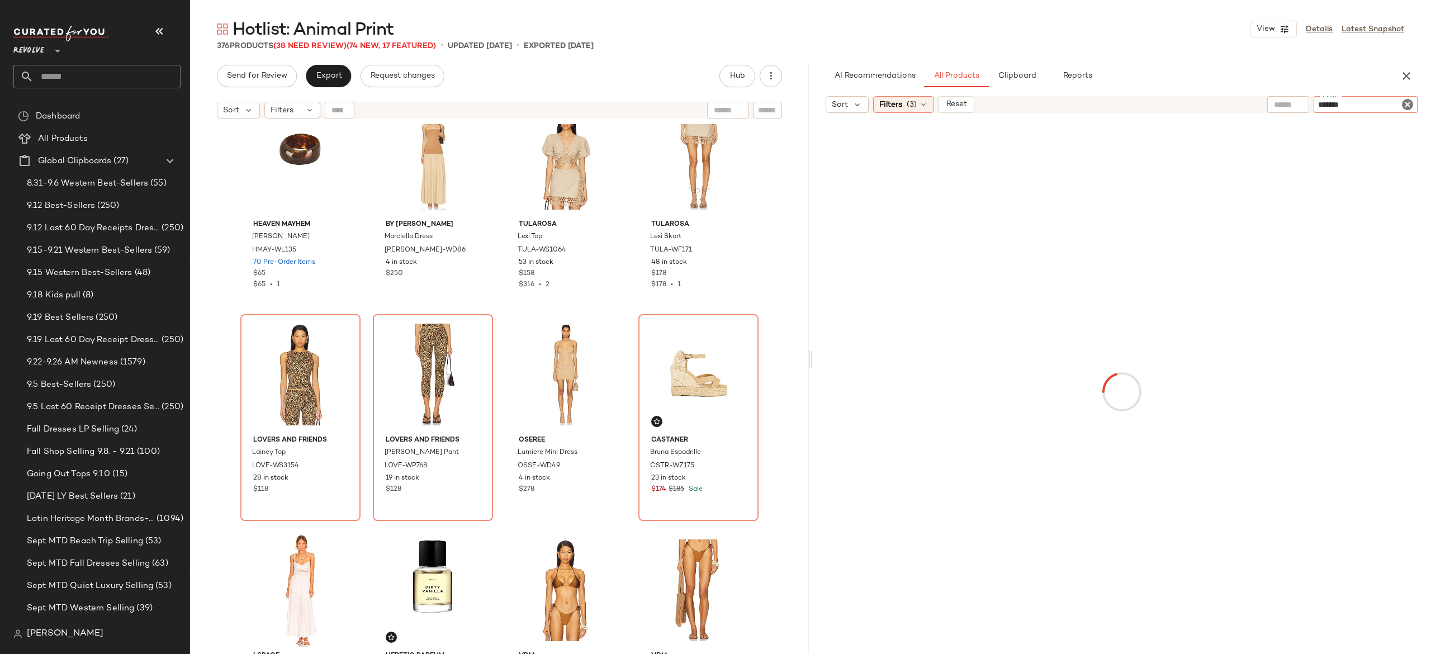
type input "*******"
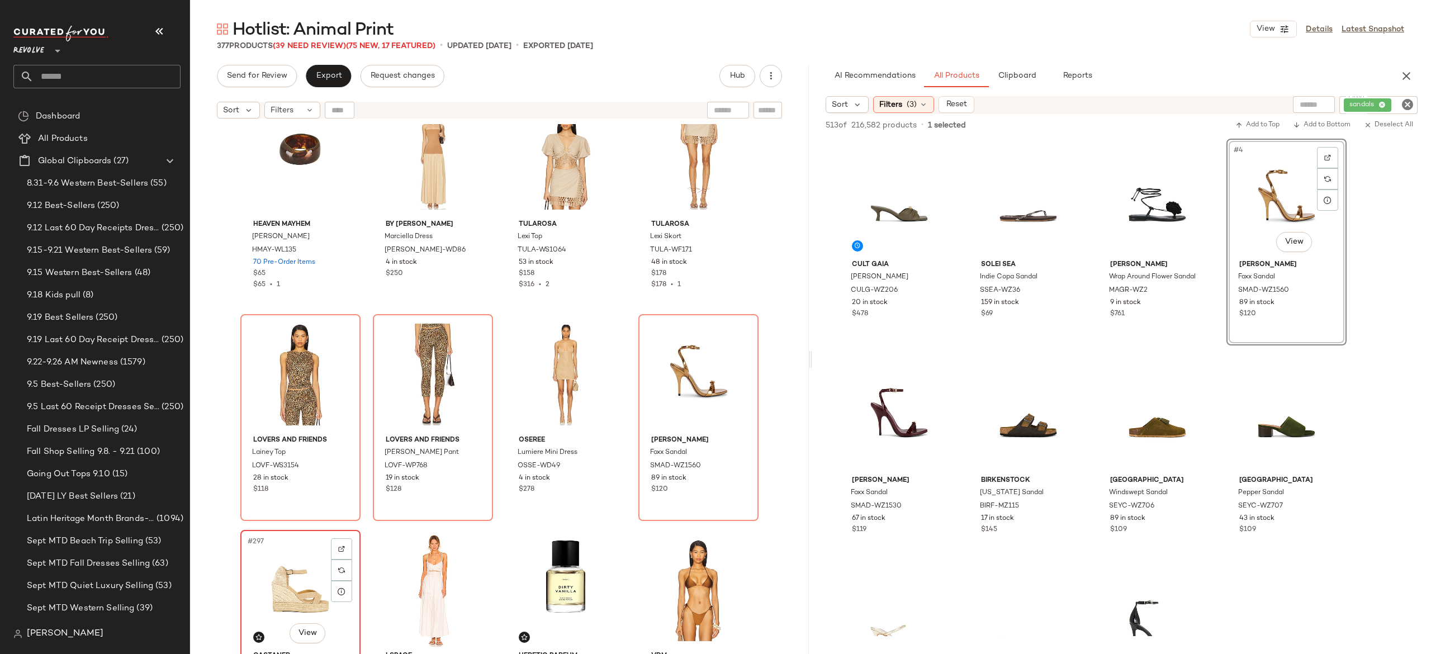
click at [293, 563] on div "#297 View" at bounding box center [300, 590] width 112 height 113
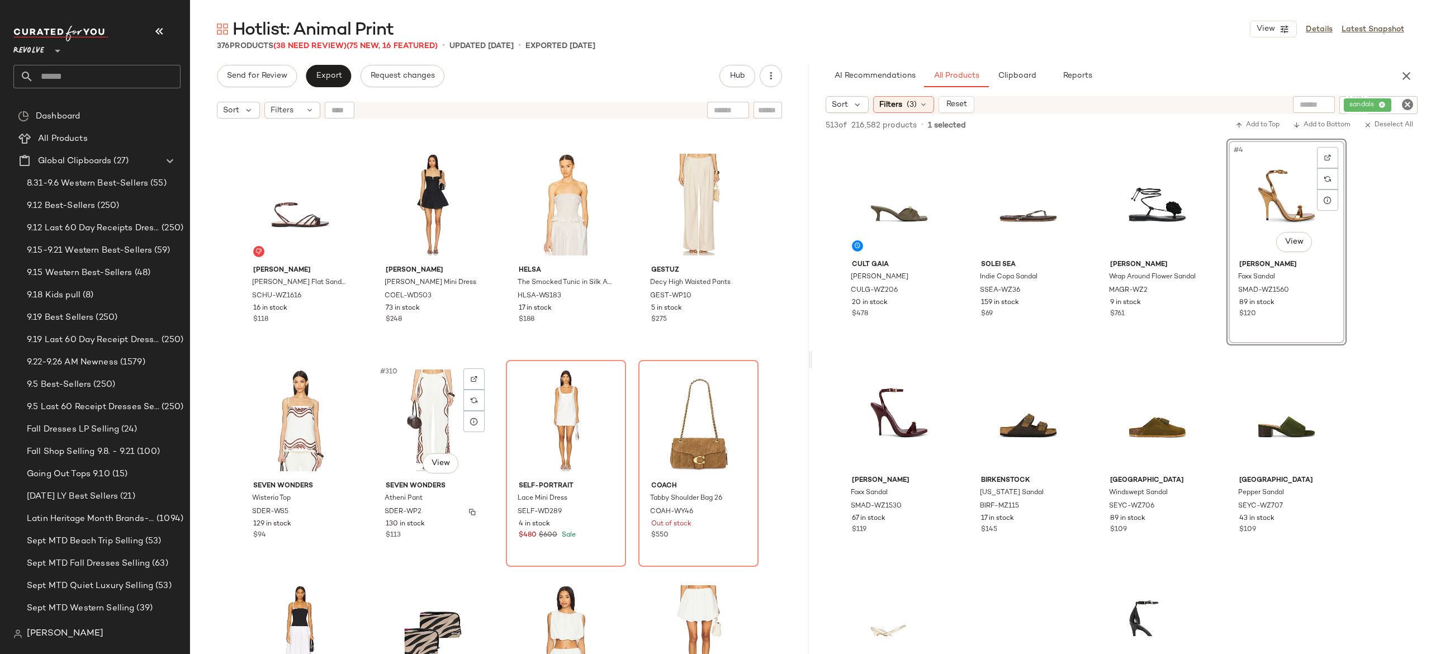
scroll to position [16433, 0]
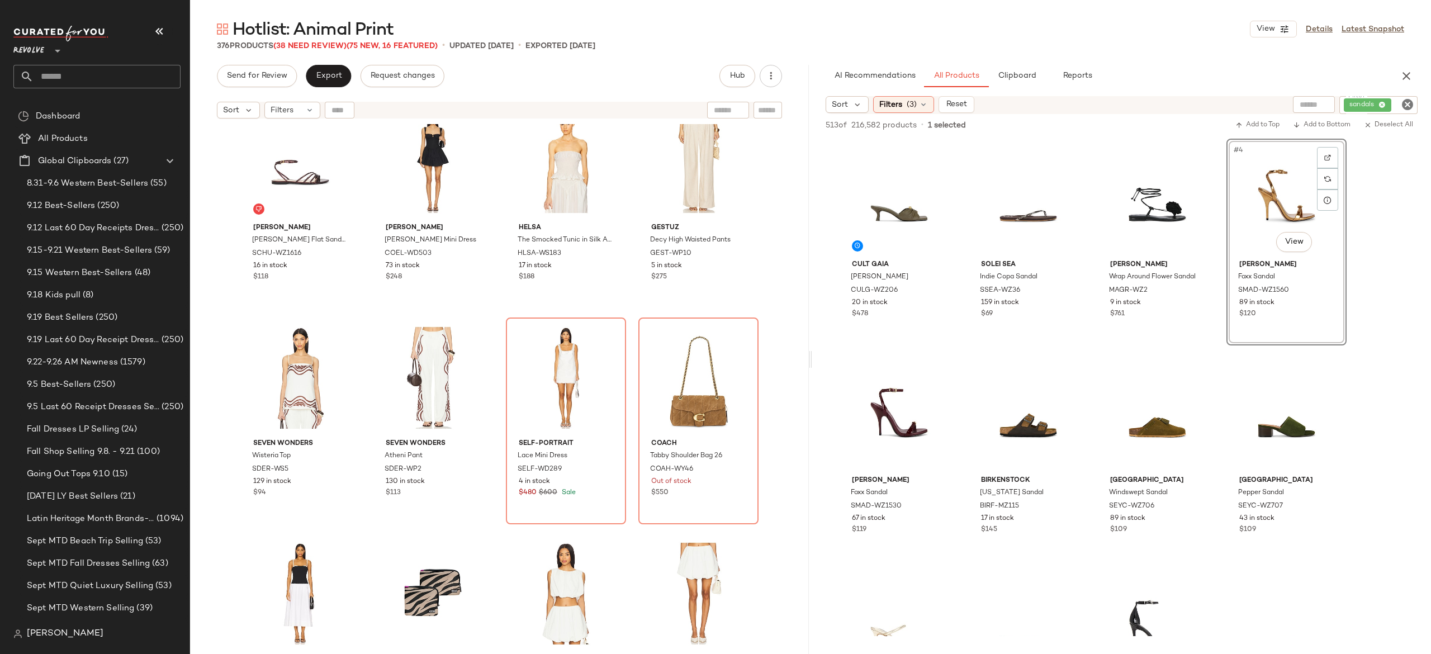
click at [1405, 103] on icon "Clear Filter" at bounding box center [1407, 104] width 13 height 13
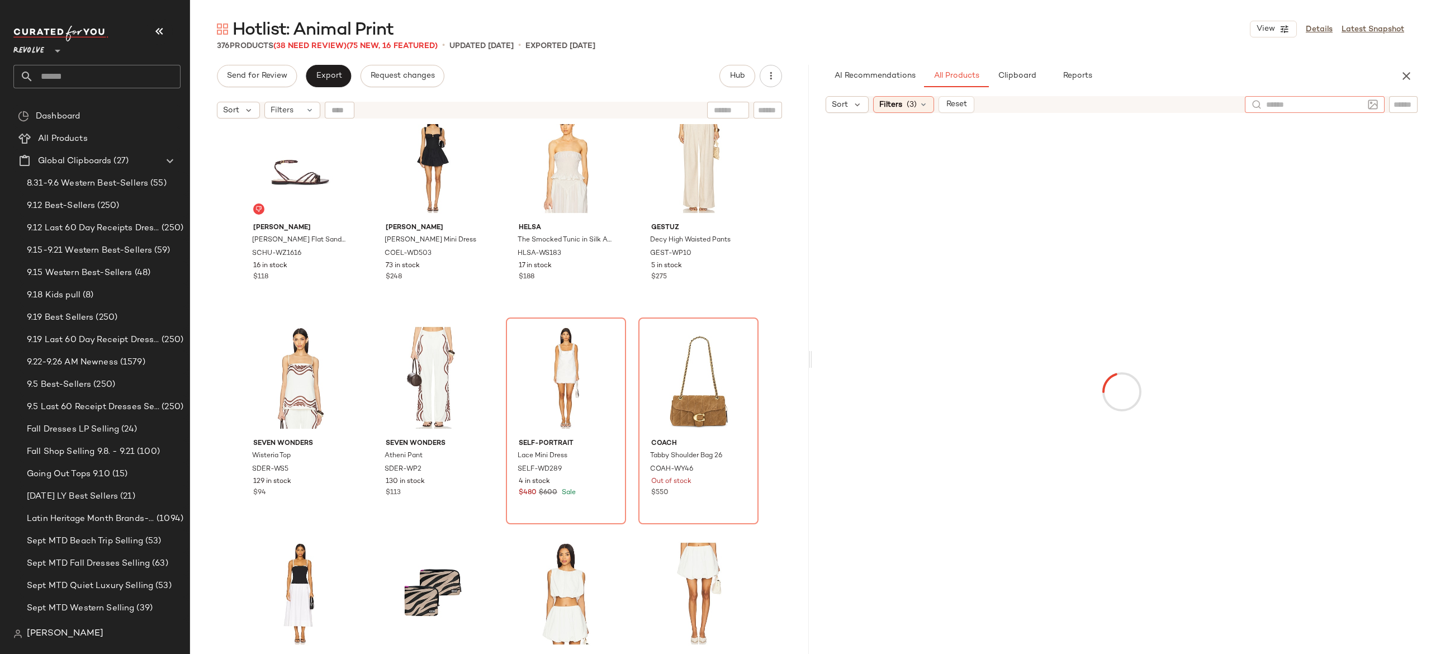
click at [1296, 103] on input "text" at bounding box center [1314, 105] width 97 height 12
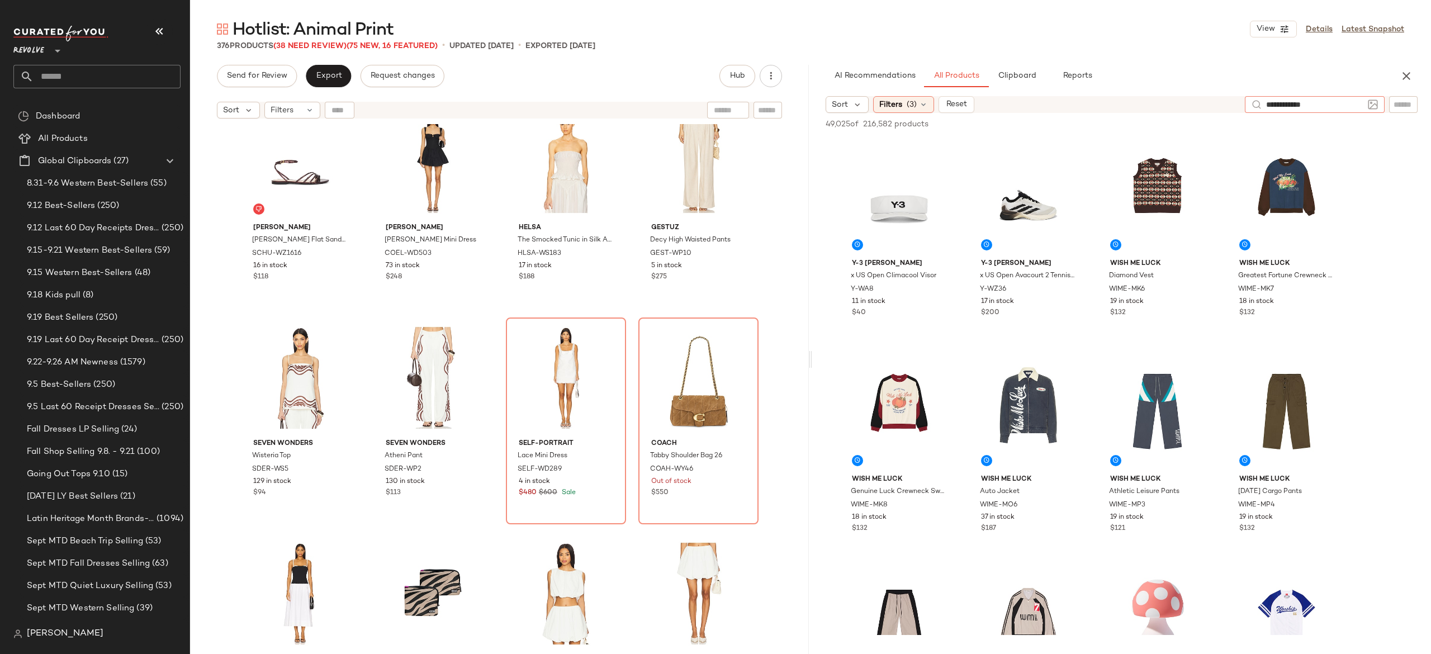
type input "**********"
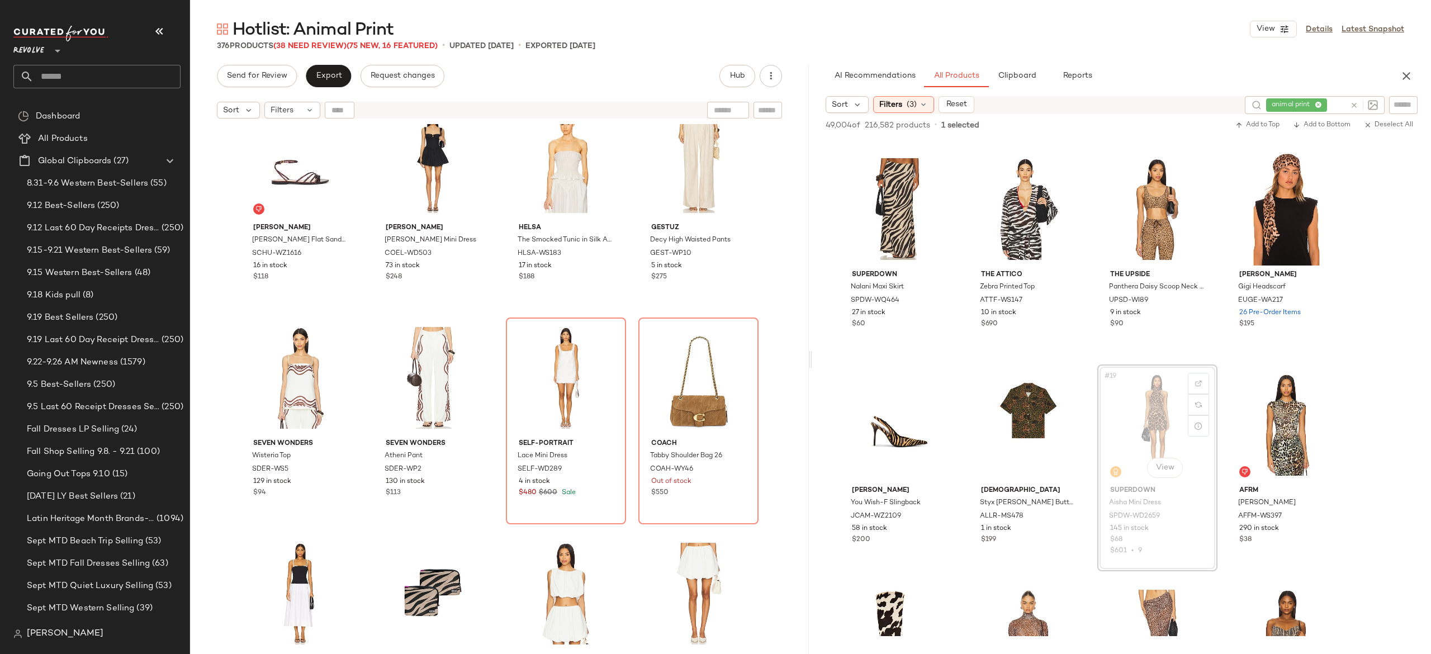
scroll to position [795, 0]
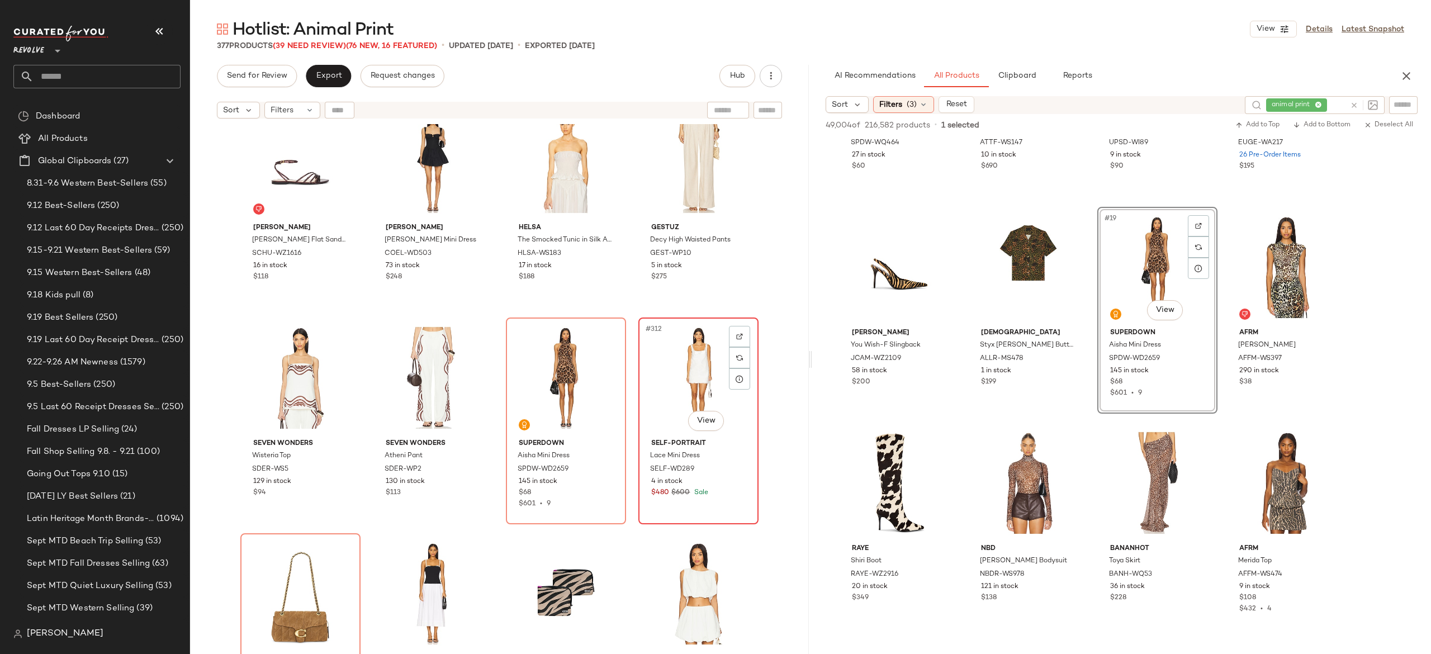
click at [675, 364] on div "#312 View" at bounding box center [698, 377] width 112 height 113
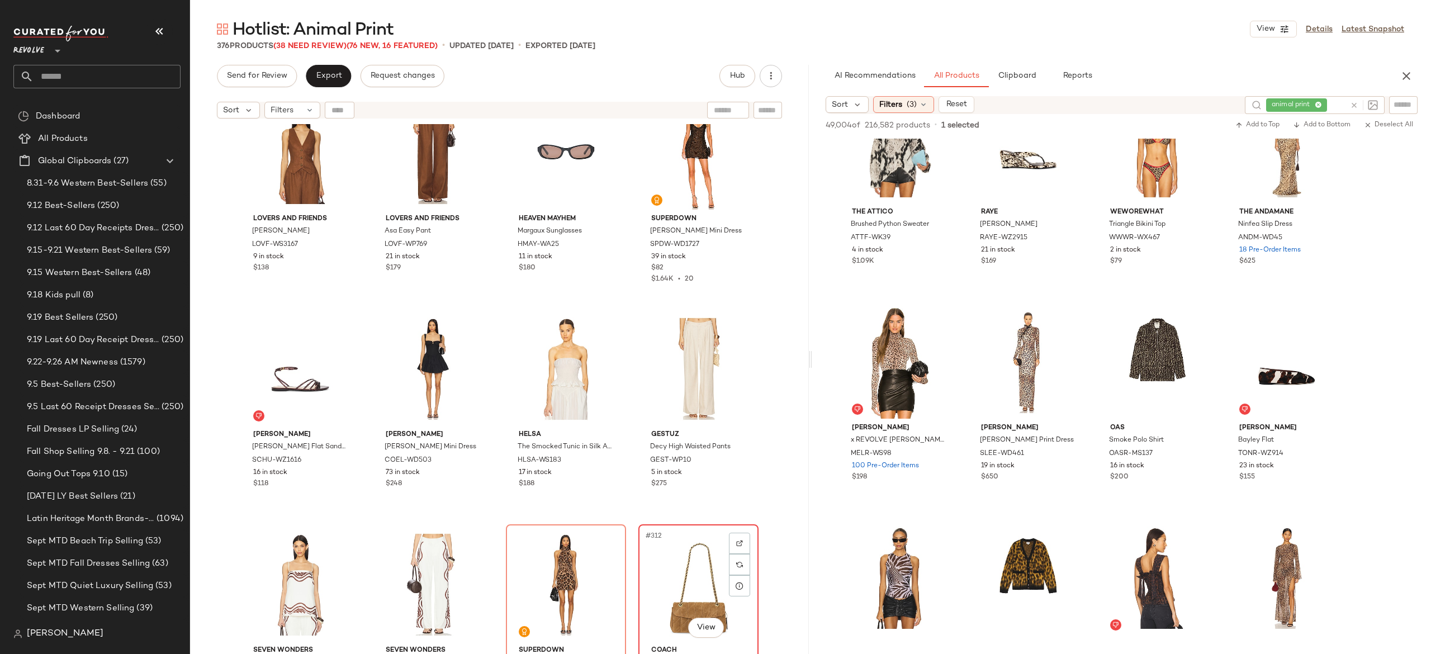
scroll to position [16214, 0]
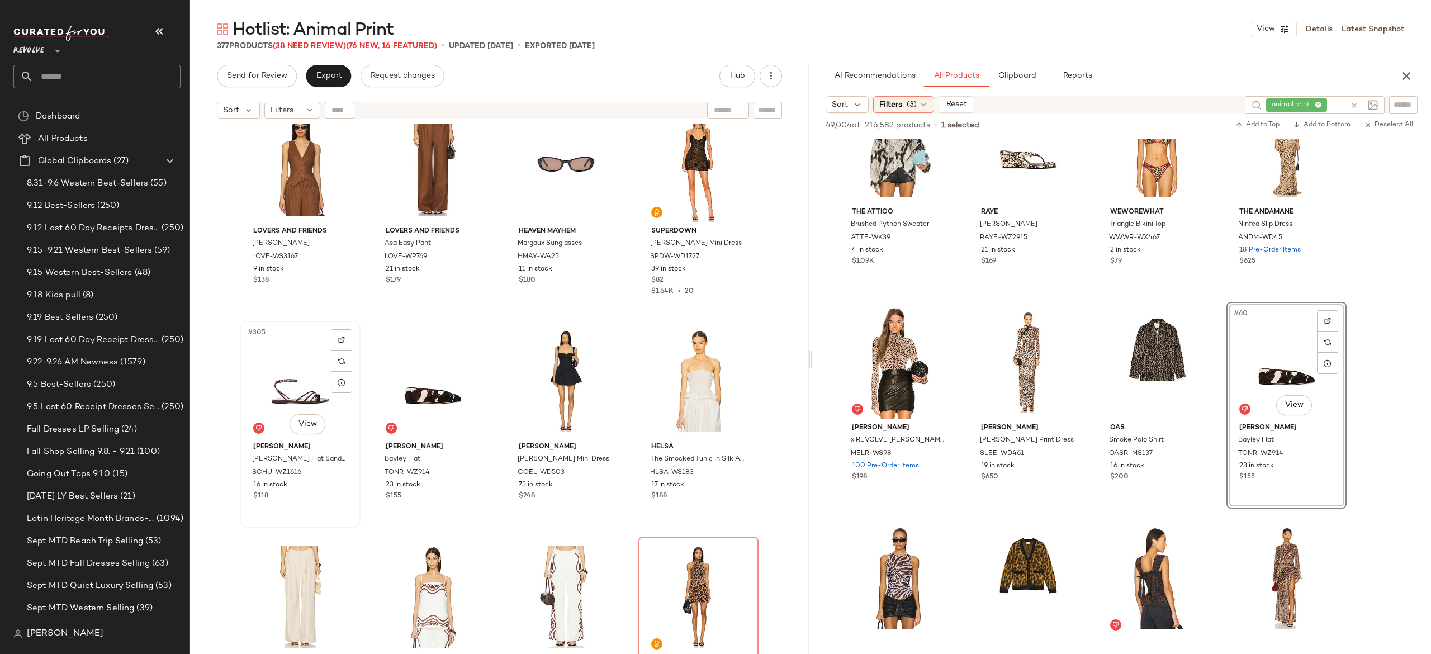
click at [292, 384] on div "#305 View" at bounding box center [300, 381] width 112 height 113
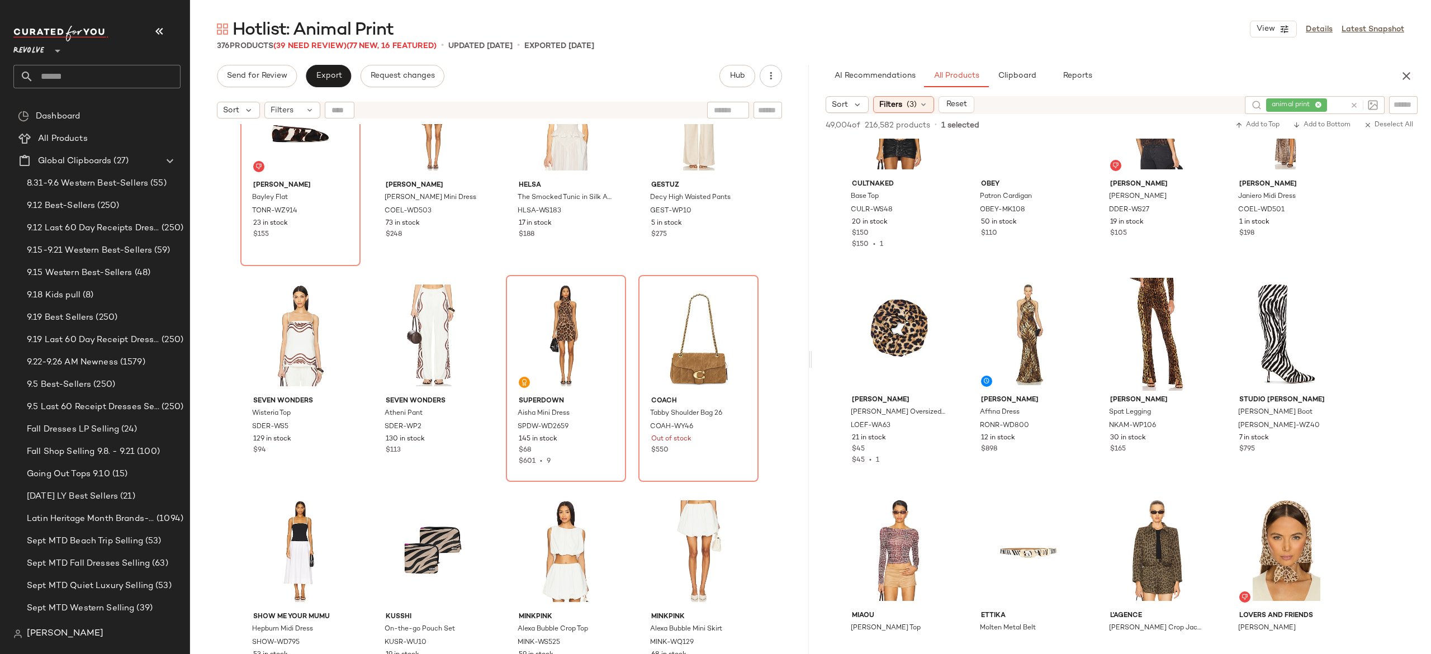
scroll to position [3327, 0]
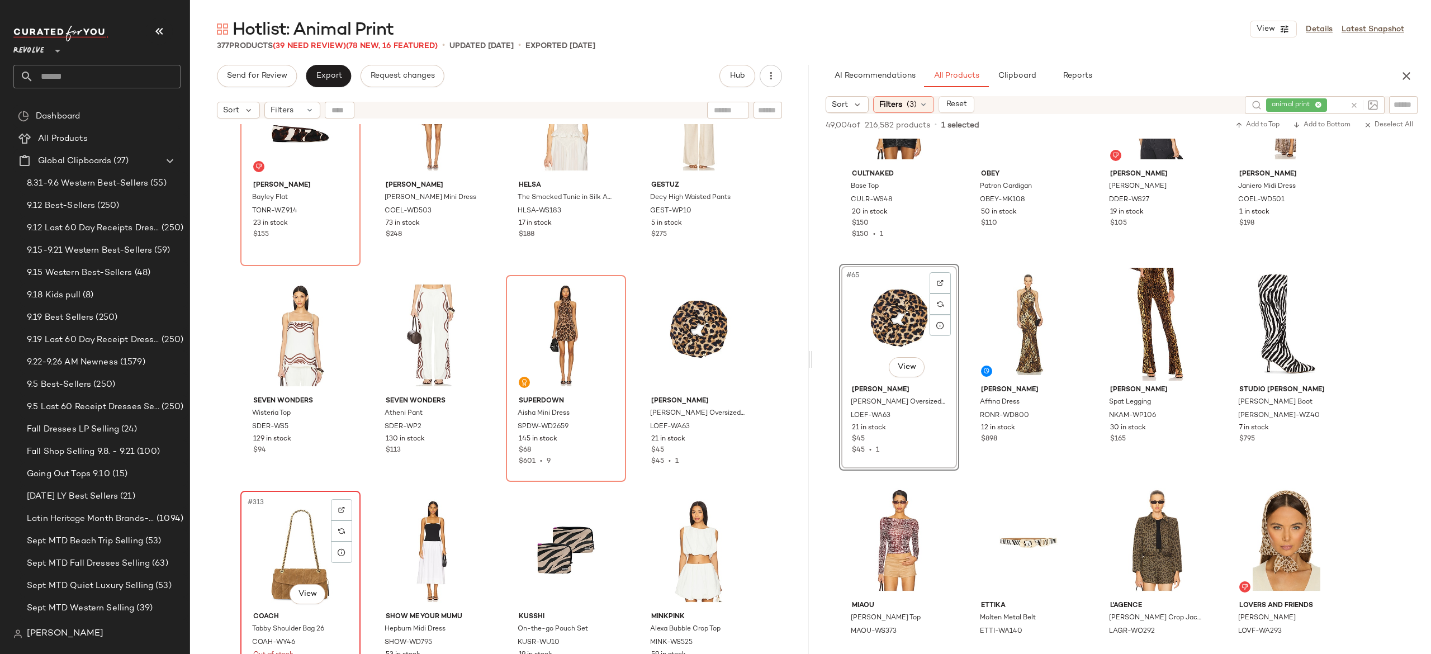
click at [280, 544] on div "#313 View" at bounding box center [300, 551] width 112 height 113
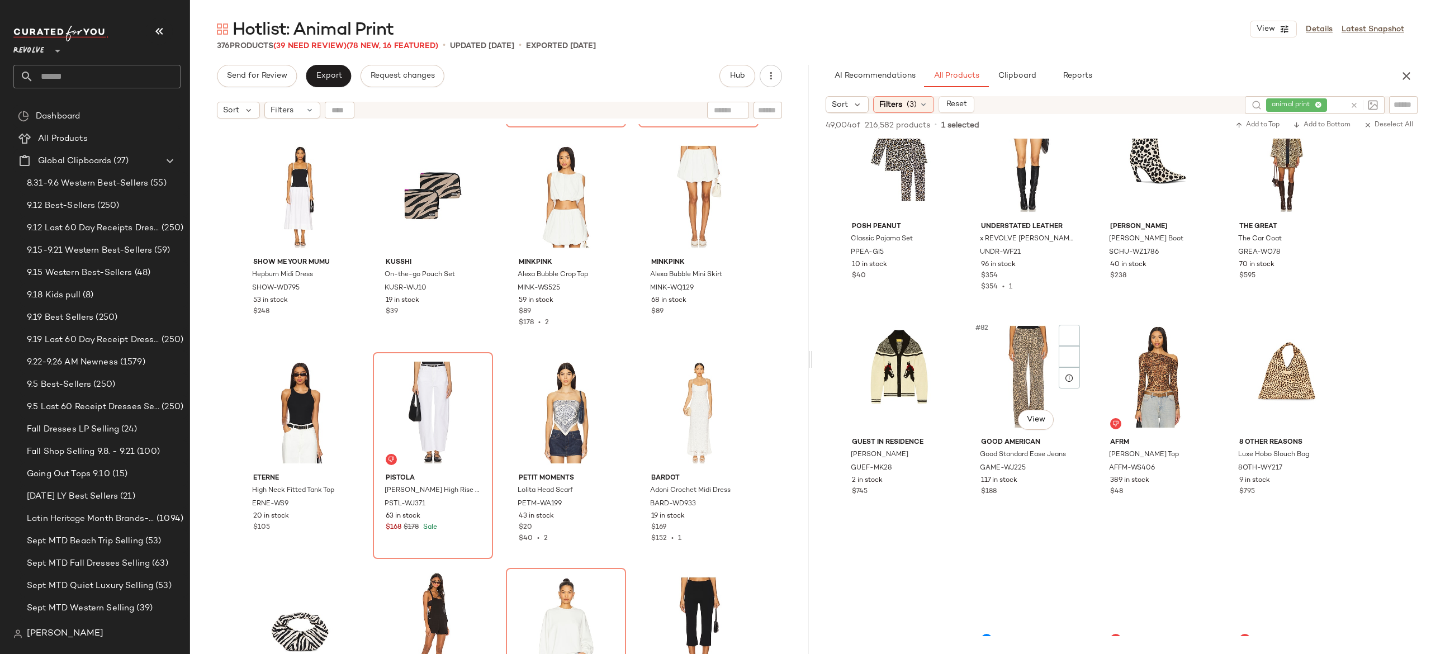
scroll to position [4139, 0]
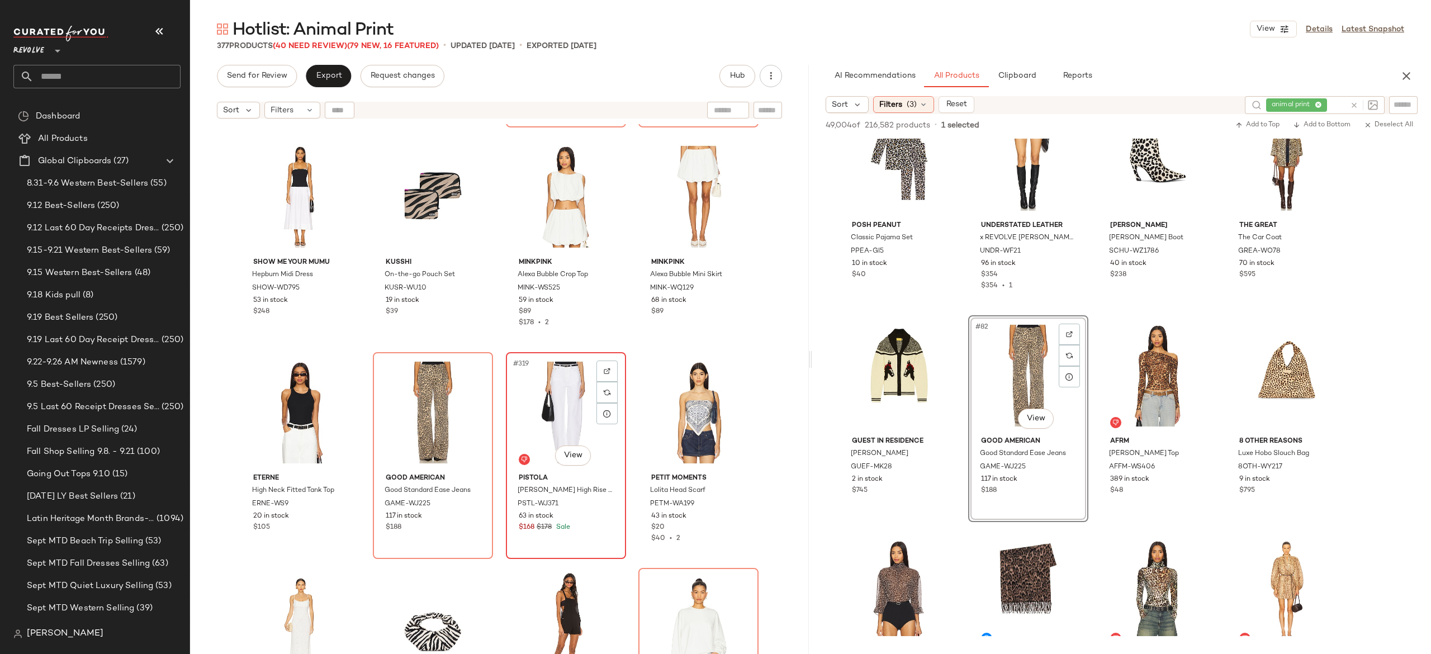
click at [543, 411] on div "#319 View" at bounding box center [566, 412] width 112 height 113
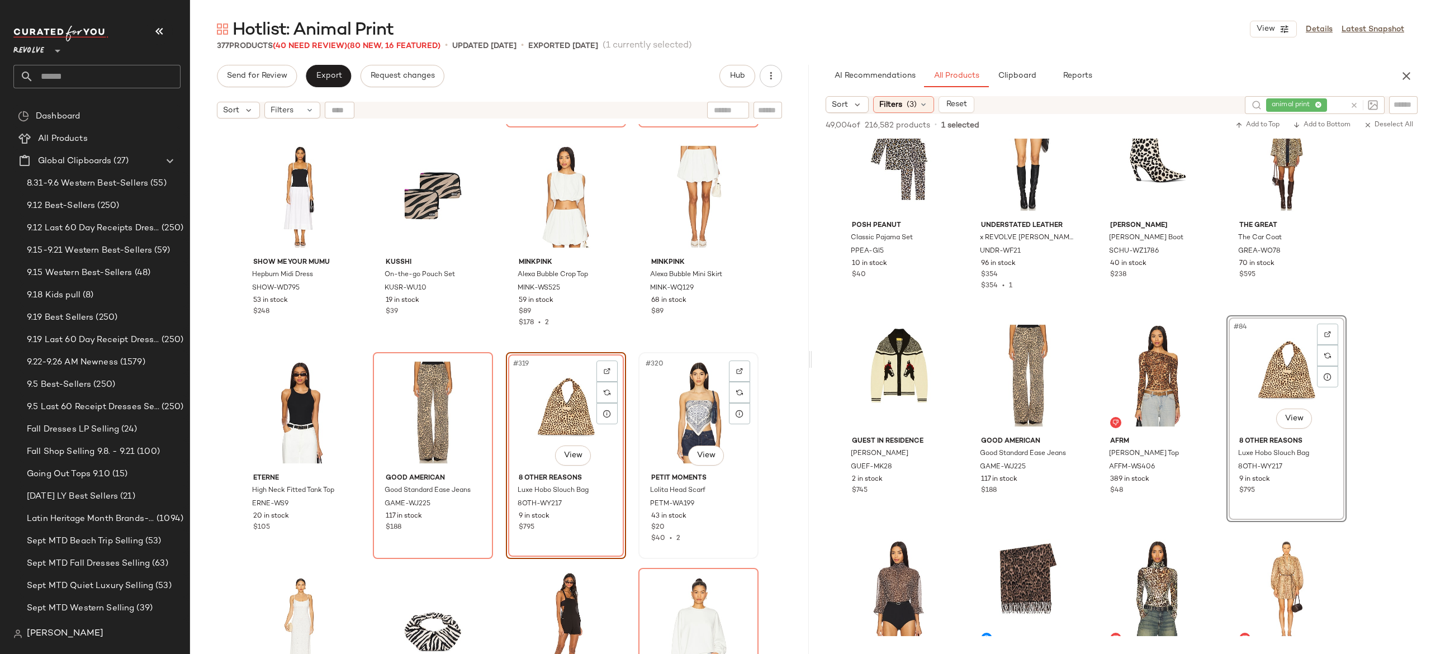
click at [678, 410] on div "#320 View" at bounding box center [698, 412] width 112 height 113
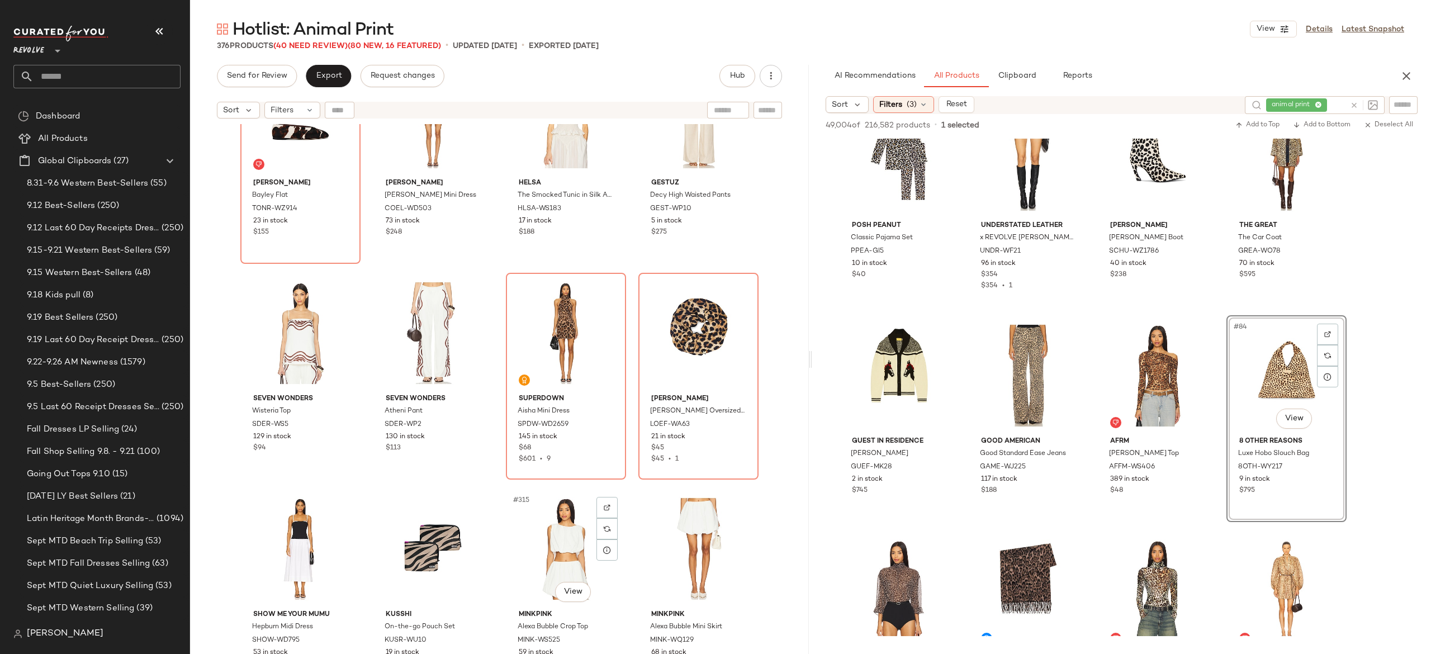
scroll to position [16490, 0]
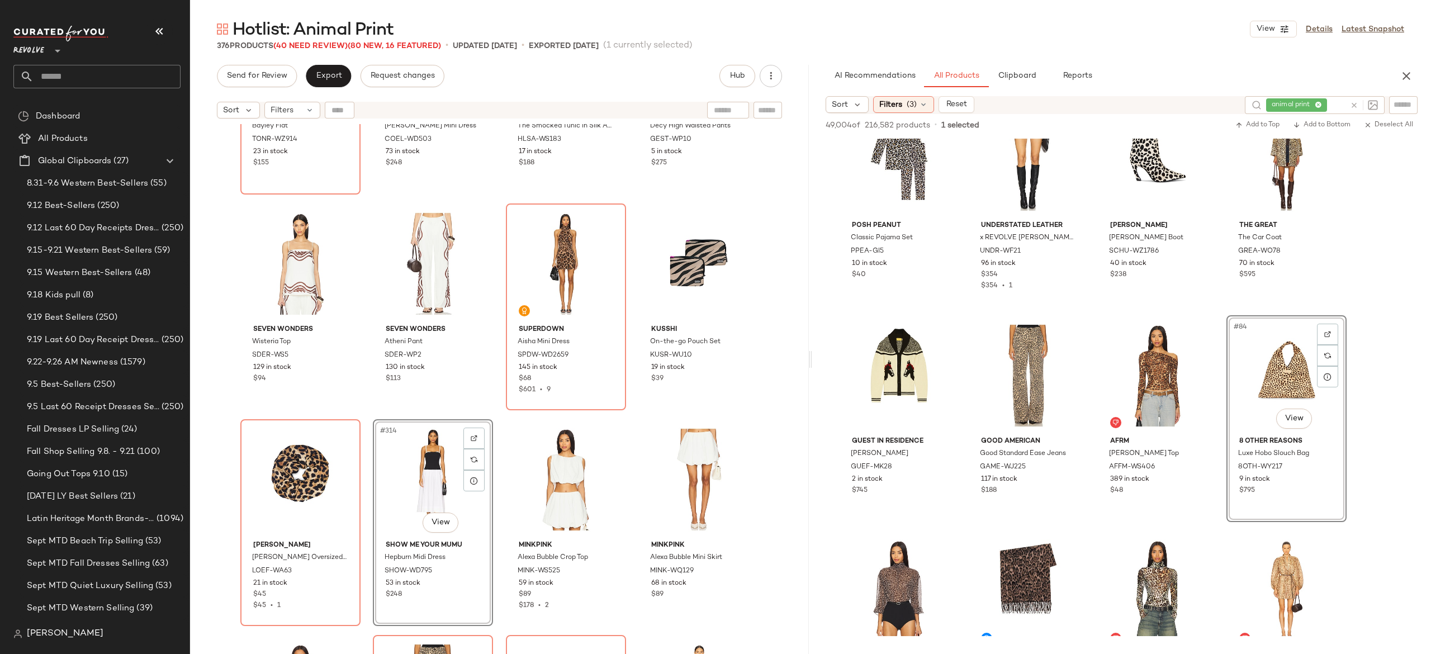
scroll to position [16553, 0]
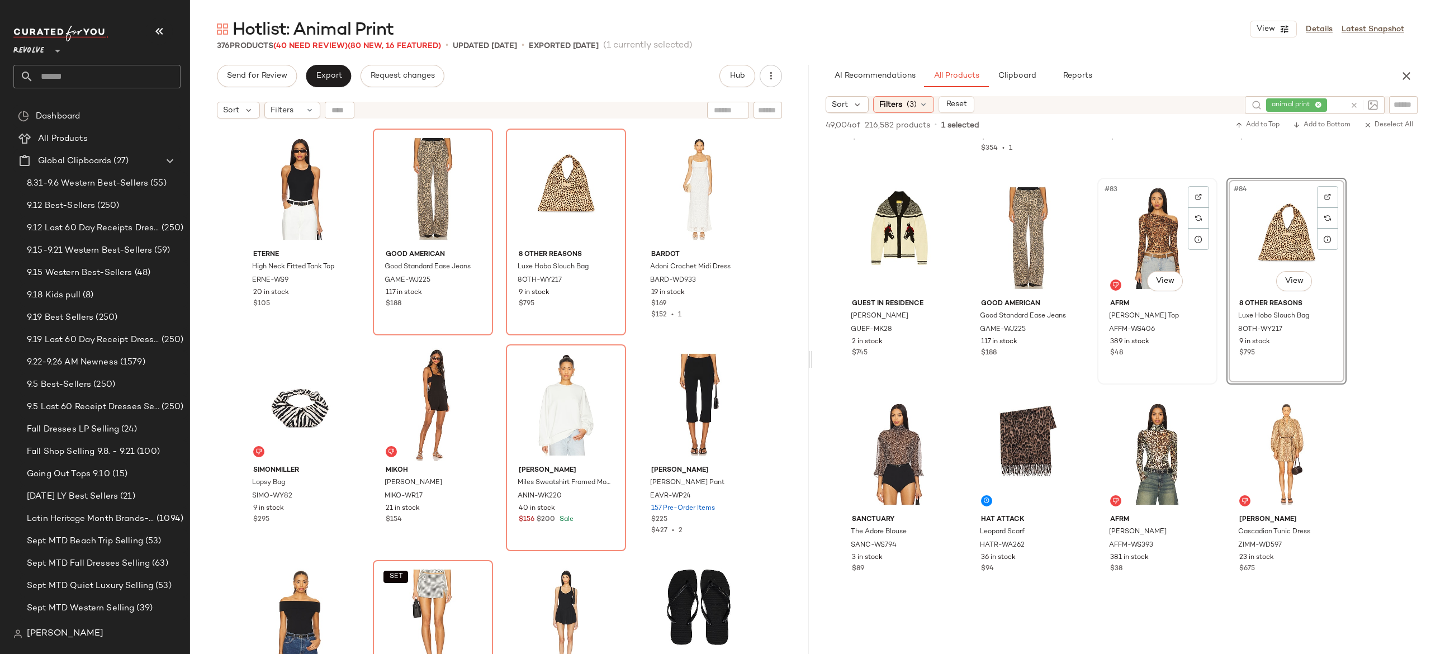
scroll to position [4284, 0]
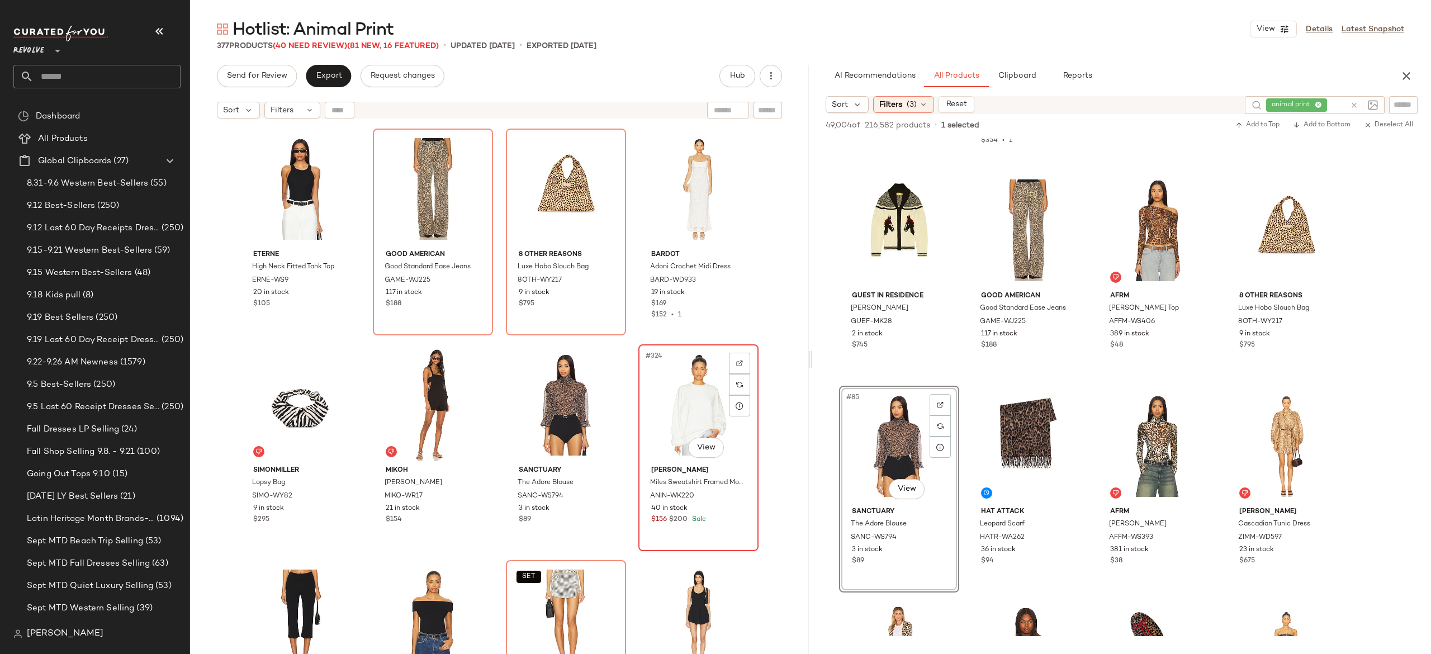
click at [673, 399] on div "#324 View" at bounding box center [698, 404] width 112 height 113
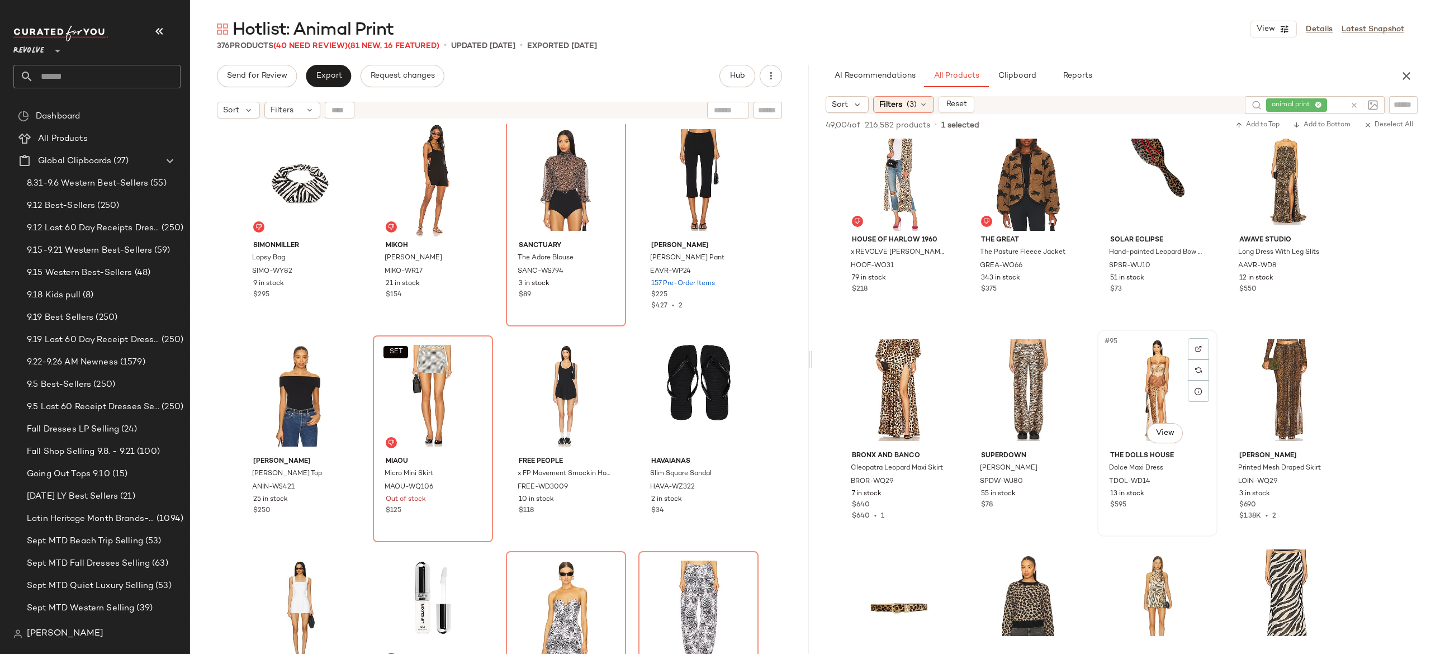
scroll to position [4998, 0]
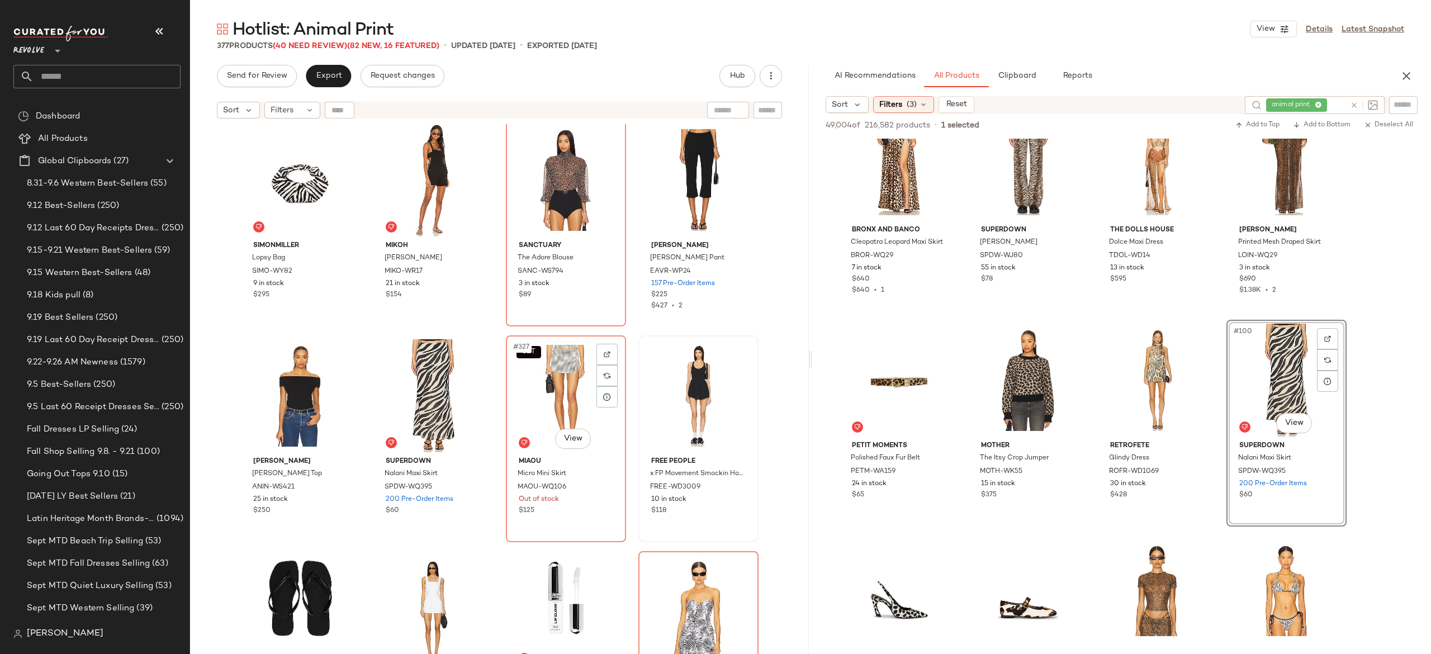
click at [539, 392] on div "SET #327 View" at bounding box center [566, 395] width 112 height 113
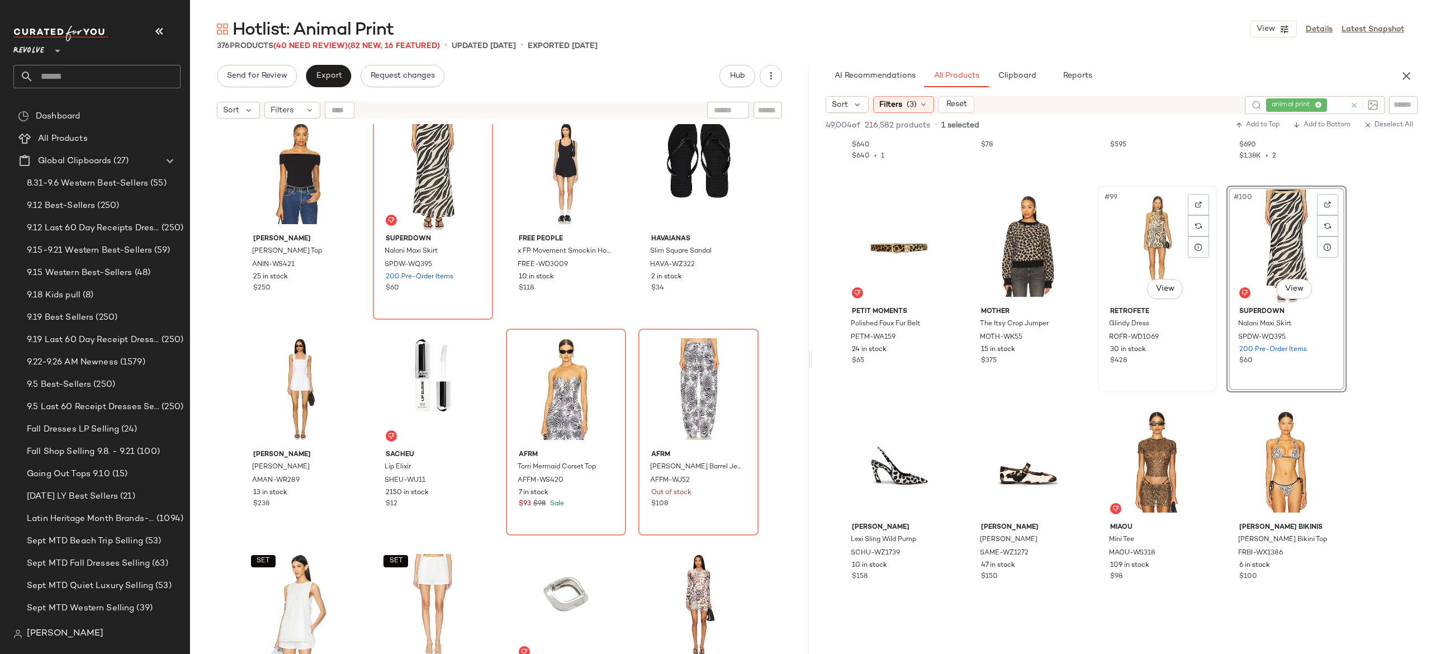
scroll to position [5133, 0]
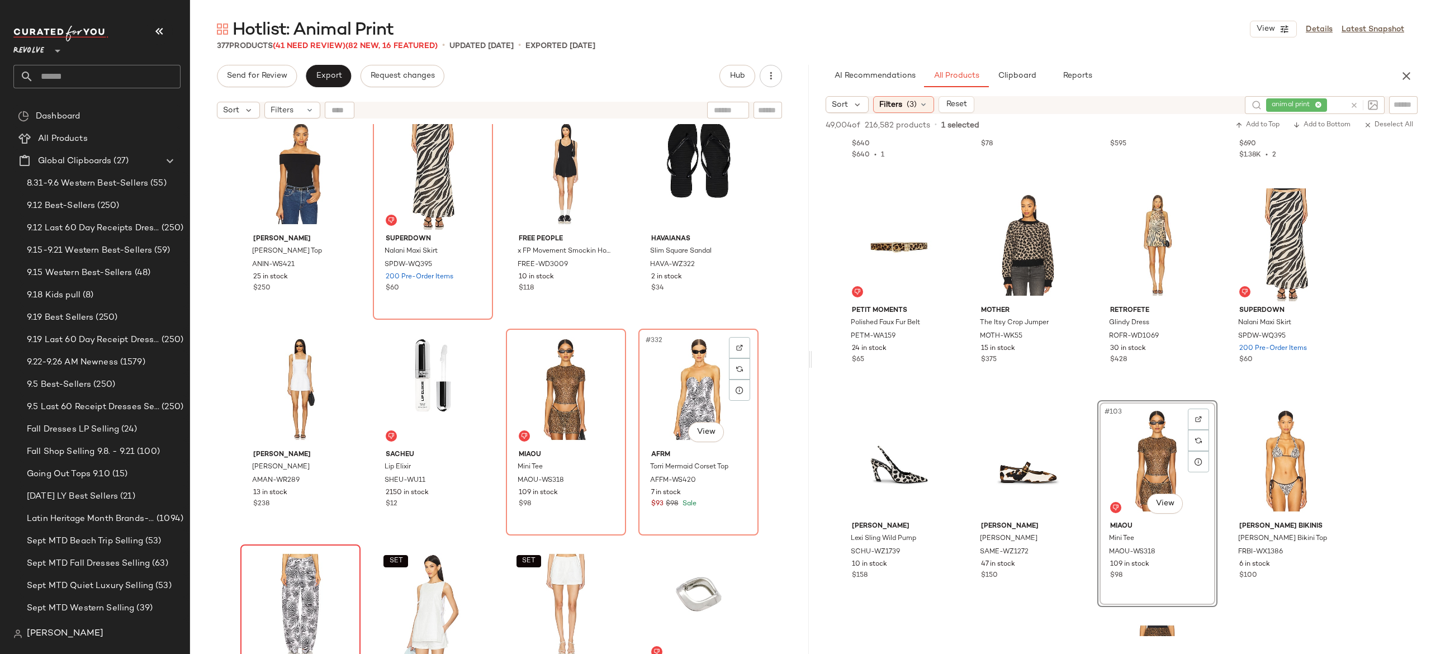
click at [676, 390] on div "#332 View" at bounding box center [698, 389] width 112 height 113
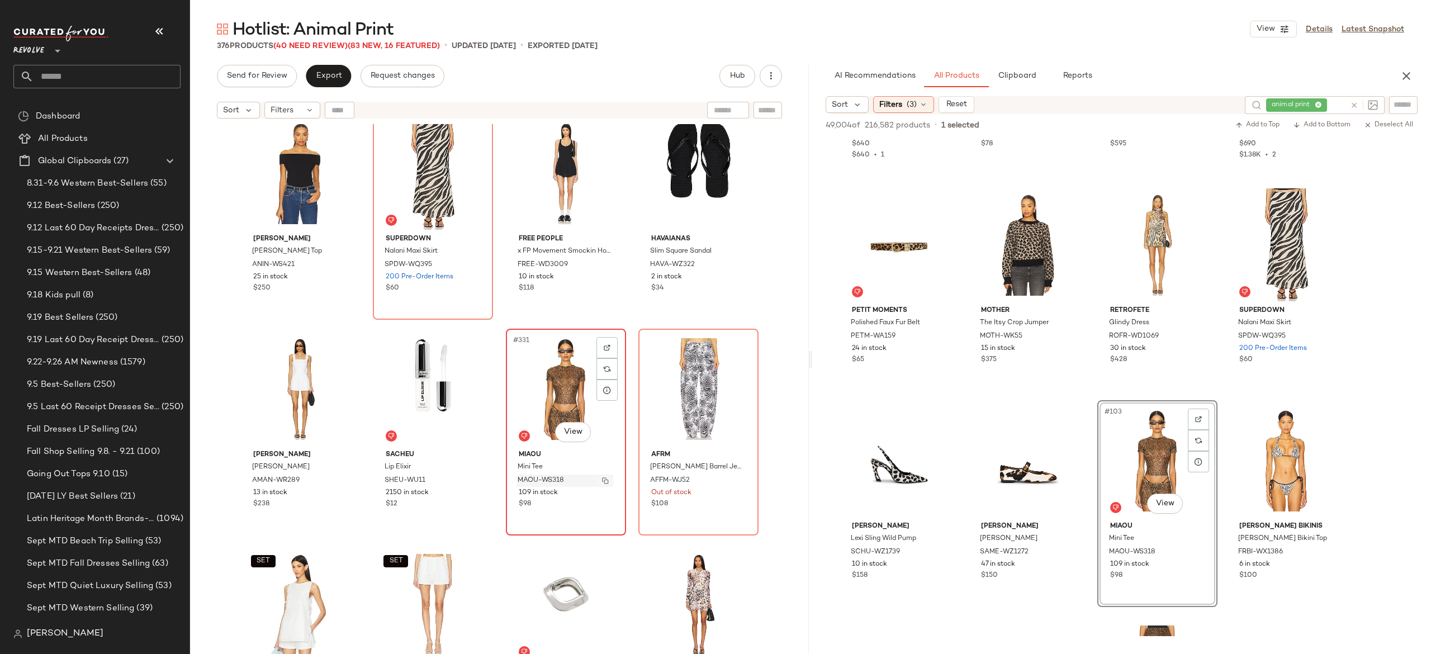
click at [602, 482] on img "button" at bounding box center [605, 480] width 7 height 7
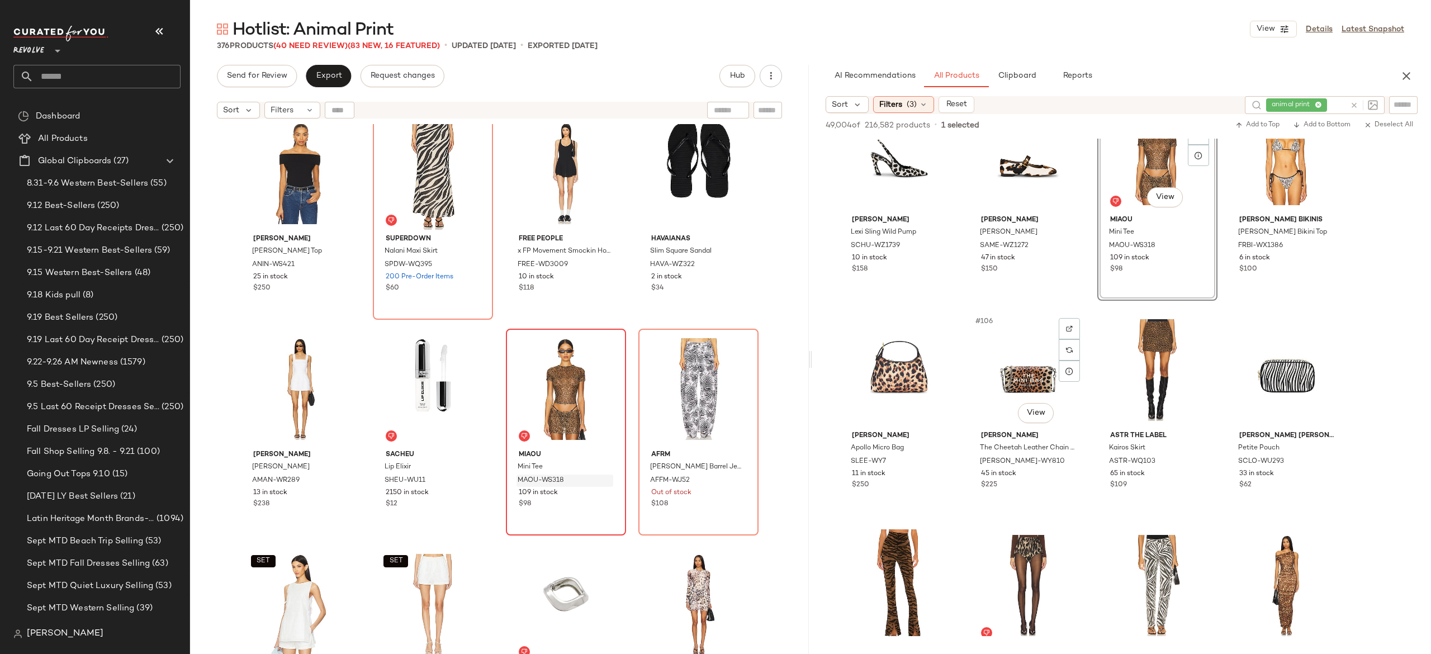
scroll to position [5440, 0]
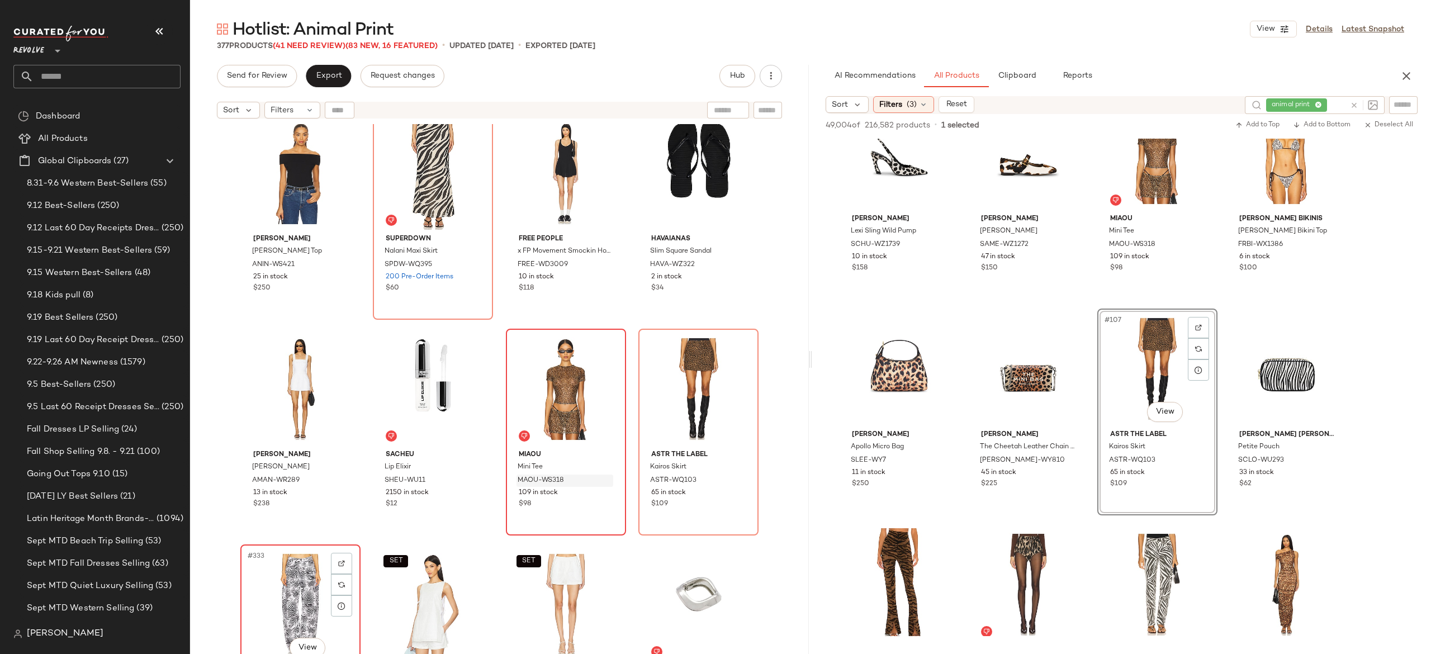
click at [285, 588] on div "#333 View" at bounding box center [300, 604] width 112 height 113
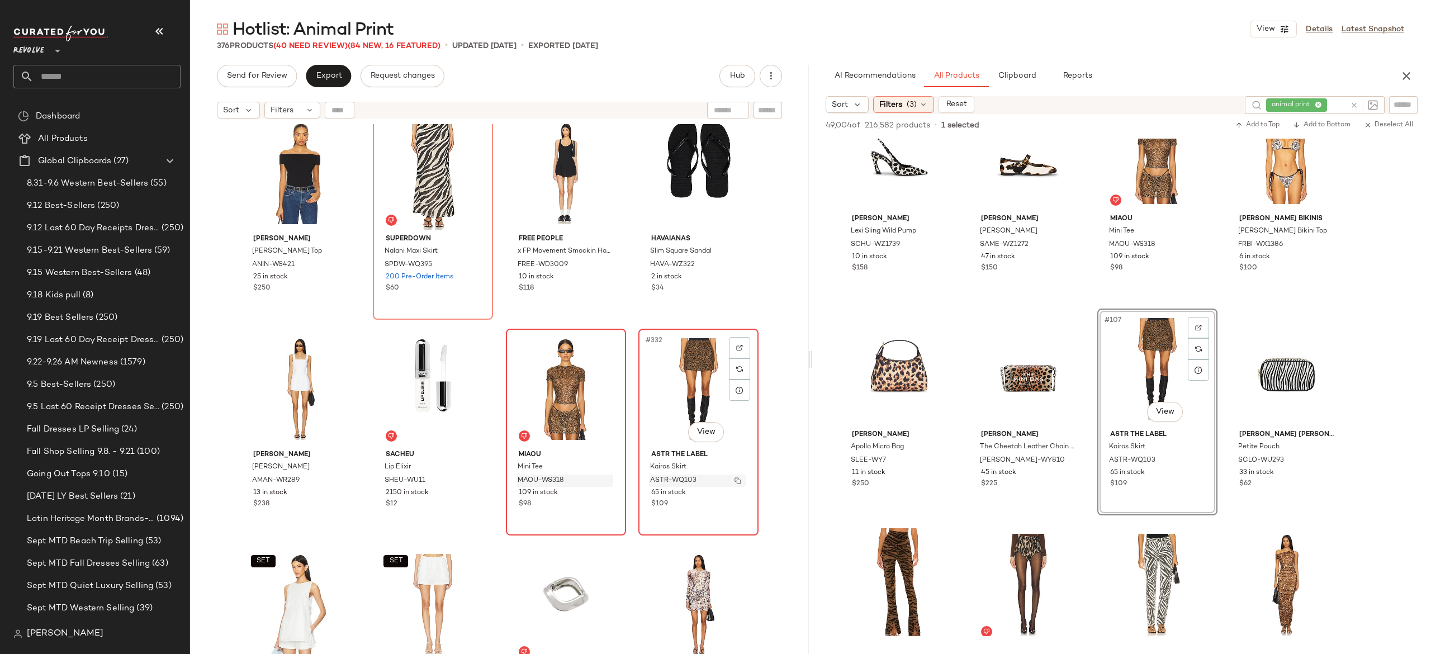
click at [735, 480] on img "button" at bounding box center [738, 480] width 7 height 7
click at [1353, 105] on icon at bounding box center [1354, 105] width 8 height 8
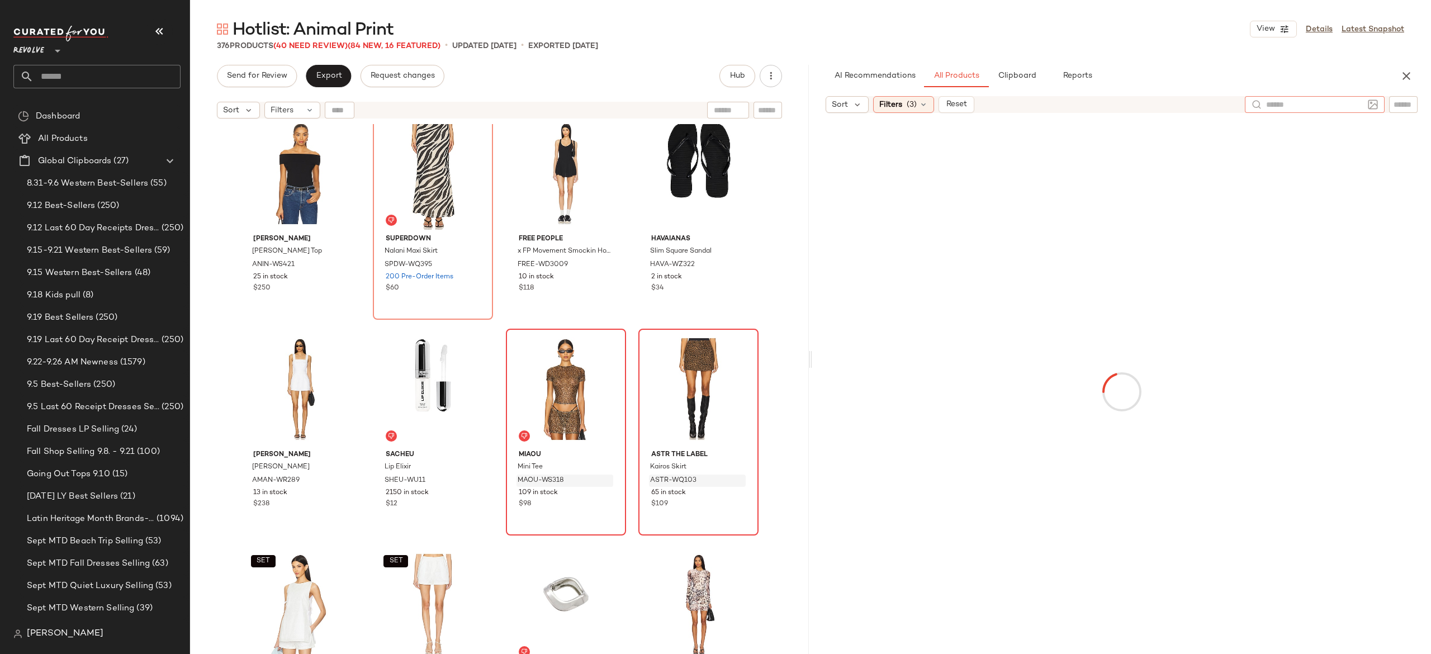
click at [1398, 105] on input "text" at bounding box center [1404, 105] width 20 height 12
paste input "**********"
type input "**********"
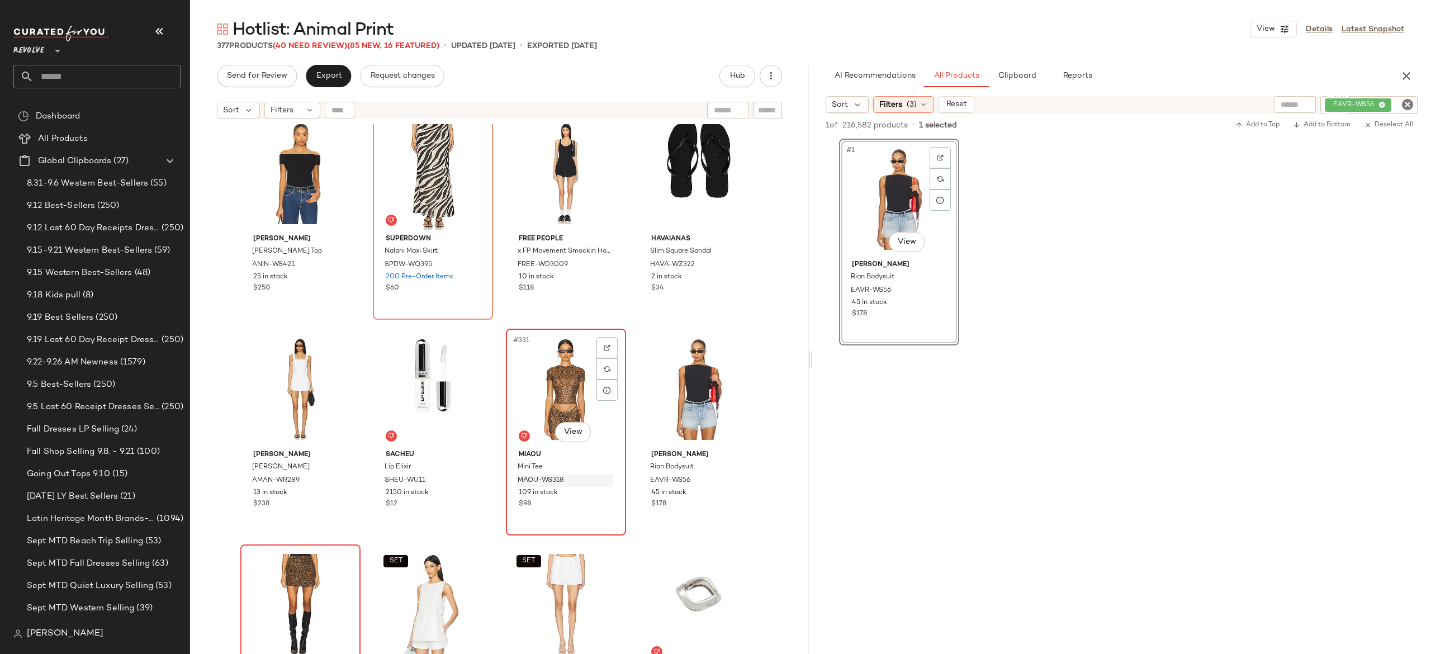
click at [556, 381] on div "#331 View" at bounding box center [566, 389] width 112 height 113
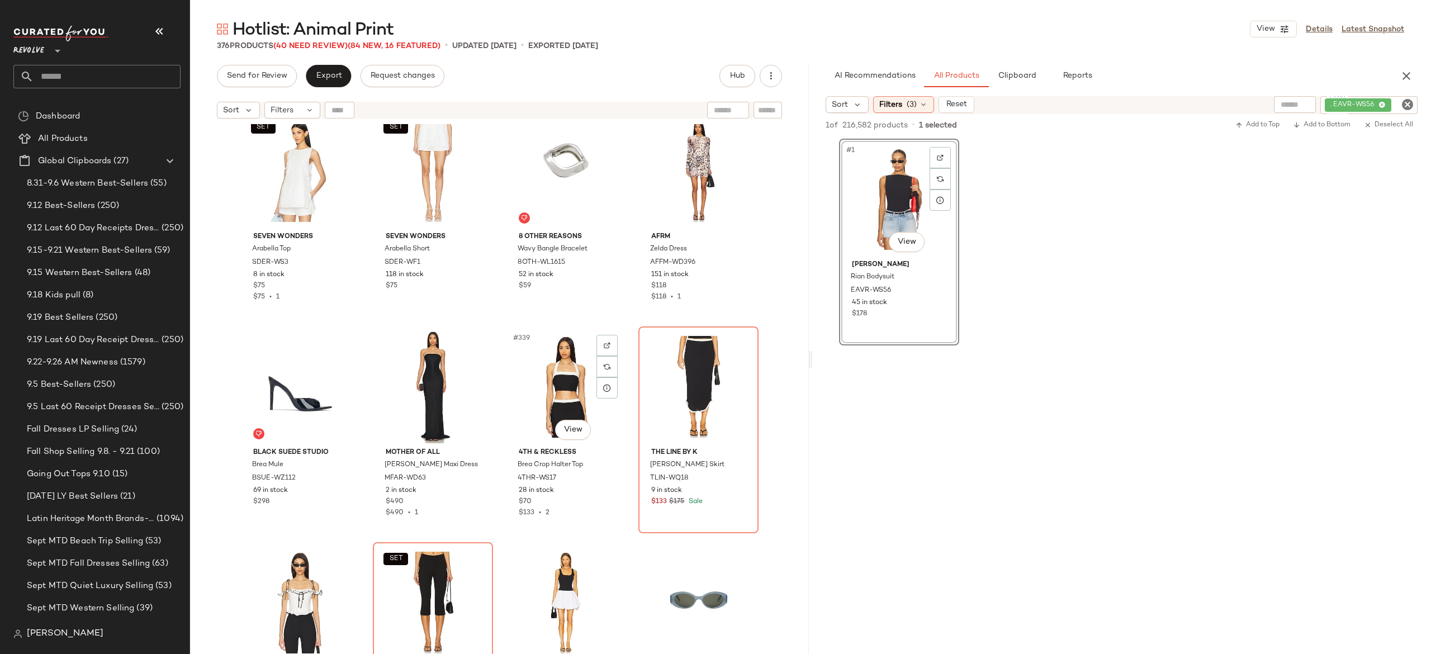
scroll to position [17966, 0]
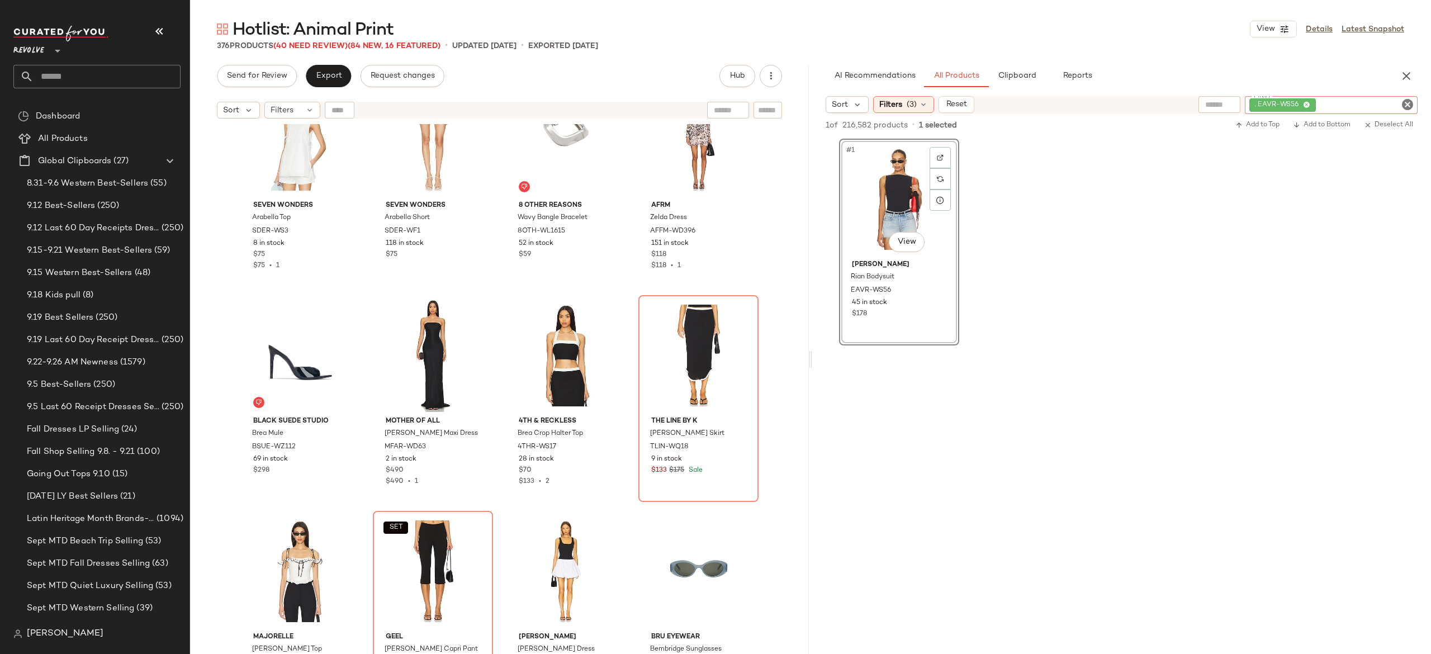
click at [1372, 107] on div ". EAVR-WS56" at bounding box center [1331, 105] width 173 height 18
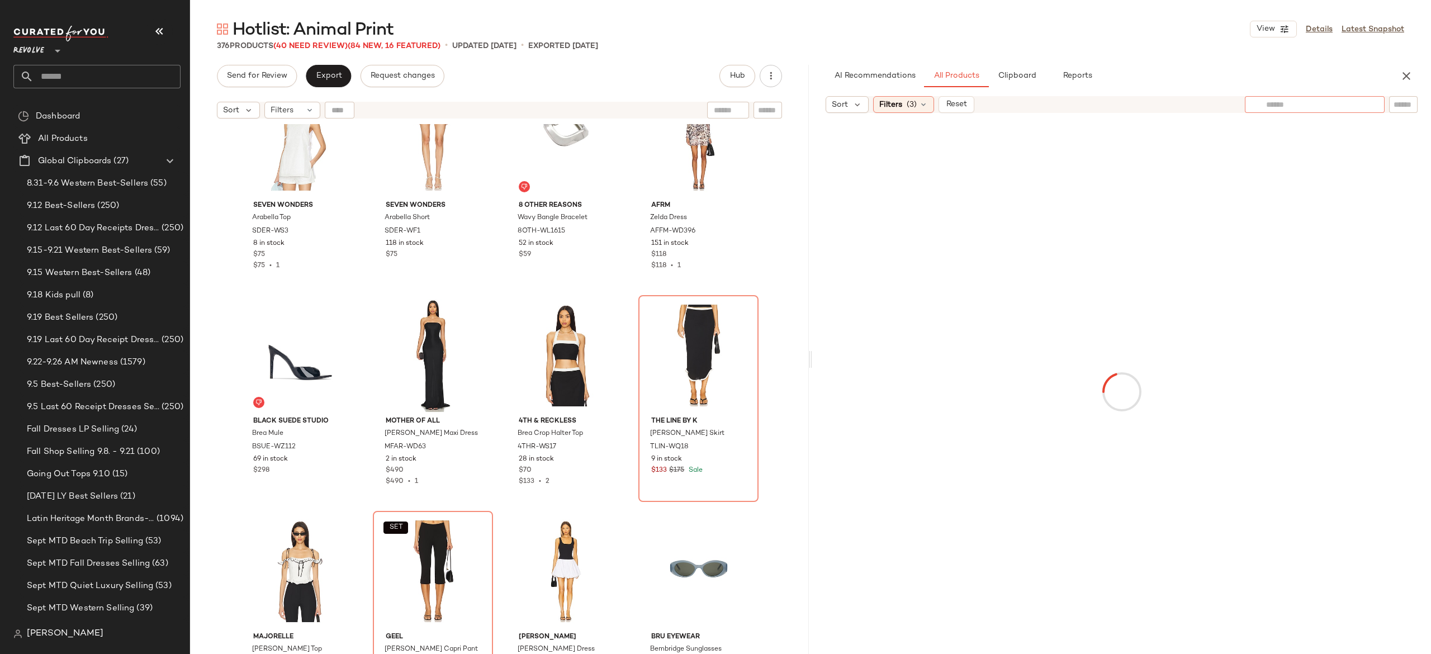
click at [1298, 96] on div at bounding box center [1314, 104] width 97 height 17
type input "**********"
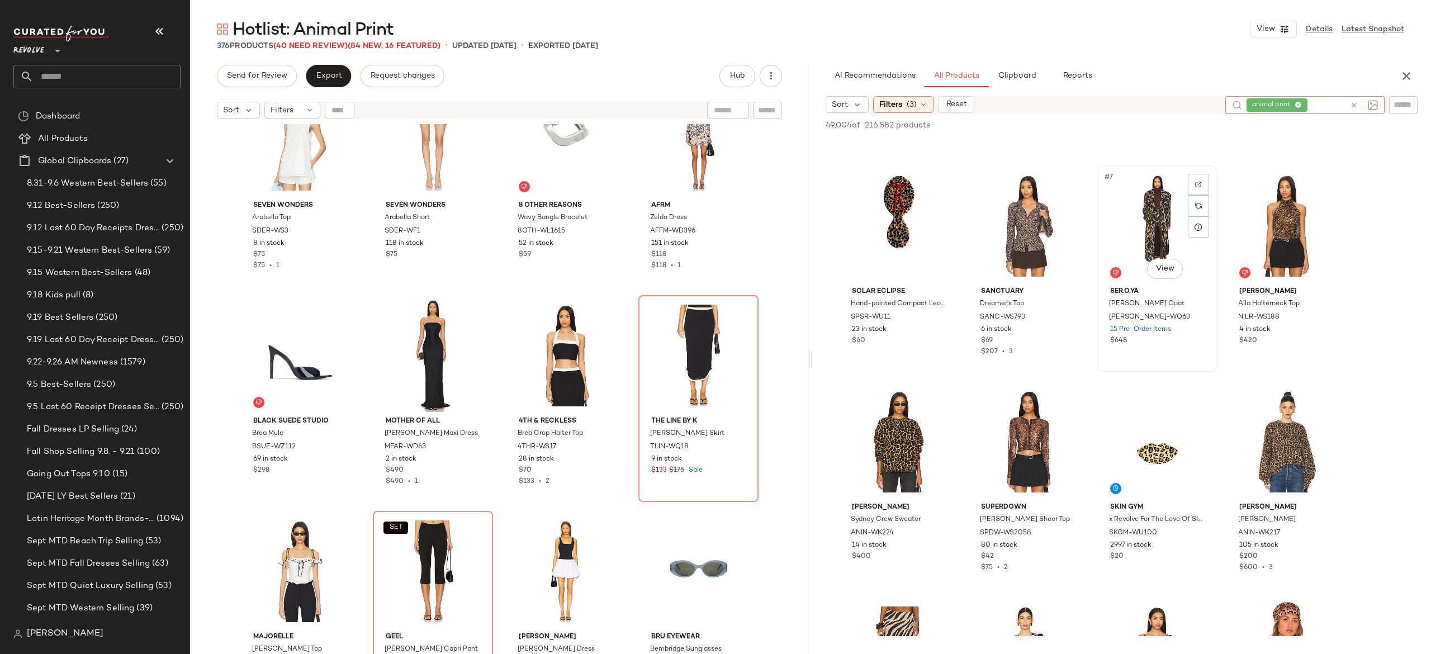
scroll to position [190, 0]
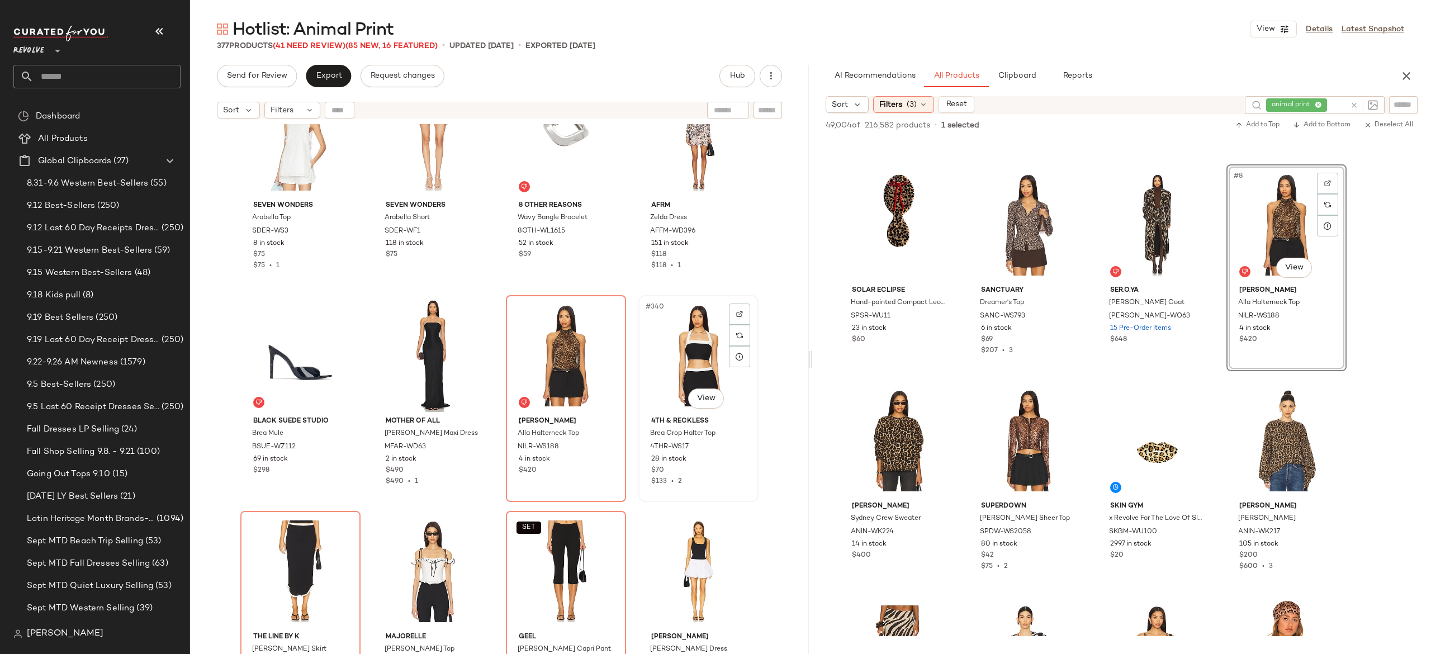
click at [691, 348] on div "#340 View" at bounding box center [698, 355] width 112 height 113
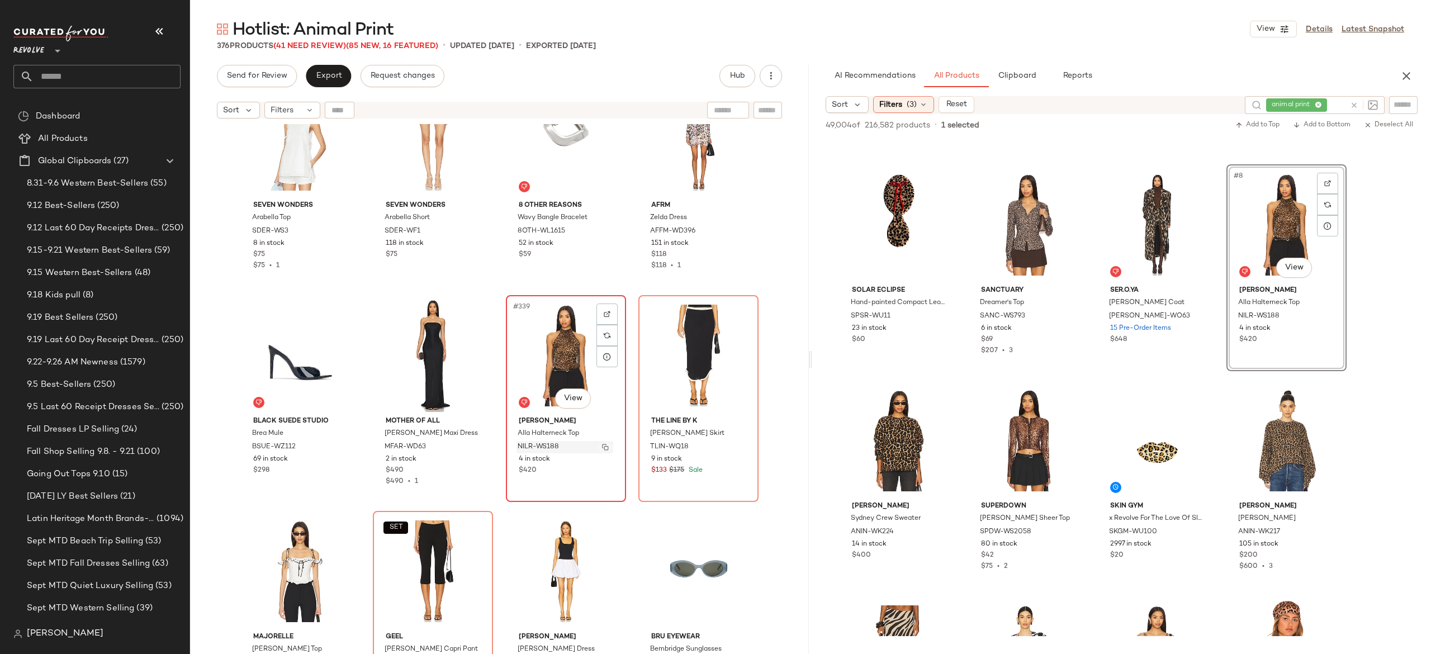
click at [603, 451] on button "button" at bounding box center [606, 447] width 16 height 10
click at [1351, 101] on icon at bounding box center [1354, 105] width 8 height 8
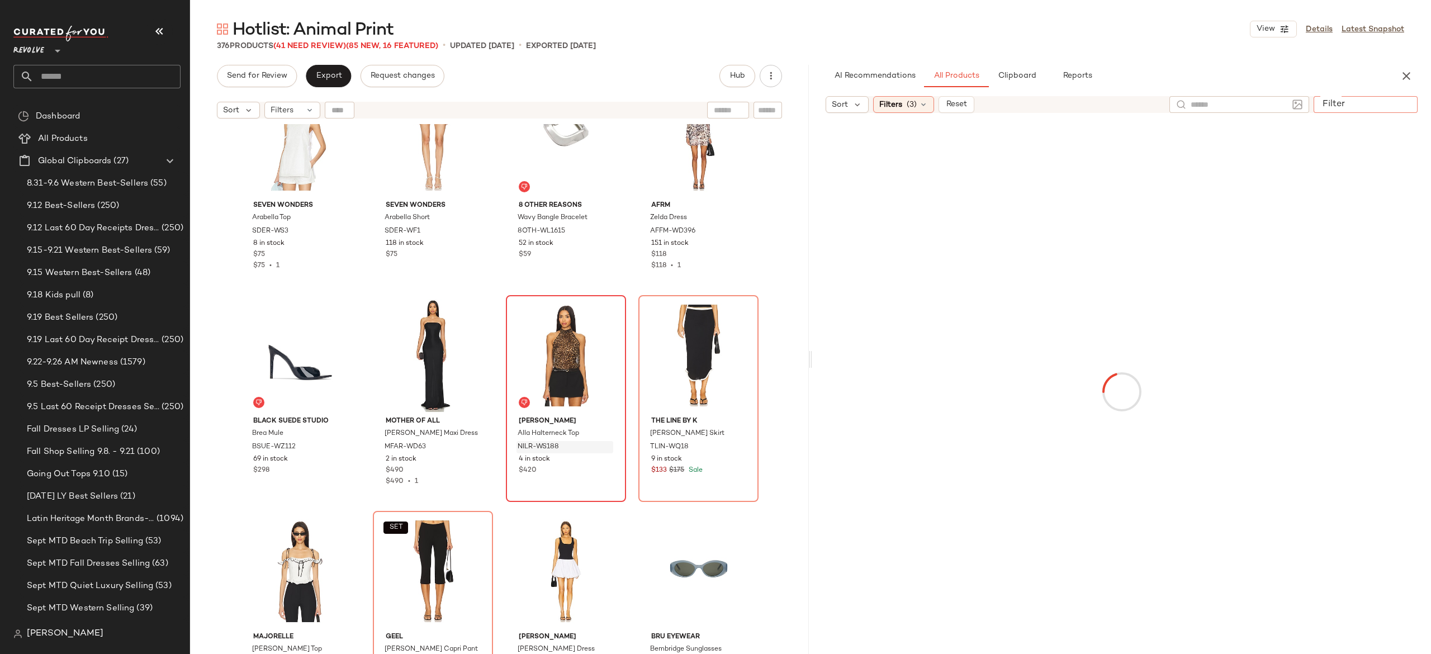
click at [1408, 106] on input "Filter" at bounding box center [1365, 105] width 95 height 12
type input "**********"
click at [1363, 104] on input "Filter" at bounding box center [1365, 106] width 95 height 12
type input "*****"
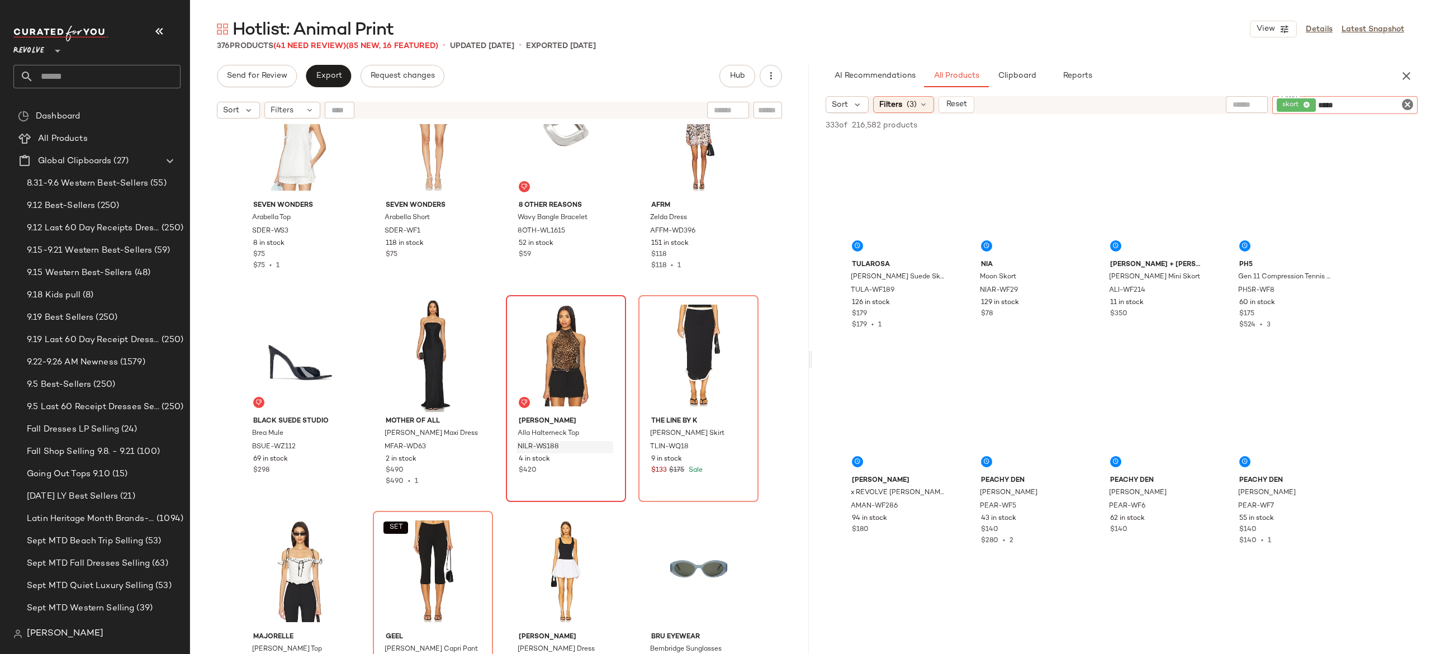
type input "*****"
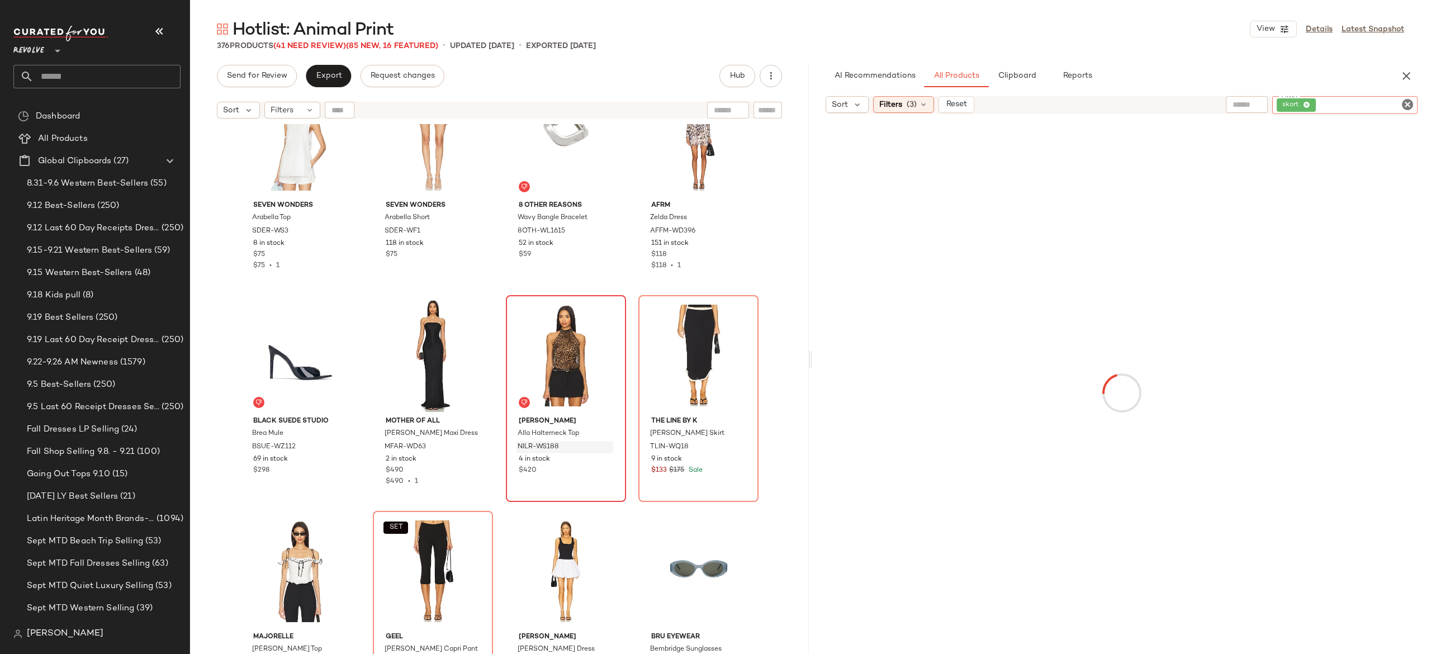
click at [1180, 101] on div "Sort Filters (3) Reset" at bounding box center [1021, 104] width 391 height 17
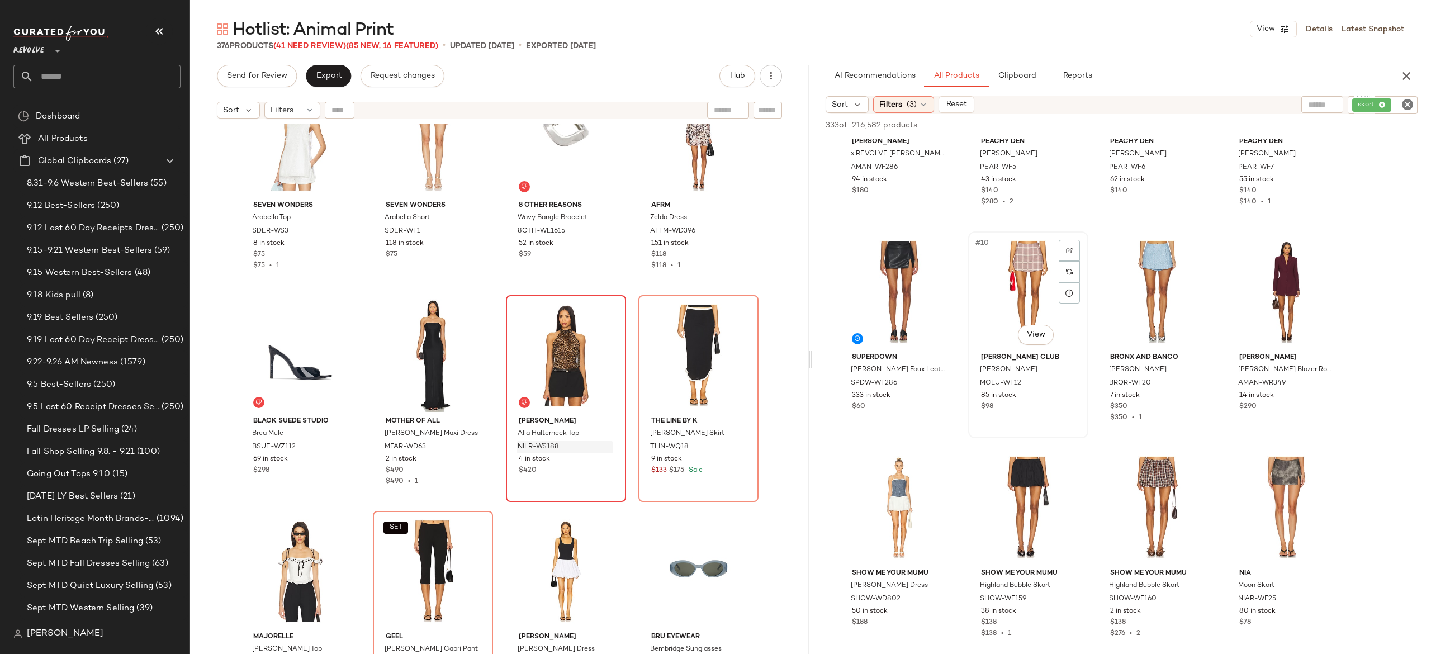
scroll to position [340, 0]
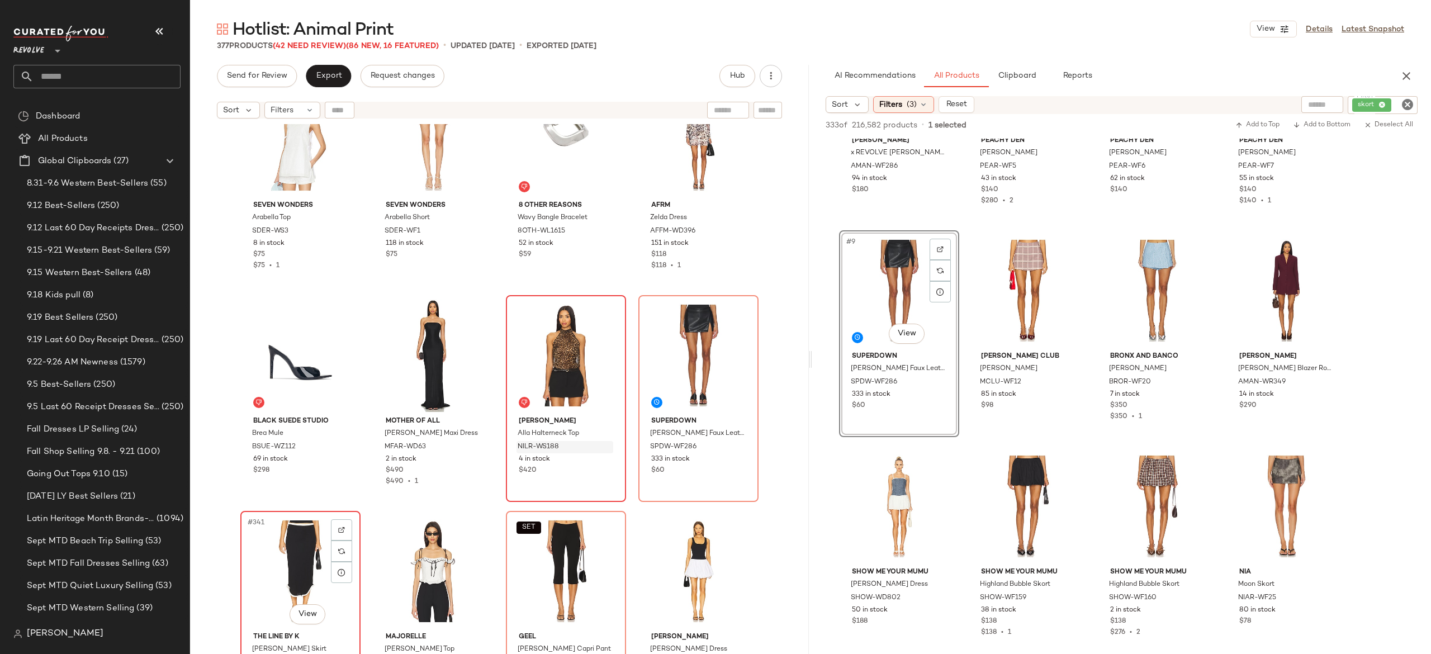
click at [290, 550] on div "#341 View" at bounding box center [300, 571] width 112 height 113
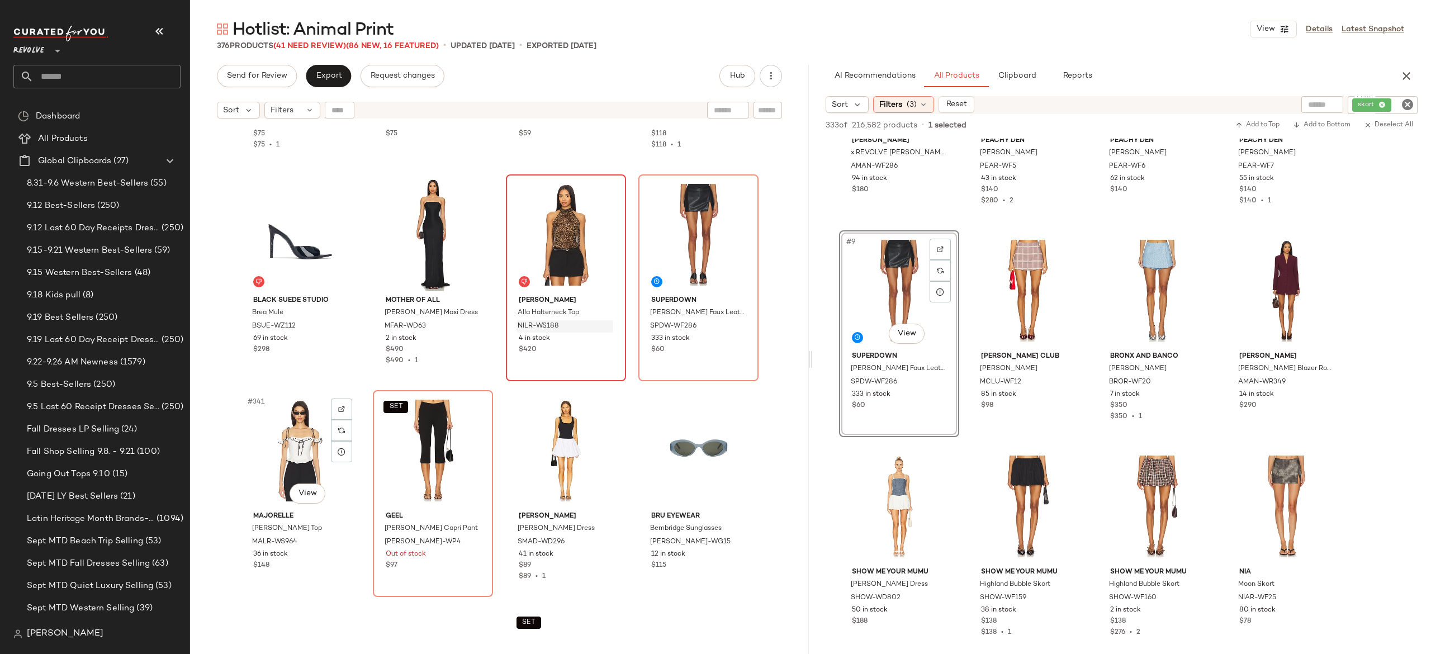
scroll to position [18100, 0]
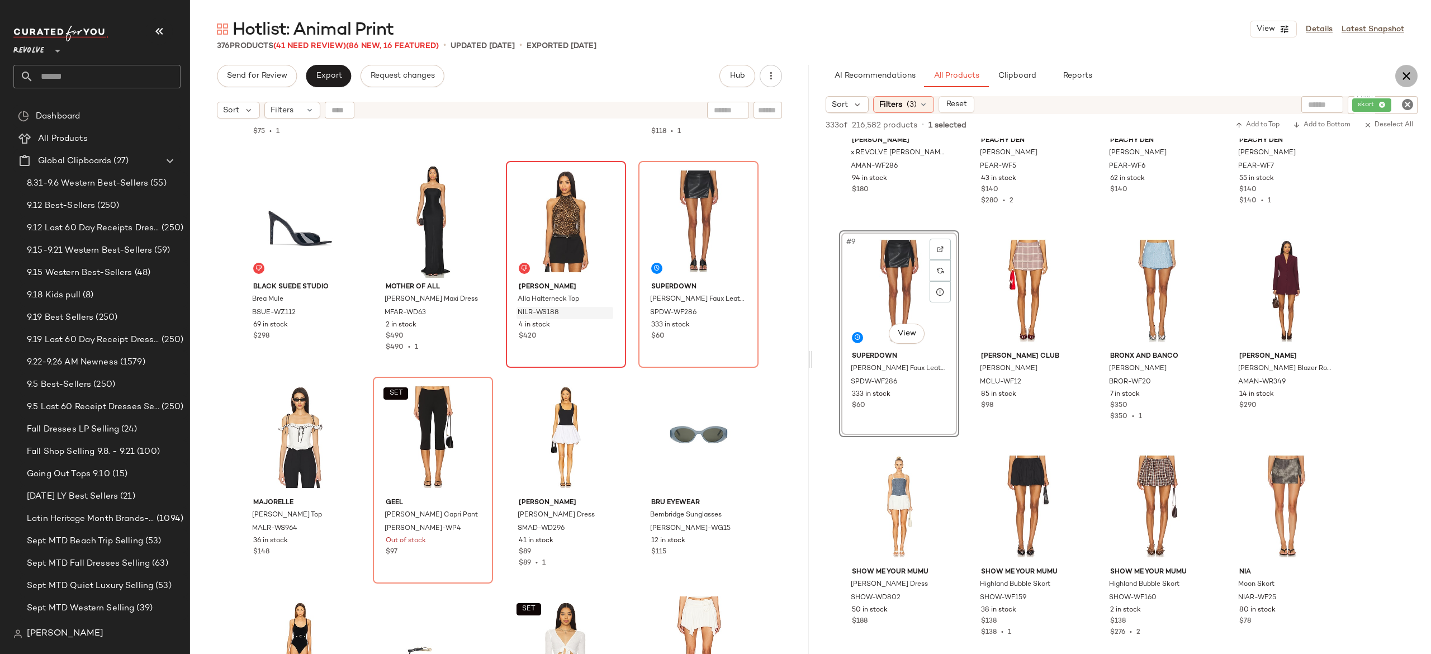
click at [1405, 78] on icon "button" at bounding box center [1406, 75] width 13 height 13
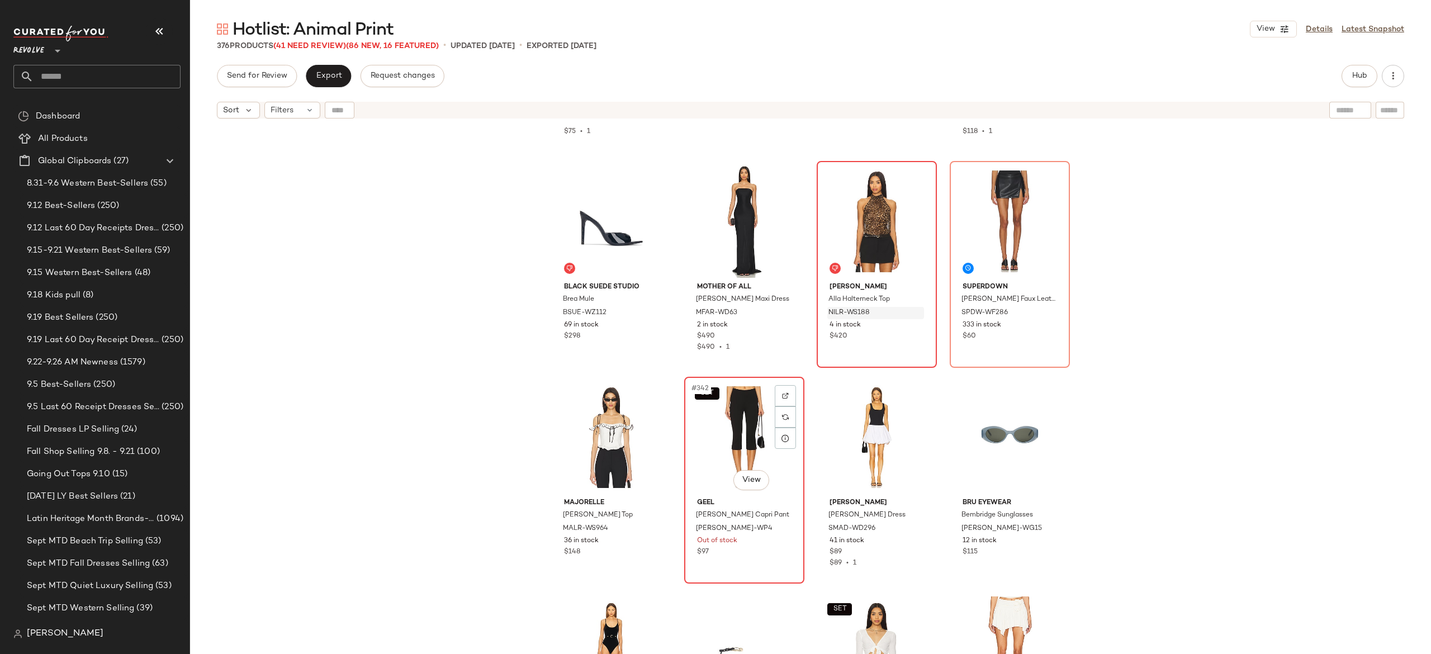
click at [741, 428] on div "SET #342 View" at bounding box center [744, 437] width 112 height 113
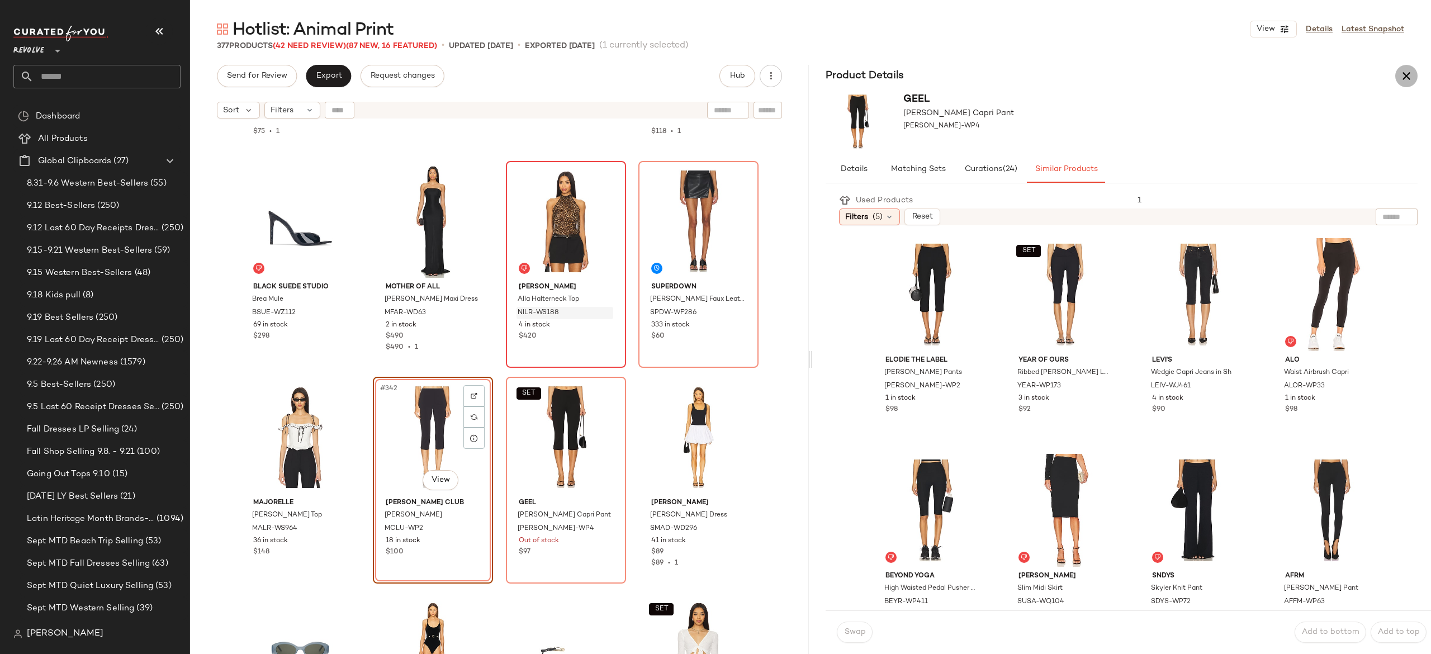
click at [1405, 78] on icon "button" at bounding box center [1406, 75] width 13 height 13
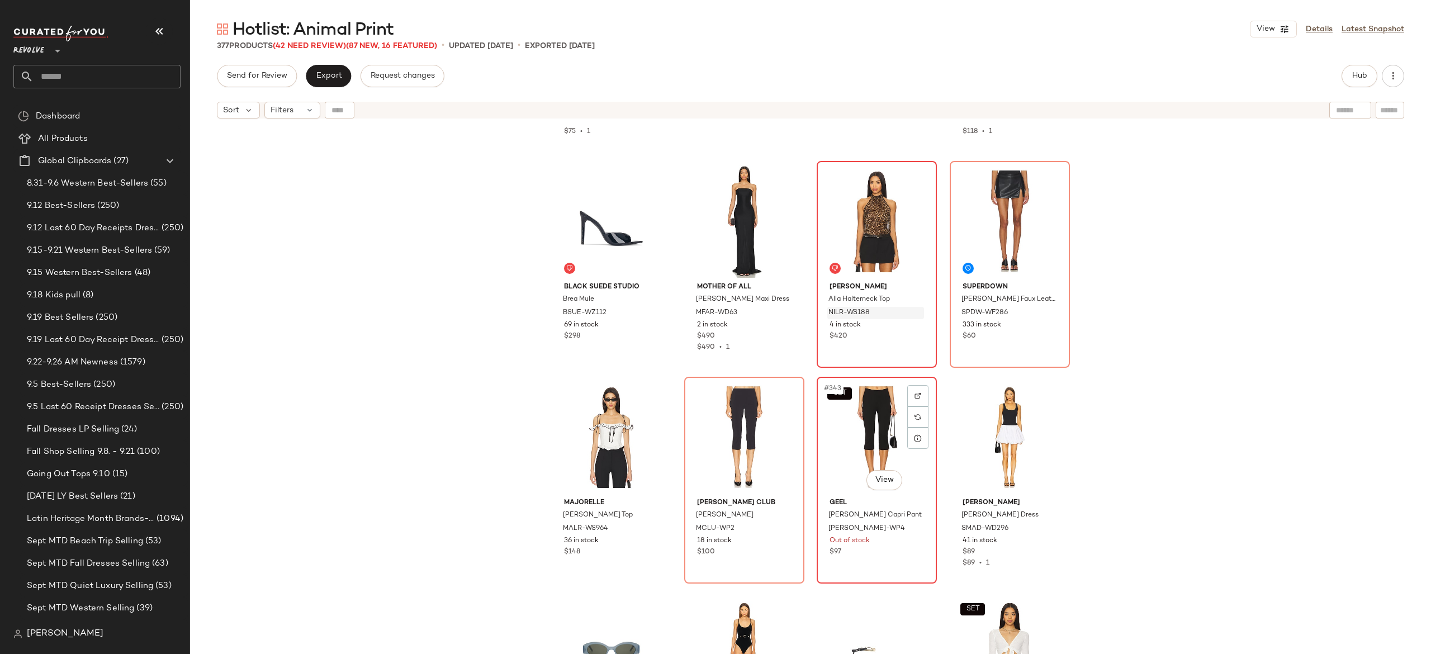
click at [857, 435] on div "SET #343 View" at bounding box center [877, 437] width 112 height 113
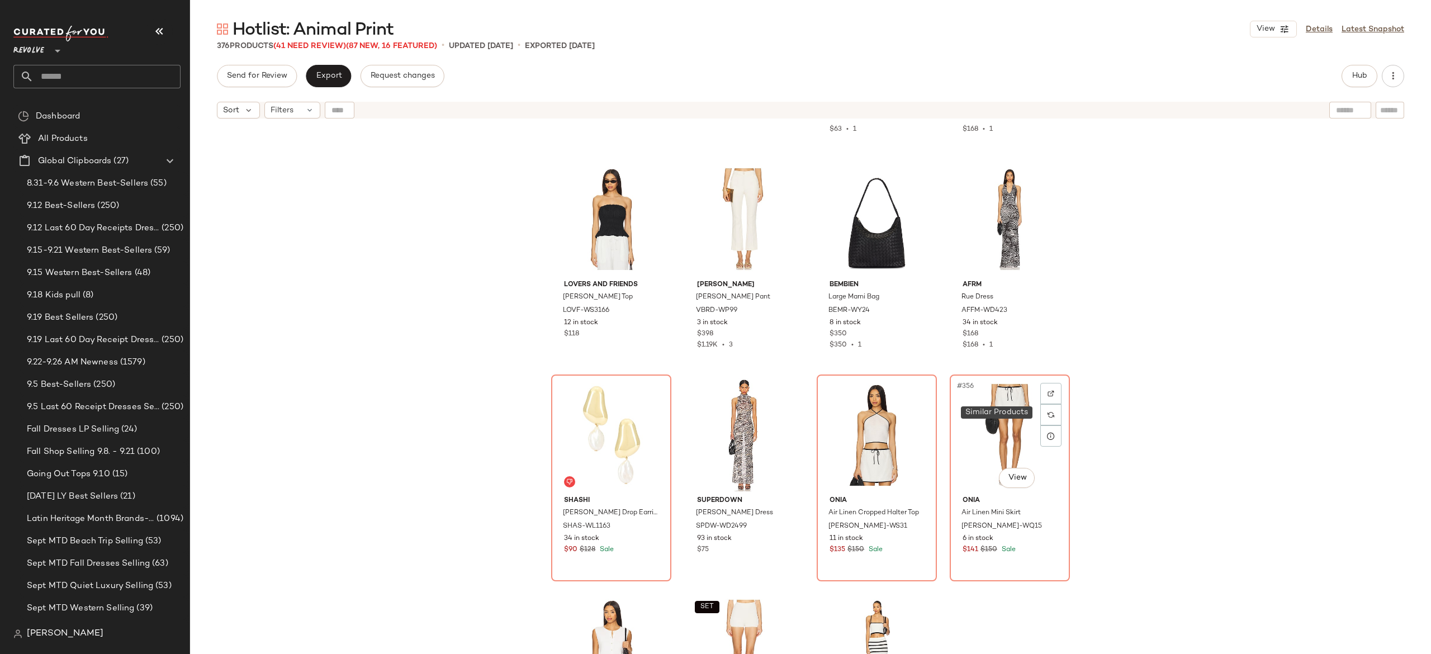
scroll to position [18751, 0]
click at [623, 433] on div "#353 View" at bounding box center [611, 433] width 112 height 113
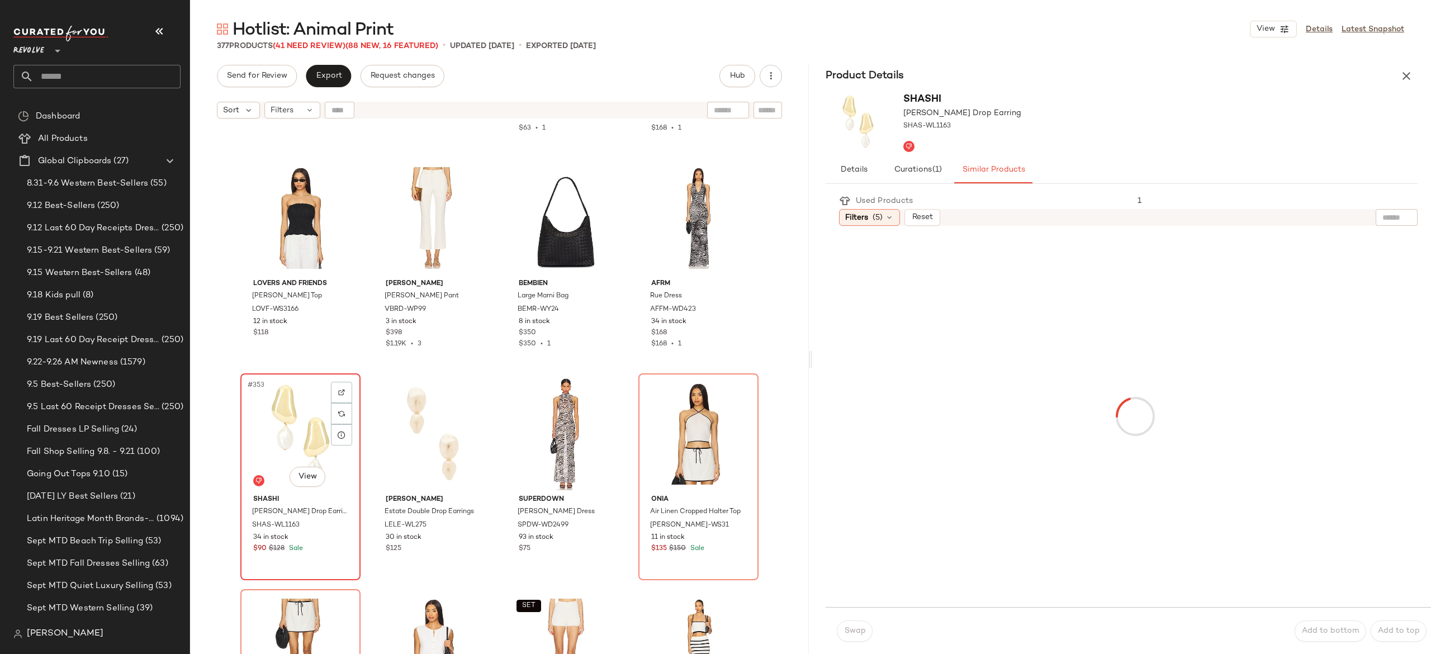
click at [281, 441] on div "#353 View" at bounding box center [300, 433] width 112 height 113
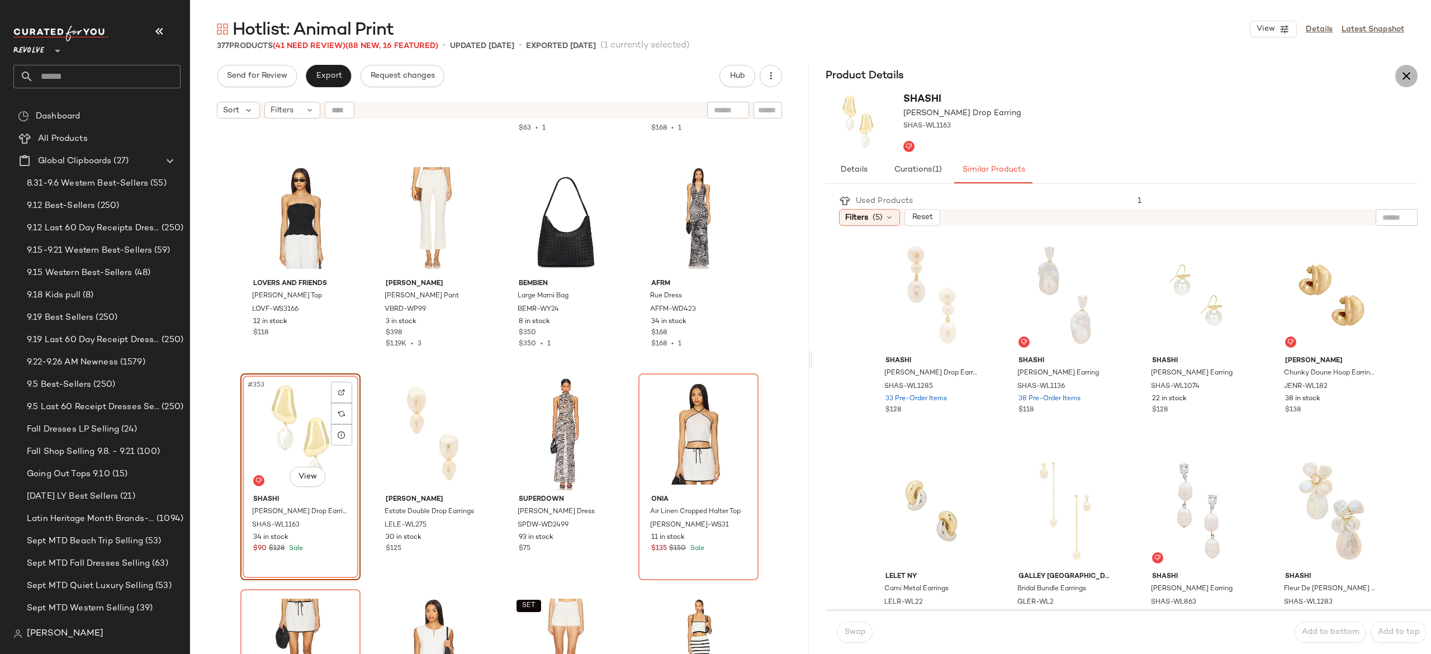
click at [1400, 78] on icon "button" at bounding box center [1406, 75] width 13 height 13
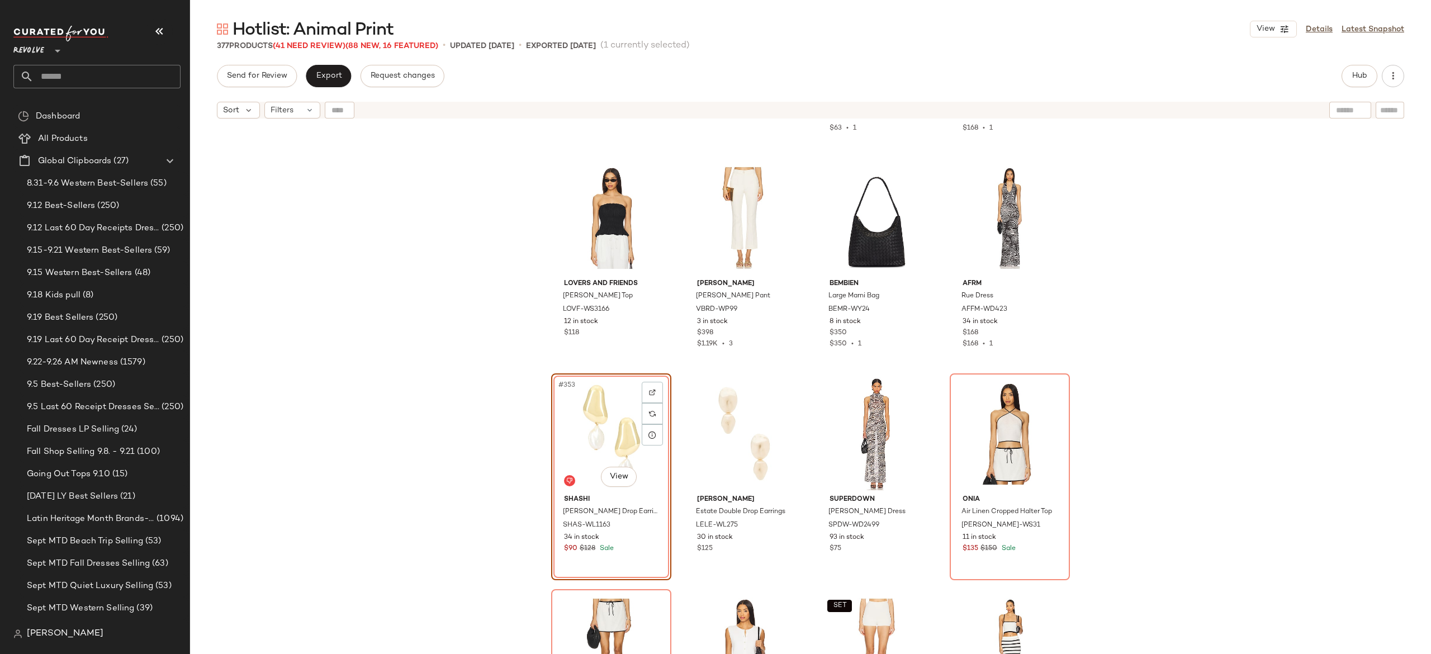
click at [598, 433] on div "#353 View" at bounding box center [611, 433] width 112 height 113
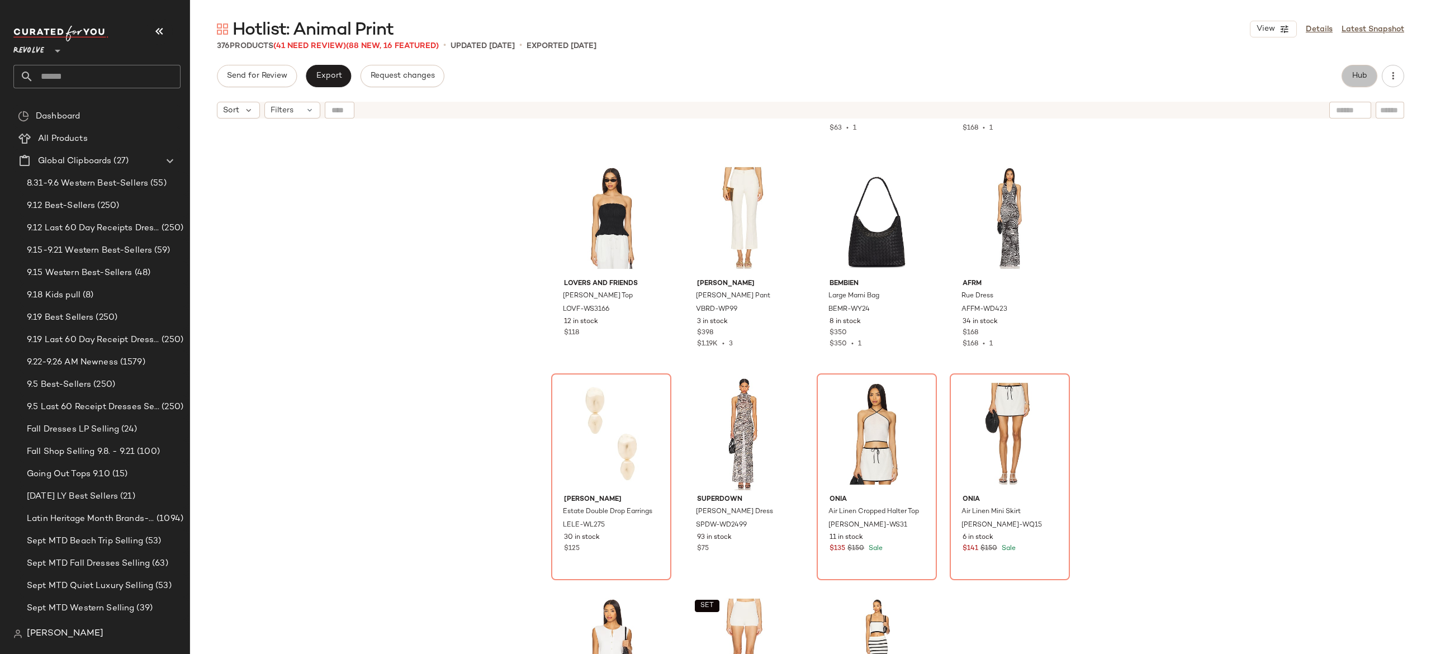
click at [1362, 73] on span "Hub" at bounding box center [1360, 76] width 16 height 9
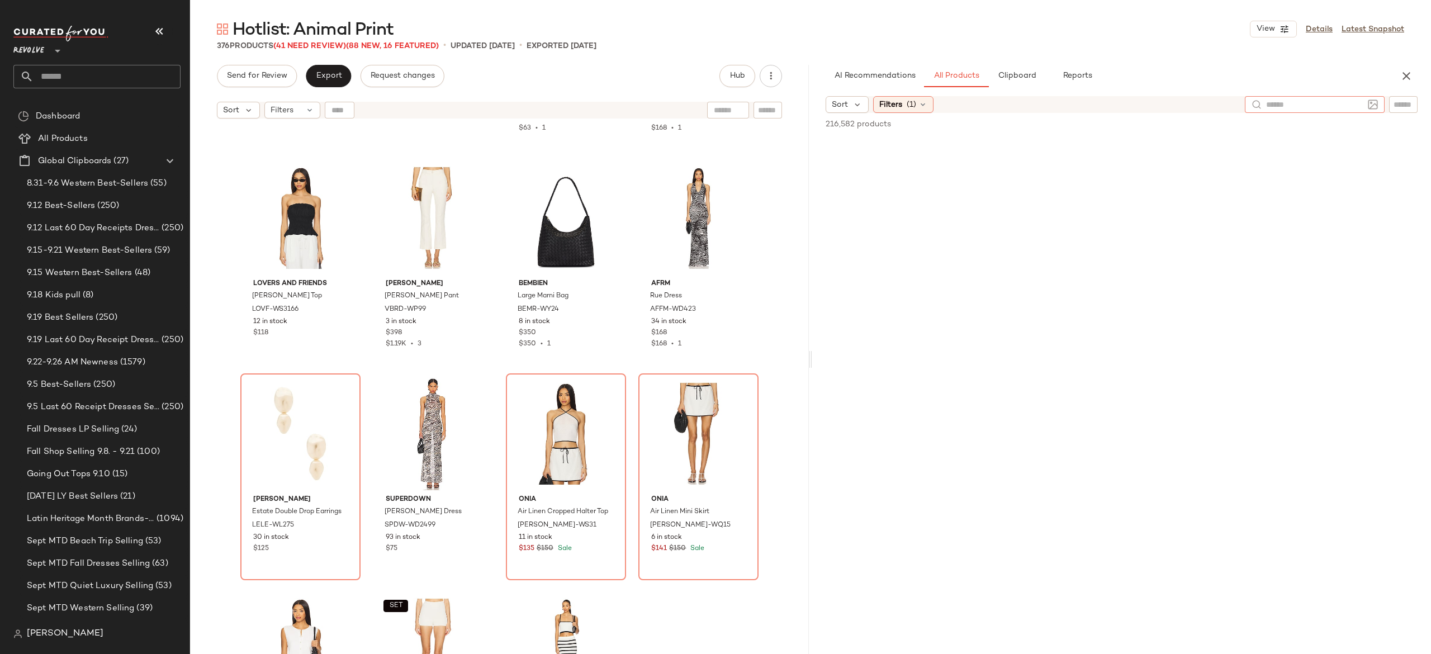
click at [1364, 102] on div at bounding box center [1315, 104] width 140 height 17
type input "**********"
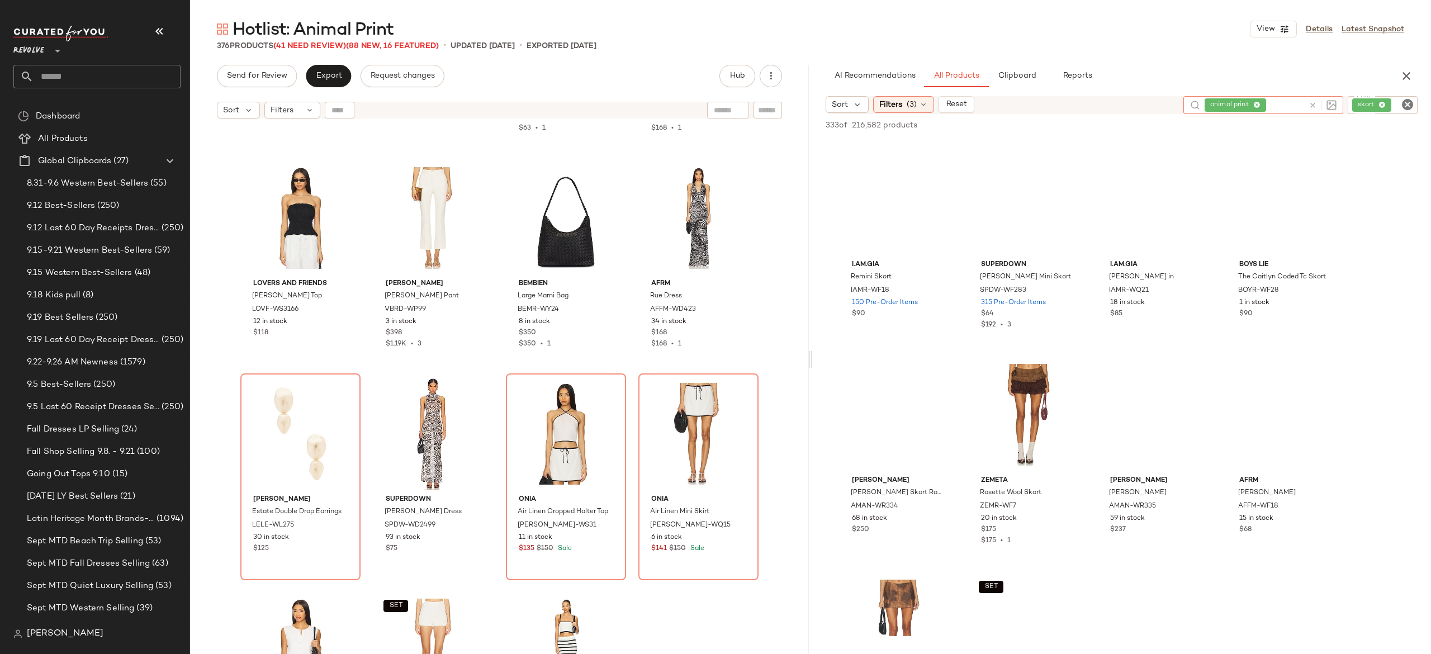
click at [1408, 102] on icon "Clear Filter" at bounding box center [1407, 104] width 13 height 13
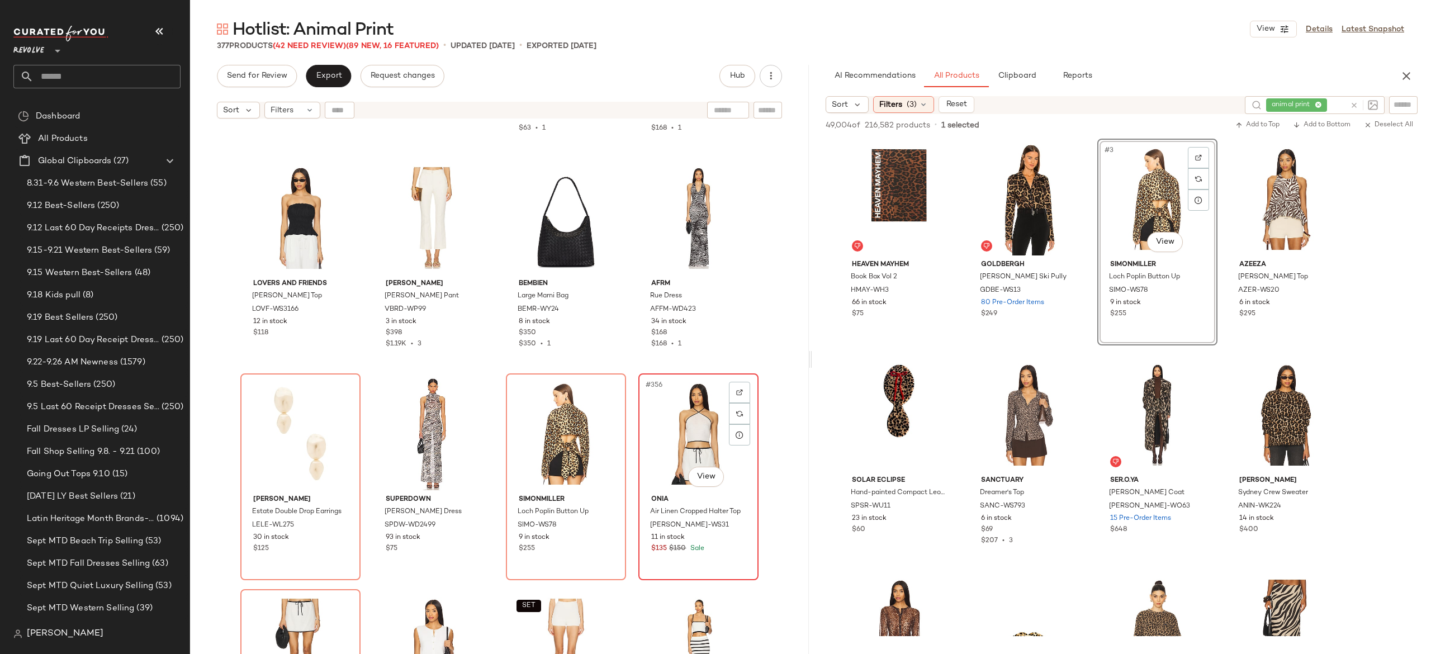
click at [674, 429] on div "#356 View" at bounding box center [698, 433] width 112 height 113
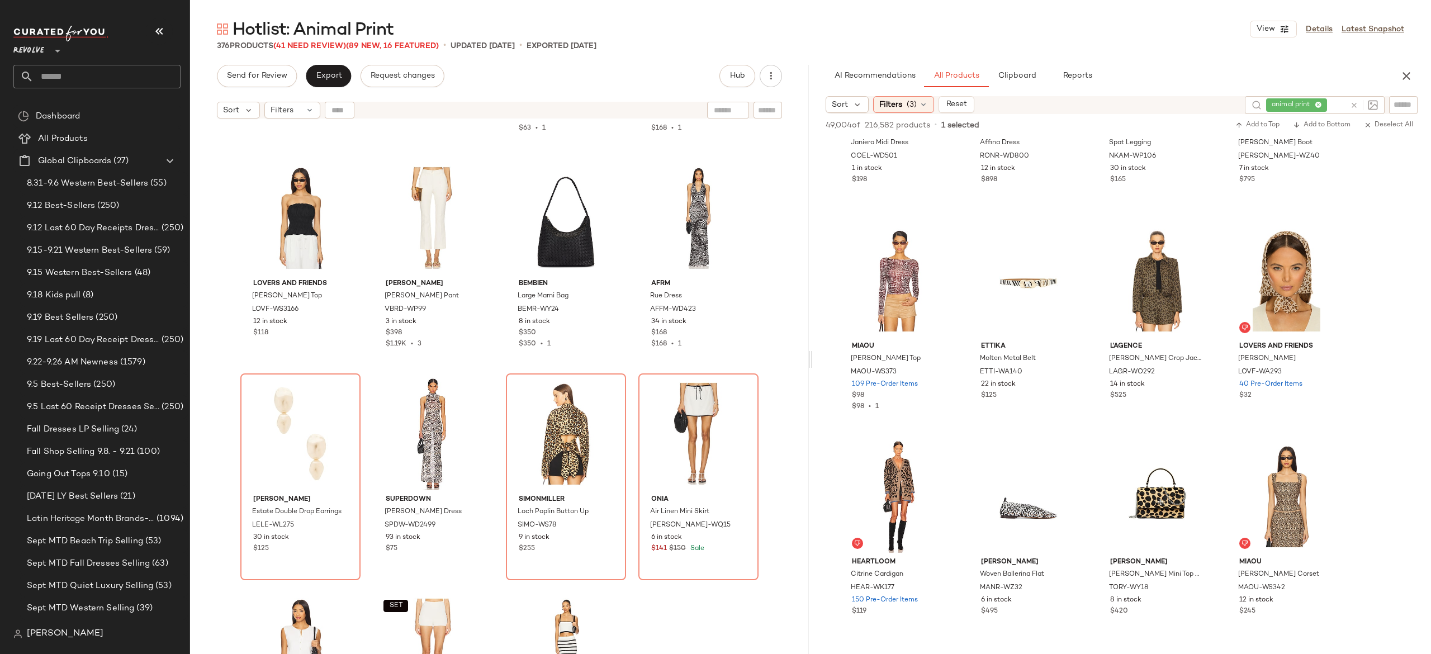
scroll to position [4074, 0]
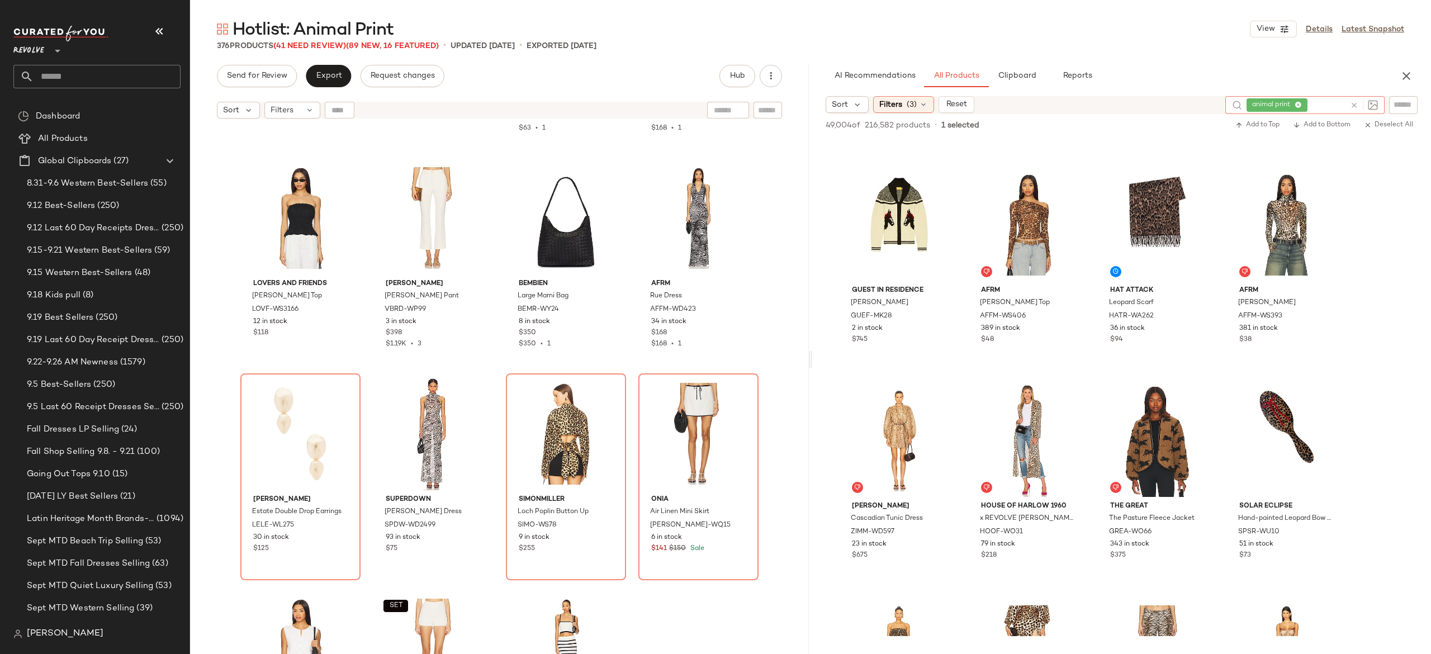
click at [1353, 104] on icon at bounding box center [1354, 105] width 8 height 8
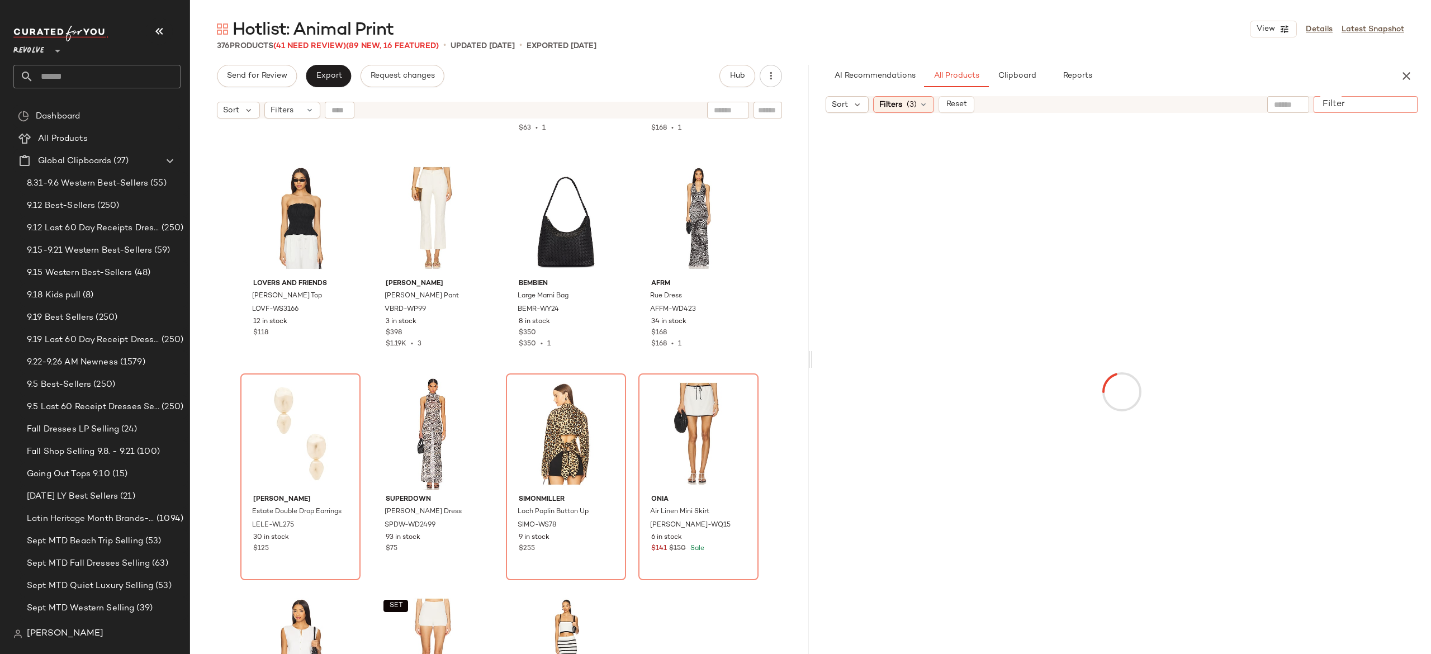
click at [1400, 100] on input "Filter" at bounding box center [1365, 105] width 95 height 12
type input "******"
click at [1239, 105] on input "text" at bounding box center [1243, 105] width 29 height 12
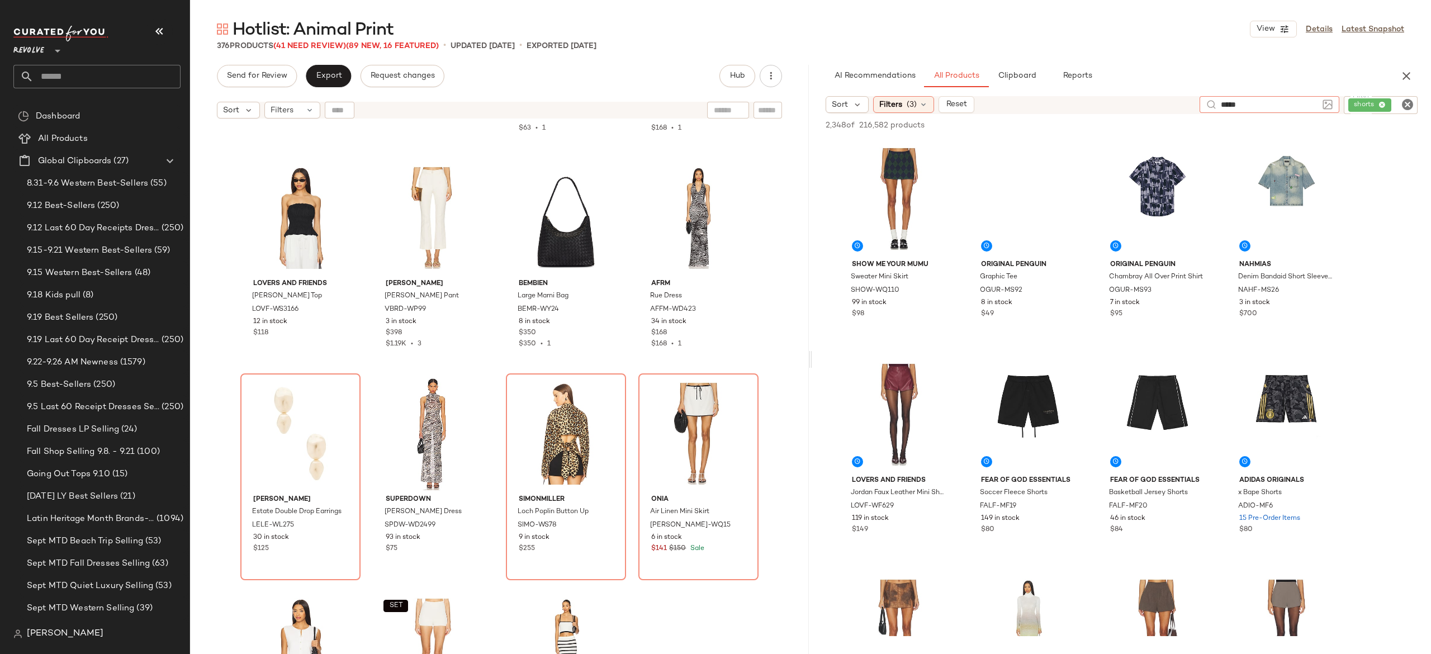
type input "*****"
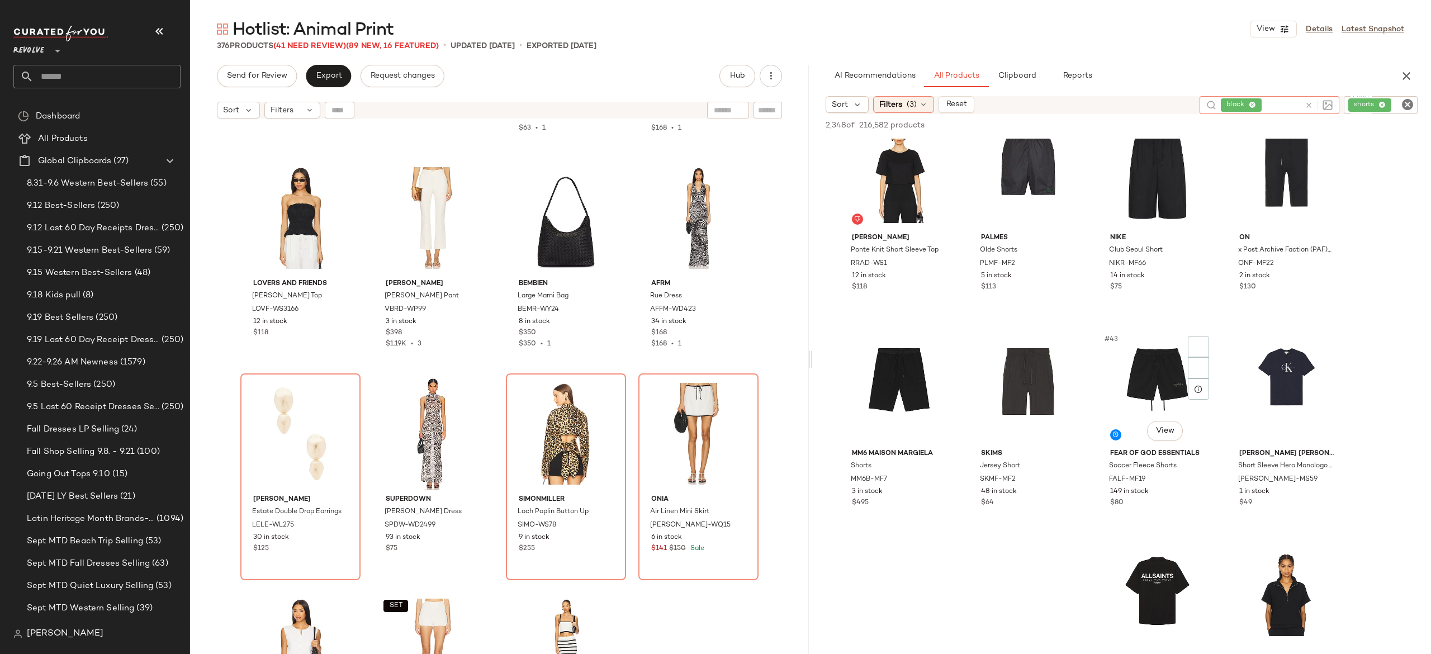
scroll to position [1970, 0]
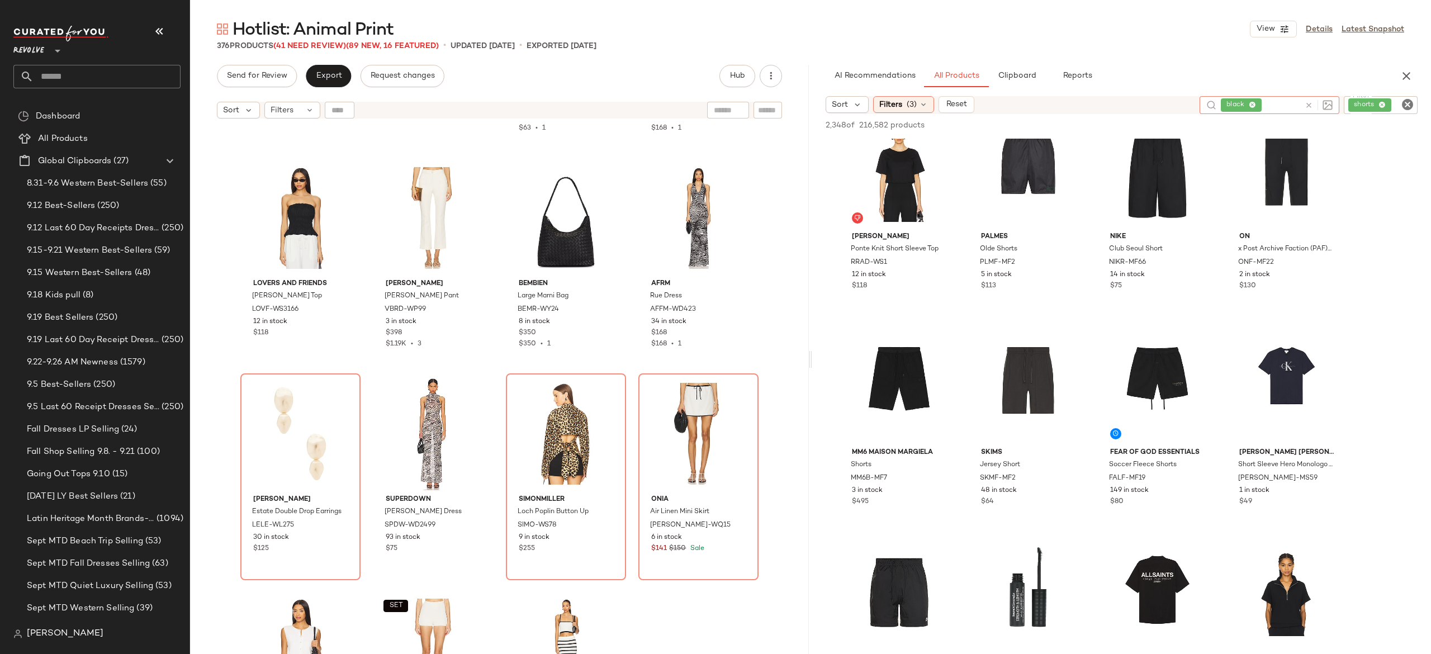
click at [1310, 103] on icon at bounding box center [1309, 105] width 8 height 8
click at [1356, 98] on div "shorts" at bounding box center [1342, 105] width 149 height 18
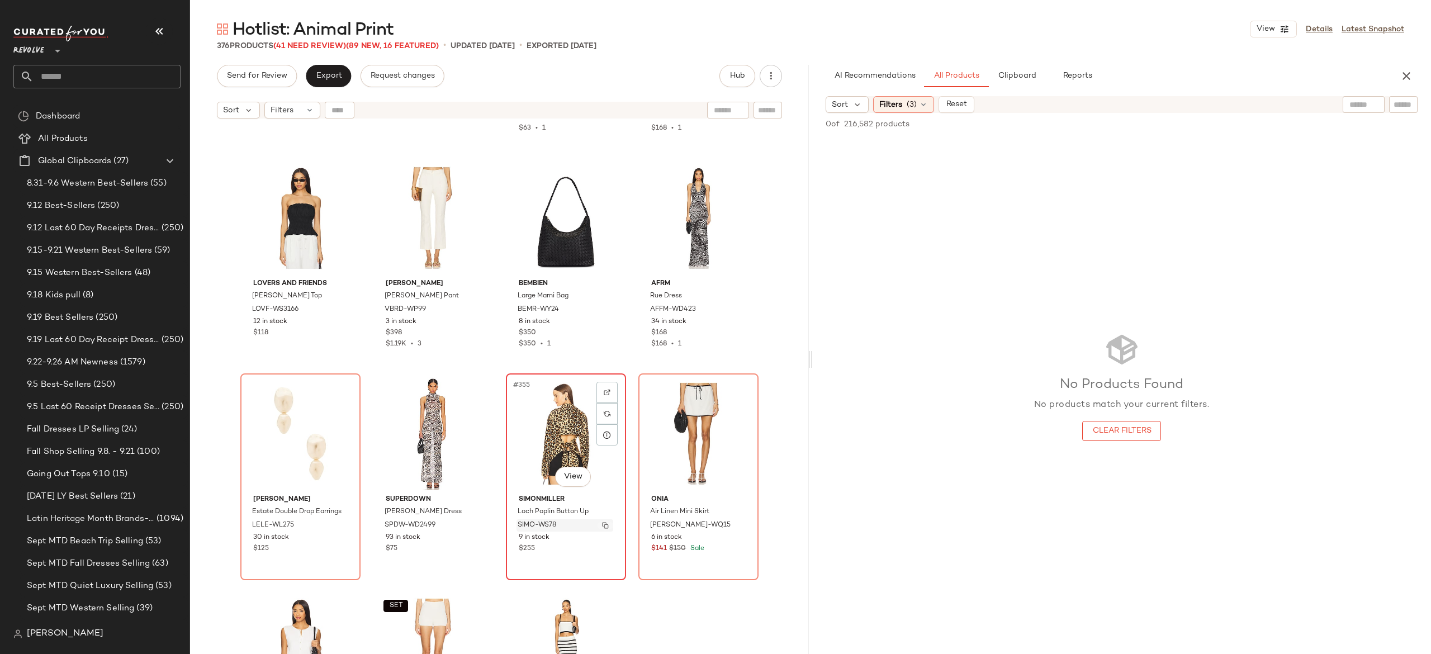
click at [602, 523] on img "button" at bounding box center [605, 525] width 7 height 7
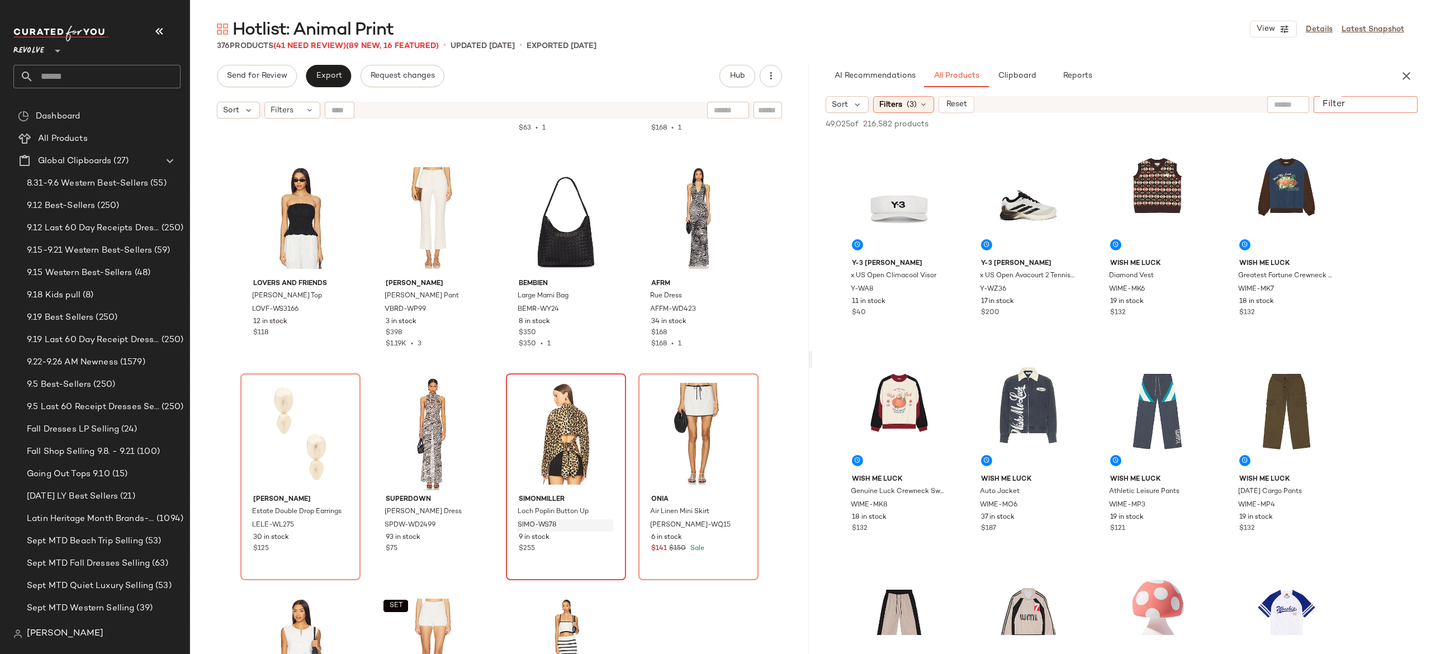
click at [1405, 99] on input "Filter" at bounding box center [1365, 105] width 95 height 12
paste input "********"
type input "********"
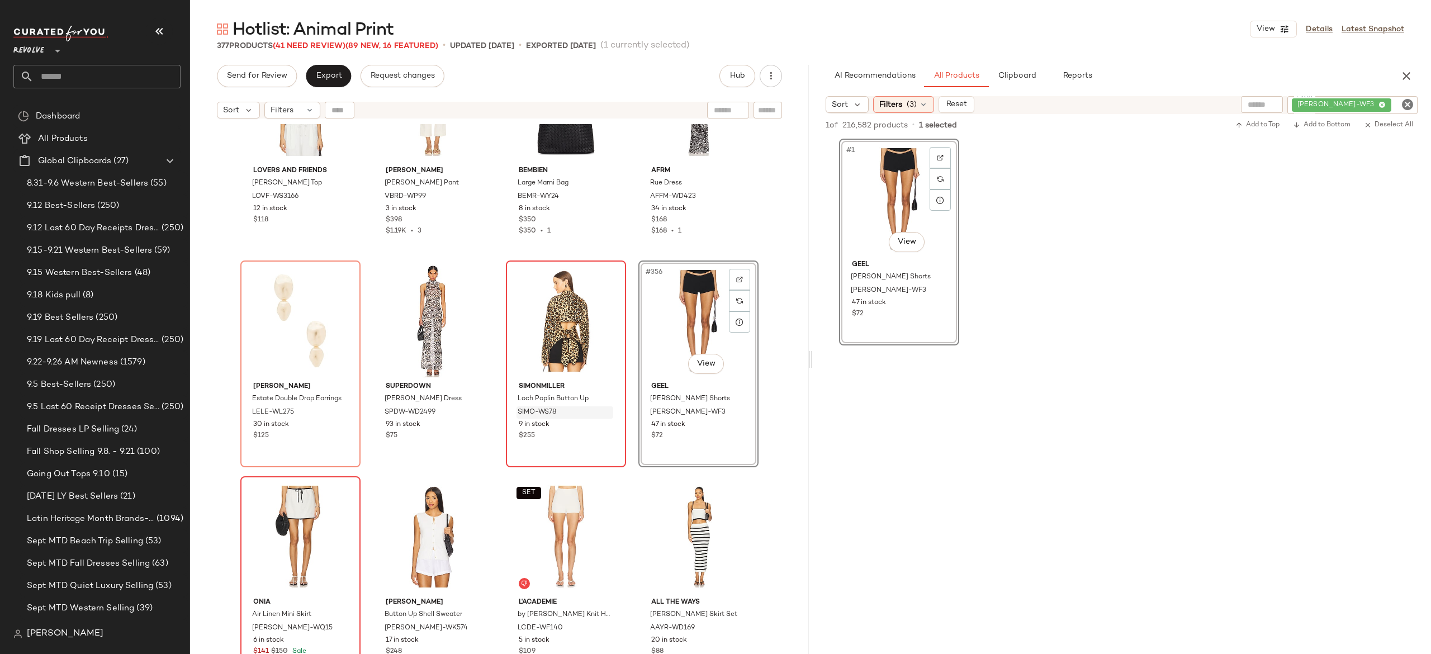
scroll to position [18869, 0]
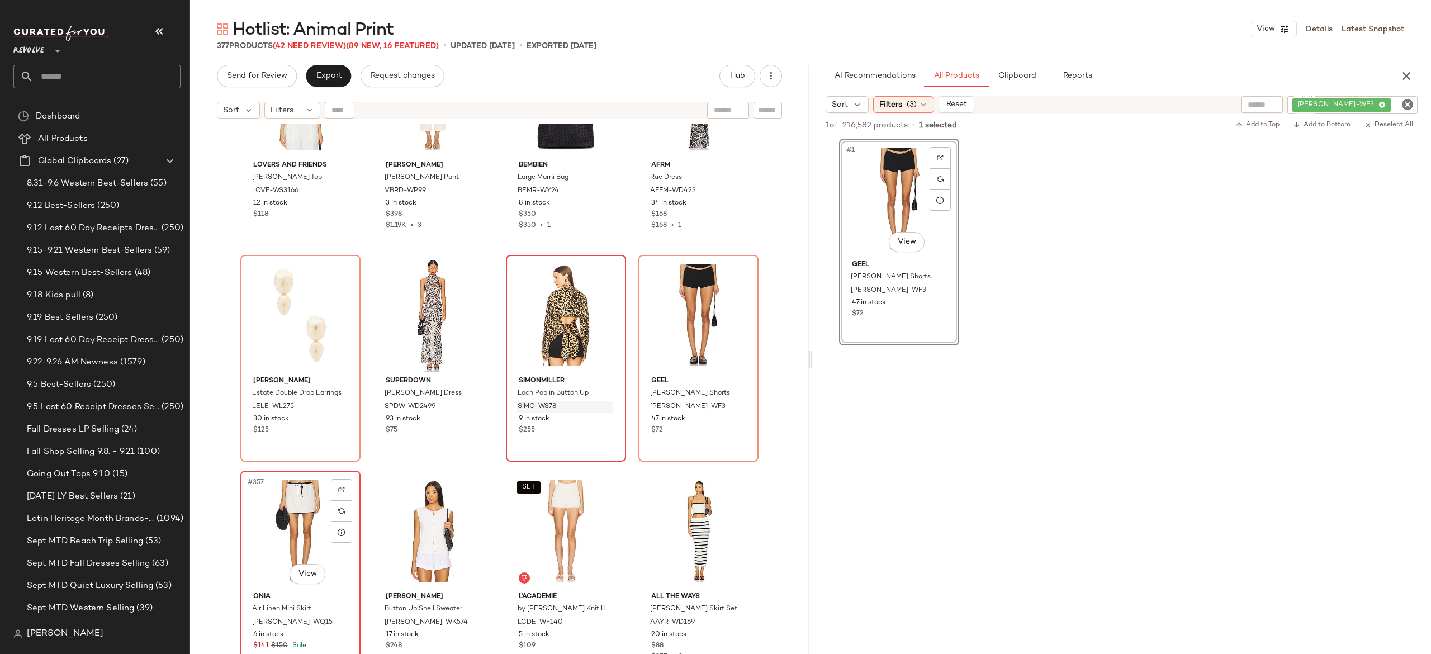
click at [294, 523] on div "#357 View" at bounding box center [300, 531] width 112 height 113
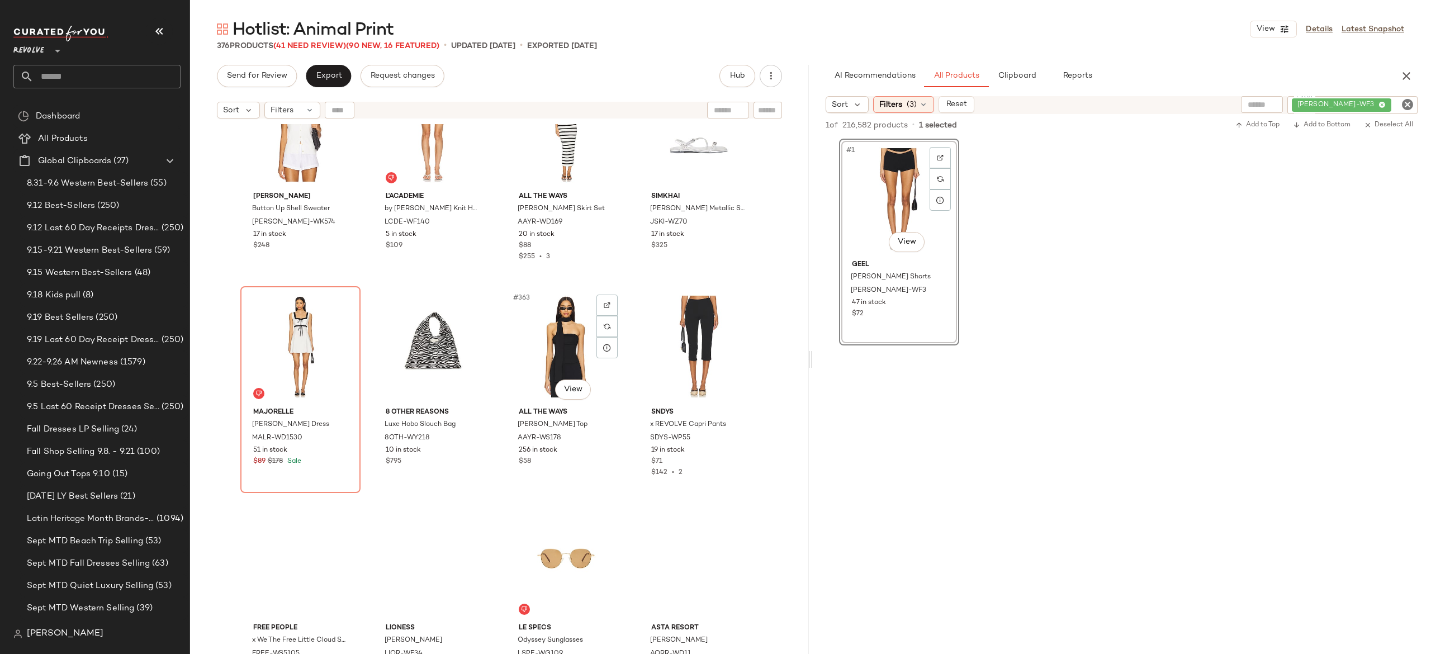
scroll to position [19274, 0]
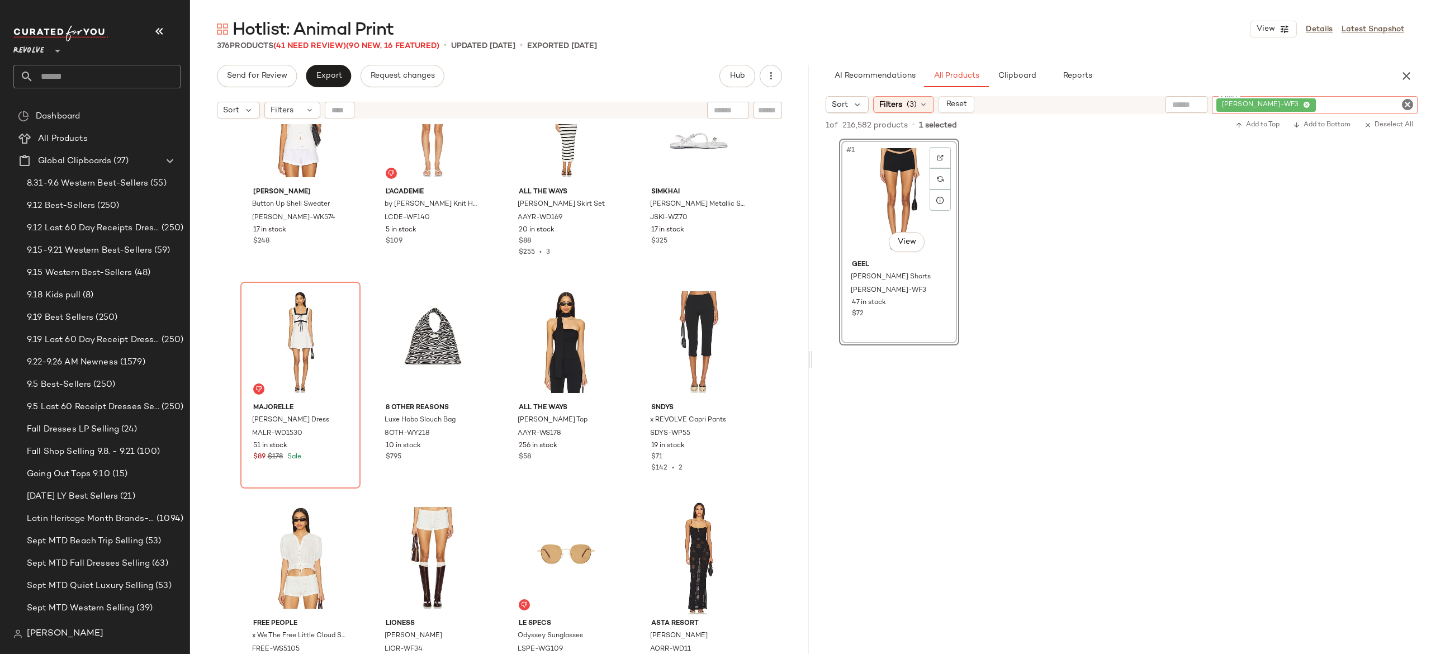
click at [1342, 102] on div "GEER-WF3" at bounding box center [1315, 105] width 206 height 18
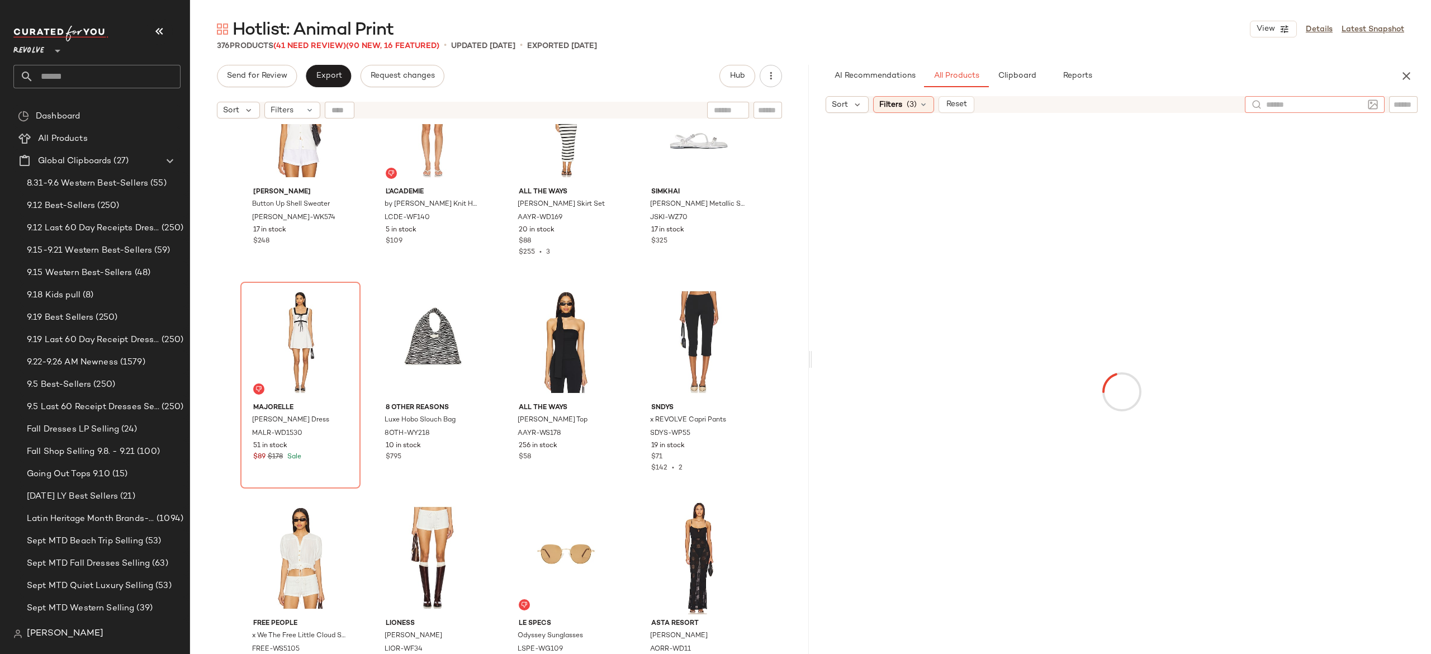
click at [1295, 104] on input "text" at bounding box center [1314, 105] width 97 height 12
type input "**********"
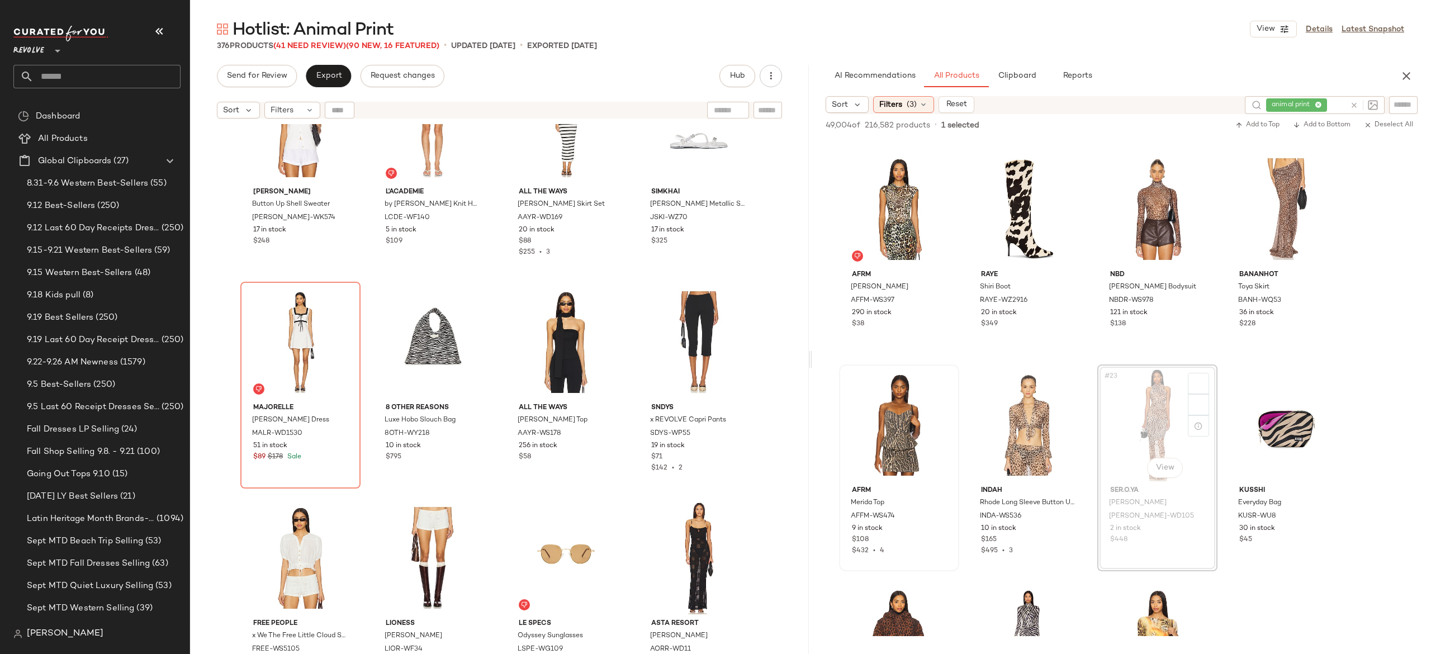
scroll to position [973, 0]
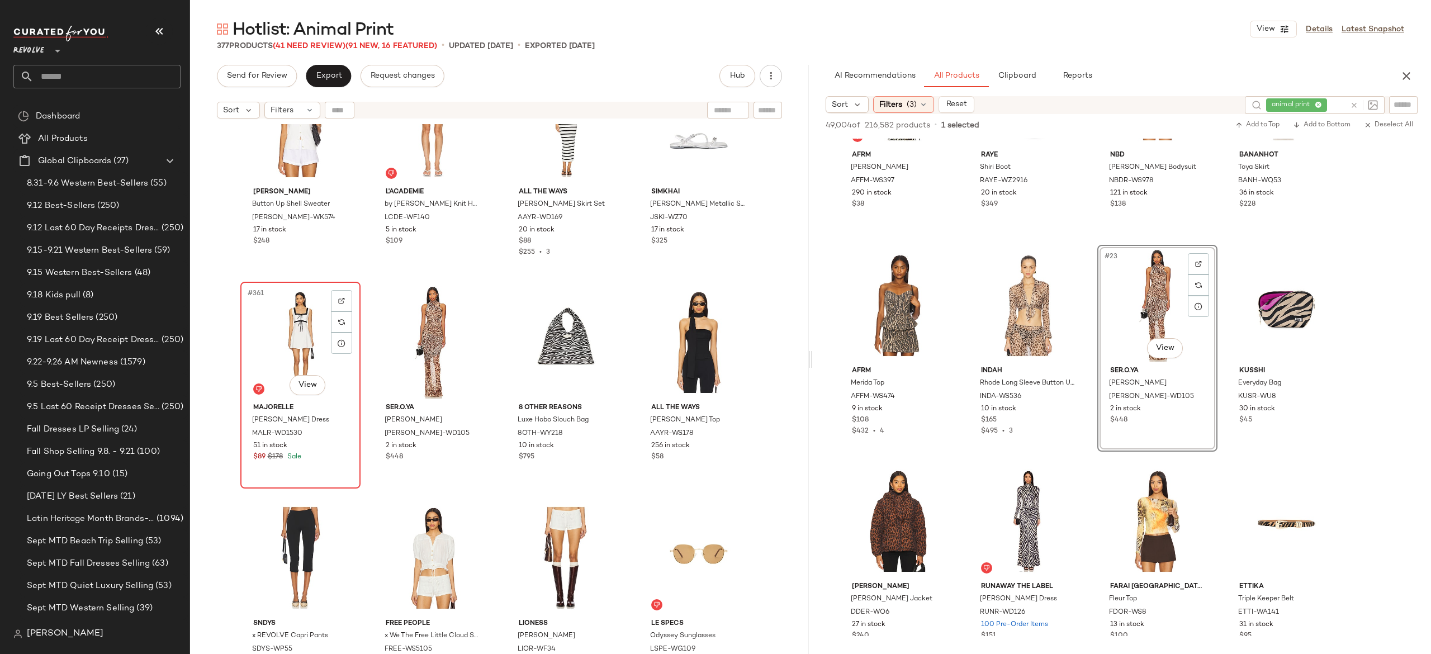
click at [302, 335] on div "#361 View" at bounding box center [300, 342] width 112 height 113
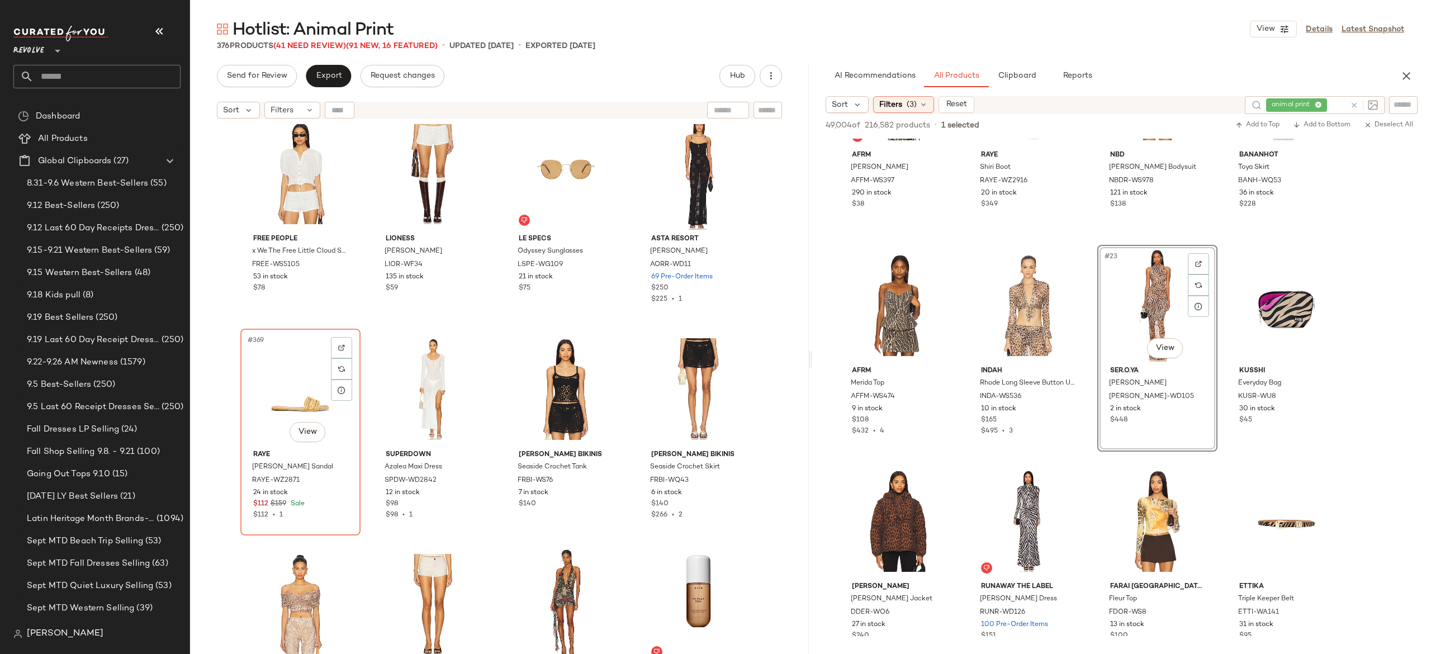
scroll to position [19727, 0]
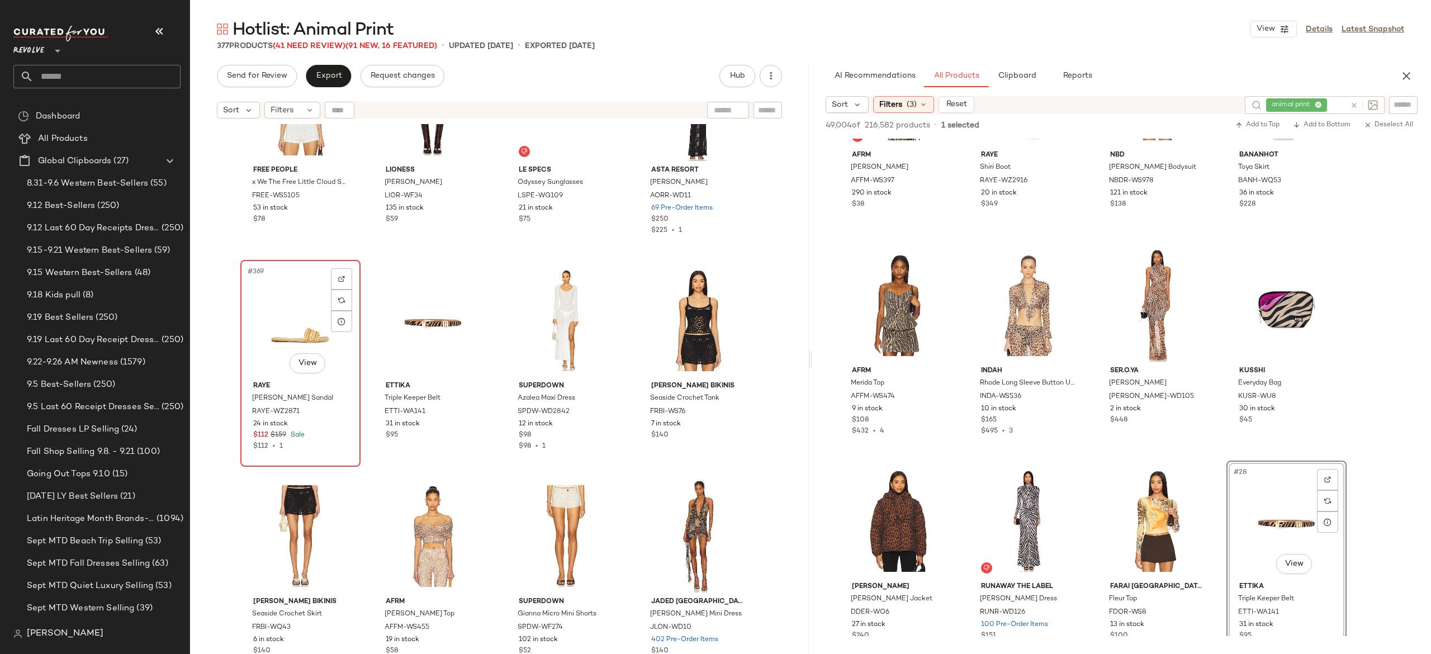
click at [291, 330] on div "#369 View" at bounding box center [300, 320] width 112 height 113
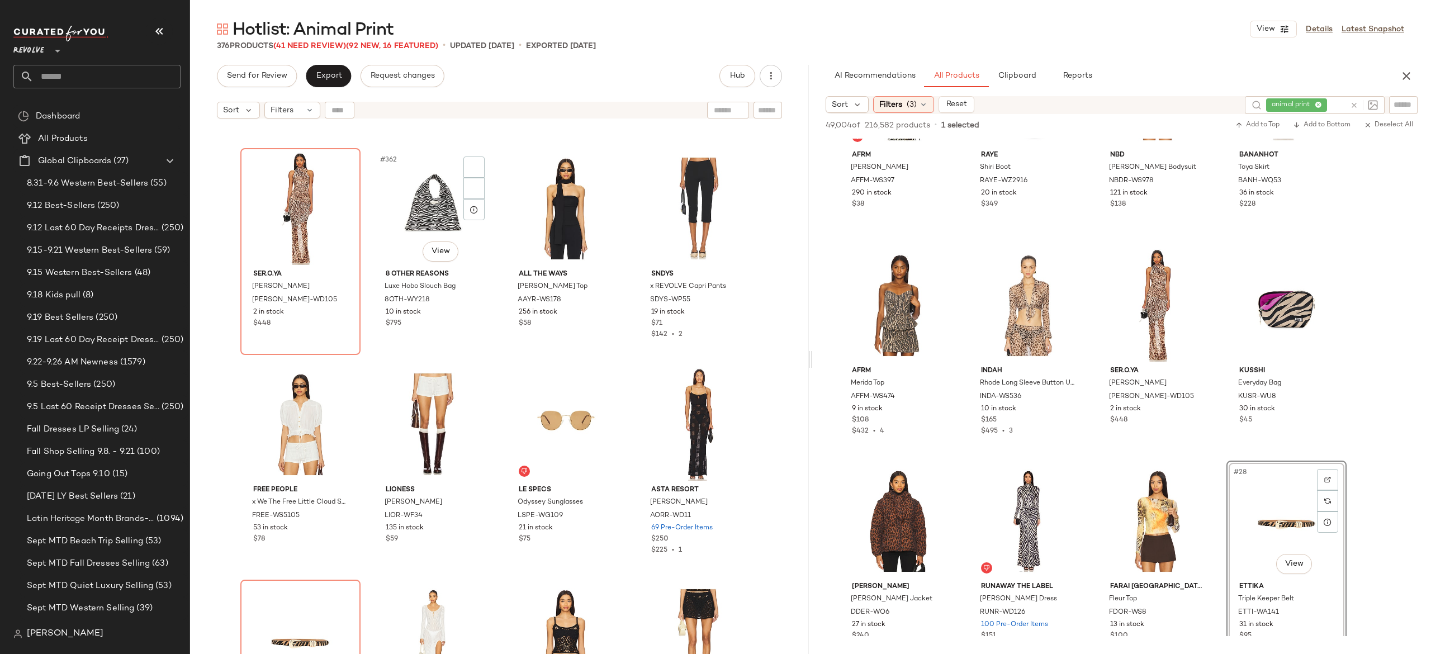
scroll to position [19320, 0]
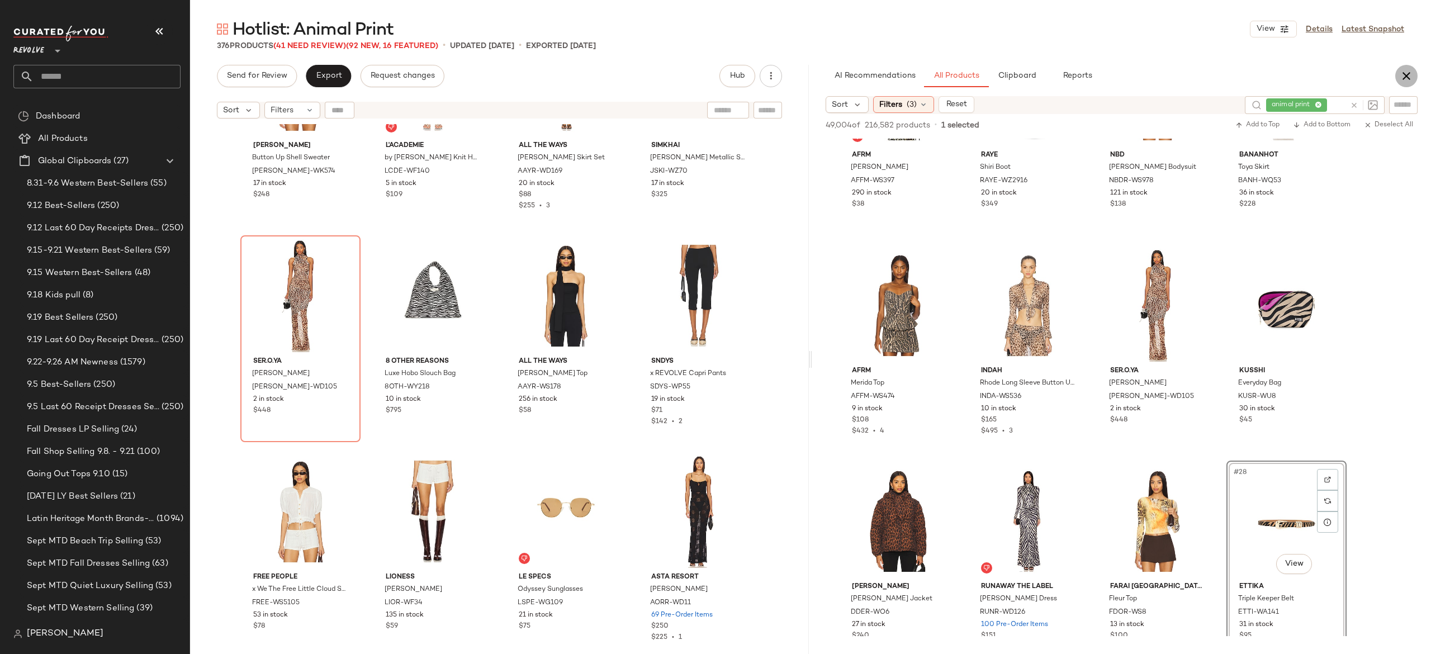
click at [1410, 76] on icon "button" at bounding box center [1406, 75] width 13 height 13
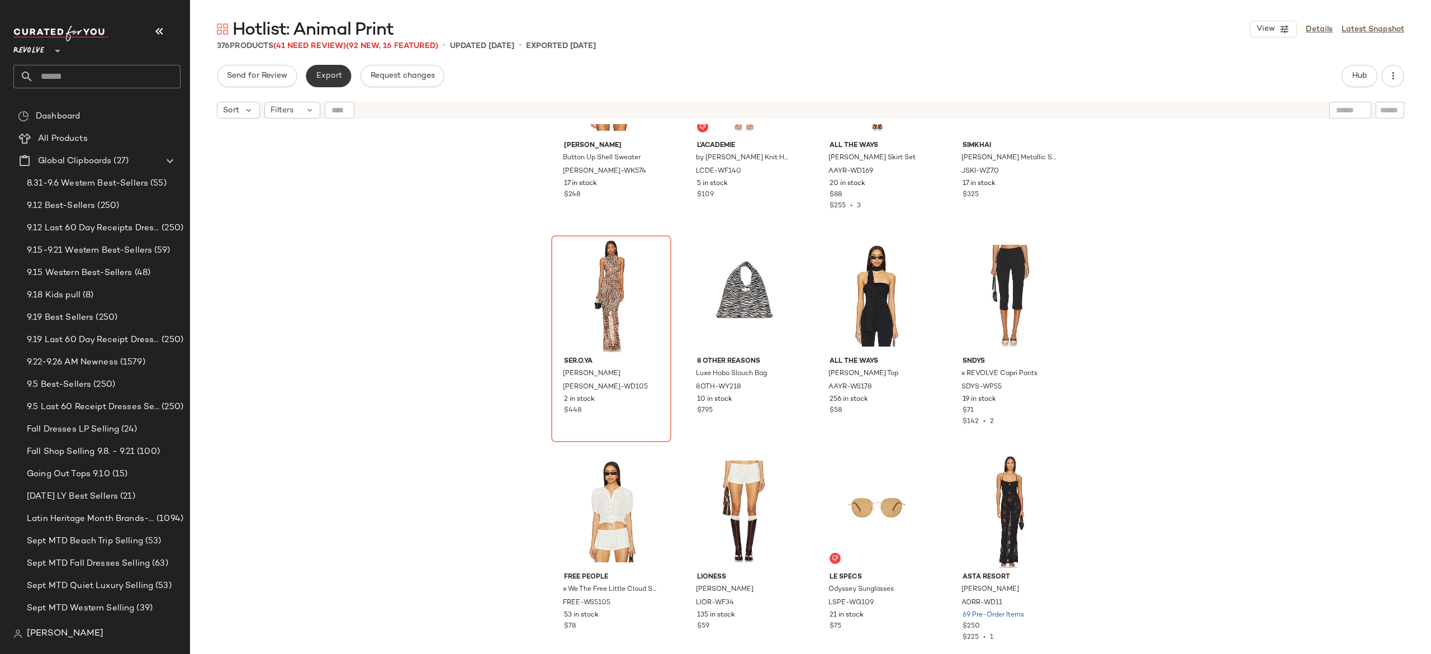
click at [336, 78] on span "Export" at bounding box center [328, 76] width 26 height 9
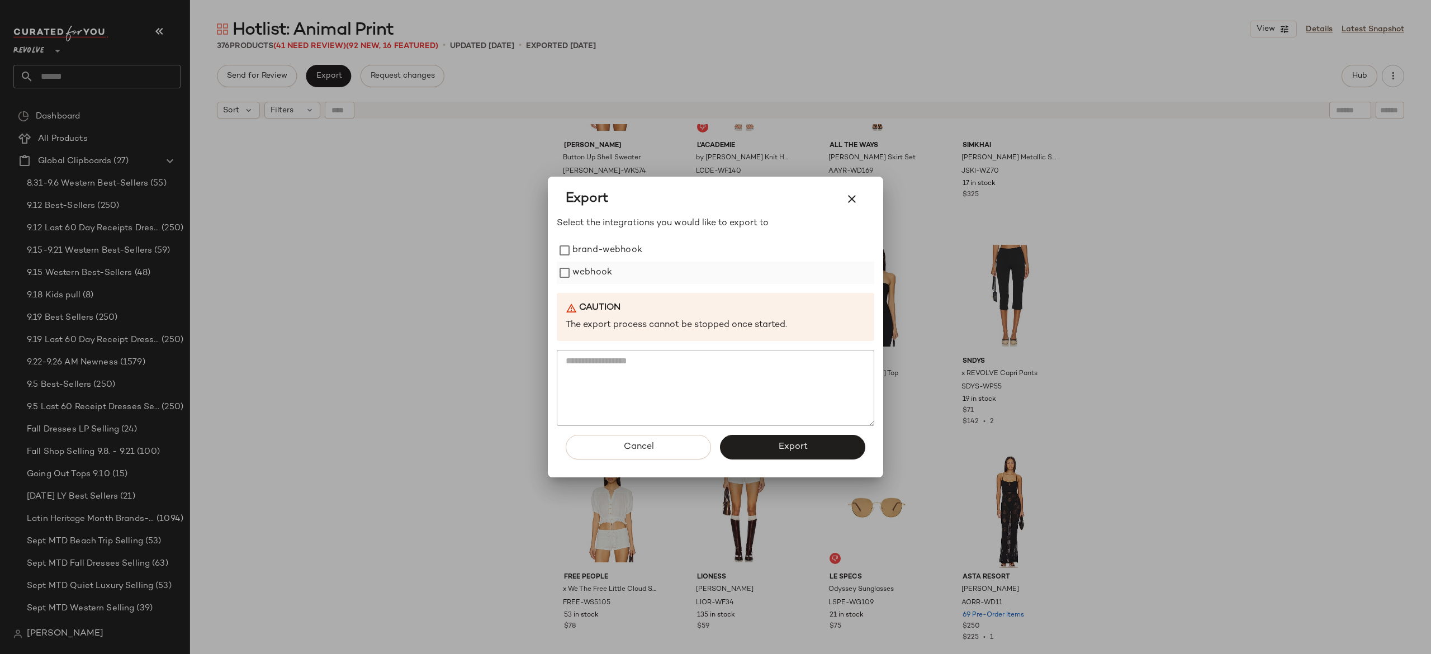
click at [580, 279] on label "webhook" at bounding box center [592, 273] width 40 height 22
click at [750, 449] on button "Export" at bounding box center [792, 447] width 145 height 25
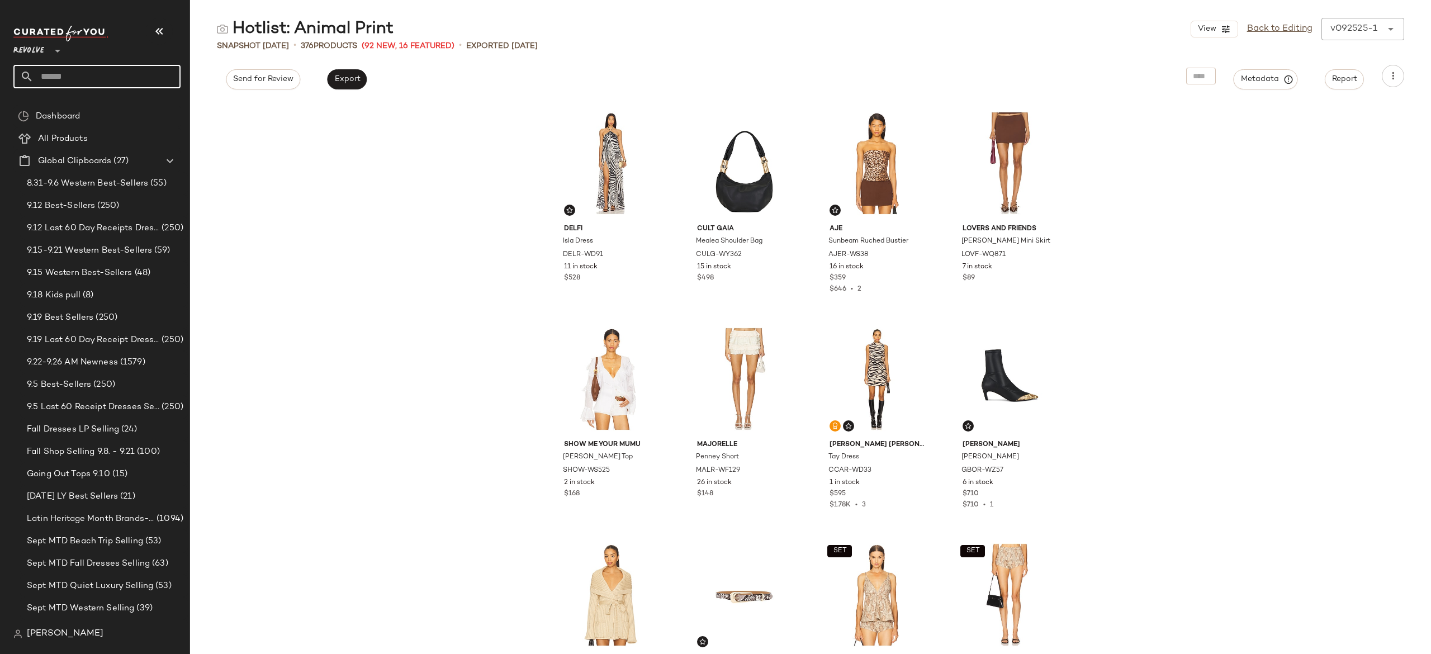
click at [167, 78] on input "text" at bounding box center [107, 76] width 147 height 23
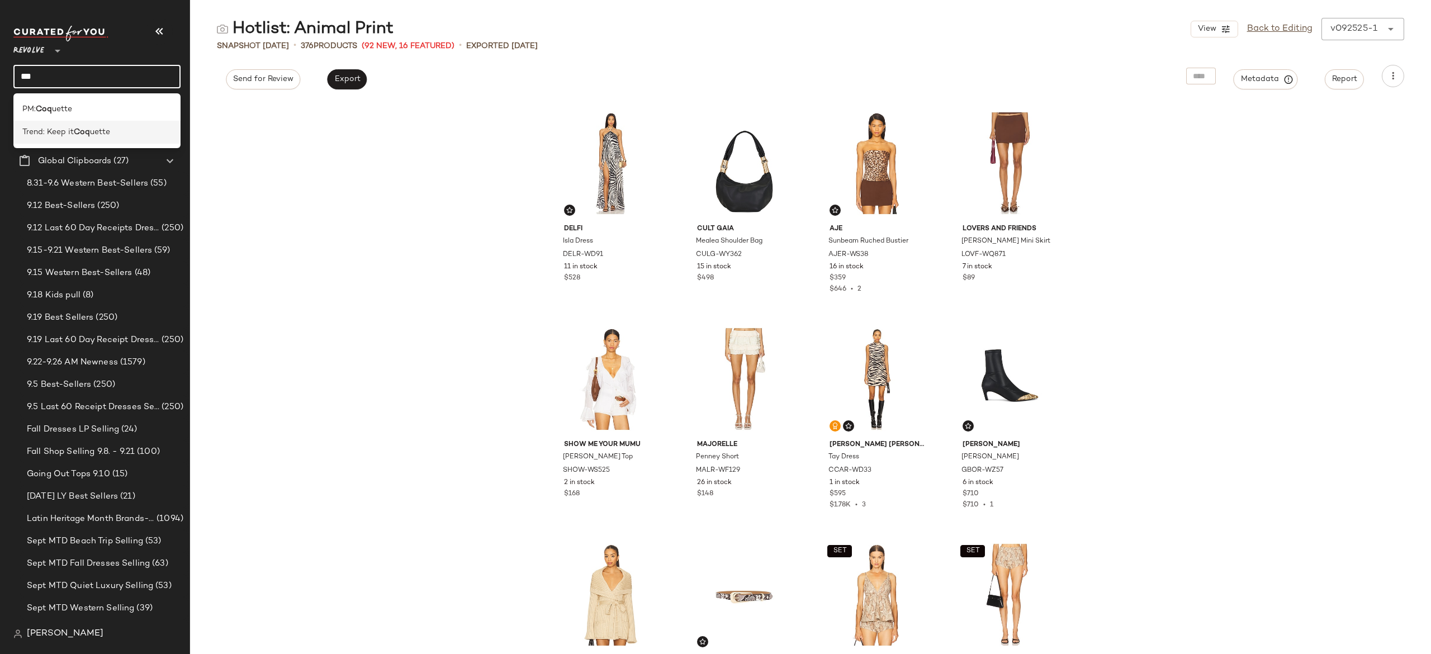
type input "***"
click at [115, 131] on div "Trend: Keep it Coq uette" at bounding box center [96, 132] width 149 height 12
